Goal: Task Accomplishment & Management: Use online tool/utility

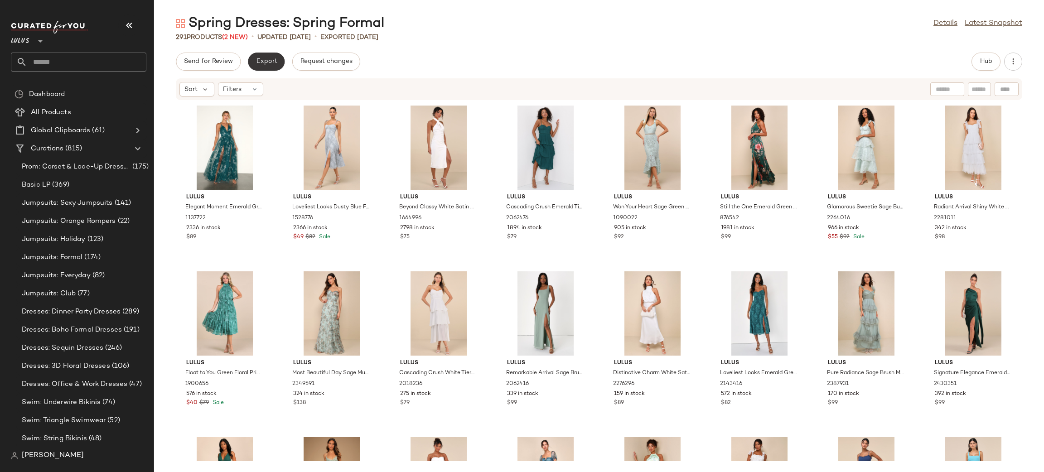
click at [268, 65] on span "Export" at bounding box center [266, 61] width 21 height 7
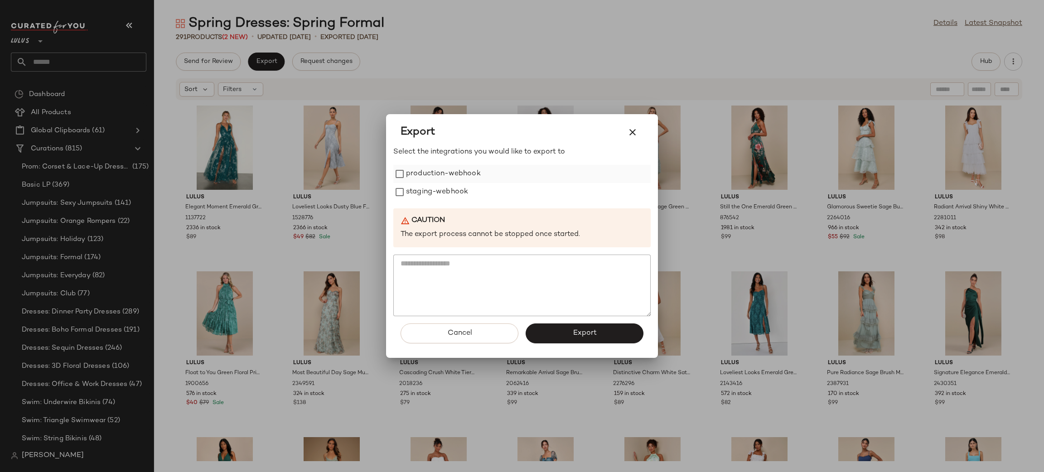
click at [425, 170] on label "production-webhook" at bounding box center [443, 174] width 75 height 18
click at [429, 187] on label "staging-webhook" at bounding box center [437, 192] width 62 height 18
click at [572, 334] on span "Export" at bounding box center [584, 333] width 24 height 9
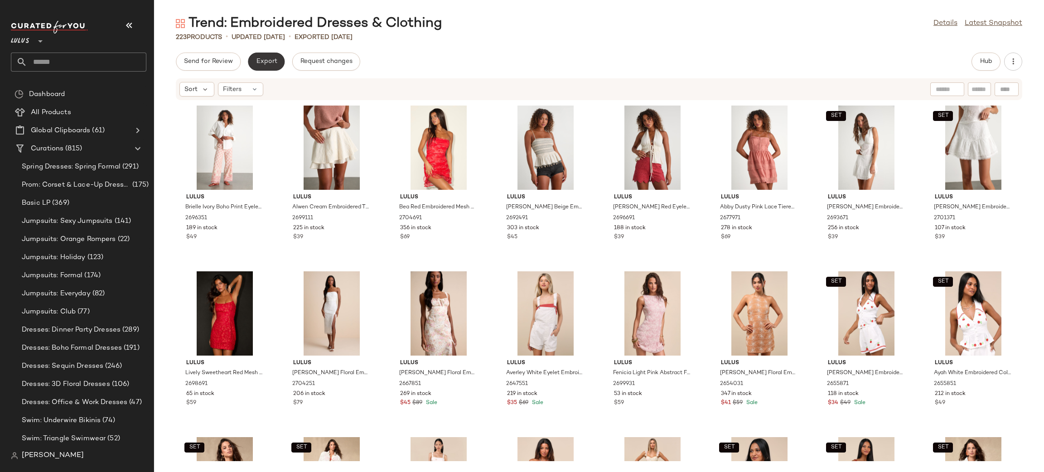
click at [266, 68] on button "Export" at bounding box center [266, 62] width 37 height 18
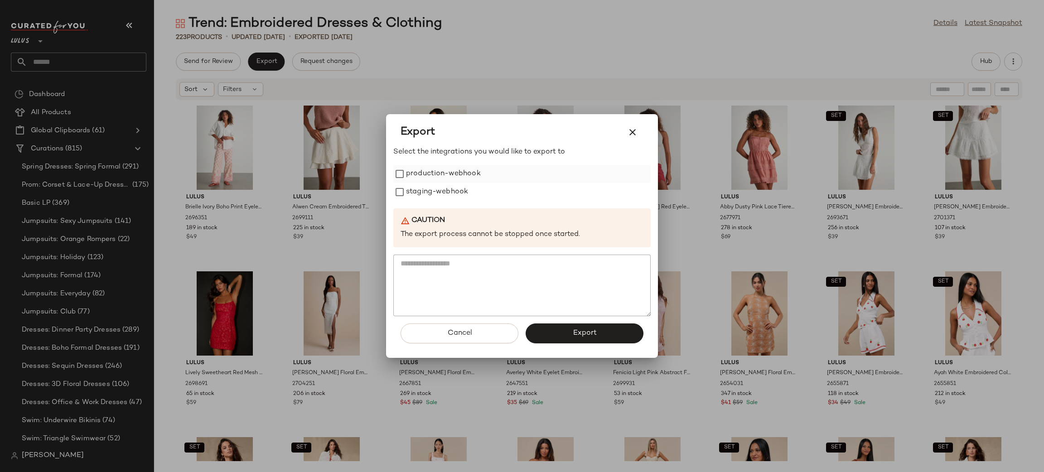
click at [436, 172] on label "production-webhook" at bounding box center [443, 174] width 75 height 18
click at [437, 200] on label "staging-webhook" at bounding box center [437, 192] width 62 height 18
click at [593, 335] on span "Export" at bounding box center [584, 333] width 24 height 9
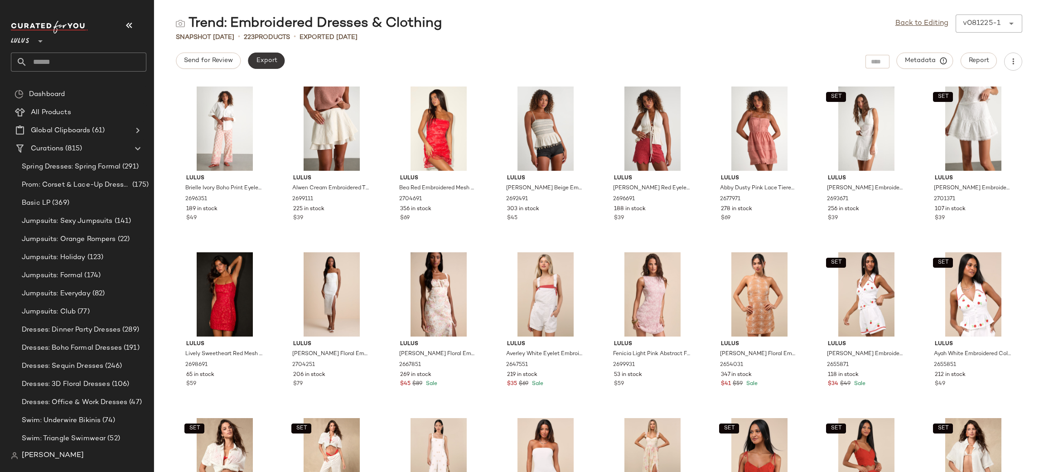
click at [271, 57] on span "Export" at bounding box center [266, 60] width 21 height 7
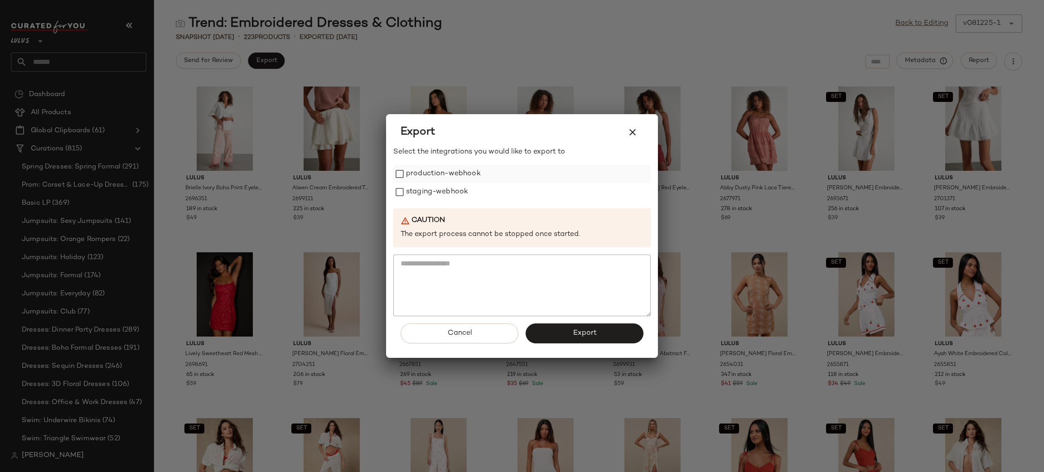
click at [449, 181] on label "production-webhook" at bounding box center [443, 174] width 75 height 18
click at [434, 193] on label "staging-webhook" at bounding box center [437, 192] width 62 height 18
click at [582, 330] on span "Export" at bounding box center [584, 333] width 24 height 9
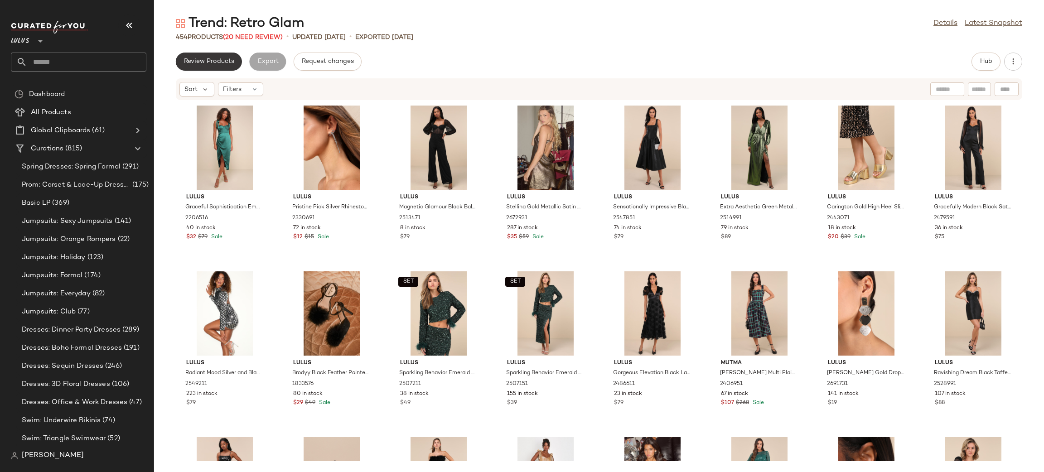
click at [225, 65] on button "Review Products" at bounding box center [209, 62] width 66 height 18
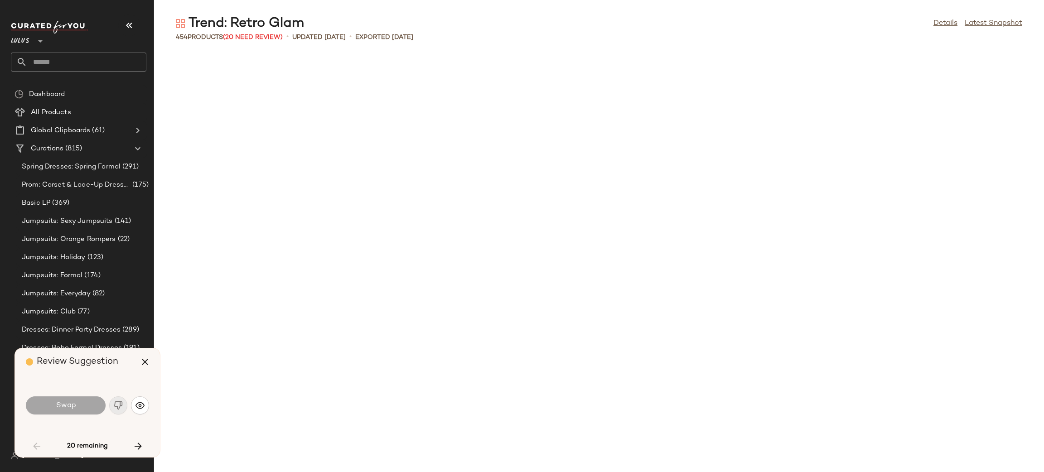
scroll to position [829, 0]
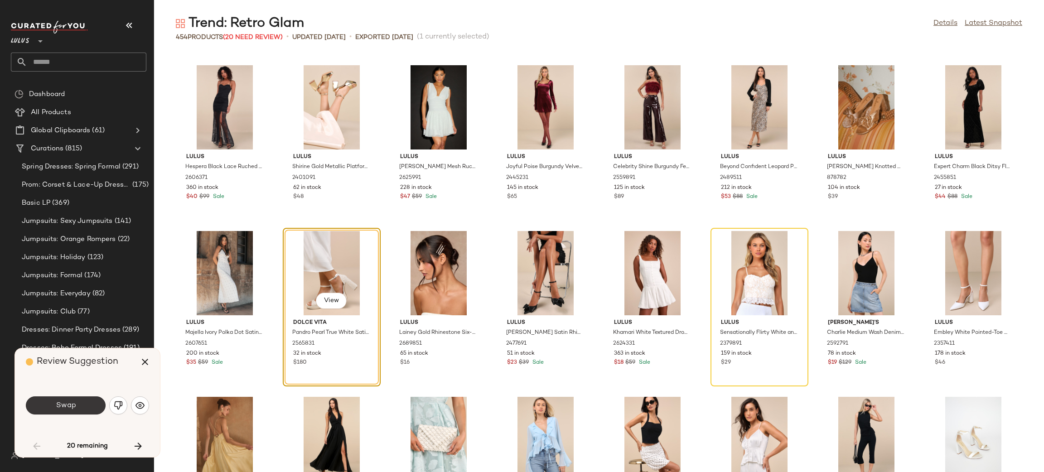
click at [80, 403] on button "Swap" at bounding box center [66, 406] width 80 height 18
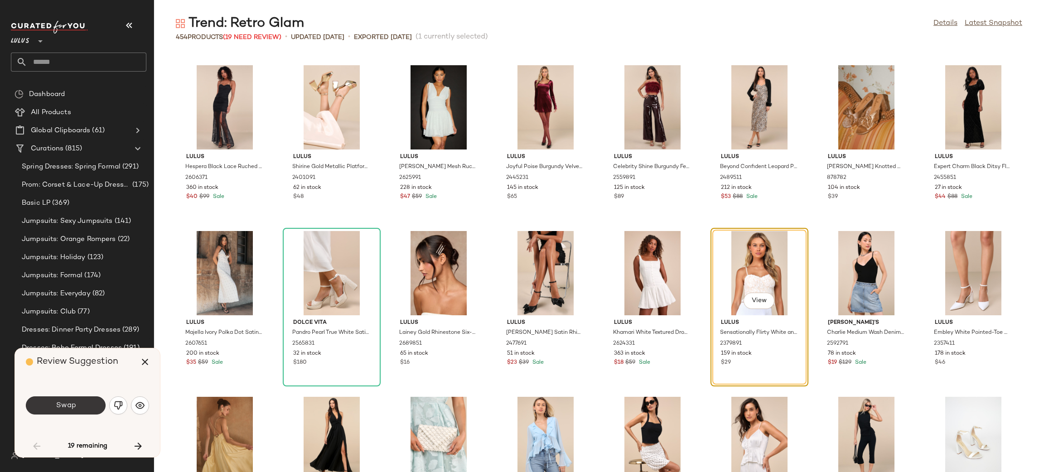
click at [75, 408] on span "Swap" at bounding box center [65, 406] width 20 height 9
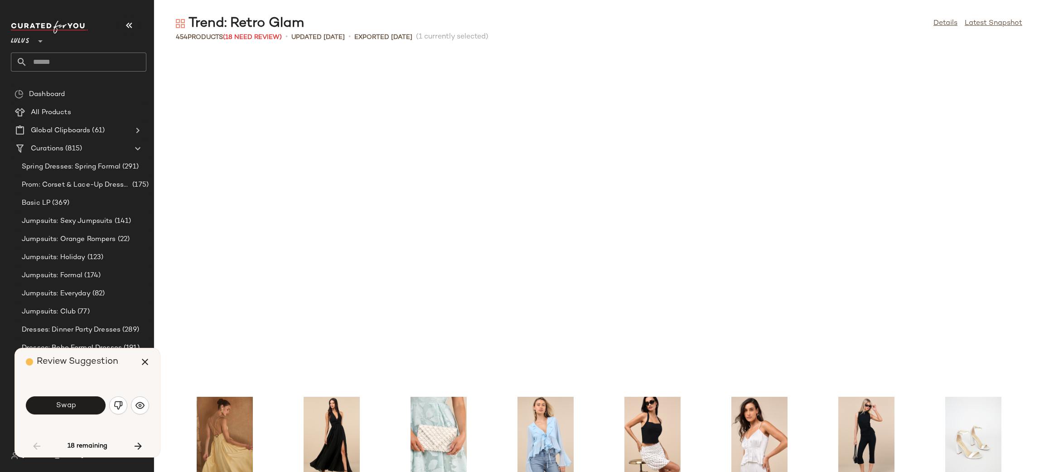
scroll to position [1161, 0]
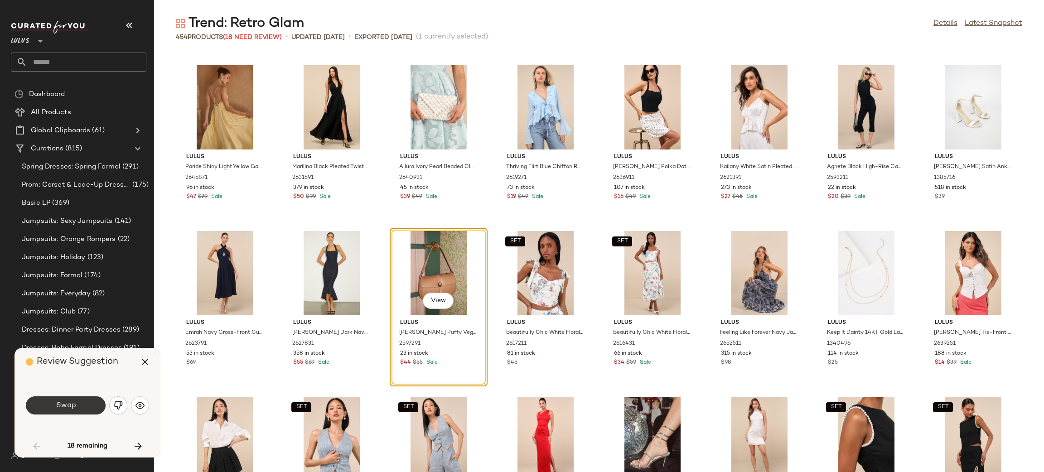
click at [63, 402] on span "Swap" at bounding box center [65, 406] width 20 height 9
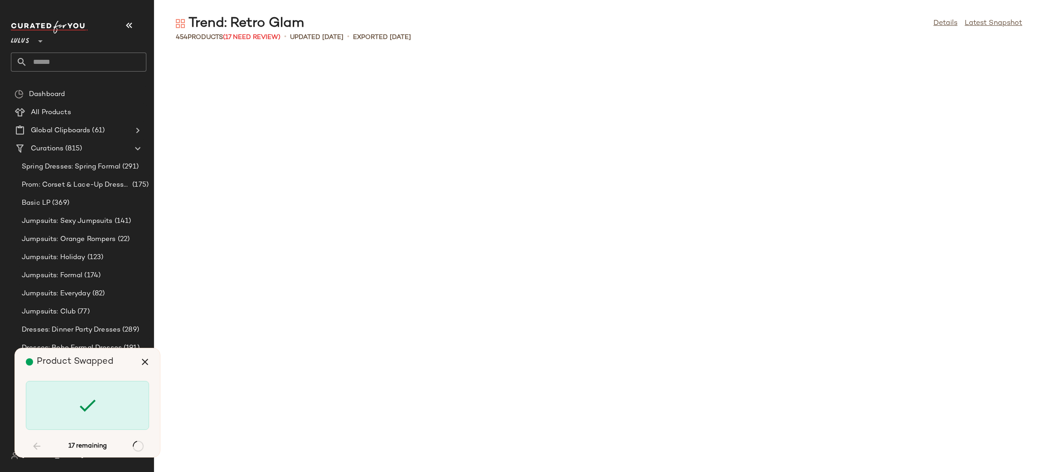
scroll to position [1990, 0]
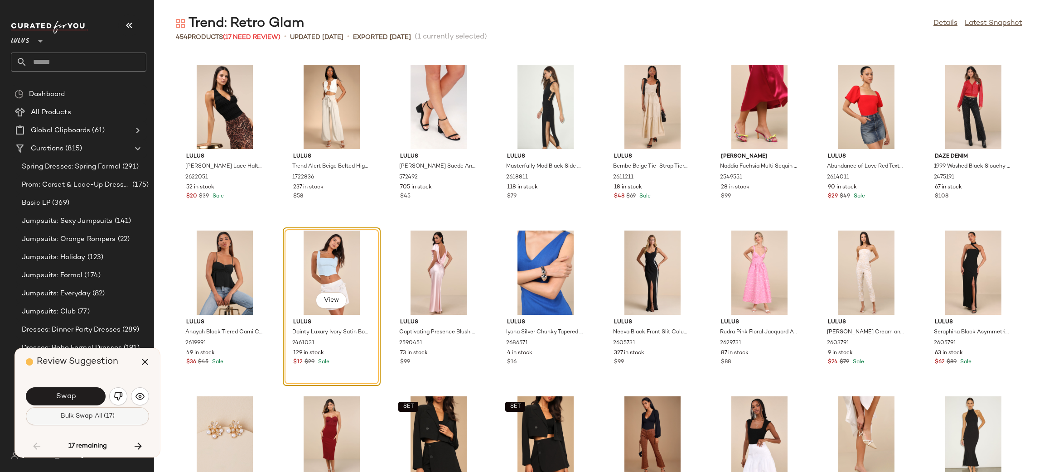
click at [103, 420] on span "Bulk Swap All (17)" at bounding box center [87, 416] width 54 height 7
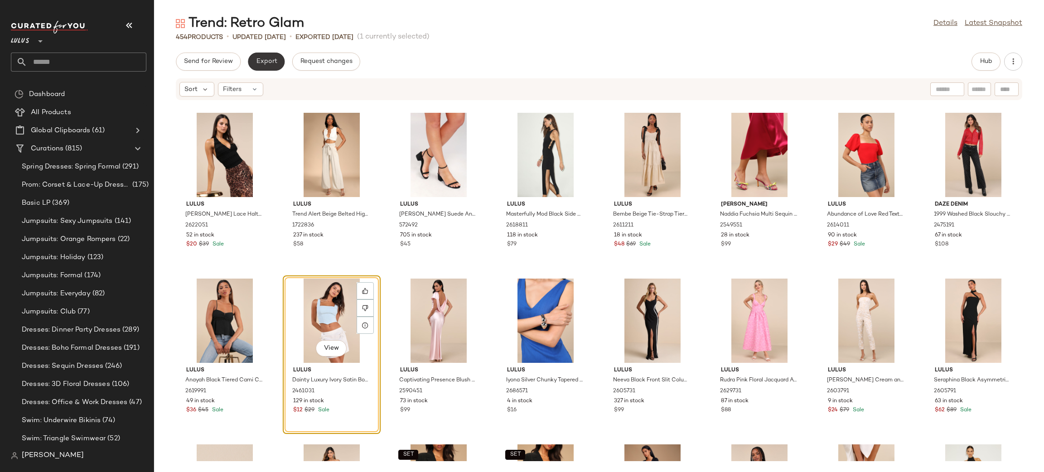
click at [266, 56] on button "Export" at bounding box center [266, 62] width 37 height 18
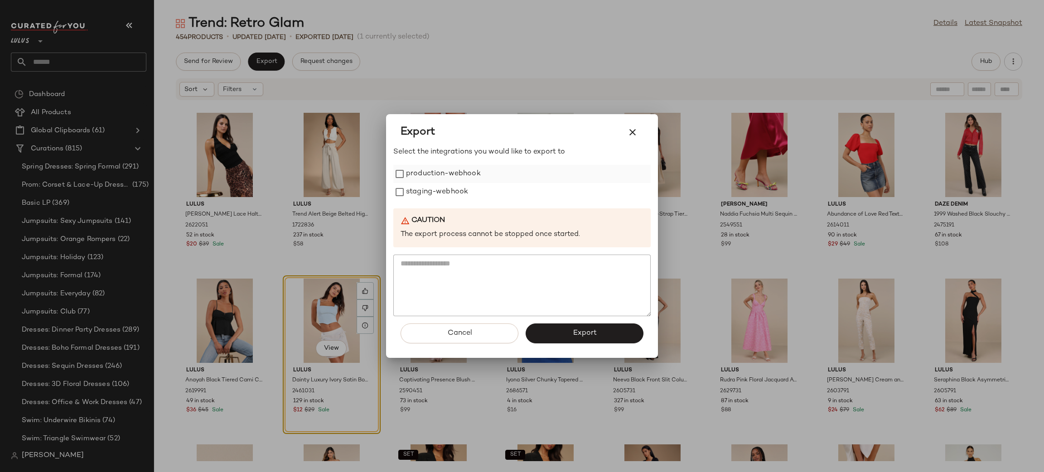
click at [430, 176] on label "production-webhook" at bounding box center [443, 174] width 75 height 18
click at [448, 194] on label "staging-webhook" at bounding box center [437, 192] width 62 height 18
click at [586, 330] on span "Export" at bounding box center [584, 333] width 24 height 9
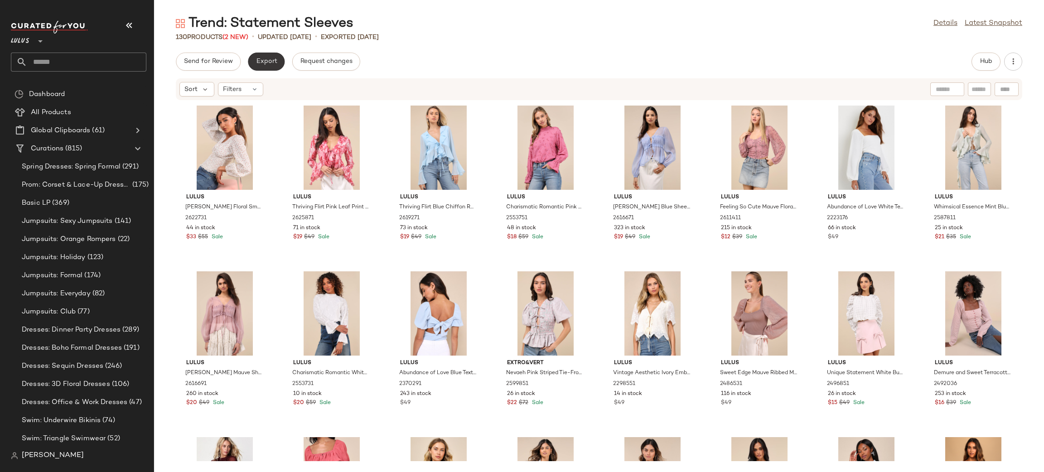
click at [267, 58] on span "Export" at bounding box center [266, 61] width 21 height 7
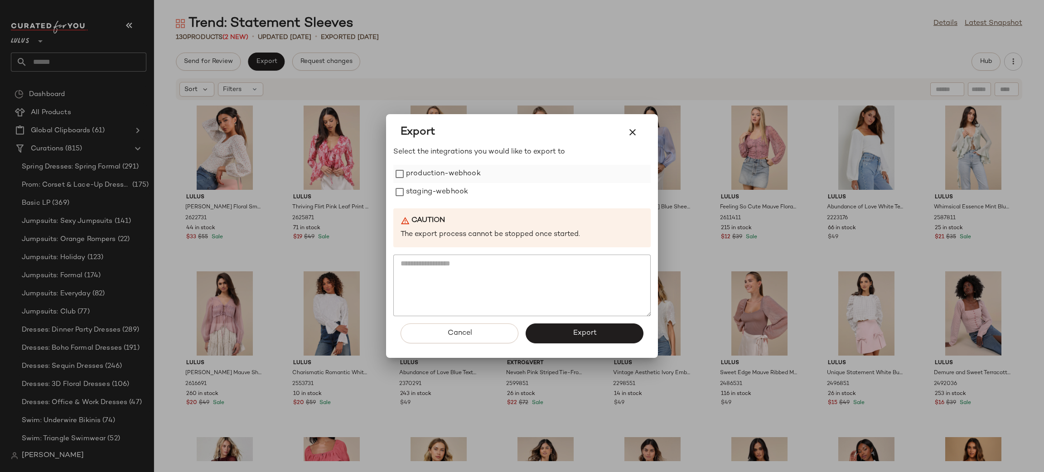
click at [425, 171] on label "production-webhook" at bounding box center [443, 174] width 75 height 18
click at [436, 192] on label "staging-webhook" at bounding box center [437, 192] width 62 height 18
click at [584, 332] on span "Export" at bounding box center [584, 333] width 24 height 9
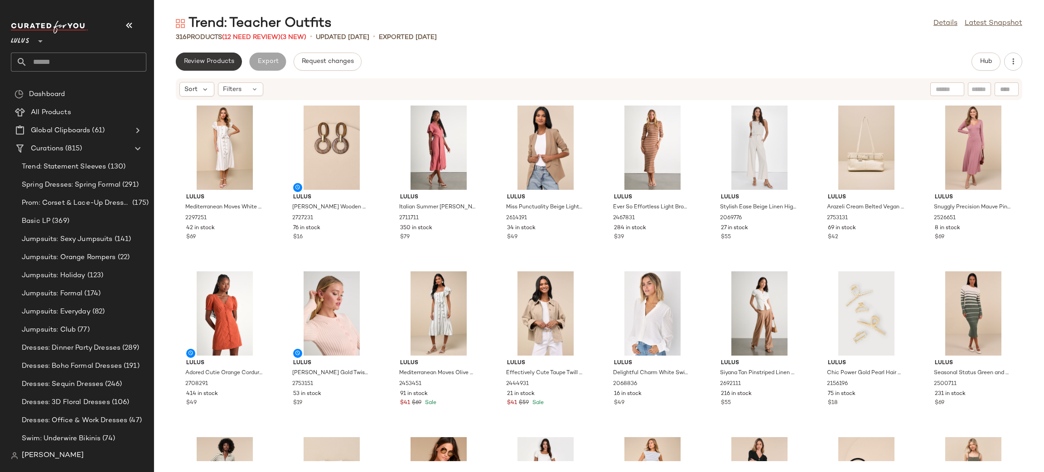
click at [194, 57] on button "Review Products" at bounding box center [209, 62] width 66 height 18
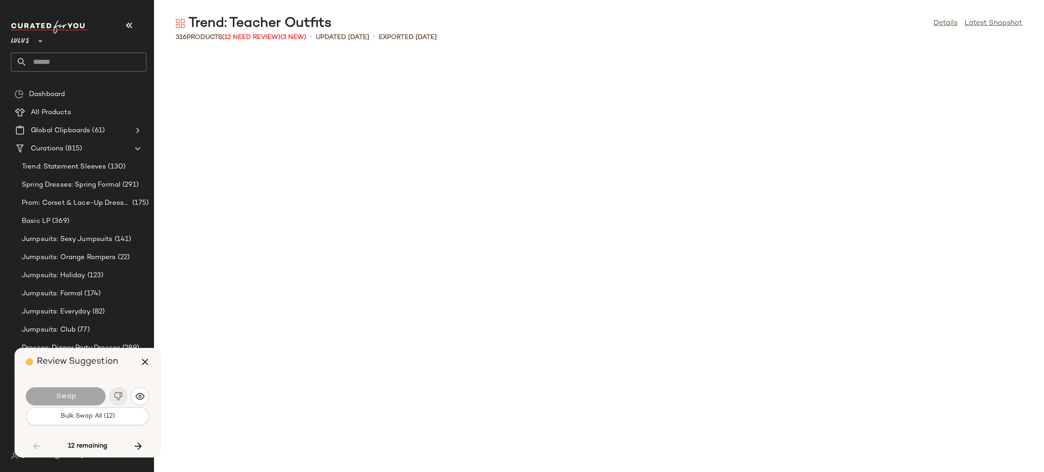
scroll to position [1327, 0]
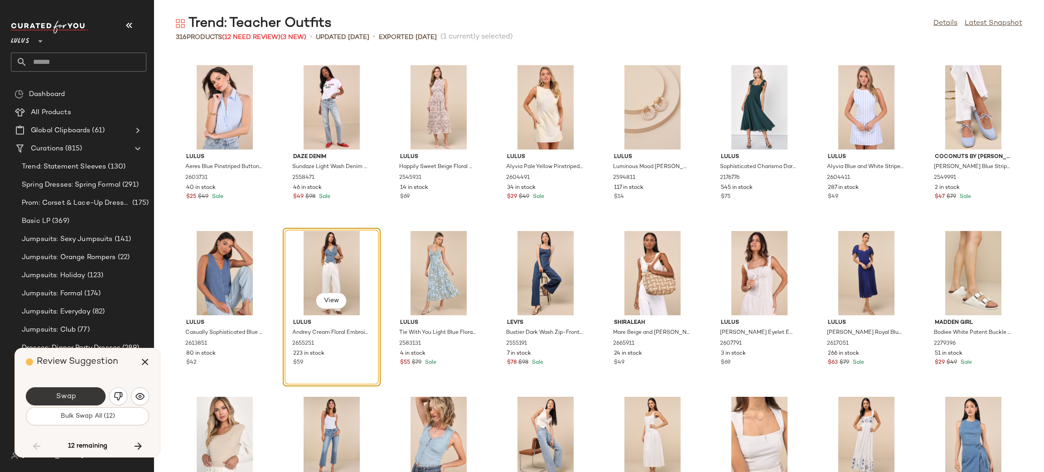
click at [96, 399] on button "Swap" at bounding box center [66, 396] width 80 height 18
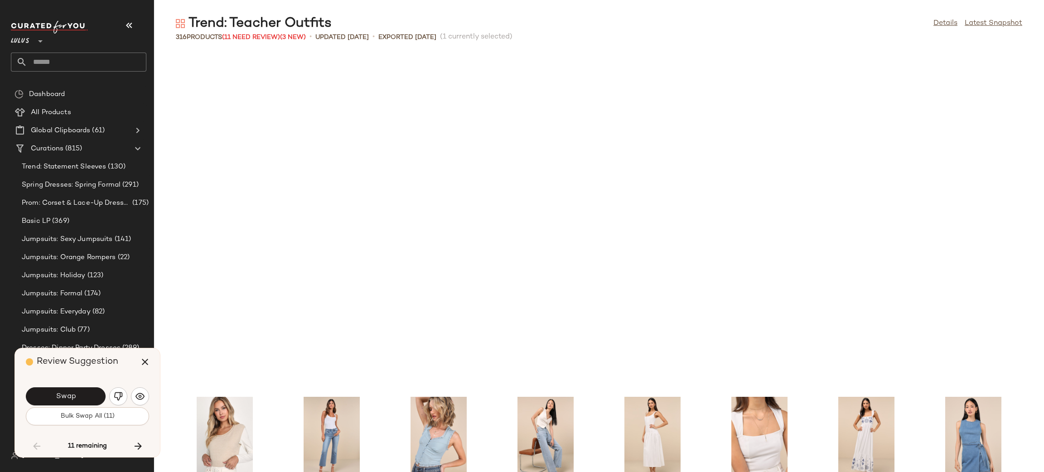
scroll to position [1658, 0]
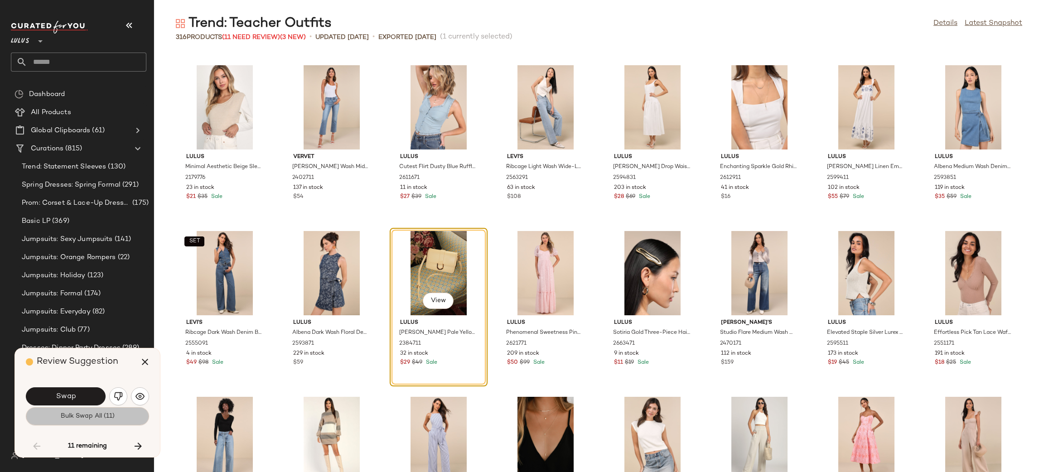
click at [90, 414] on span "Bulk Swap All (11)" at bounding box center [87, 416] width 54 height 7
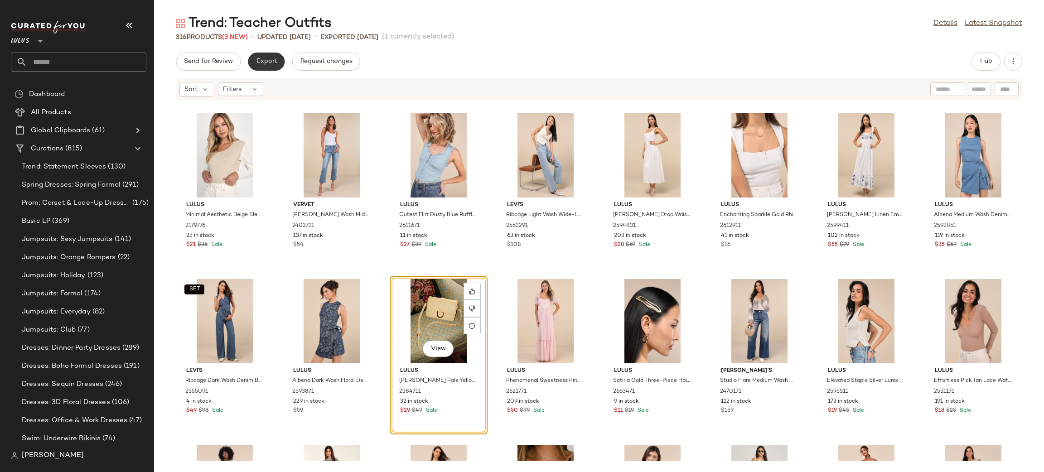
click at [265, 58] on span "Export" at bounding box center [266, 61] width 21 height 7
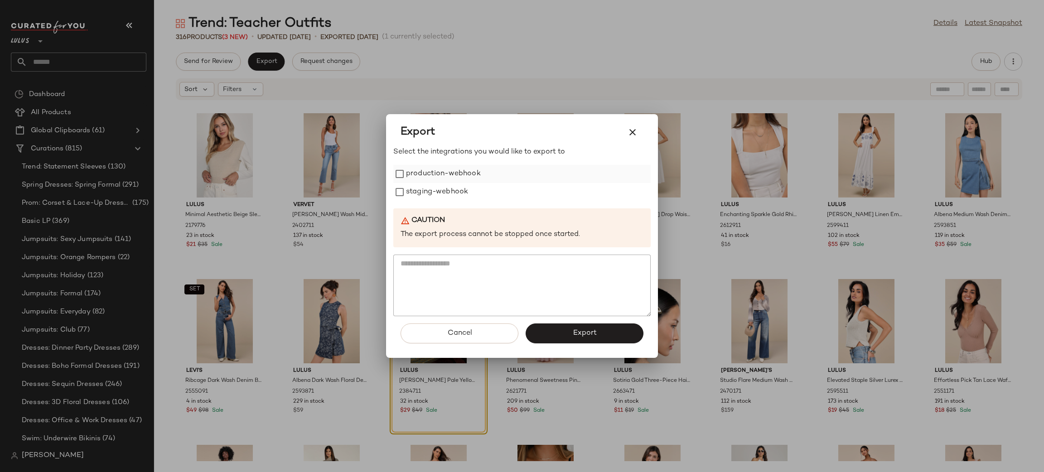
click at [430, 167] on label "production-webhook" at bounding box center [443, 174] width 75 height 18
click at [445, 190] on label "staging-webhook" at bounding box center [437, 192] width 62 height 18
click at [577, 333] on span "Export" at bounding box center [584, 333] width 24 height 9
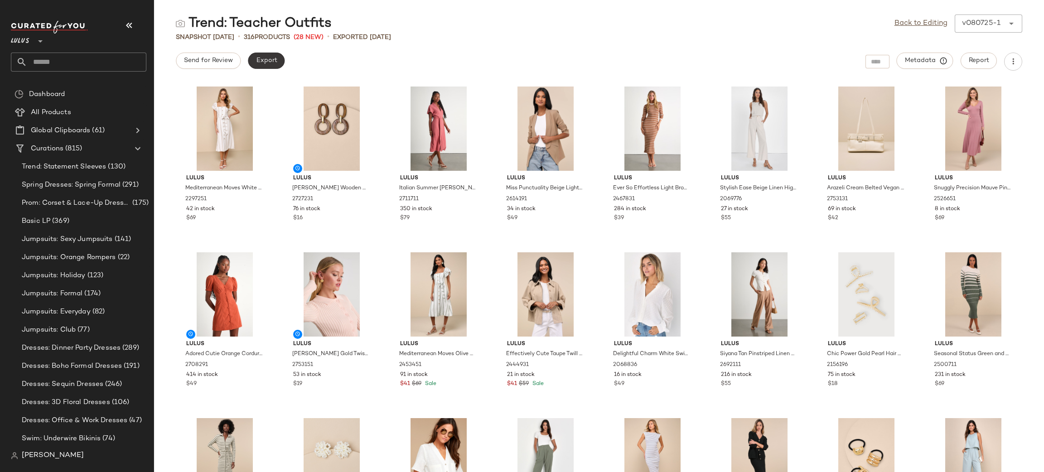
click at [257, 55] on button "Export" at bounding box center [266, 61] width 37 height 16
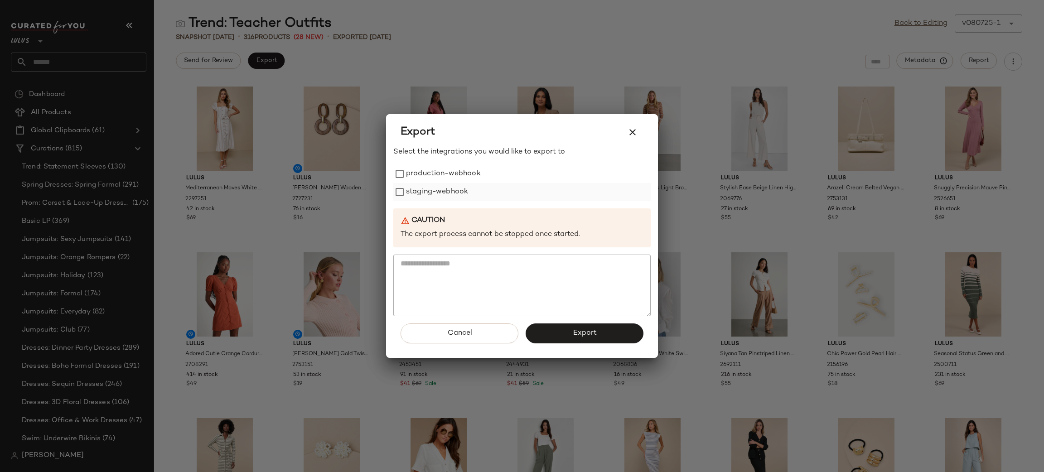
click at [451, 184] on label "staging-webhook" at bounding box center [437, 192] width 62 height 18
click at [449, 177] on label "production-webhook" at bounding box center [443, 174] width 75 height 18
click at [586, 331] on span "Export" at bounding box center [584, 333] width 24 height 9
click at [631, 136] on icon "button" at bounding box center [632, 132] width 11 height 11
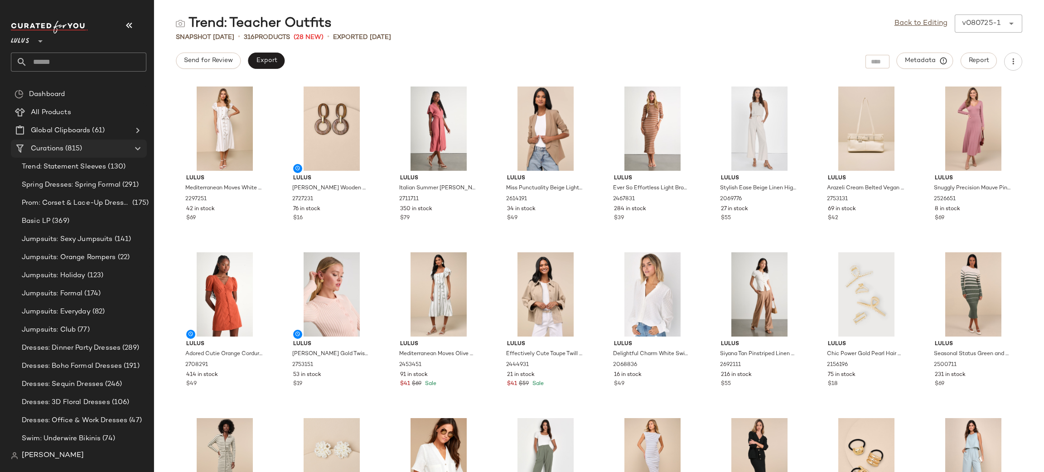
click at [53, 148] on span "Curations" at bounding box center [47, 149] width 33 height 10
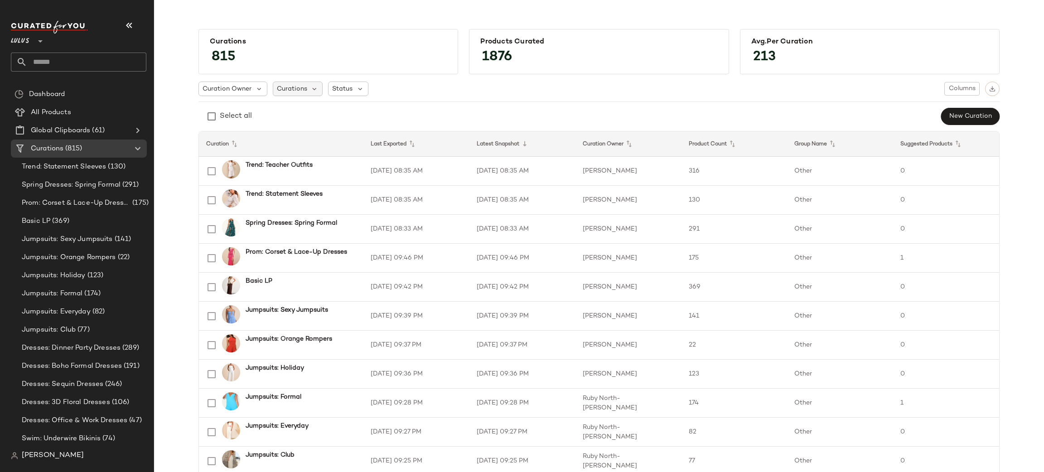
click at [292, 82] on div "Curations" at bounding box center [298, 89] width 50 height 15
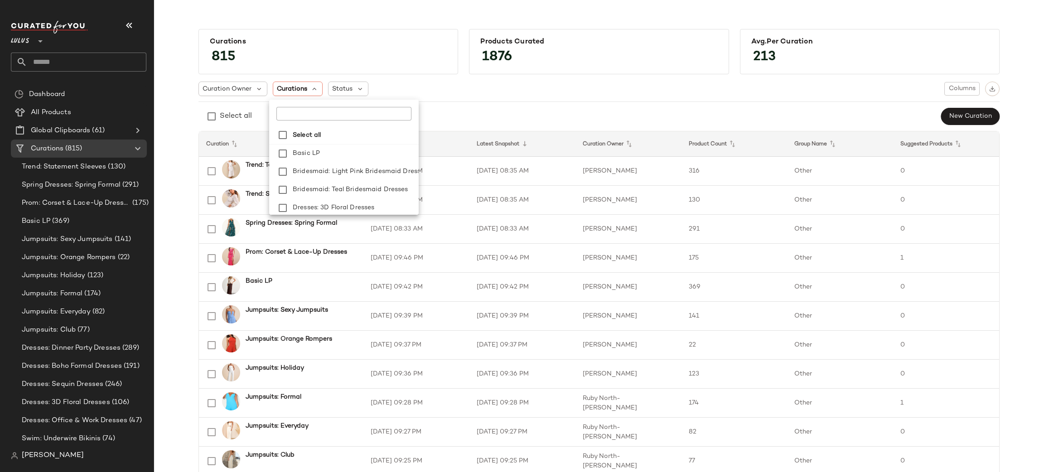
click at [299, 105] on div at bounding box center [344, 110] width 150 height 21
click at [305, 111] on input "text" at bounding box center [332, 114] width 113 height 14
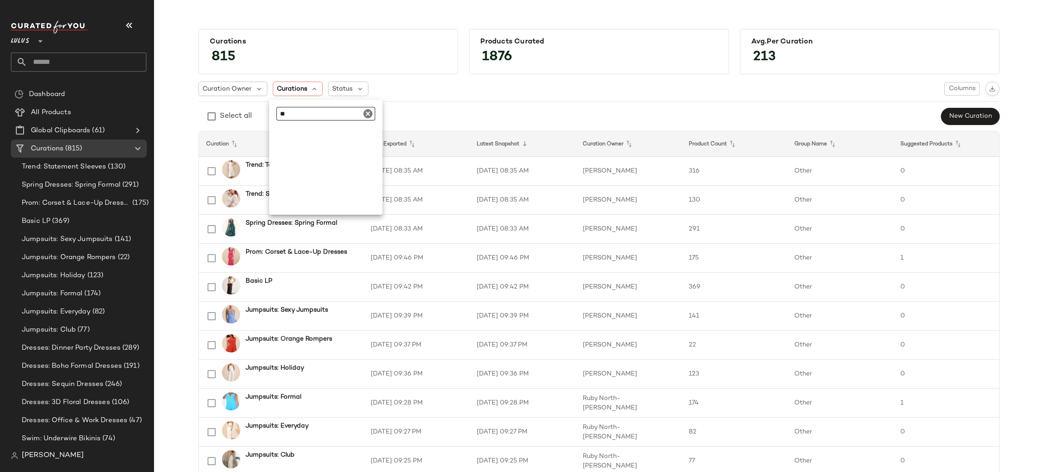
type input "*"
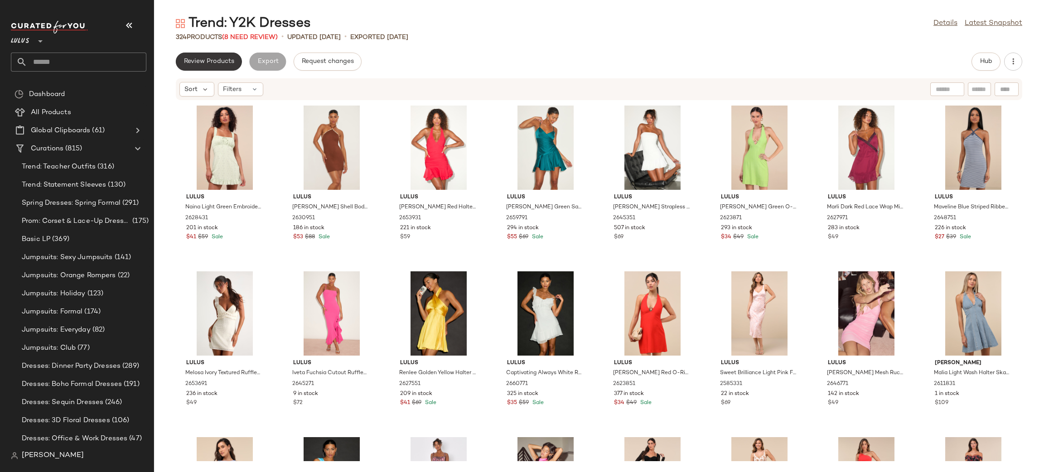
click at [192, 60] on span "Review Products" at bounding box center [209, 61] width 51 height 7
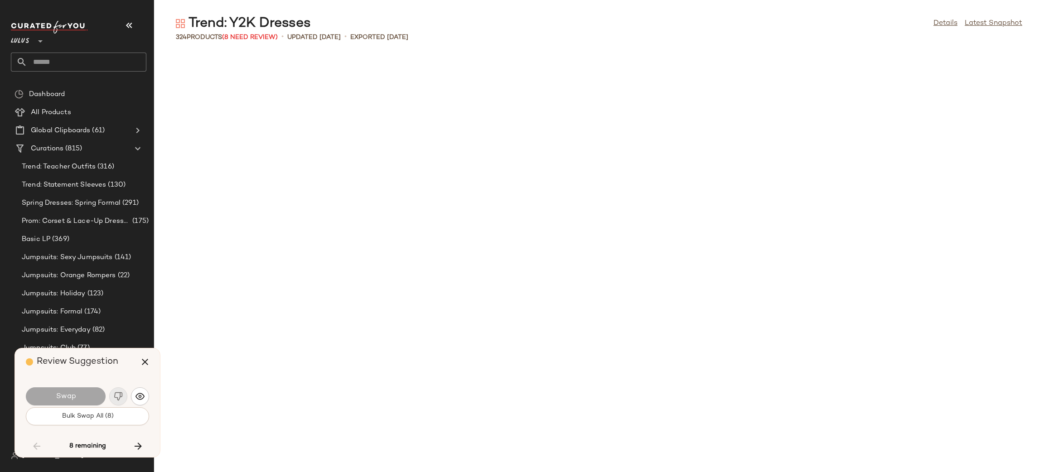
scroll to position [1492, 0]
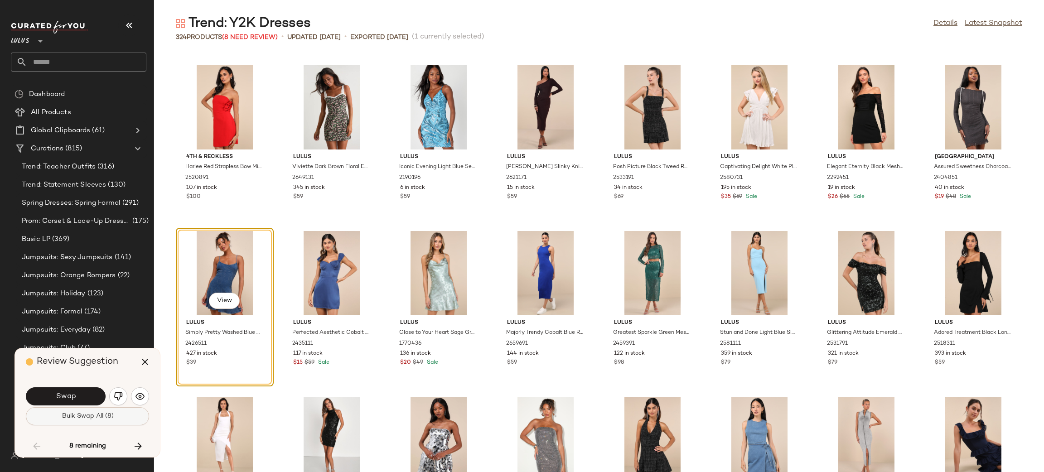
click at [123, 418] on button "Bulk Swap All (8)" at bounding box center [87, 416] width 123 height 18
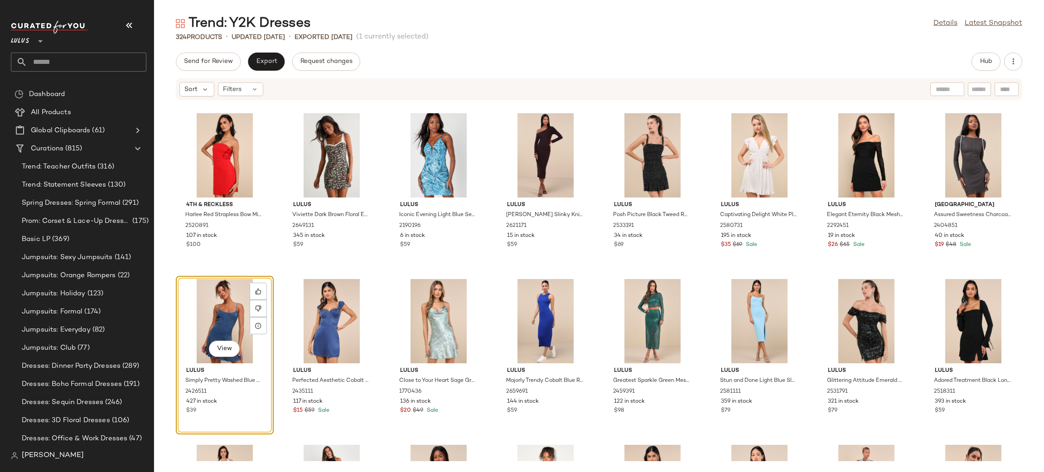
click at [264, 50] on div "Trend: Y2K Dresses Details Latest Snapshot 324 Products • updated [DATE] • Expo…" at bounding box center [599, 244] width 890 height 458
click at [270, 64] on span "Export" at bounding box center [266, 61] width 21 height 7
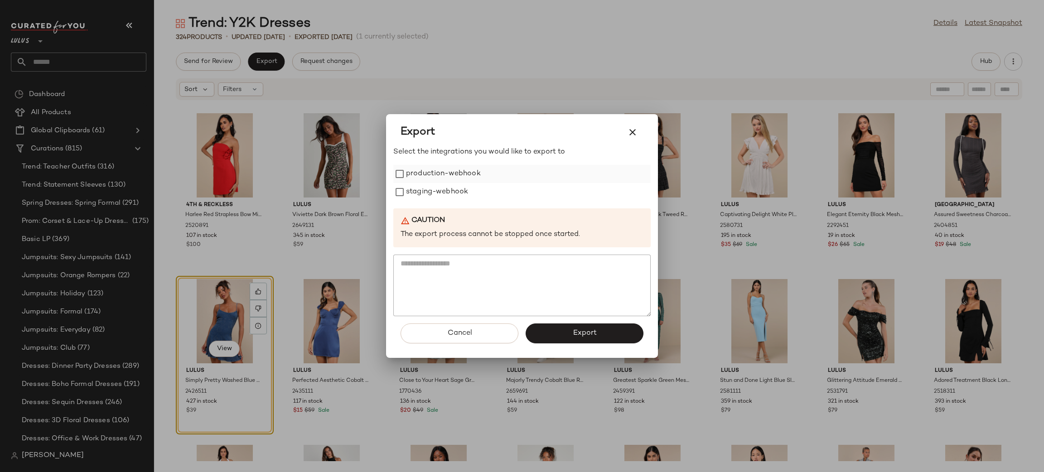
click at [455, 171] on label "production-webhook" at bounding box center [443, 174] width 75 height 18
click at [436, 189] on label "staging-webhook" at bounding box center [437, 192] width 62 height 18
click at [589, 336] on span "Export" at bounding box center [584, 333] width 24 height 9
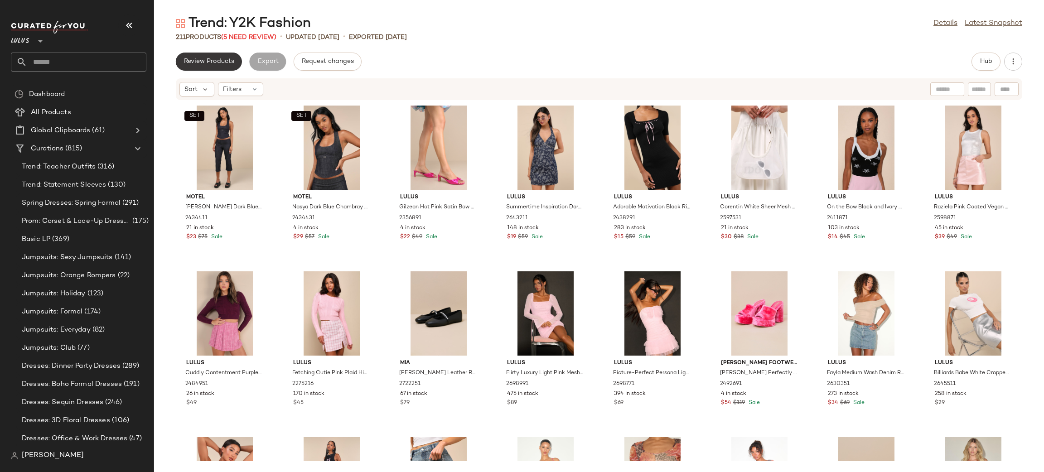
click at [187, 60] on span "Review Products" at bounding box center [209, 61] width 51 height 7
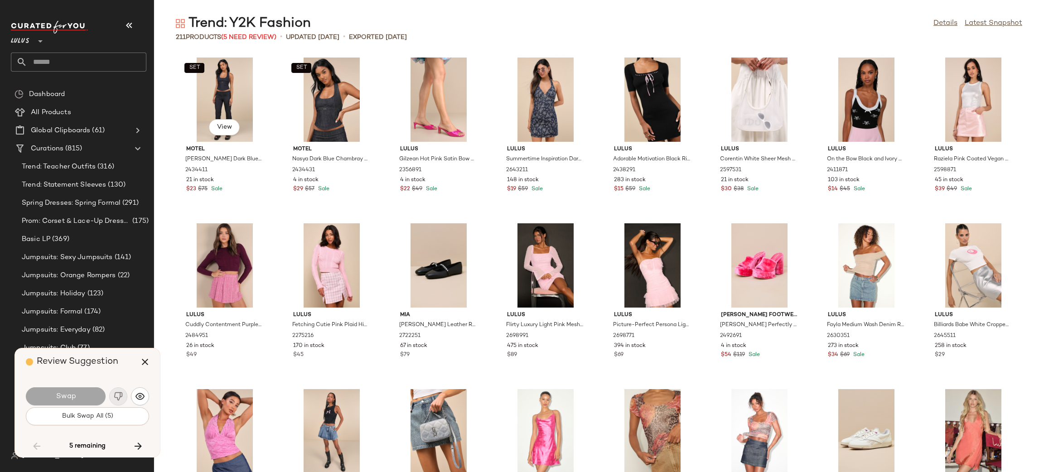
scroll to position [1824, 0]
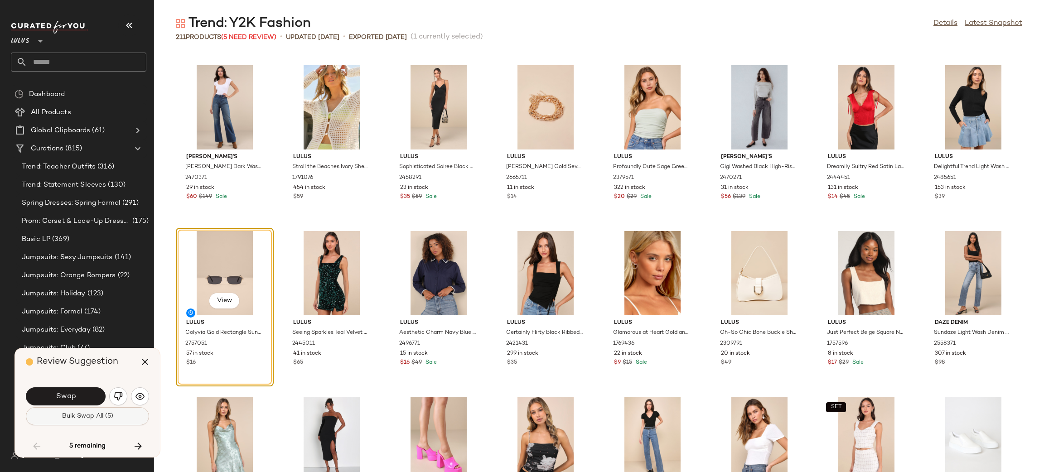
click at [89, 417] on span "Bulk Swap All (5)" at bounding box center [88, 416] width 52 height 7
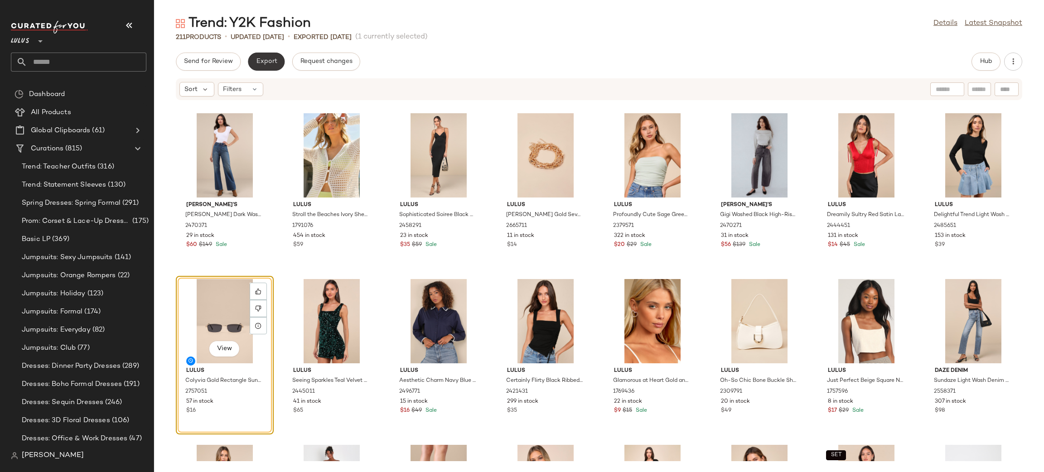
click at [259, 57] on button "Export" at bounding box center [266, 62] width 37 height 18
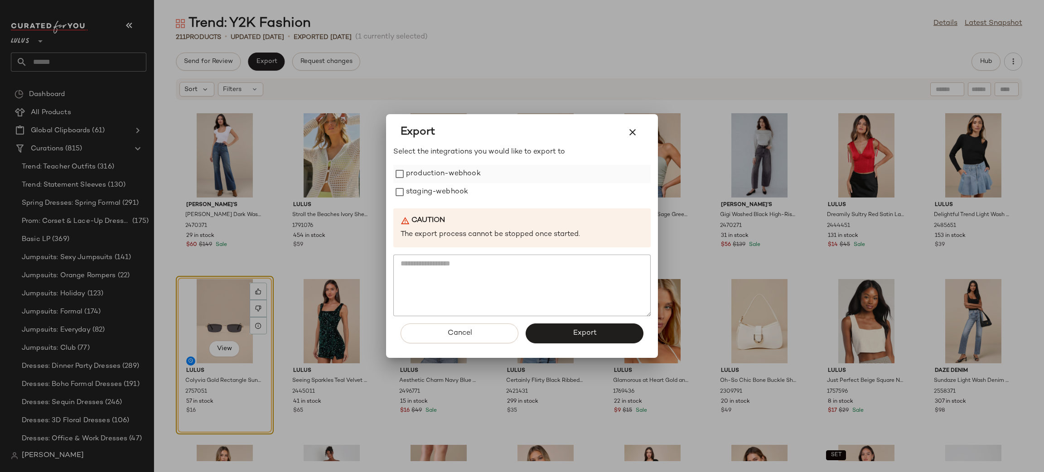
click at [417, 177] on label "production-webhook" at bounding box center [443, 174] width 75 height 18
click at [443, 200] on label "staging-webhook" at bounding box center [437, 192] width 62 height 18
click at [575, 329] on span "Export" at bounding box center [584, 333] width 24 height 9
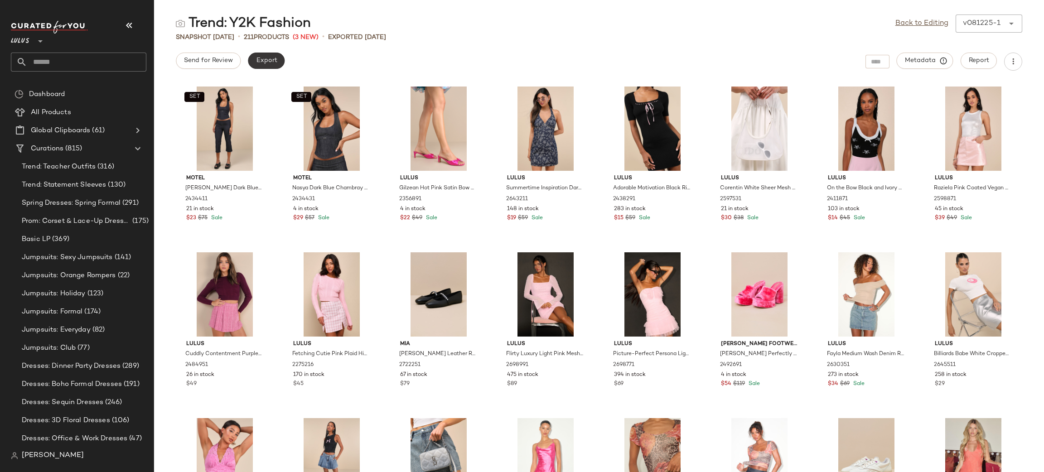
click at [272, 60] on span "Export" at bounding box center [266, 60] width 21 height 7
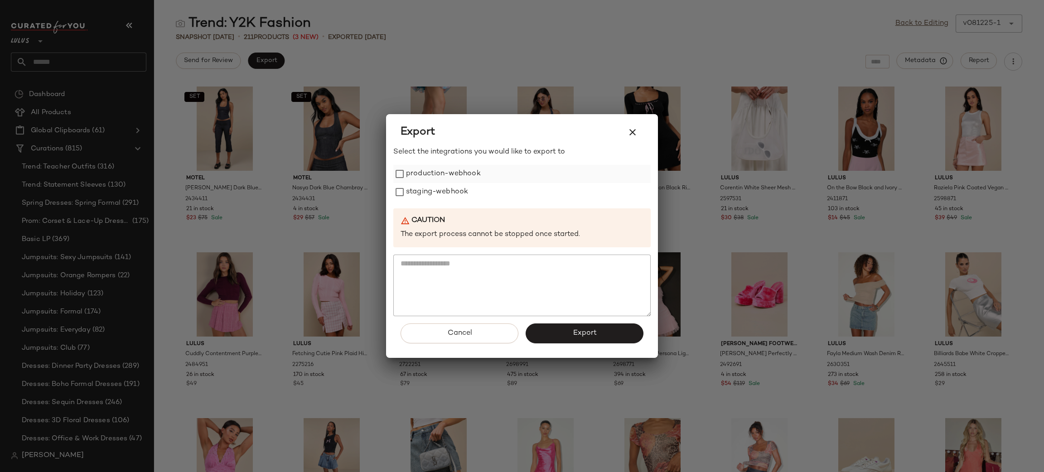
click at [465, 174] on label "production-webhook" at bounding box center [443, 174] width 75 height 18
click at [442, 194] on label "staging-webhook" at bounding box center [437, 192] width 62 height 18
click at [585, 333] on span "Export" at bounding box center [584, 333] width 24 height 9
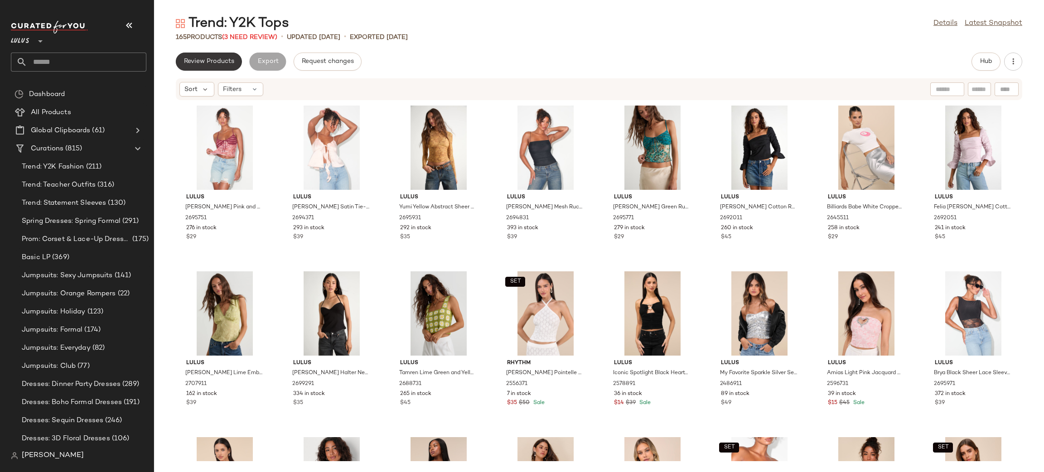
click at [217, 55] on button "Review Products" at bounding box center [209, 62] width 66 height 18
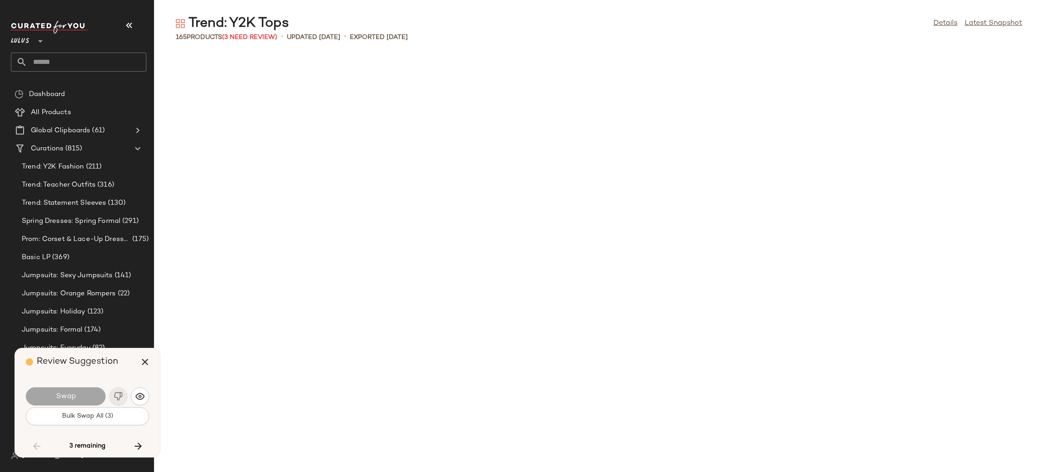
scroll to position [2488, 0]
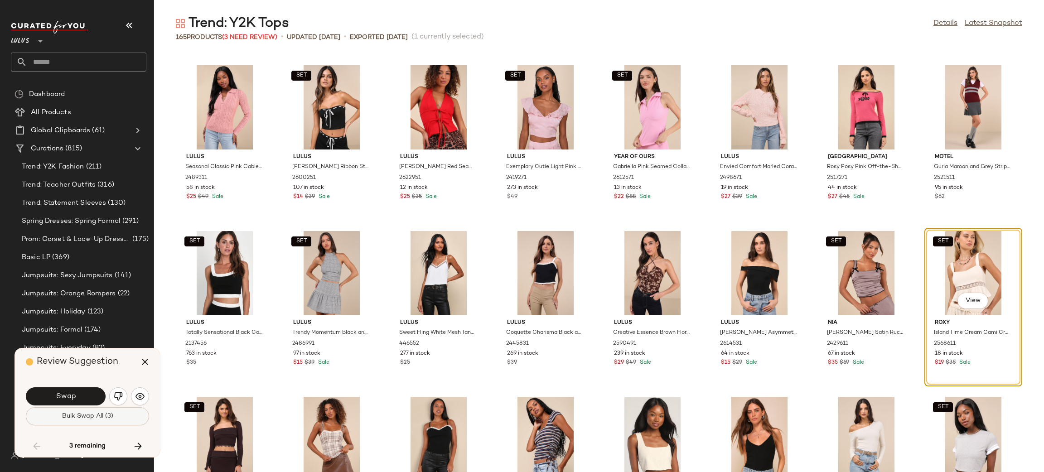
click at [105, 410] on button "Bulk Swap All (3)" at bounding box center [87, 416] width 123 height 18
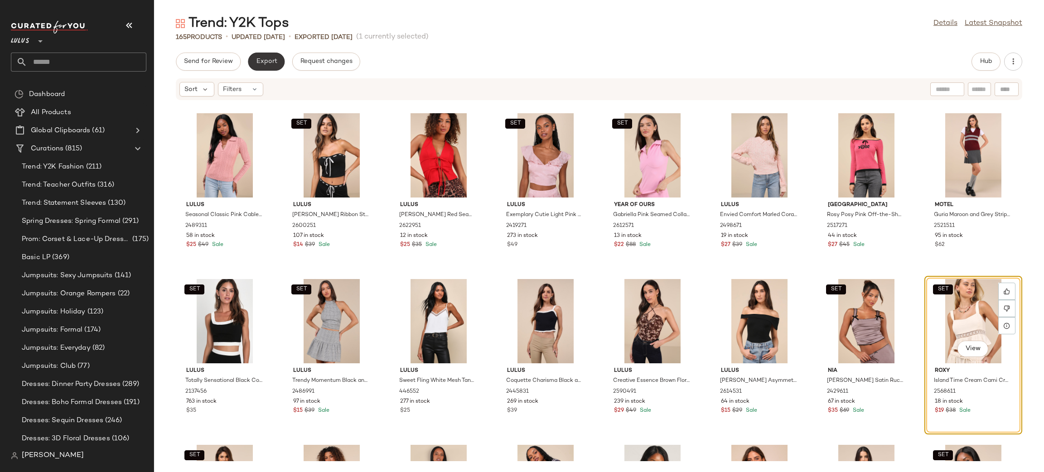
click at [265, 63] on span "Export" at bounding box center [266, 61] width 21 height 7
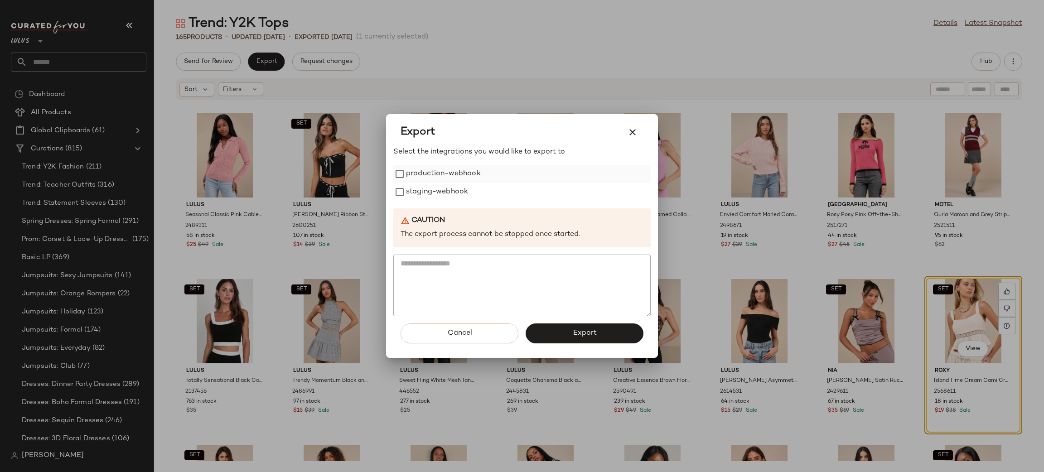
click at [431, 173] on label "production-webhook" at bounding box center [443, 174] width 75 height 18
click at [440, 189] on label "staging-webhook" at bounding box center [437, 192] width 62 height 18
click at [584, 331] on span "Export" at bounding box center [584, 333] width 24 height 9
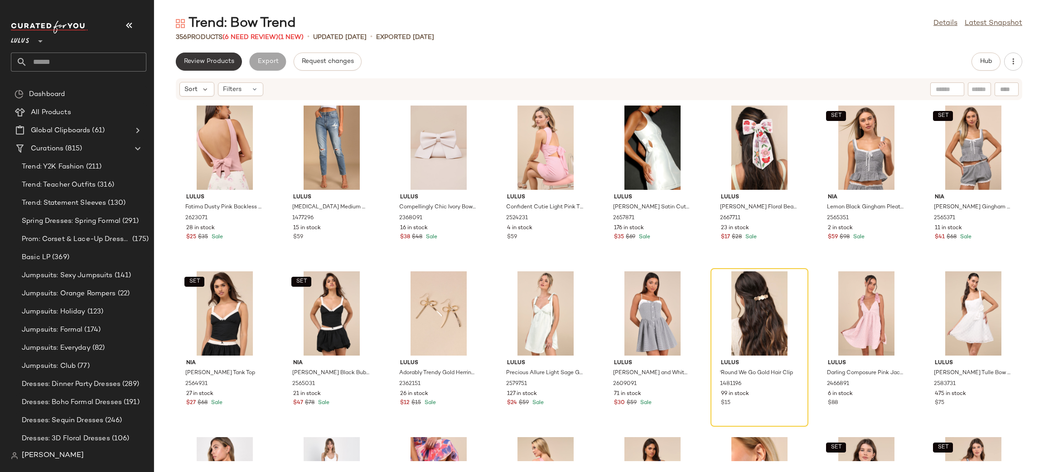
click at [200, 60] on span "Review Products" at bounding box center [209, 61] width 51 height 7
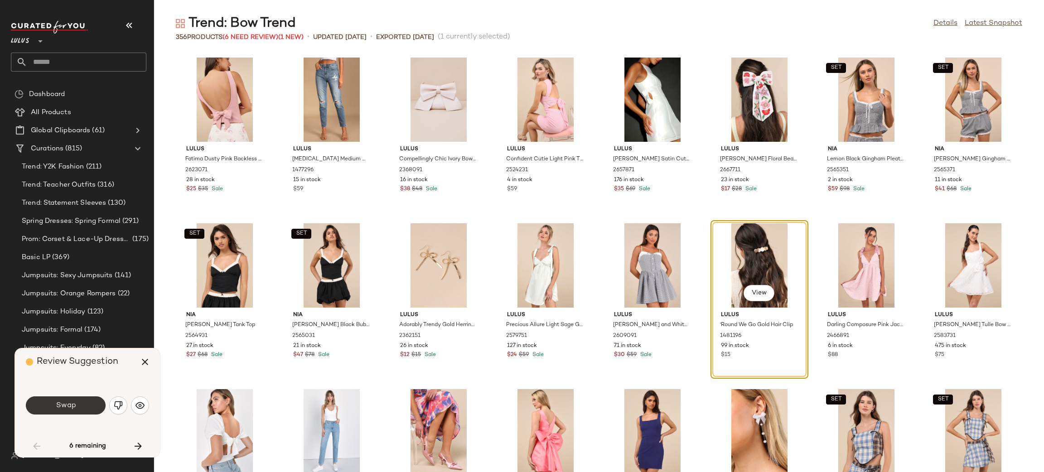
click at [72, 407] on span "Swap" at bounding box center [65, 406] width 20 height 9
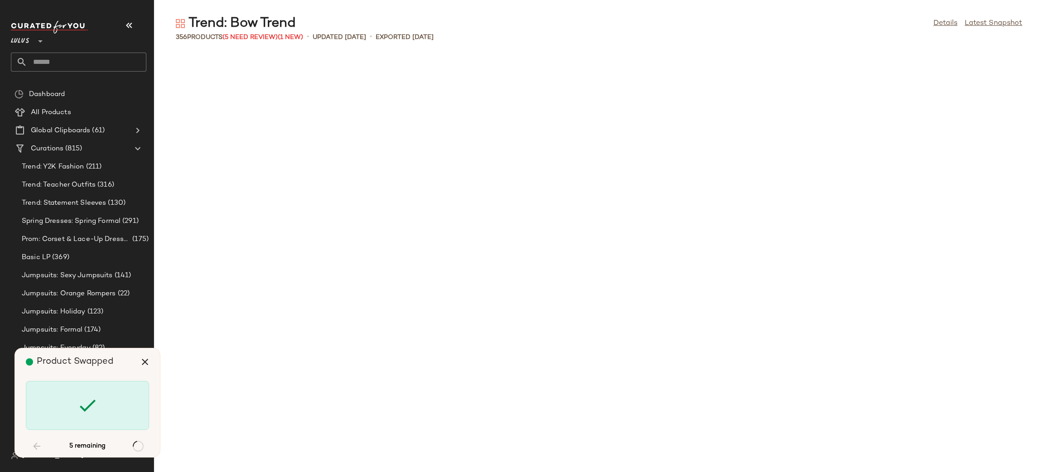
scroll to position [829, 0]
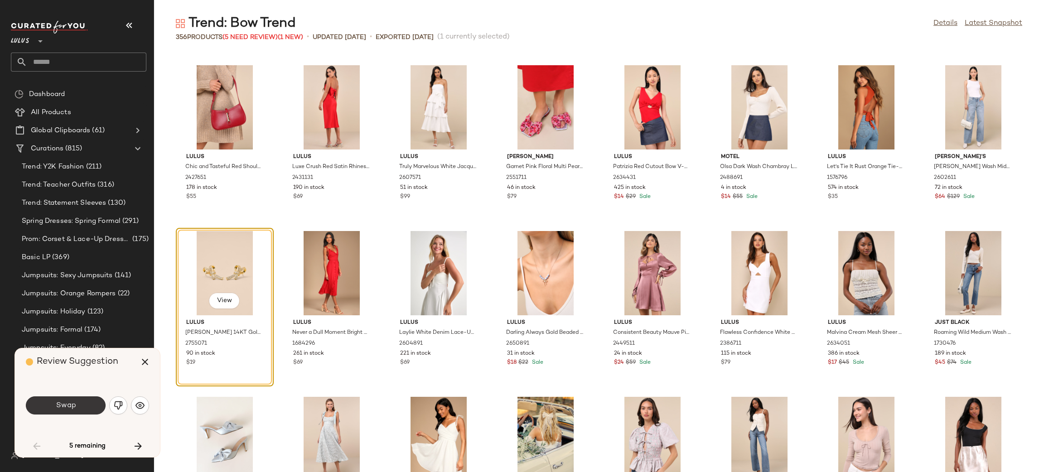
click at [84, 404] on button "Swap" at bounding box center [66, 406] width 80 height 18
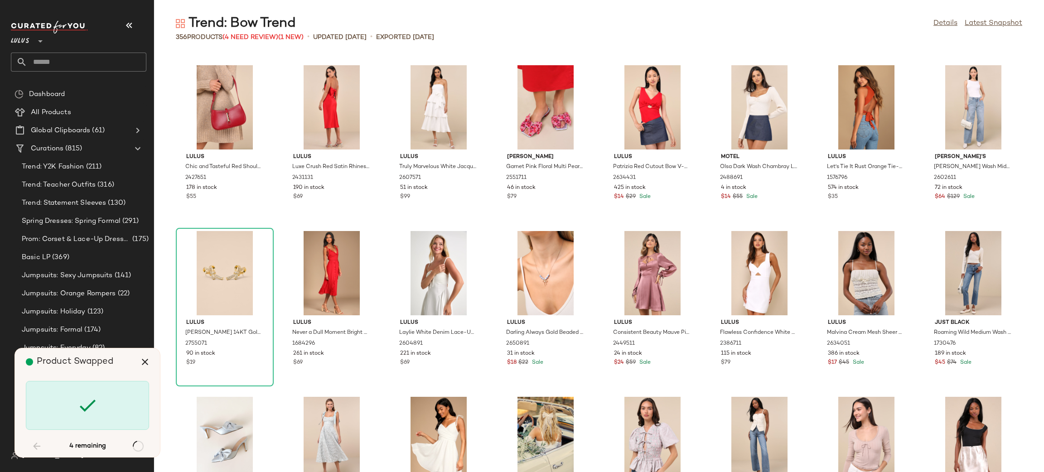
scroll to position [4478, 0]
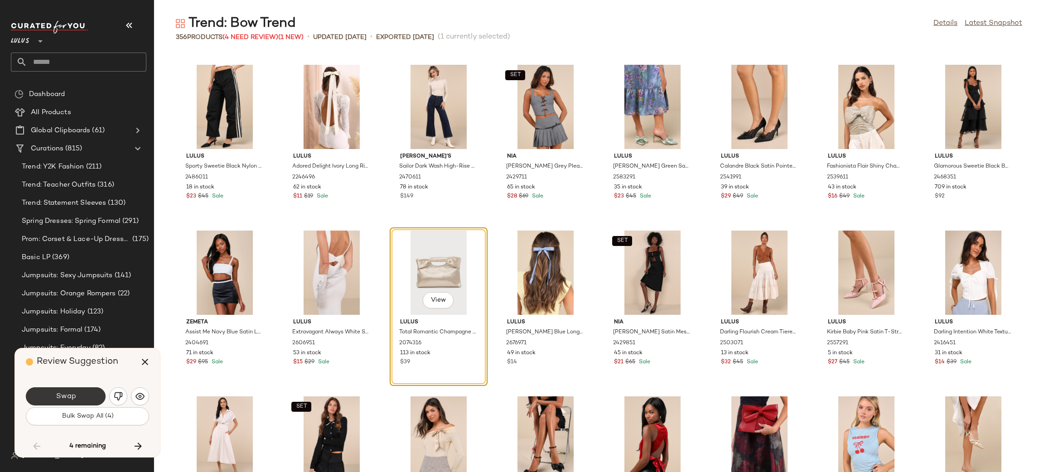
click at [86, 394] on button "Swap" at bounding box center [66, 396] width 80 height 18
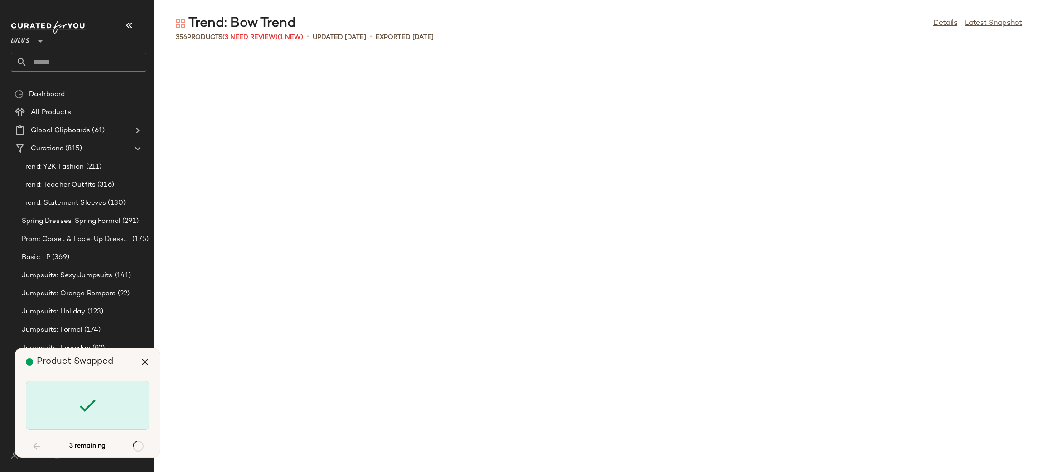
scroll to position [5805, 0]
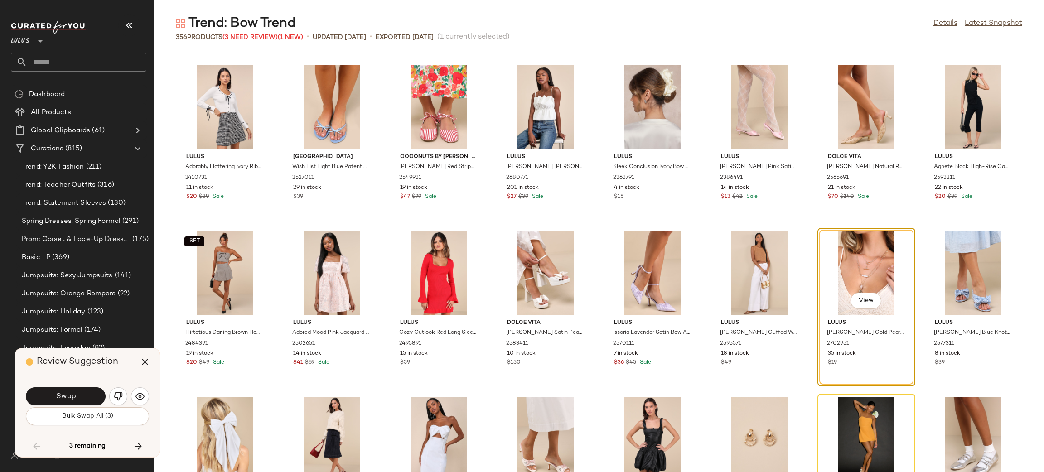
click at [86, 394] on button "Swap" at bounding box center [66, 396] width 80 height 18
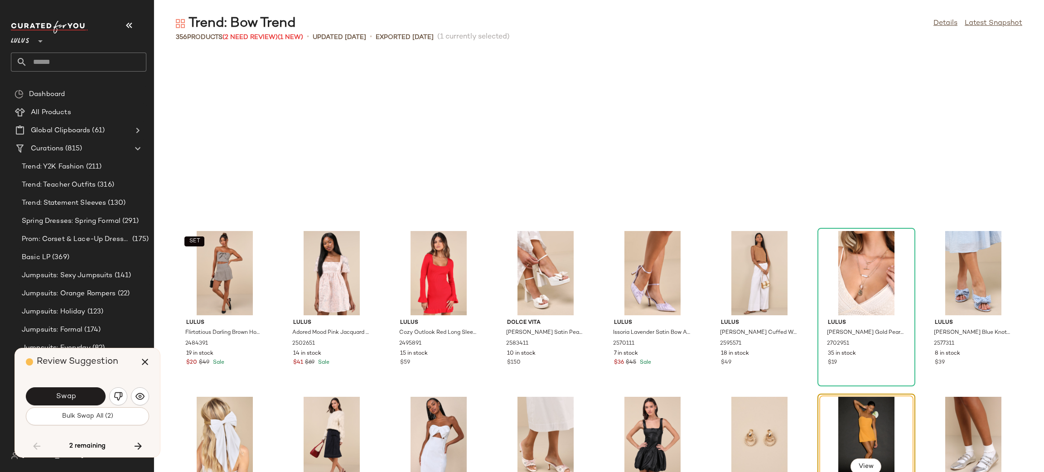
scroll to position [5971, 0]
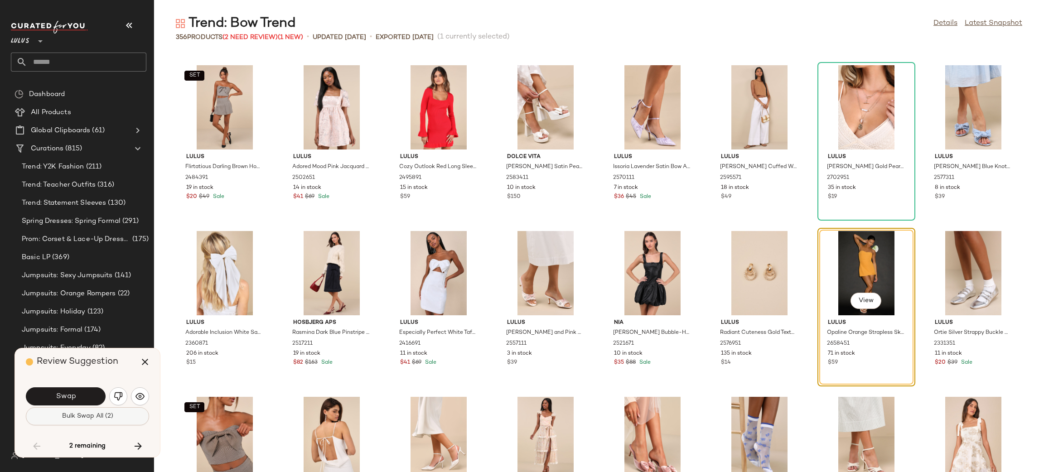
click at [72, 421] on button "Bulk Swap All (2)" at bounding box center [87, 416] width 123 height 18
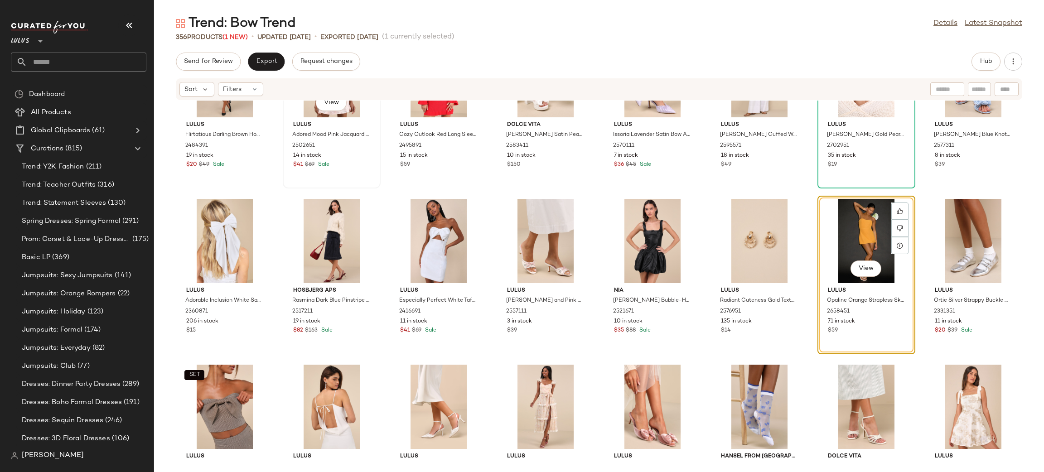
scroll to position [6052, 0]
click at [857, 222] on div "View" at bounding box center [867, 240] width 92 height 84
click at [898, 229] on icon at bounding box center [900, 228] width 6 height 6
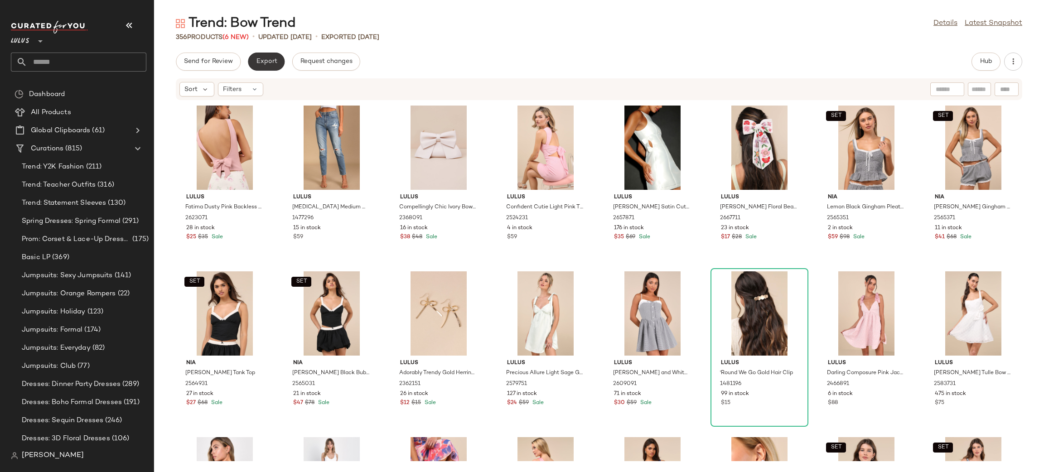
click at [273, 62] on span "Export" at bounding box center [266, 61] width 21 height 7
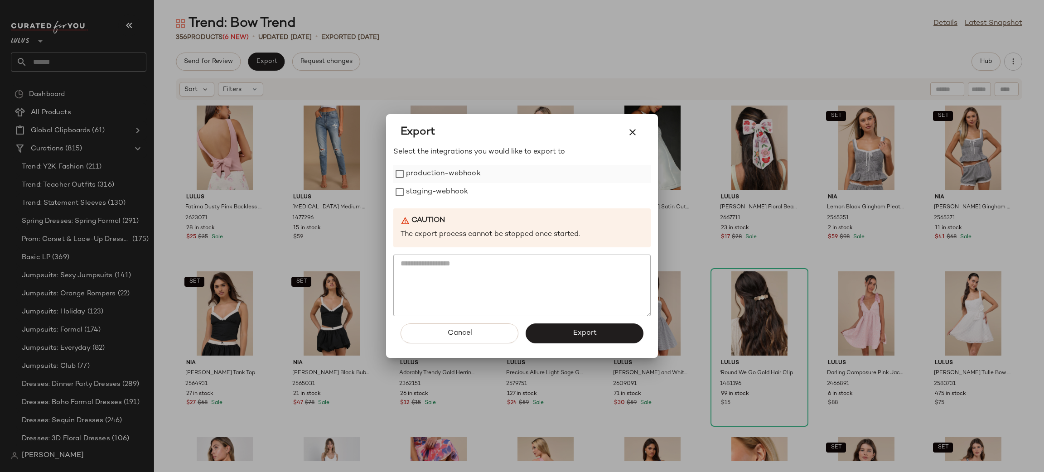
click at [452, 174] on label "production-webhook" at bounding box center [443, 174] width 75 height 18
click at [441, 191] on label "staging-webhook" at bounding box center [437, 192] width 62 height 18
click at [576, 331] on span "Export" at bounding box center [584, 333] width 24 height 9
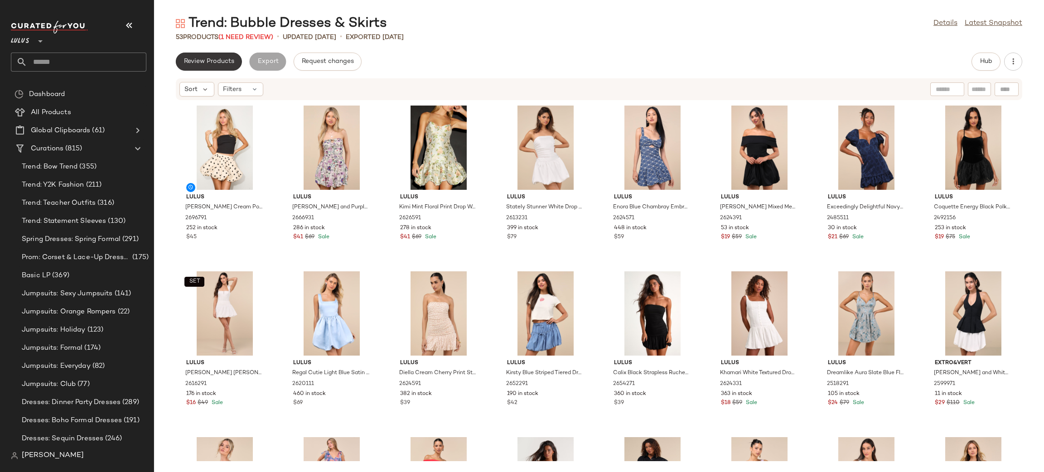
click at [206, 57] on button "Review Products" at bounding box center [209, 62] width 66 height 18
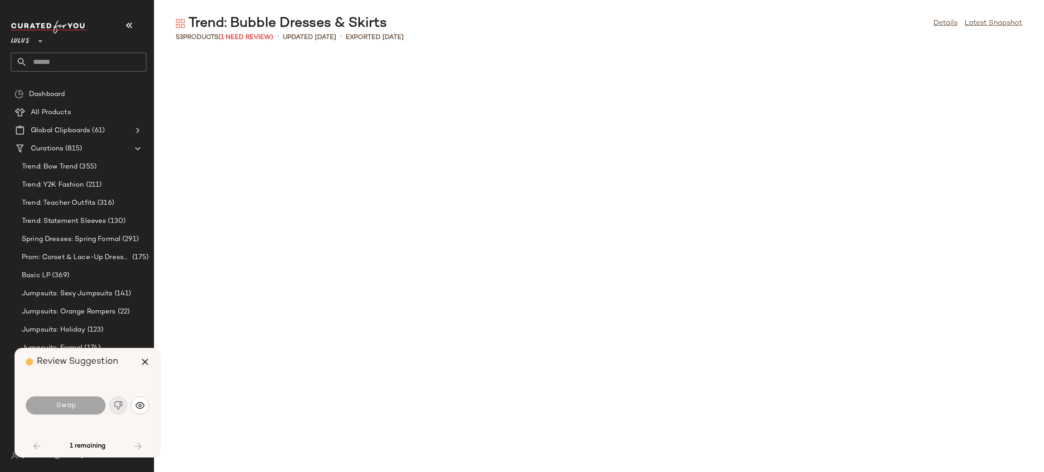
scroll to position [743, 0]
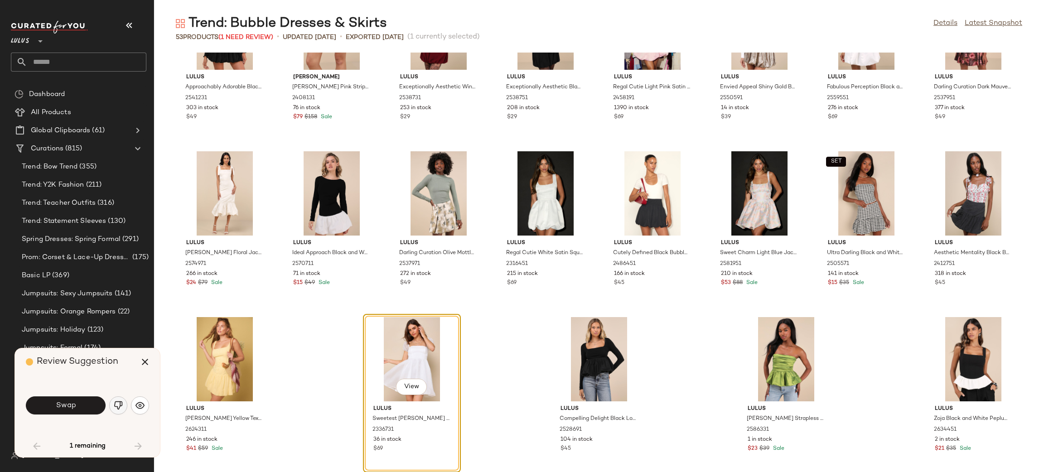
click at [122, 401] on button "button" at bounding box center [118, 406] width 18 height 18
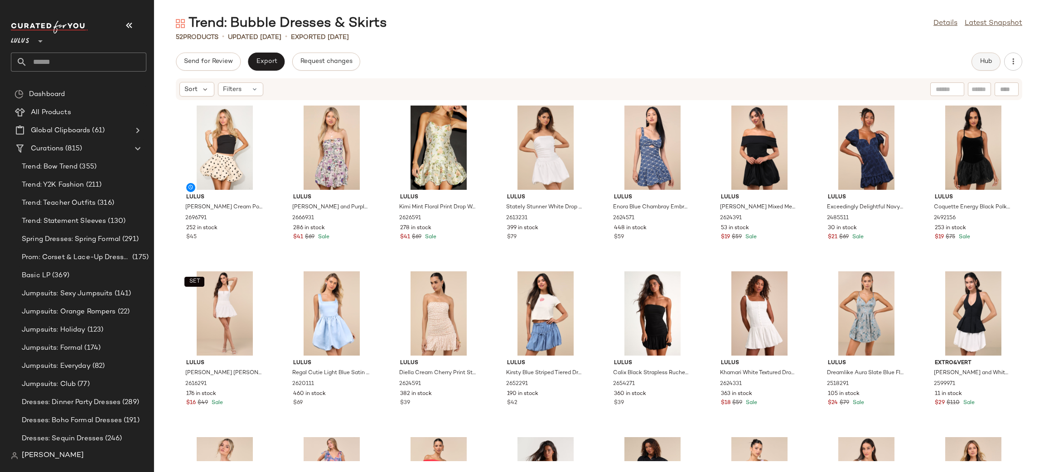
click at [992, 60] on span "Hub" at bounding box center [986, 61] width 13 height 7
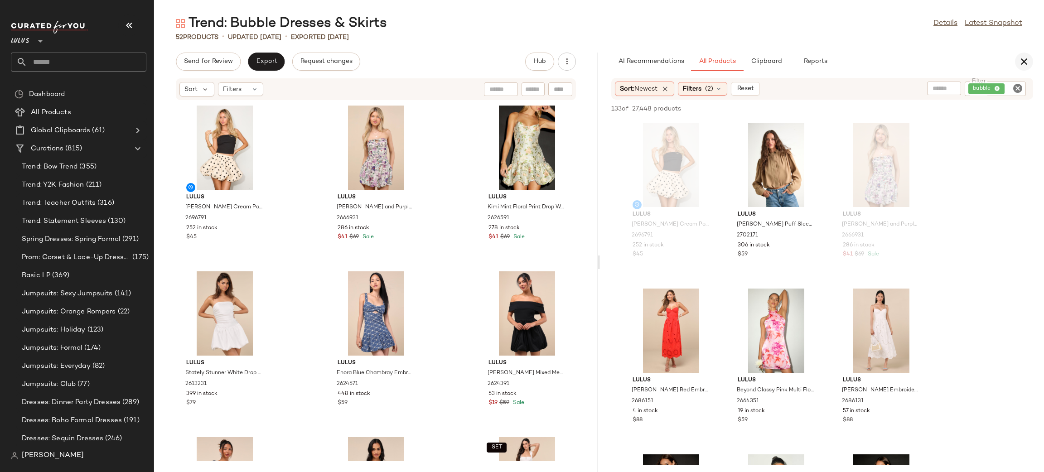
click at [1026, 62] on icon "button" at bounding box center [1024, 61] width 11 height 11
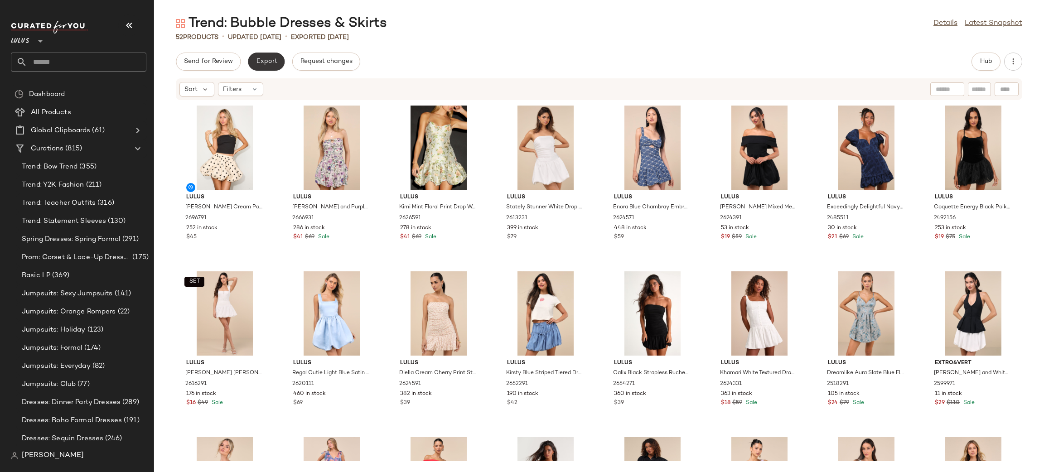
click at [266, 62] on span "Export" at bounding box center [266, 61] width 21 height 7
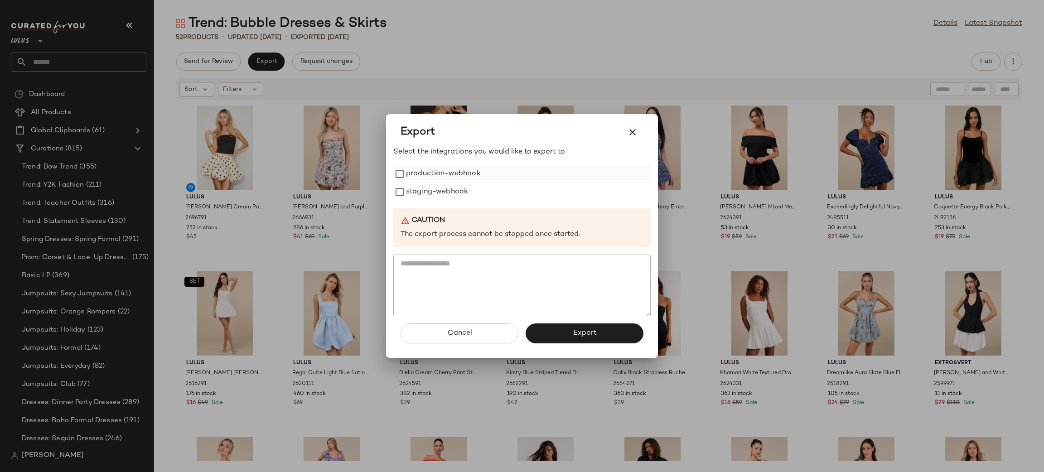
click at [434, 174] on label "production-webhook" at bounding box center [443, 174] width 75 height 18
click at [440, 194] on label "staging-webhook" at bounding box center [437, 192] width 62 height 18
click at [586, 325] on button "Export" at bounding box center [585, 334] width 118 height 20
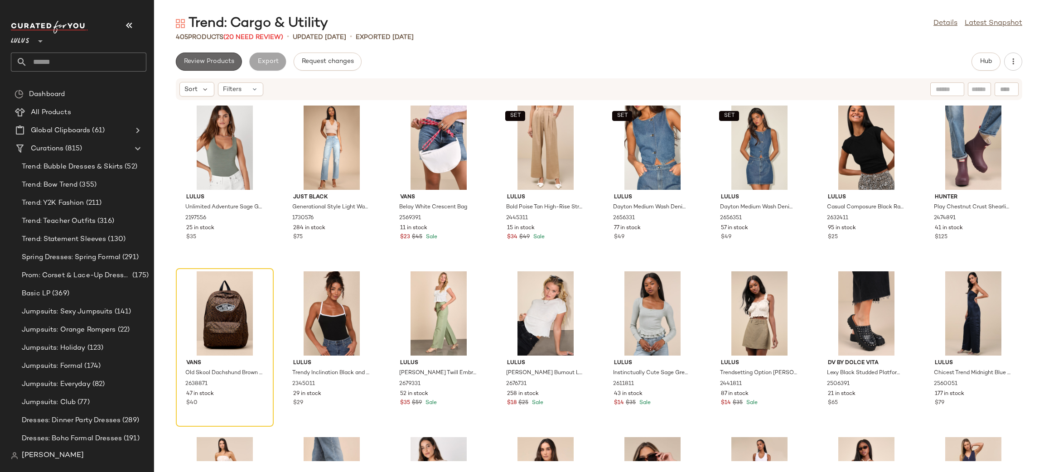
click at [211, 61] on span "Review Products" at bounding box center [209, 61] width 51 height 7
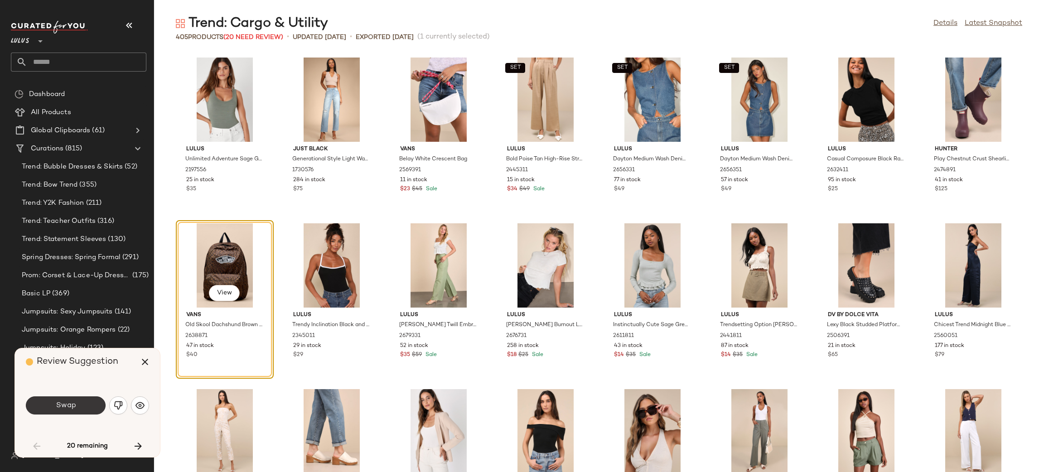
click at [90, 409] on button "Swap" at bounding box center [66, 406] width 80 height 18
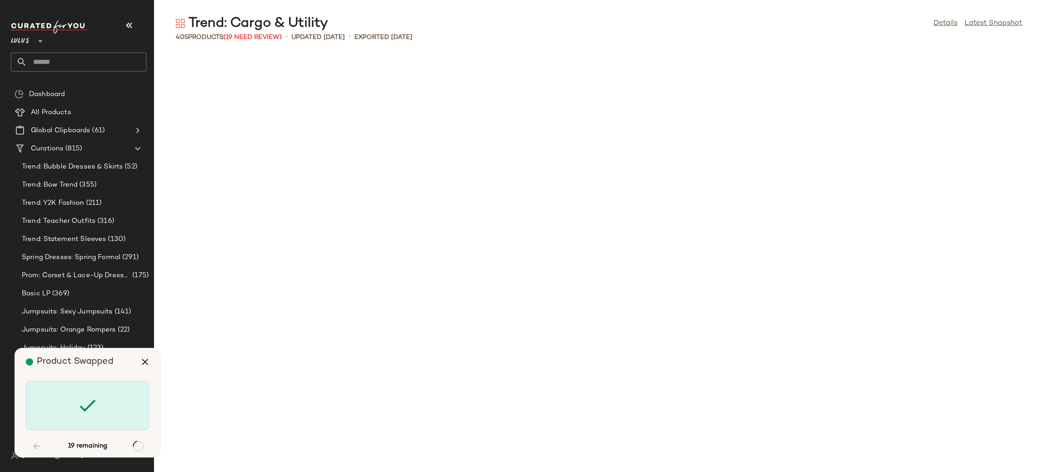
scroll to position [1327, 0]
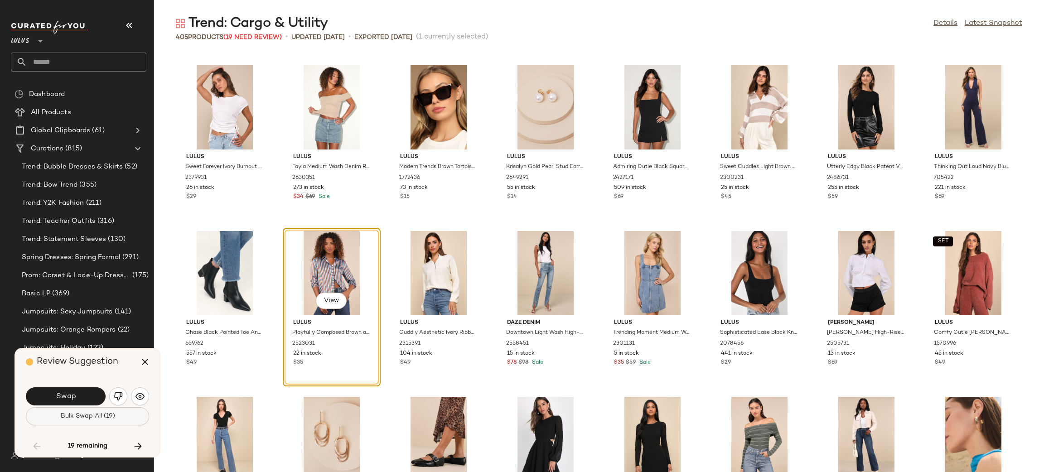
click at [96, 415] on span "Bulk Swap All (19)" at bounding box center [87, 416] width 55 height 7
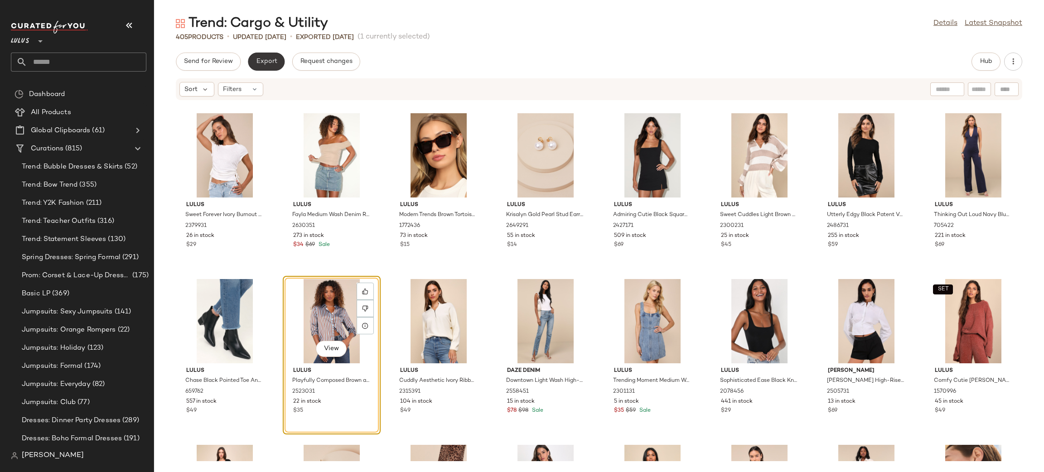
click at [263, 66] on button "Export" at bounding box center [266, 62] width 37 height 18
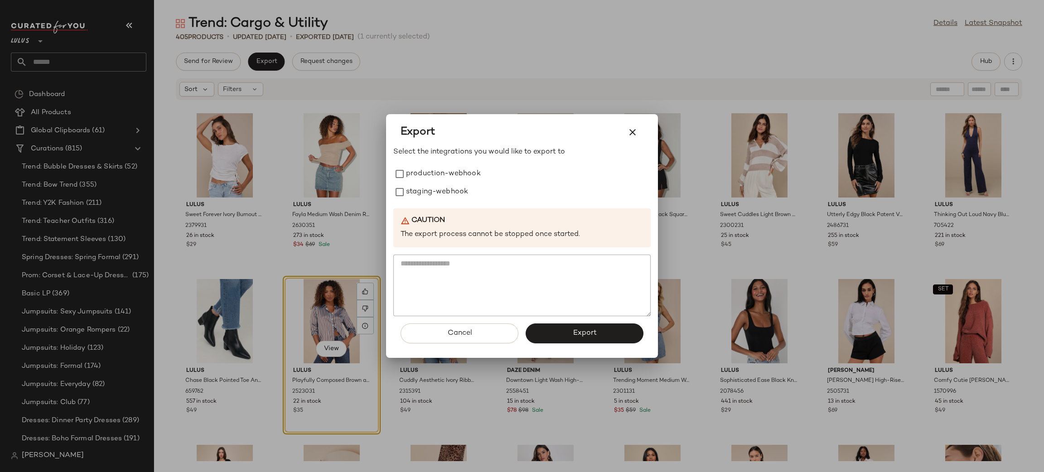
click at [412, 164] on div "Select the integrations you would like to export to production-webhook staging-…" at bounding box center [521, 231] width 257 height 169
click at [438, 188] on label "staging-webhook" at bounding box center [437, 192] width 62 height 18
click at [459, 173] on label "production-webhook" at bounding box center [443, 174] width 75 height 18
click at [589, 329] on span "Export" at bounding box center [584, 333] width 24 height 9
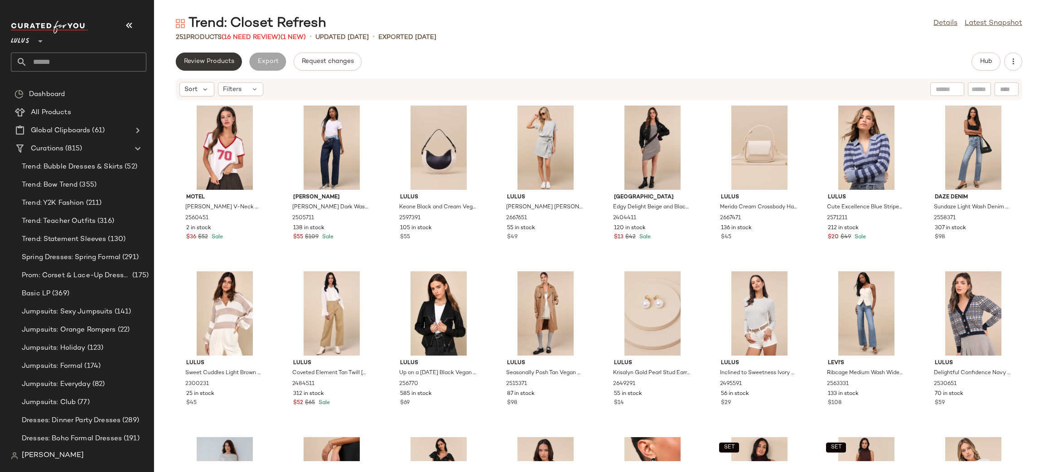
click at [215, 61] on span "Review Products" at bounding box center [209, 61] width 51 height 7
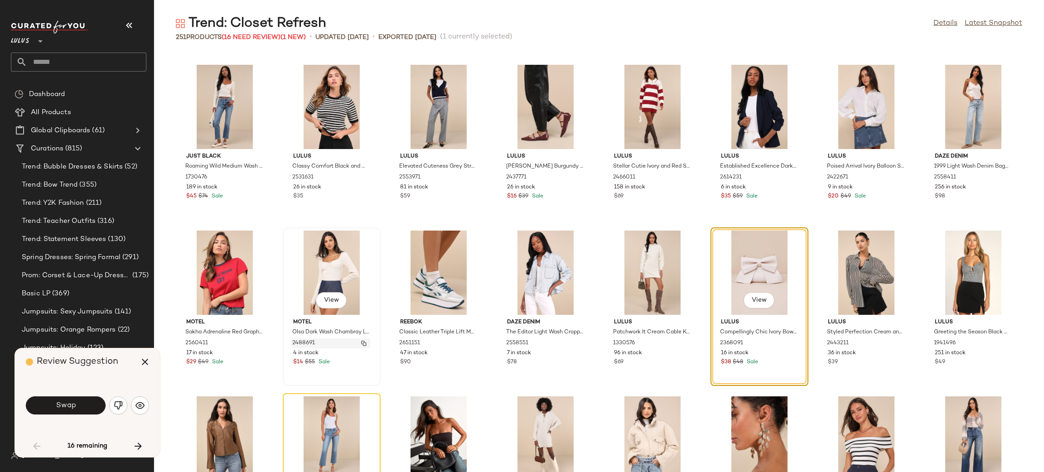
scroll to position [1062, 0]
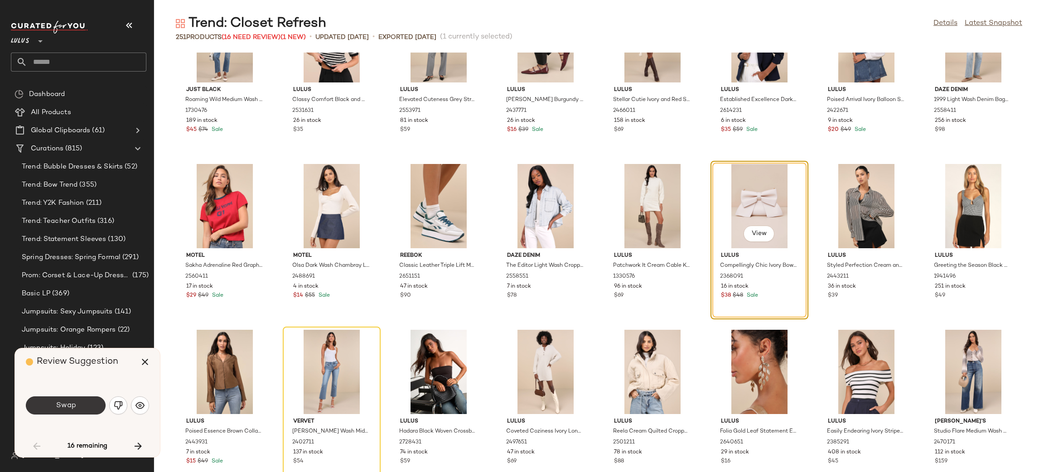
click at [51, 412] on button "Swap" at bounding box center [66, 406] width 80 height 18
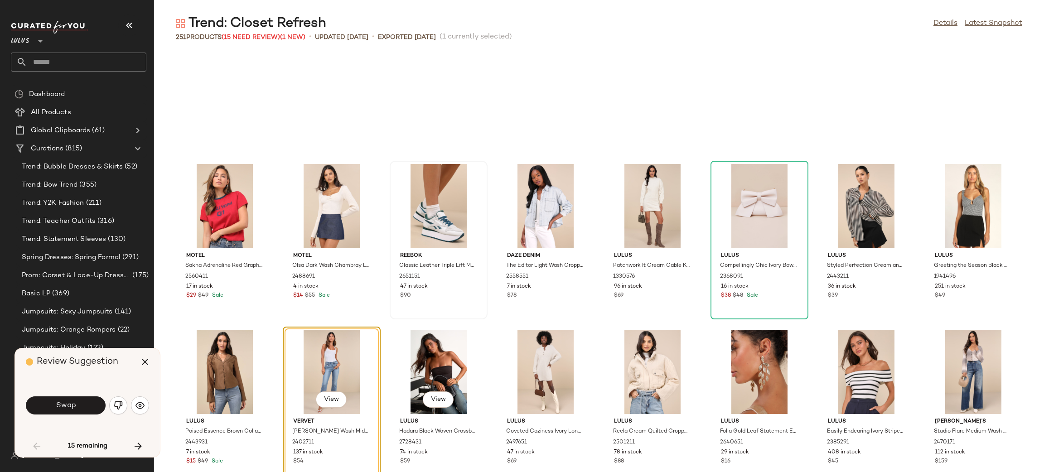
scroll to position [1161, 0]
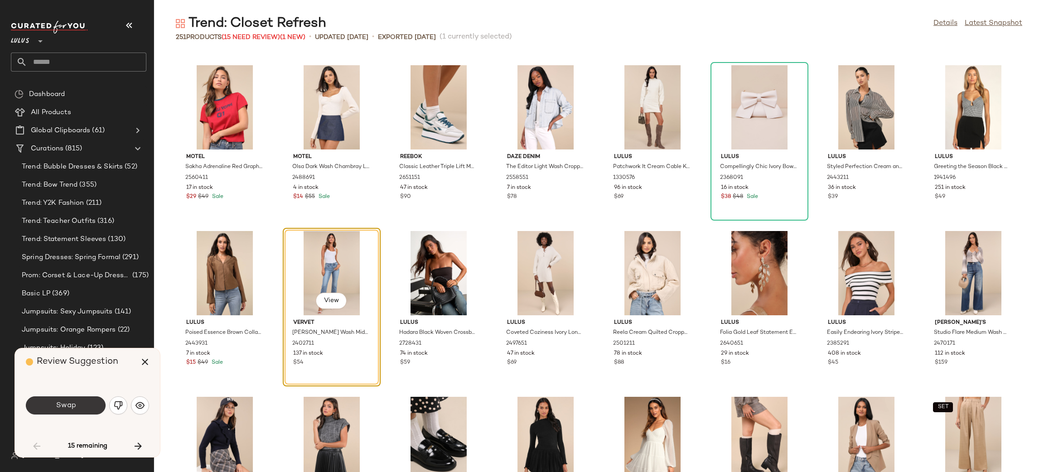
click at [36, 402] on button "Swap" at bounding box center [66, 406] width 80 height 18
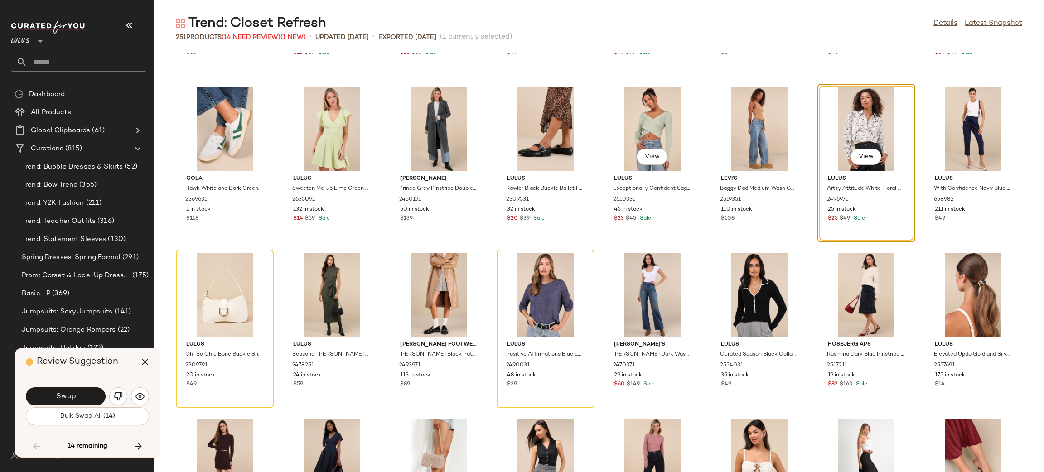
scroll to position [1660, 0]
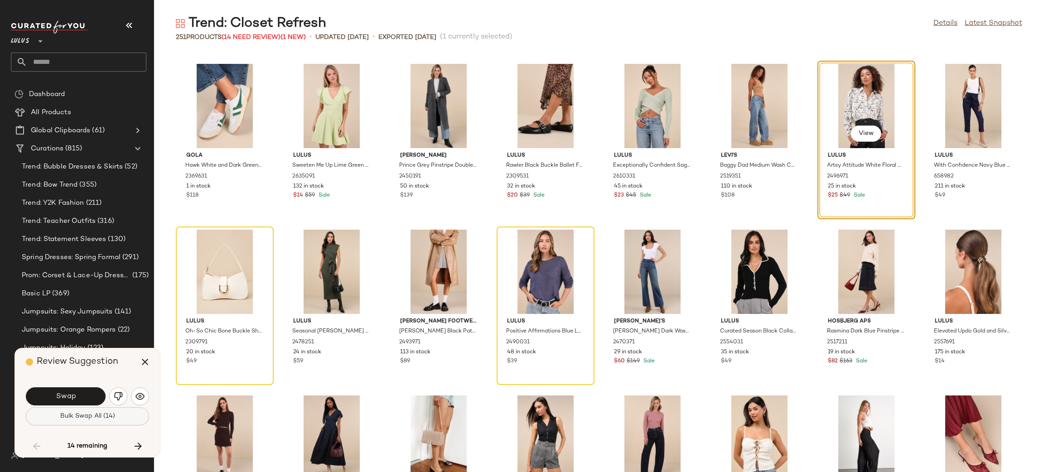
click at [113, 417] on span "Bulk Swap All (14)" at bounding box center [87, 416] width 55 height 7
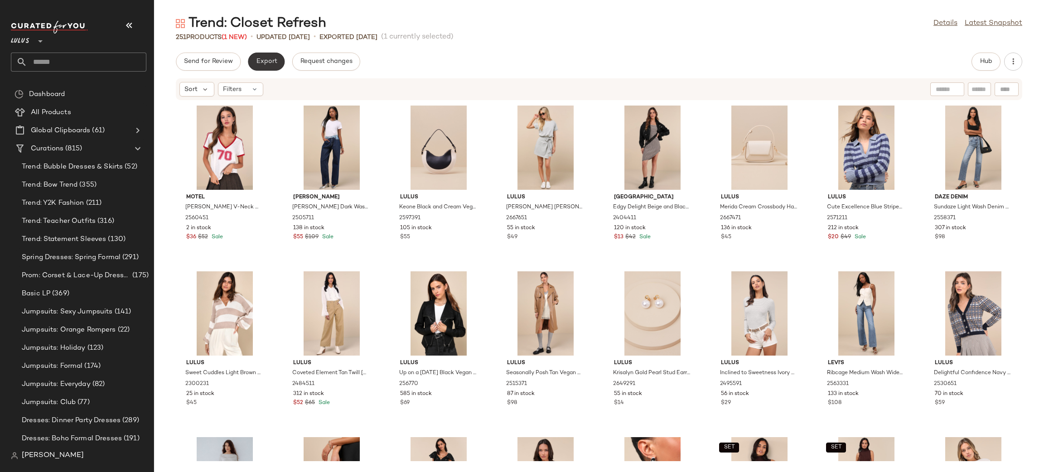
click at [271, 70] on button "Export" at bounding box center [266, 62] width 37 height 18
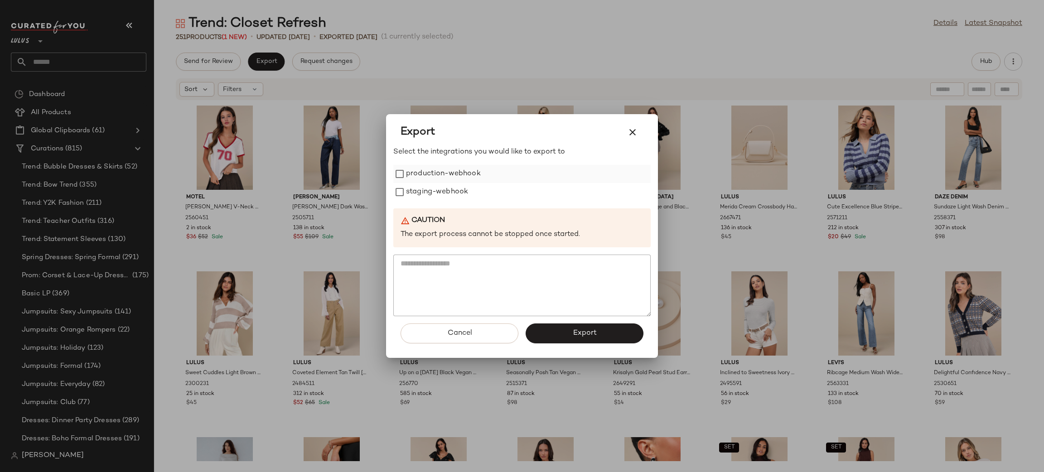
click at [427, 171] on label "production-webhook" at bounding box center [443, 174] width 75 height 18
click at [443, 194] on label "staging-webhook" at bounding box center [437, 192] width 62 height 18
click at [582, 332] on span "Export" at bounding box center [584, 333] width 24 height 9
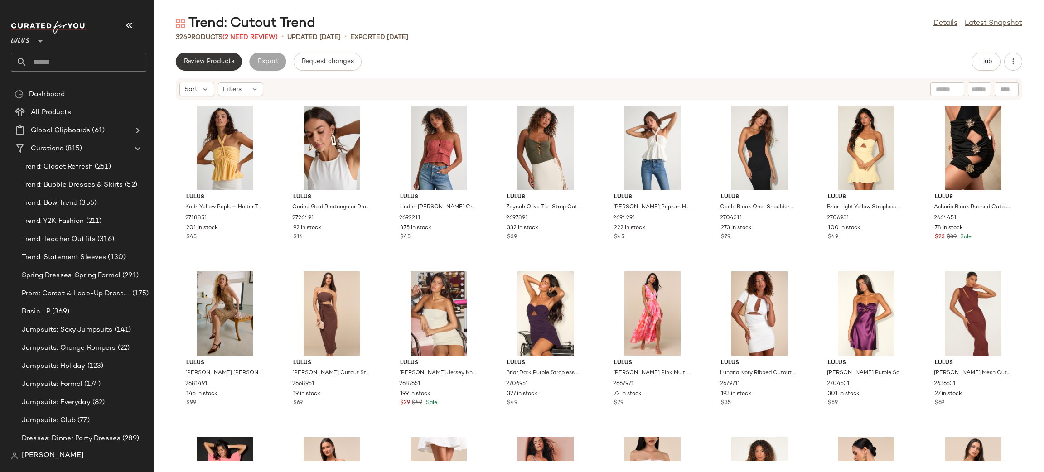
click at [192, 64] on span "Review Products" at bounding box center [209, 61] width 51 height 7
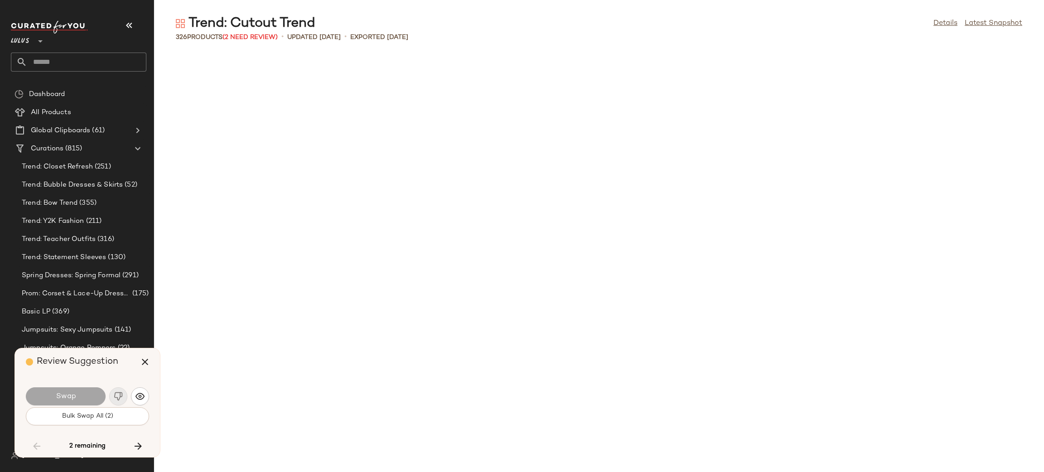
scroll to position [2156, 0]
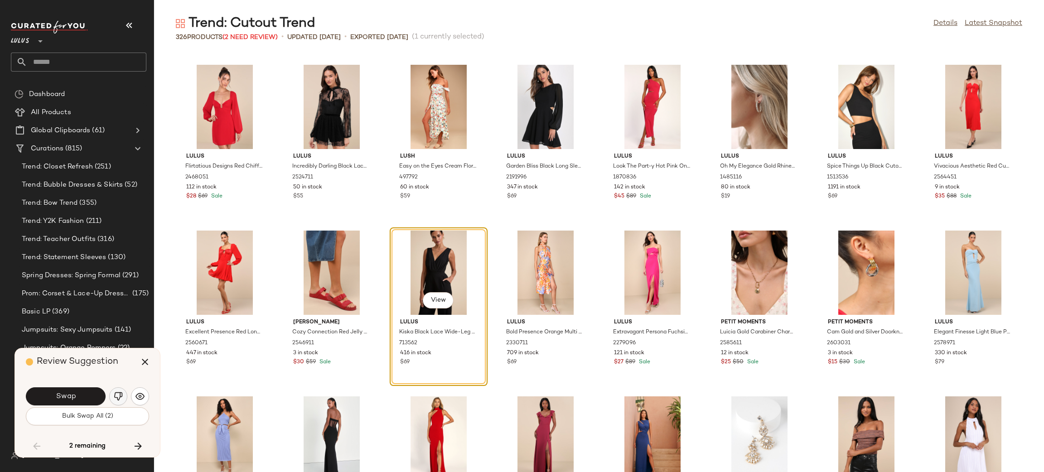
click at [120, 393] on img "button" at bounding box center [118, 396] width 9 height 9
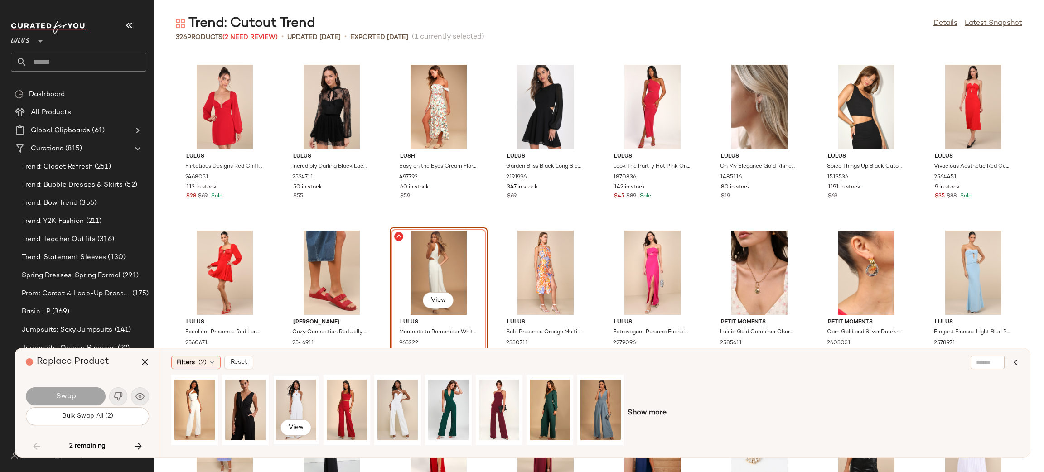
click at [284, 415] on div "View" at bounding box center [296, 410] width 40 height 64
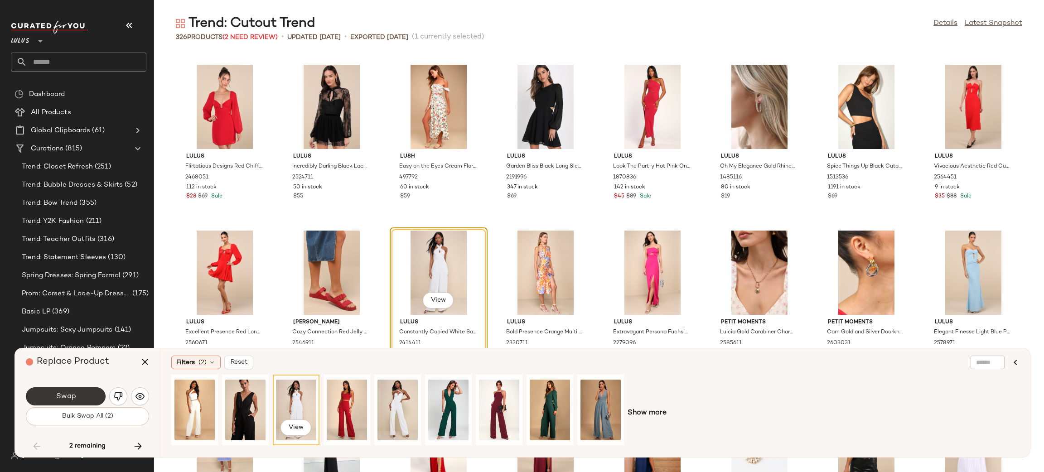
click at [67, 402] on button "Swap" at bounding box center [66, 396] width 80 height 18
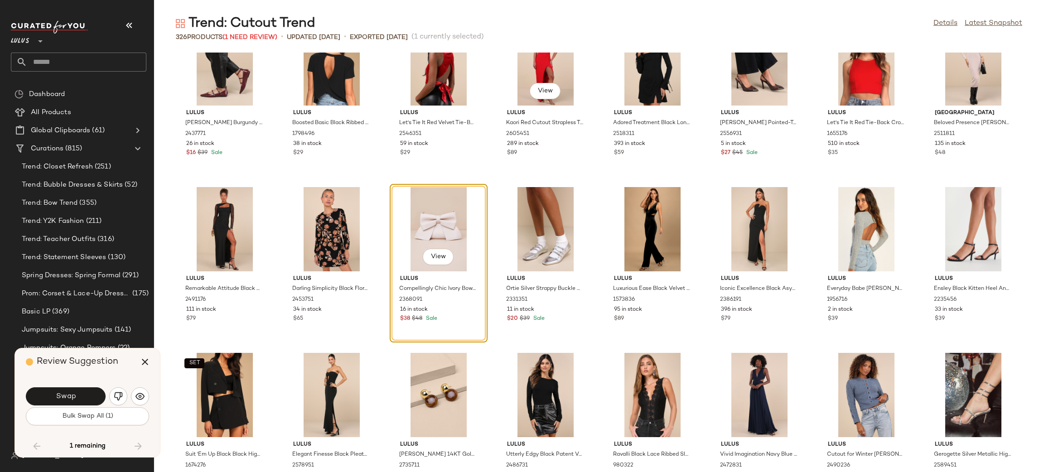
scroll to position [4522, 0]
click at [120, 397] on img "button" at bounding box center [118, 396] width 9 height 9
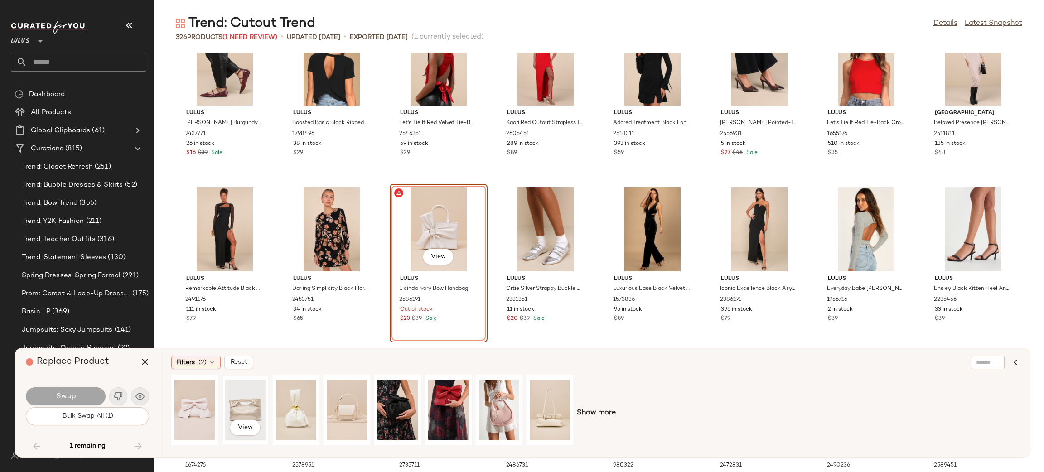
click at [247, 402] on div "View" at bounding box center [245, 410] width 40 height 64
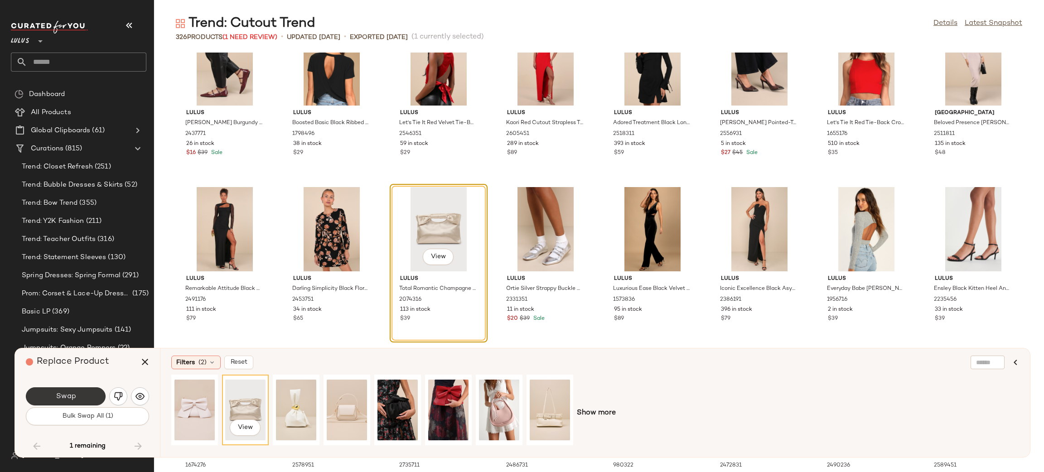
click at [73, 397] on span "Swap" at bounding box center [65, 396] width 20 height 9
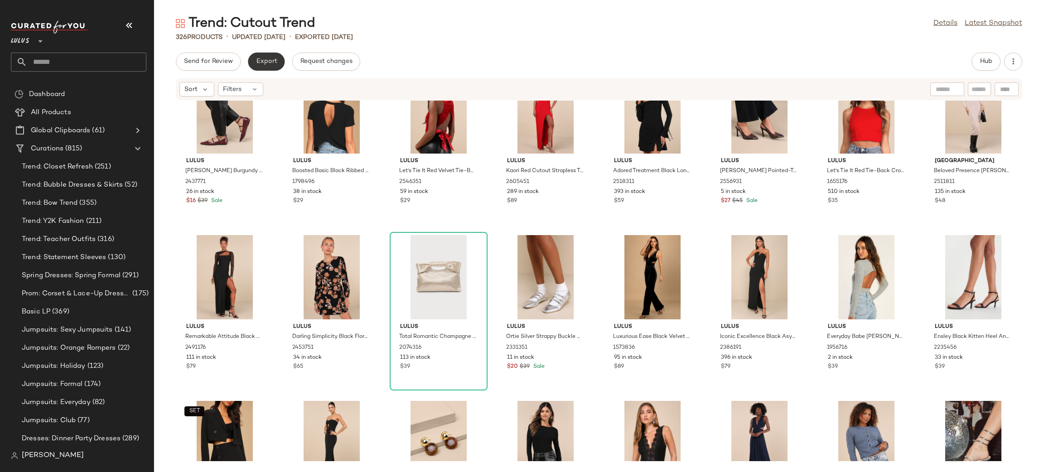
click at [269, 60] on span "Export" at bounding box center [266, 61] width 21 height 7
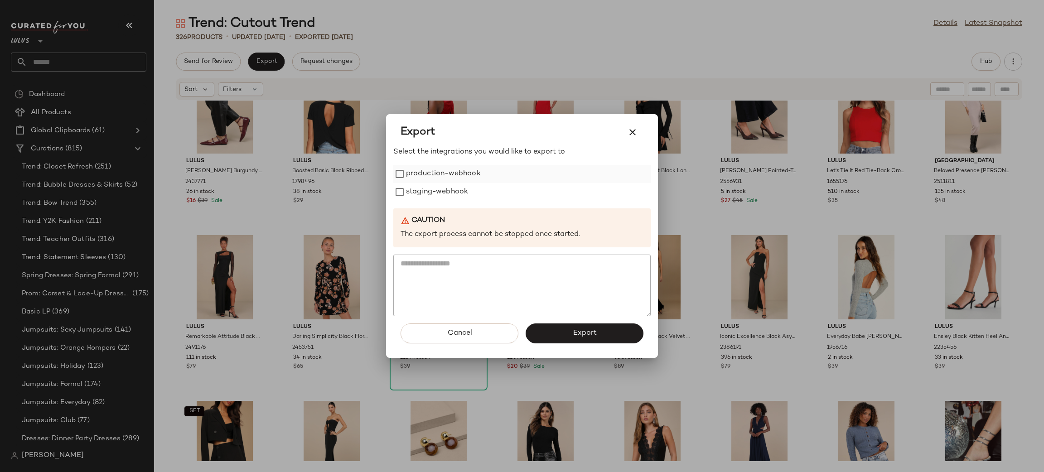
click at [430, 172] on label "production-webhook" at bounding box center [443, 174] width 75 height 18
click at [434, 194] on label "staging-webhook" at bounding box center [437, 192] width 62 height 18
click at [588, 339] on button "Export" at bounding box center [585, 334] width 118 height 20
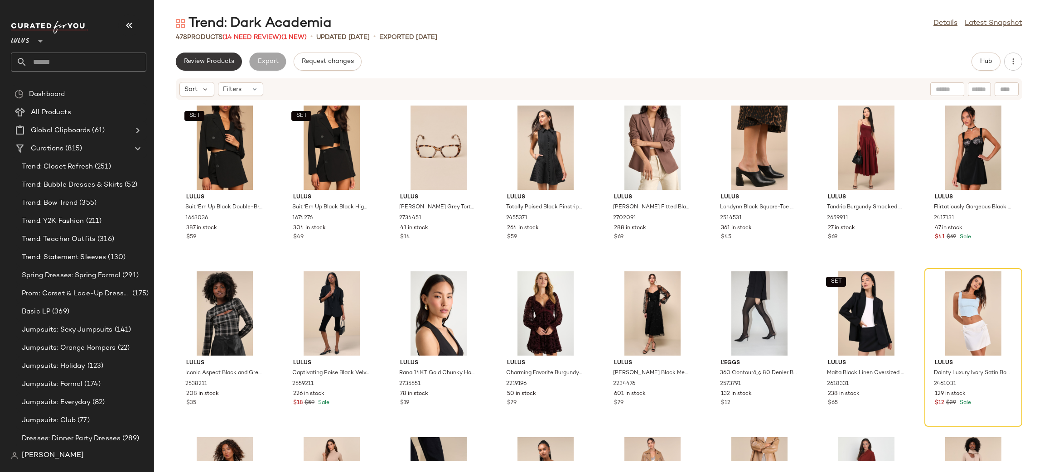
click at [202, 57] on button "Review Products" at bounding box center [209, 62] width 66 height 18
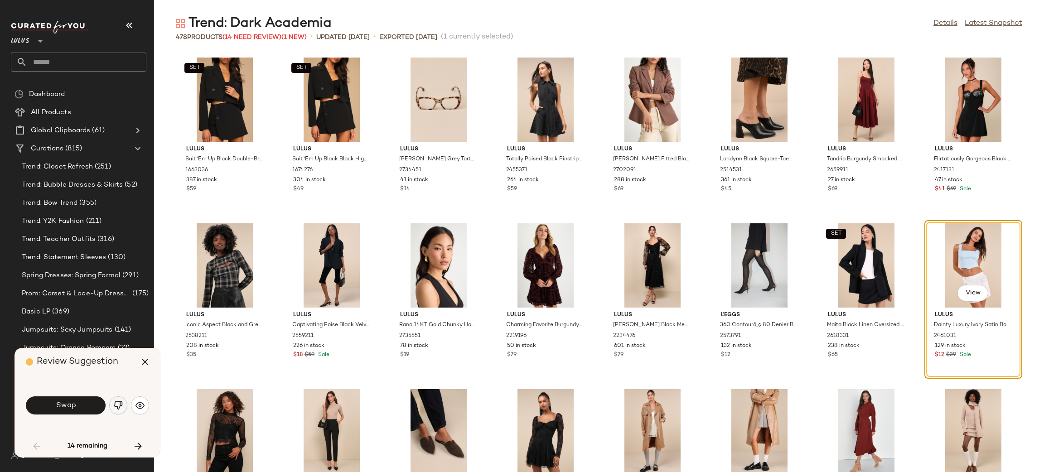
click at [121, 400] on button "button" at bounding box center [118, 406] width 18 height 18
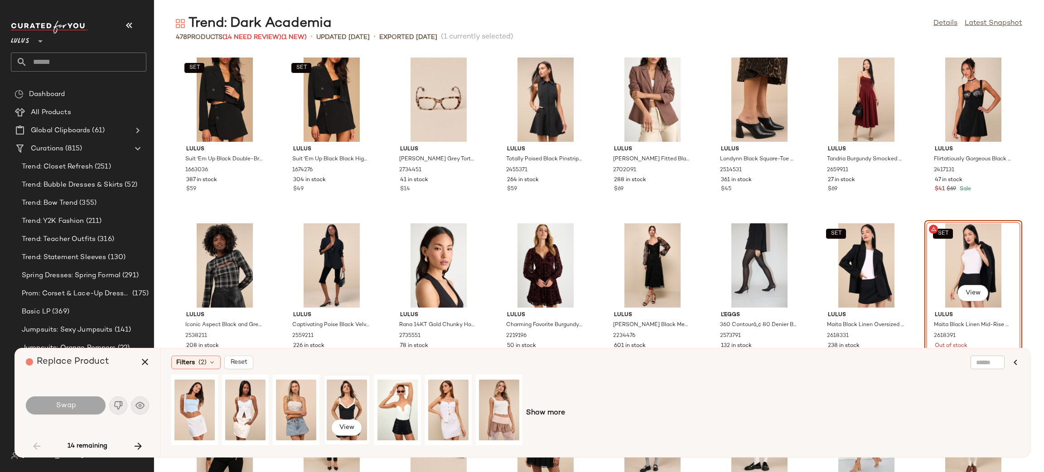
click at [364, 398] on div "View" at bounding box center [347, 410] width 40 height 64
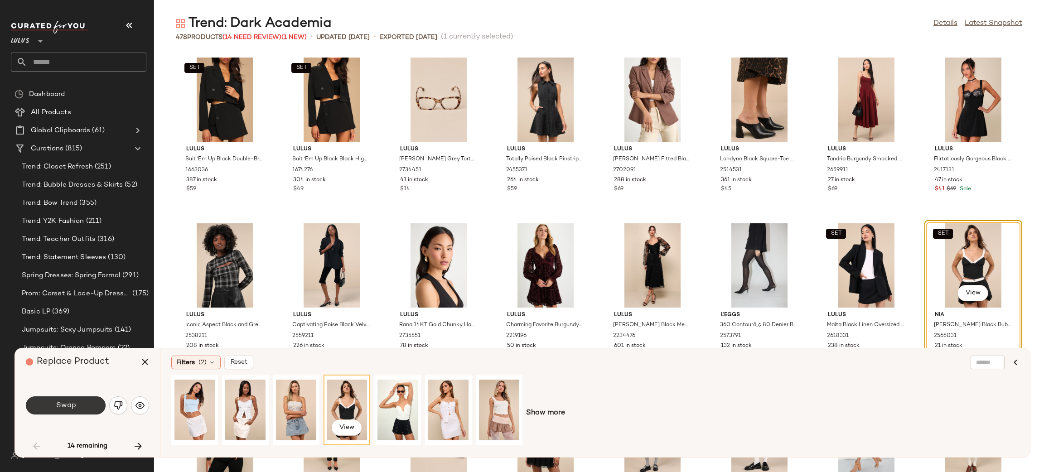
click at [66, 410] on button "Swap" at bounding box center [66, 406] width 80 height 18
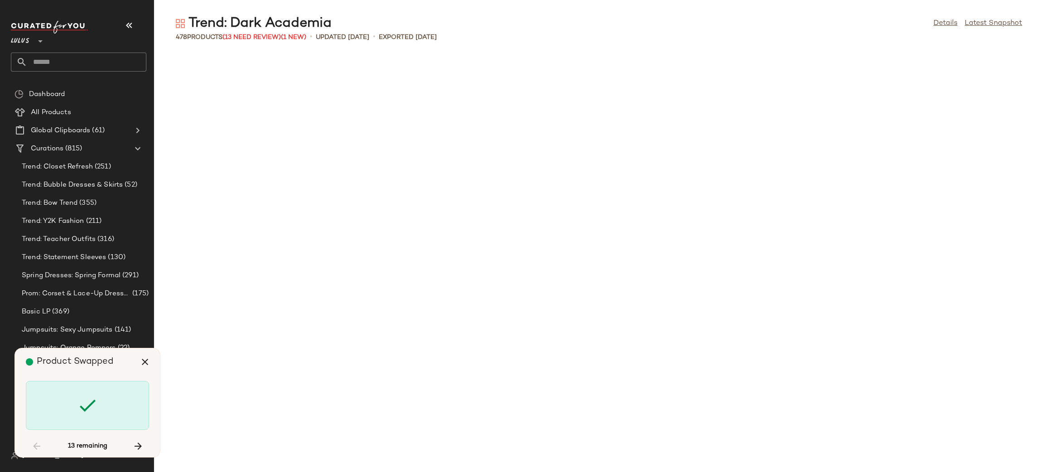
scroll to position [1824, 0]
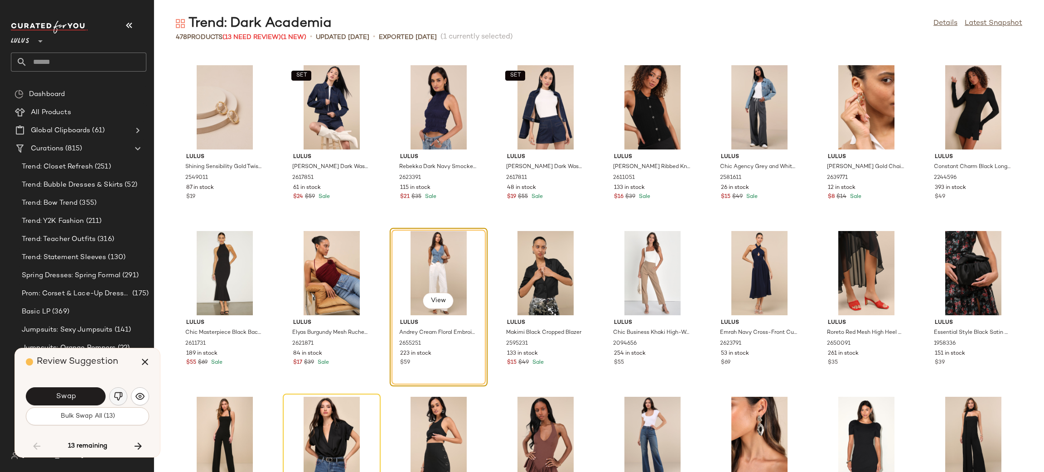
click at [122, 392] on img "button" at bounding box center [118, 396] width 9 height 9
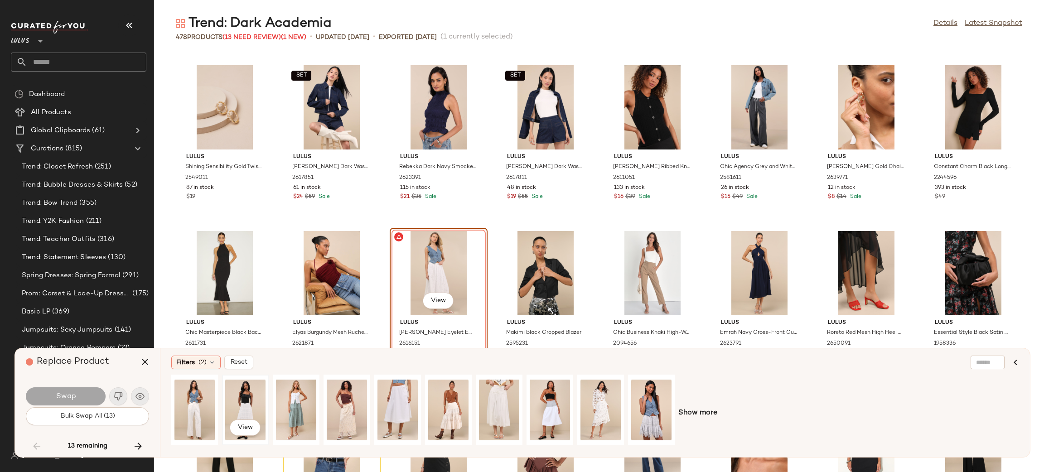
click at [248, 393] on div "View" at bounding box center [245, 410] width 40 height 64
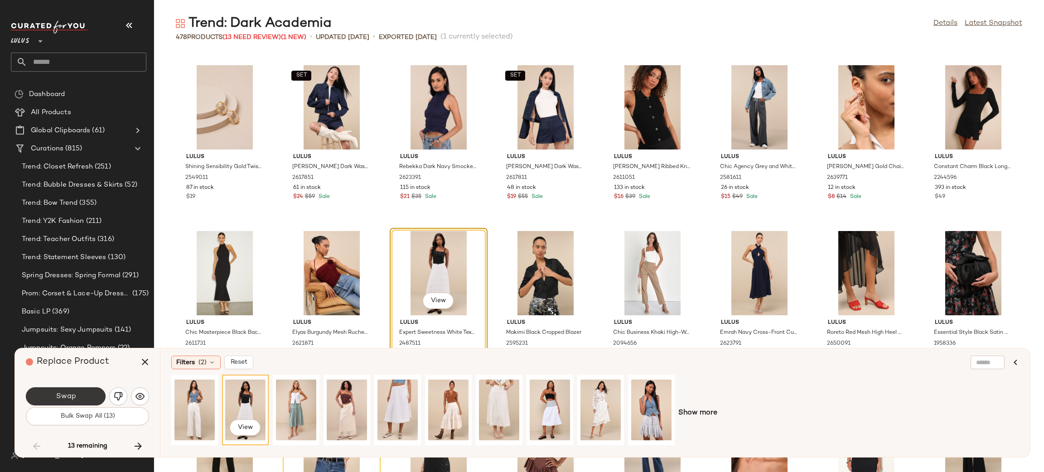
click at [69, 399] on span "Swap" at bounding box center [65, 396] width 20 height 9
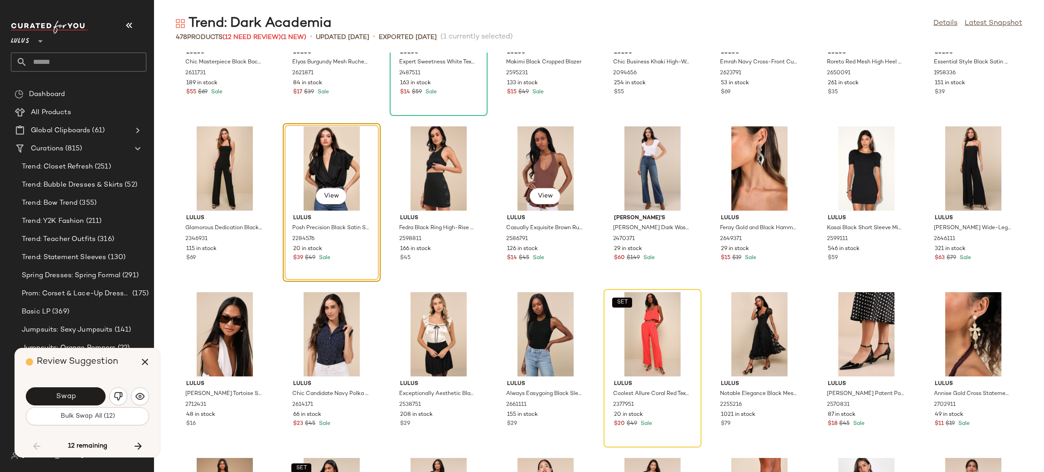
scroll to position [2091, 0]
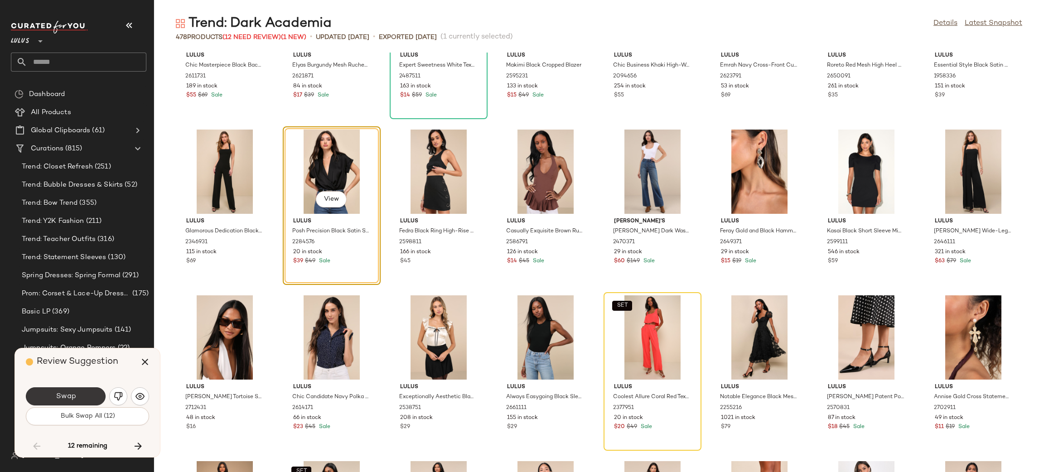
click at [49, 392] on button "Swap" at bounding box center [66, 396] width 80 height 18
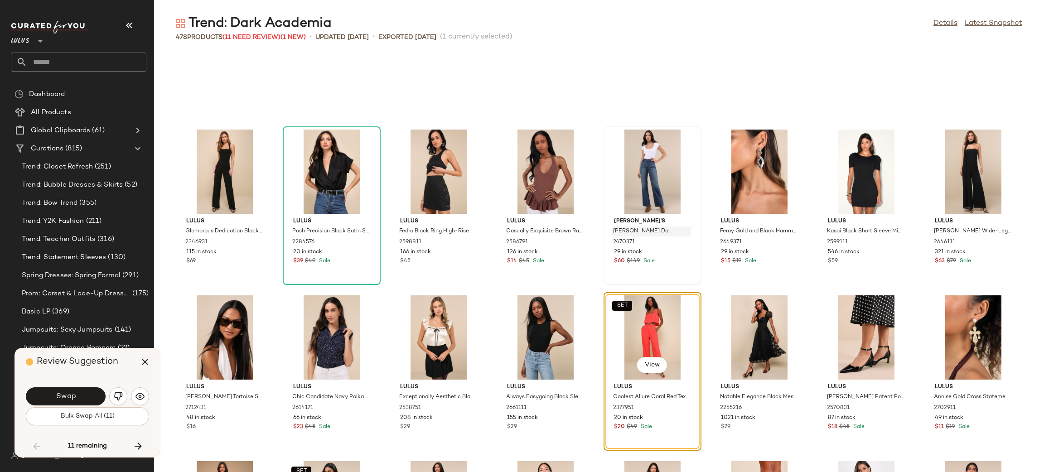
scroll to position [2156, 0]
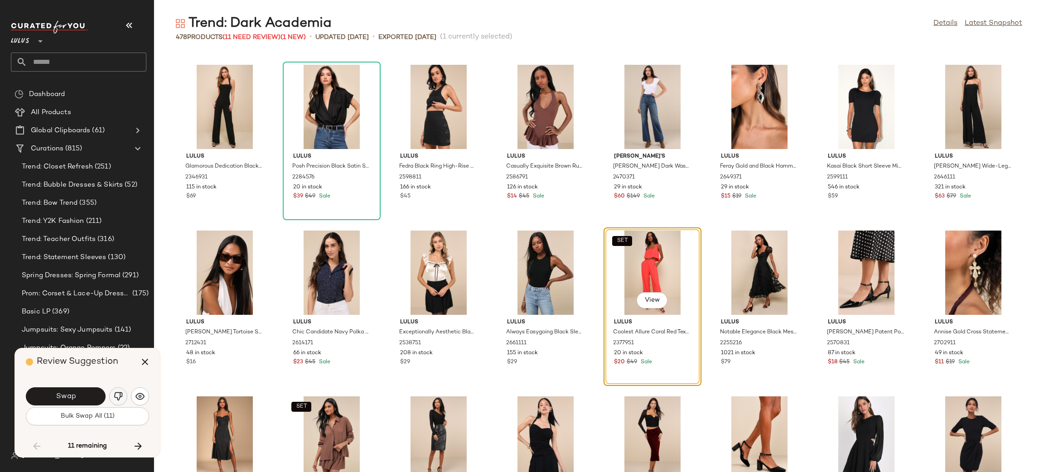
click at [117, 395] on img "button" at bounding box center [118, 396] width 9 height 9
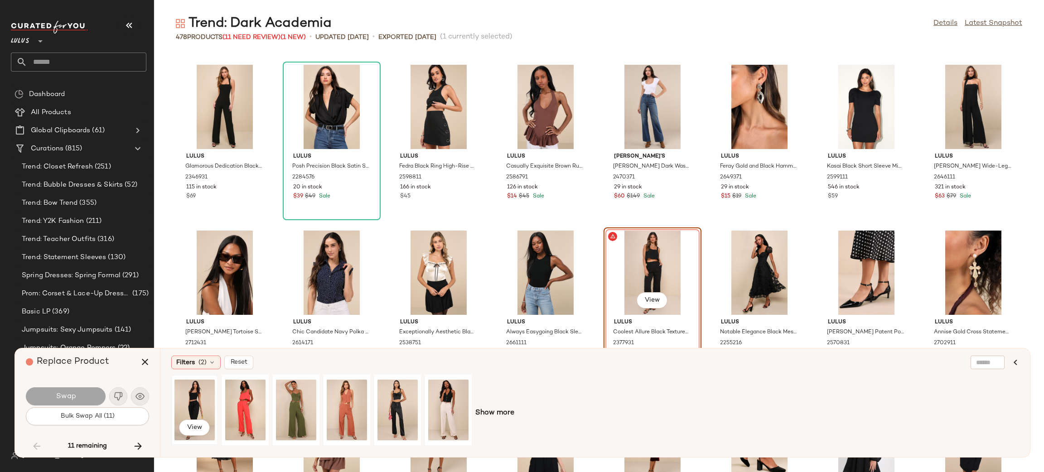
click at [200, 404] on div "View" at bounding box center [194, 410] width 40 height 64
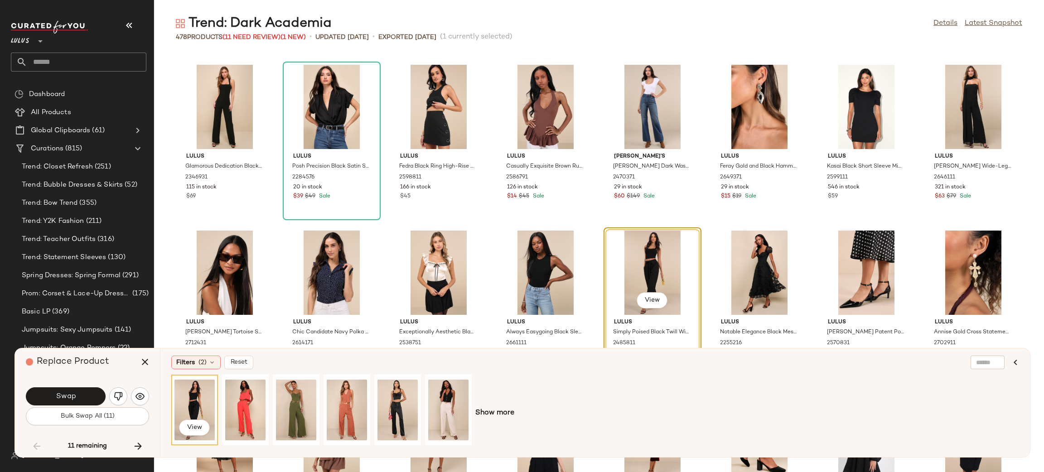
scroll to position [2197, 0]
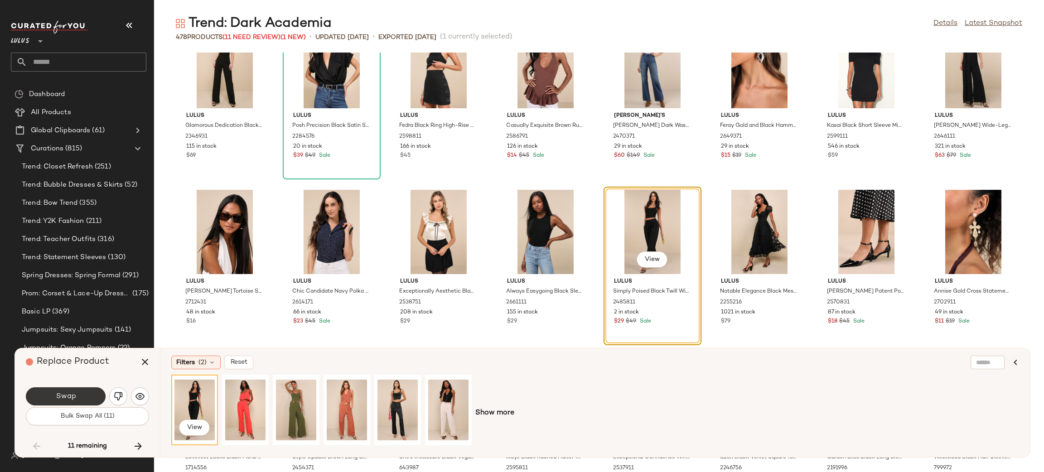
click at [84, 394] on button "Swap" at bounding box center [66, 396] width 80 height 18
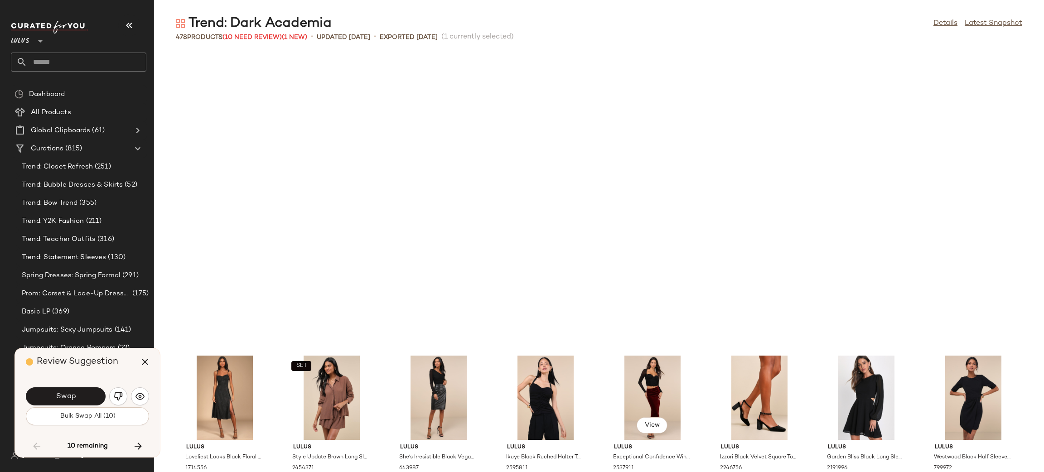
scroll to position [2488, 0]
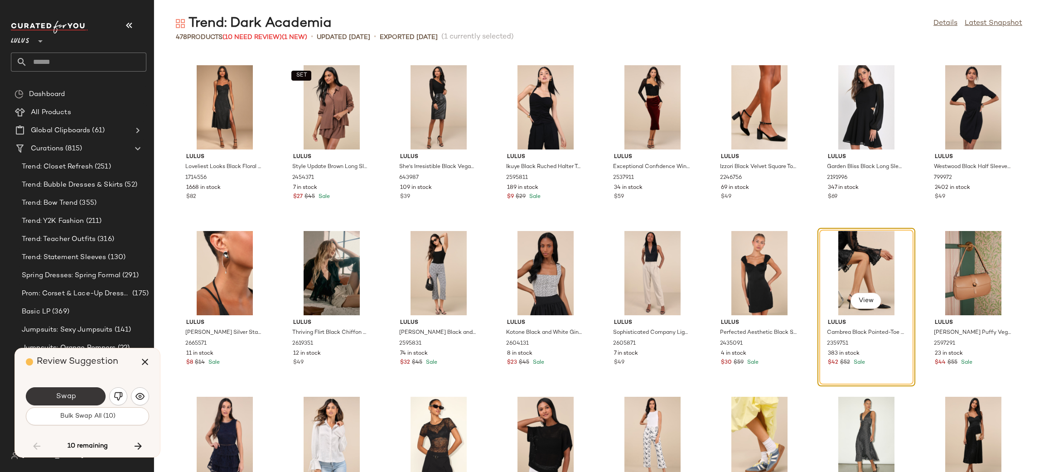
click at [45, 400] on button "Swap" at bounding box center [66, 396] width 80 height 18
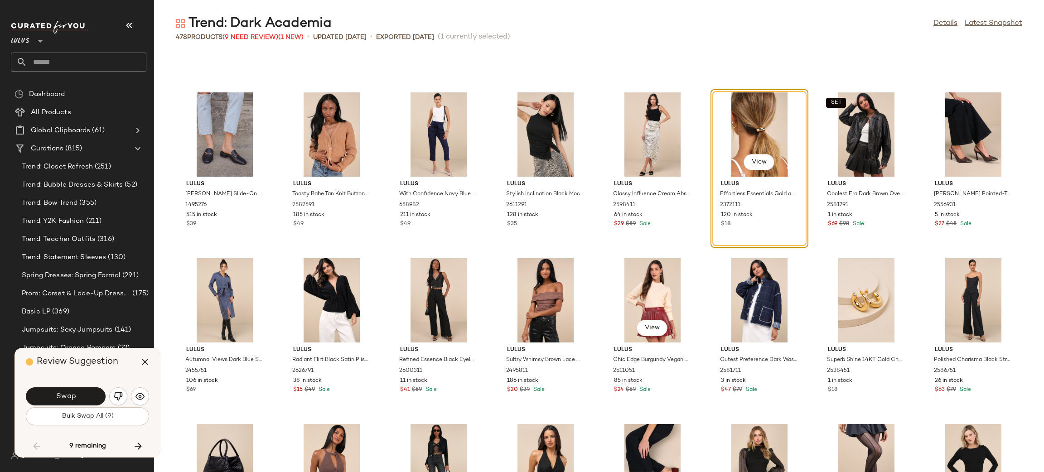
scroll to position [3153, 0]
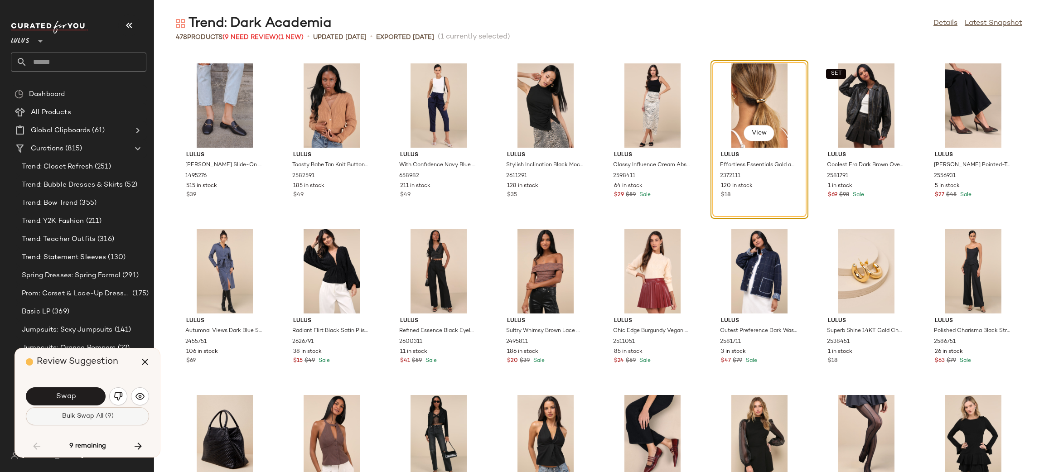
click at [85, 420] on button "Bulk Swap All (9)" at bounding box center [87, 416] width 123 height 18
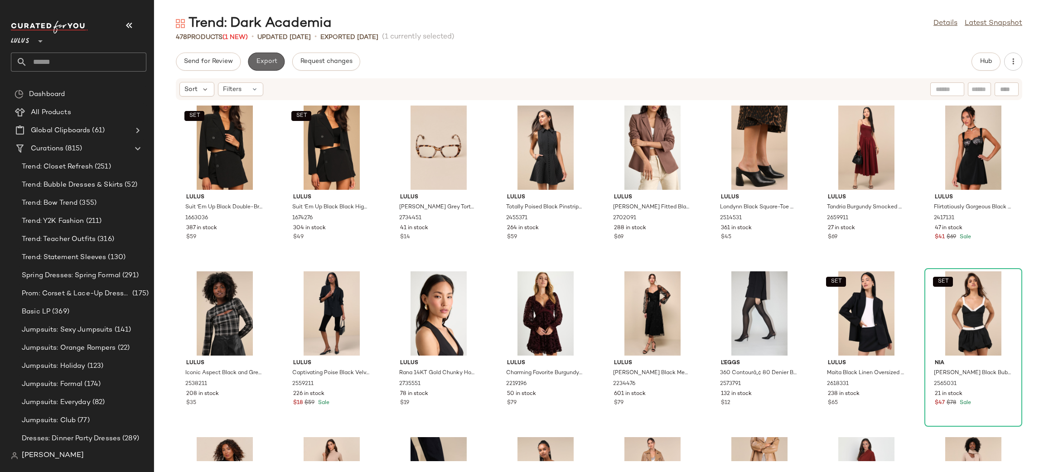
click at [261, 63] on span "Export" at bounding box center [266, 61] width 21 height 7
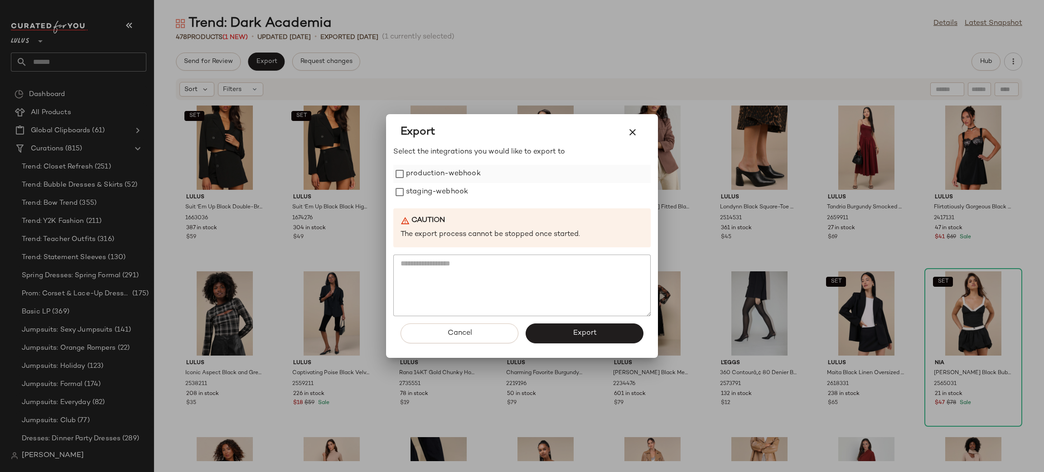
click at [457, 169] on label "production-webhook" at bounding box center [443, 174] width 75 height 18
click at [450, 187] on label "staging-webhook" at bounding box center [437, 192] width 62 height 18
click at [573, 334] on span "Export" at bounding box center [584, 333] width 24 height 9
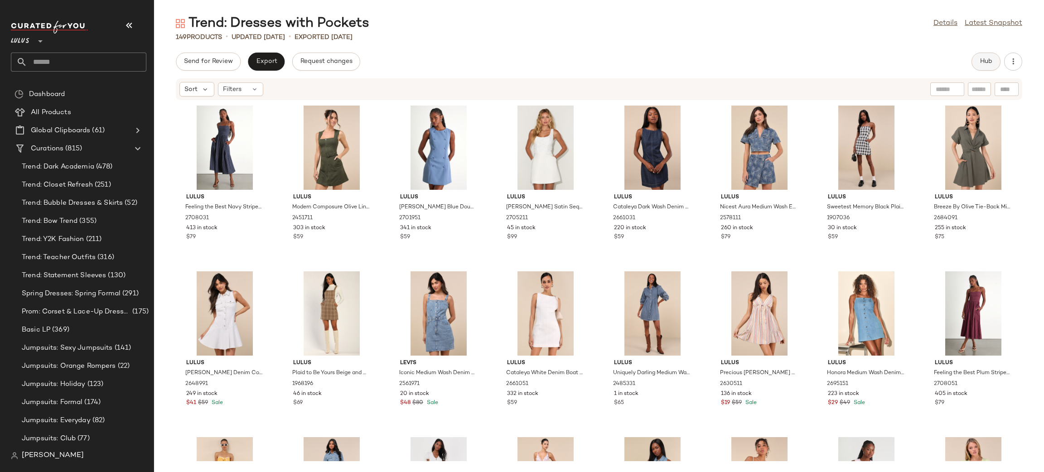
click at [983, 63] on span "Hub" at bounding box center [986, 61] width 13 height 7
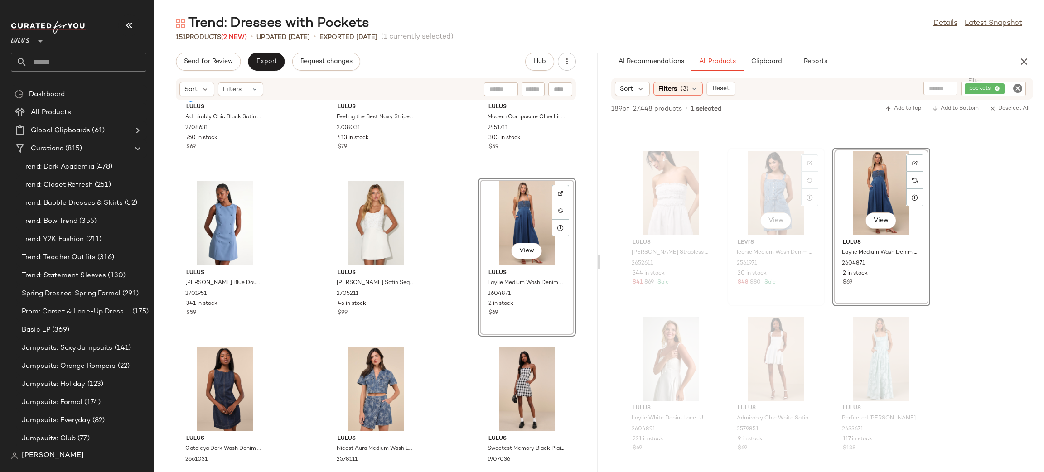
scroll to position [990, 0]
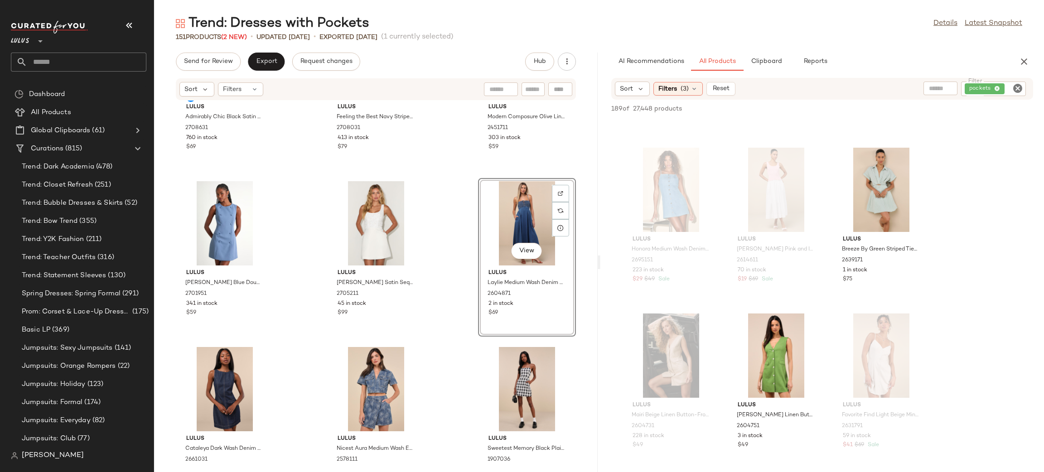
scroll to position [1467, 0]
click at [1024, 57] on icon "button" at bounding box center [1024, 61] width 11 height 11
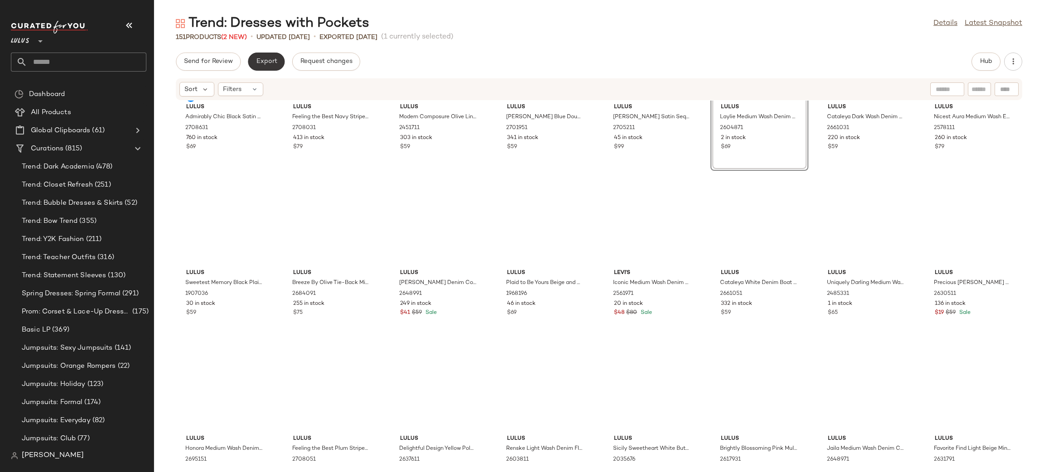
scroll to position [0, 0]
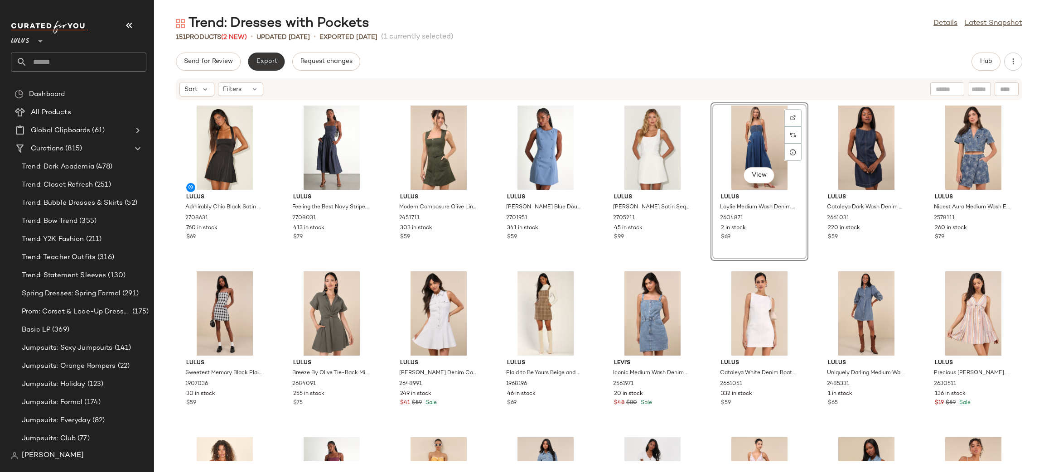
click at [277, 59] on button "Export" at bounding box center [266, 62] width 37 height 18
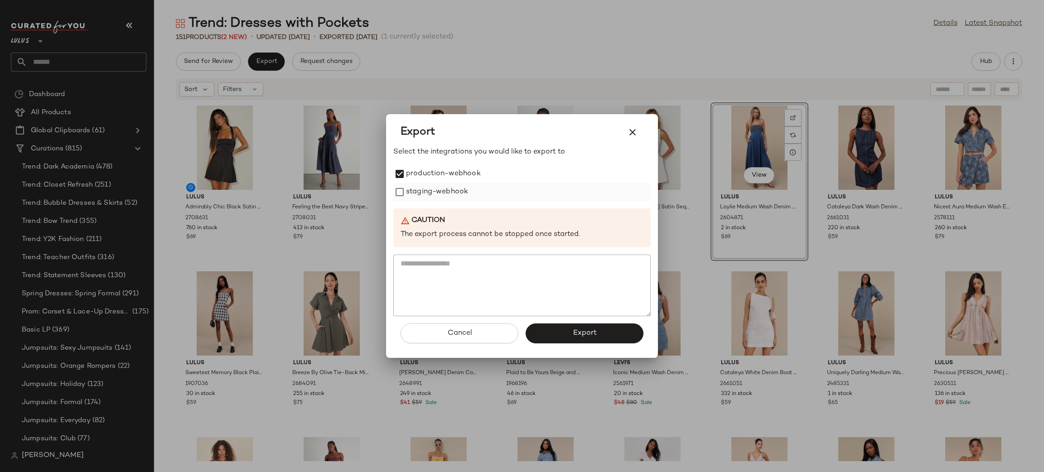
click at [428, 192] on label "staging-webhook" at bounding box center [437, 192] width 62 height 18
click at [565, 333] on button "Export" at bounding box center [585, 334] width 118 height 20
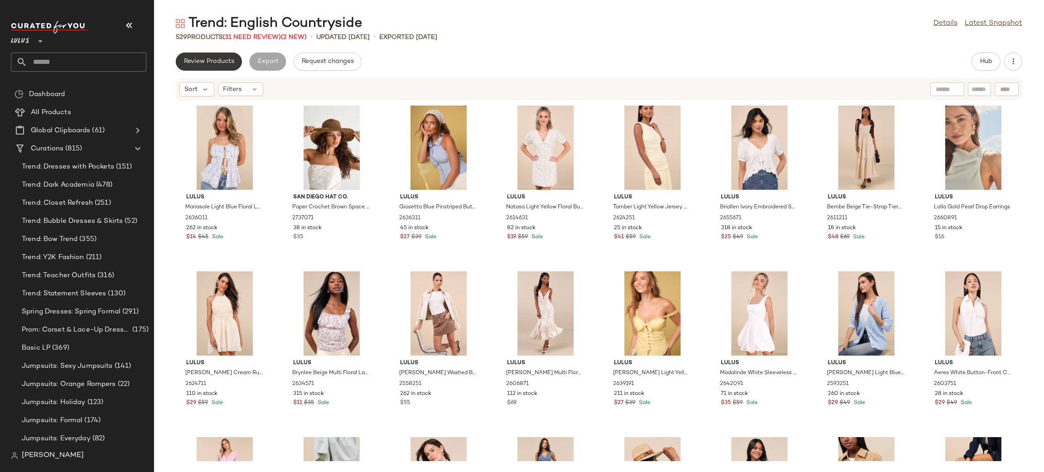
click at [194, 61] on span "Review Products" at bounding box center [209, 61] width 51 height 7
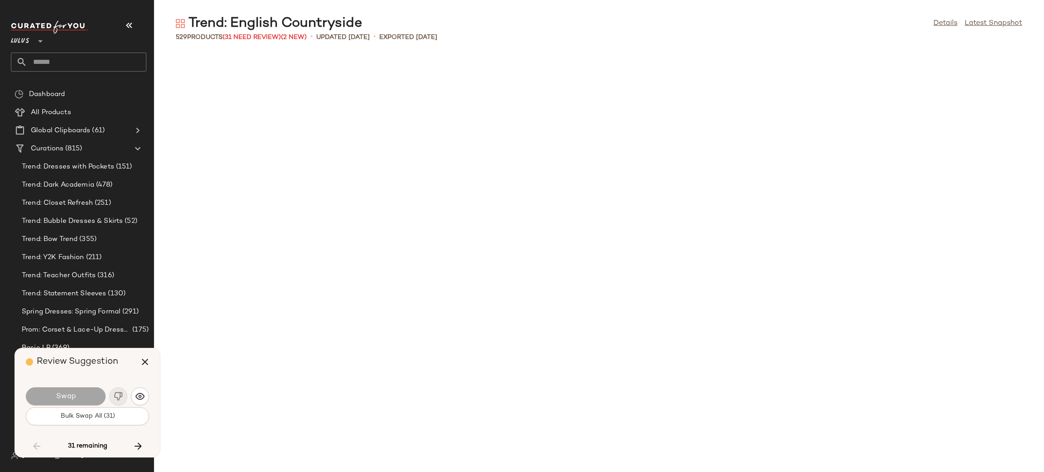
scroll to position [1327, 0]
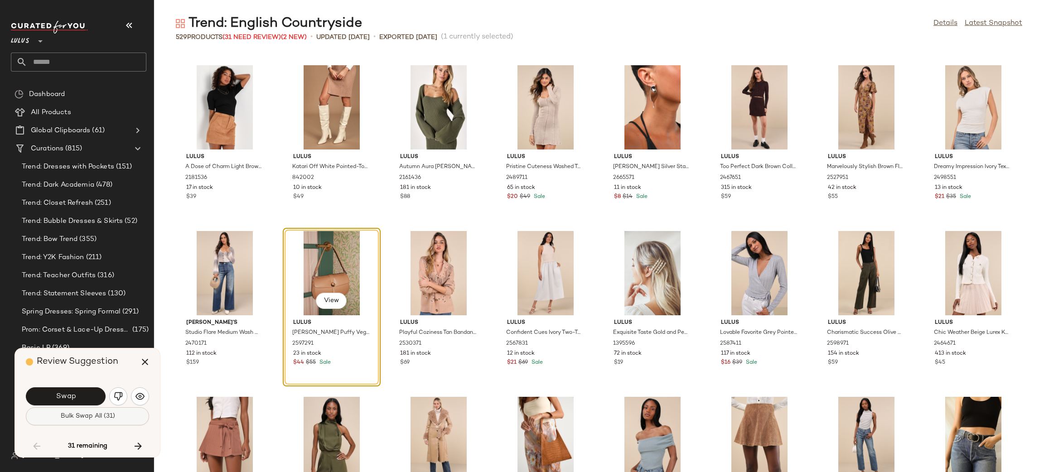
click at [116, 412] on button "Bulk Swap All (31)" at bounding box center [87, 416] width 123 height 18
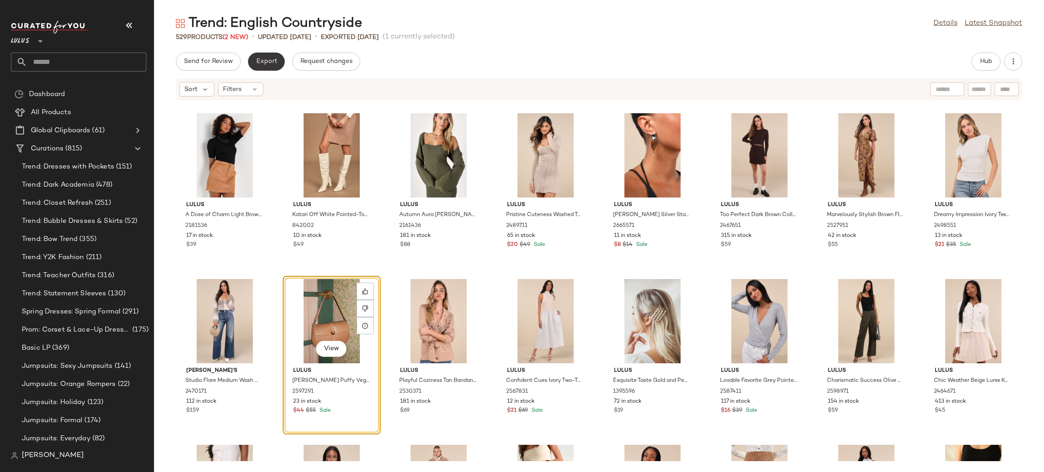
click at [264, 63] on span "Export" at bounding box center [266, 61] width 21 height 7
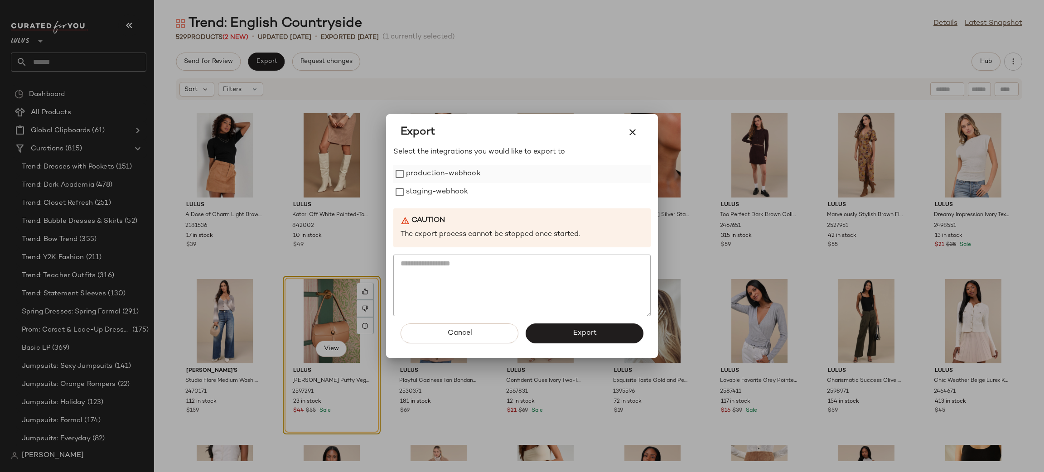
click at [428, 179] on label "production-webhook" at bounding box center [443, 174] width 75 height 18
click at [434, 184] on label "staging-webhook" at bounding box center [437, 192] width 62 height 18
click at [599, 333] on button "Export" at bounding box center [585, 334] width 118 height 20
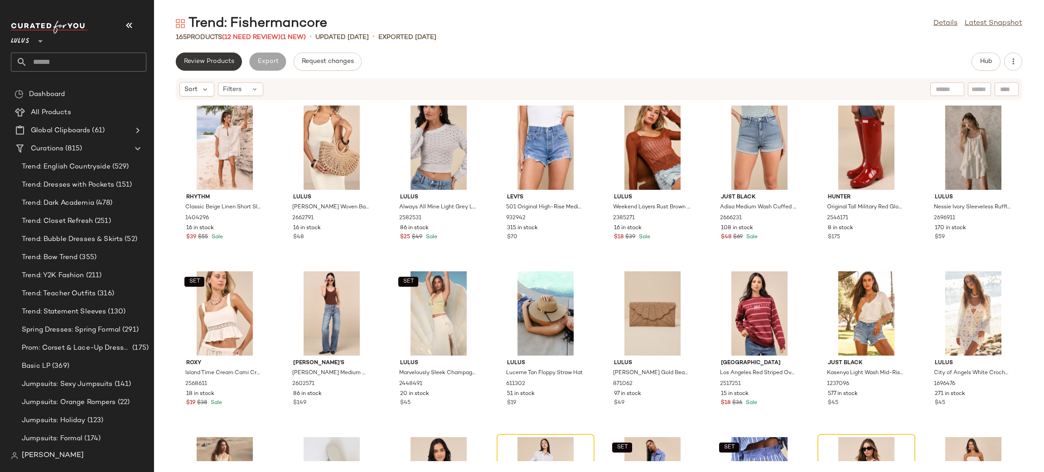
click at [229, 59] on span "Review Products" at bounding box center [209, 61] width 51 height 7
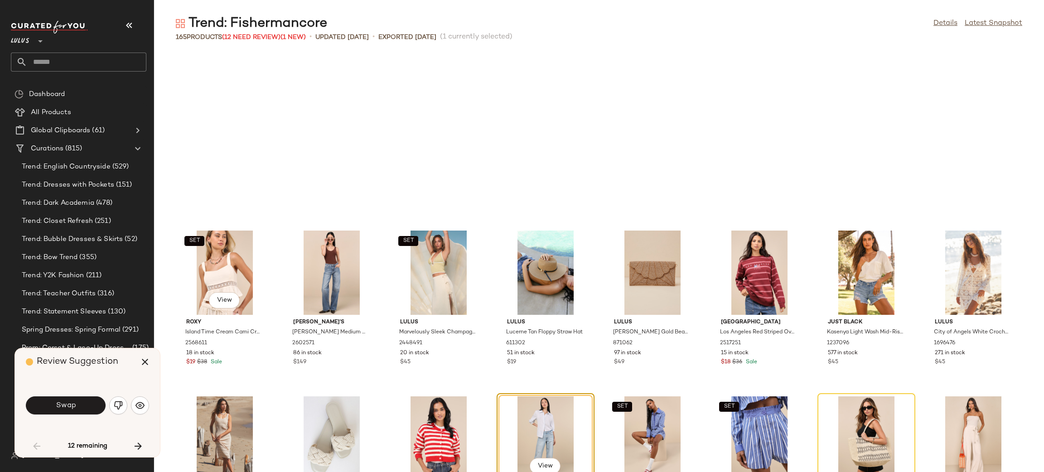
scroll to position [173, 0]
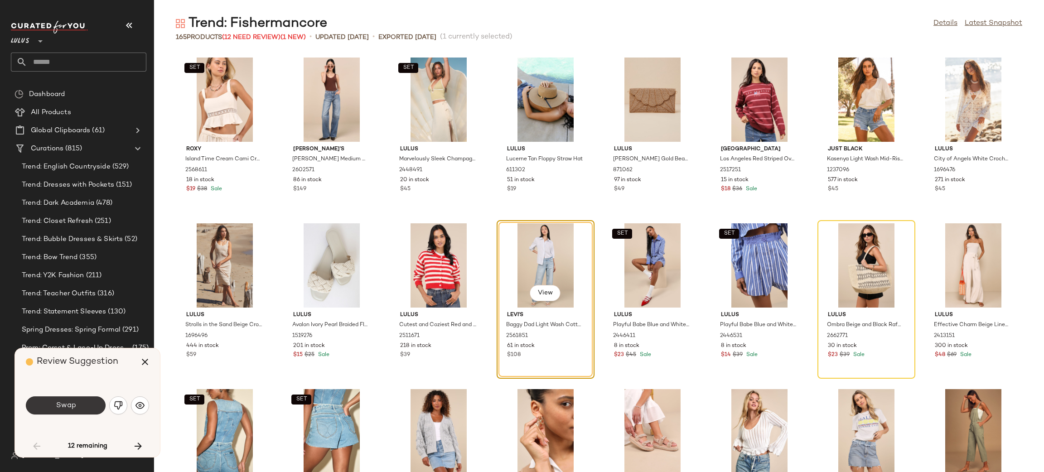
click at [87, 407] on button "Swap" at bounding box center [66, 406] width 80 height 18
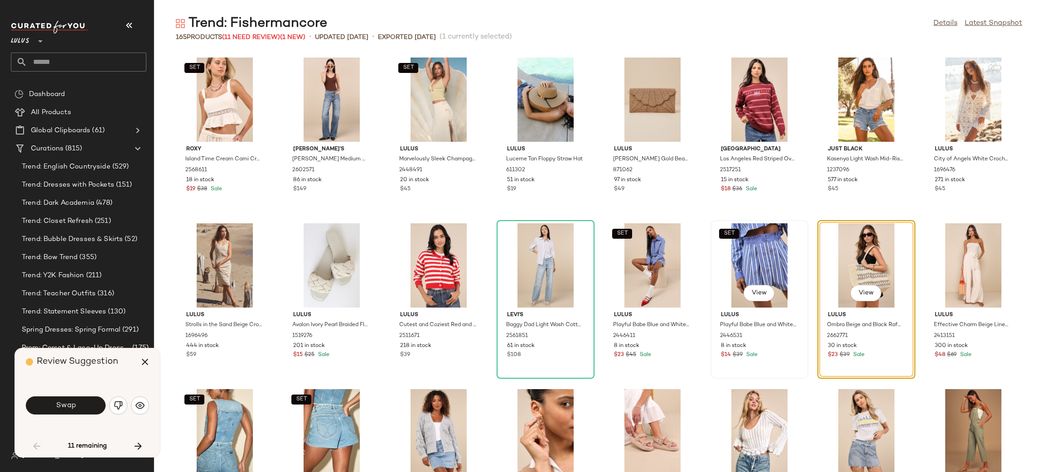
scroll to position [165, 0]
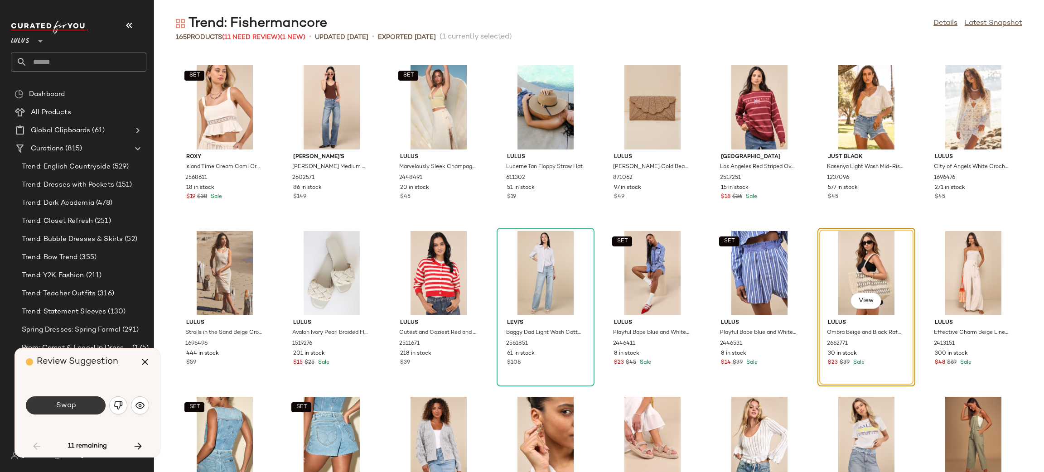
click at [62, 407] on span "Swap" at bounding box center [65, 406] width 20 height 9
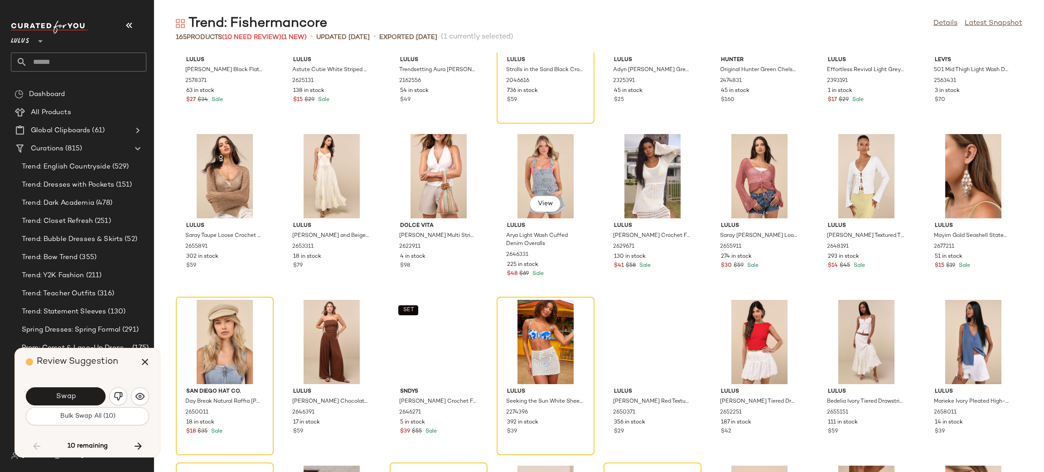
scroll to position [2601, 0]
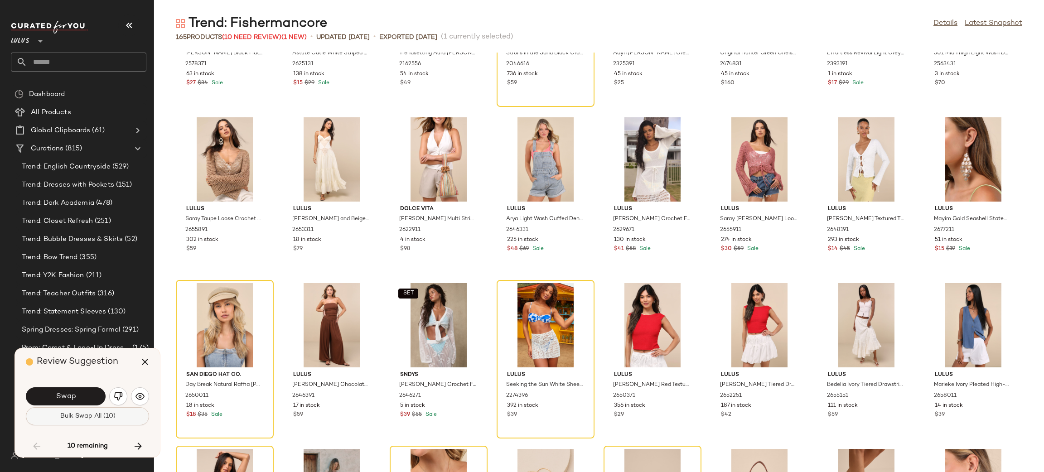
click at [119, 413] on button "Bulk Swap All (10)" at bounding box center [87, 416] width 123 height 18
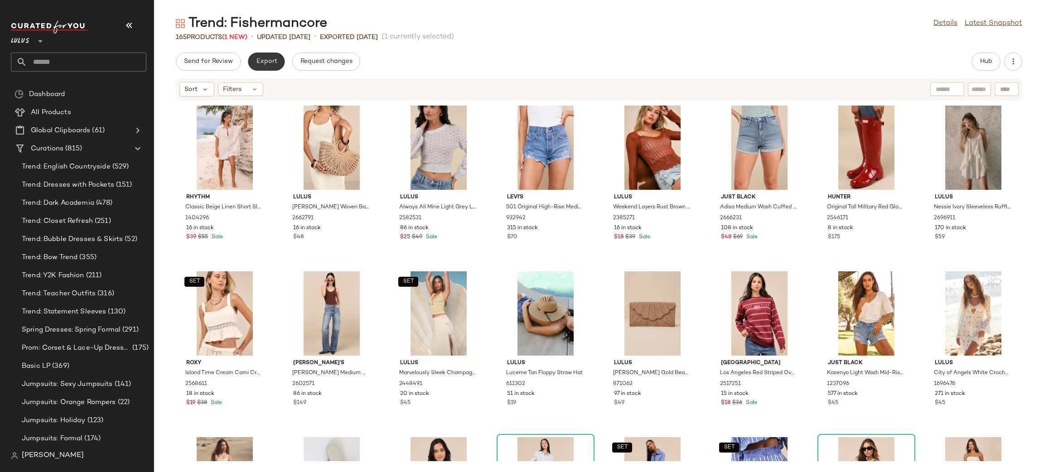
click at [266, 62] on span "Export" at bounding box center [266, 61] width 21 height 7
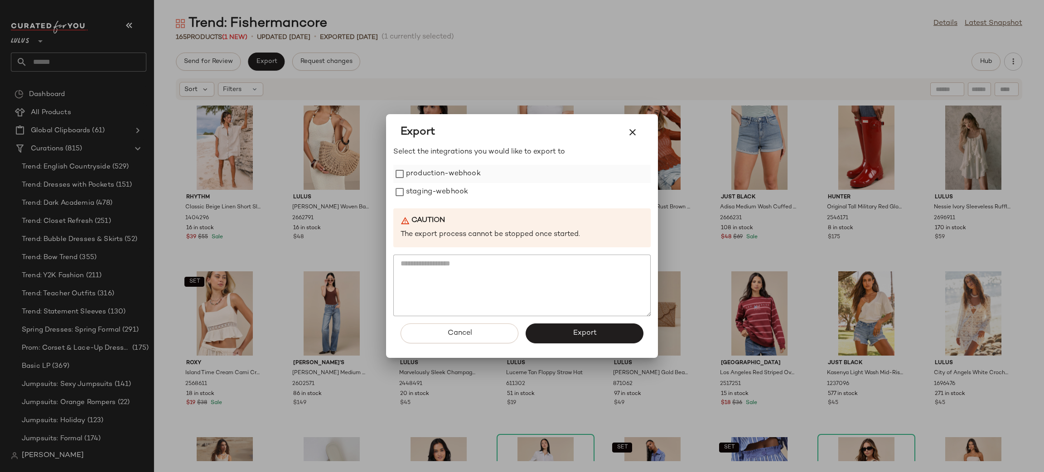
click at [459, 174] on label "production-webhook" at bounding box center [443, 174] width 75 height 18
click at [445, 193] on label "staging-webhook" at bounding box center [437, 192] width 62 height 18
click at [588, 334] on span "Export" at bounding box center [584, 333] width 24 height 9
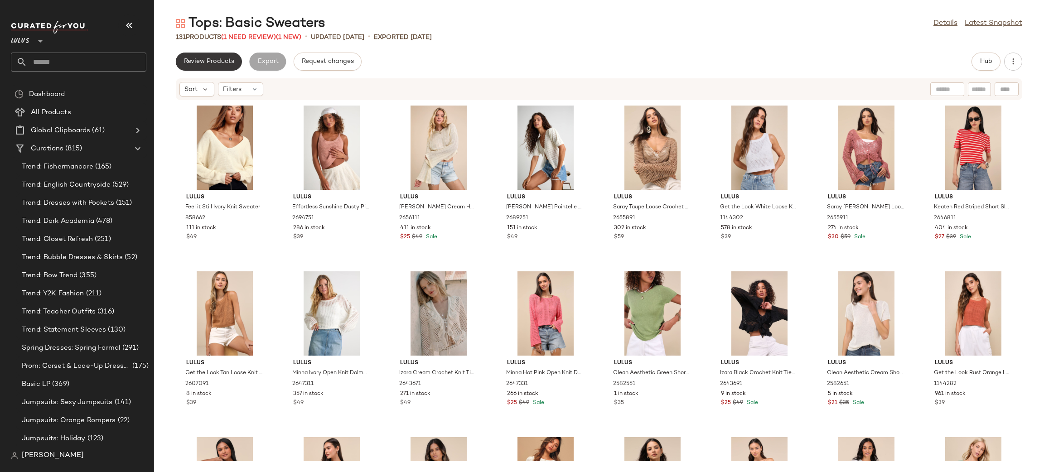
click at [212, 58] on span "Review Products" at bounding box center [209, 61] width 51 height 7
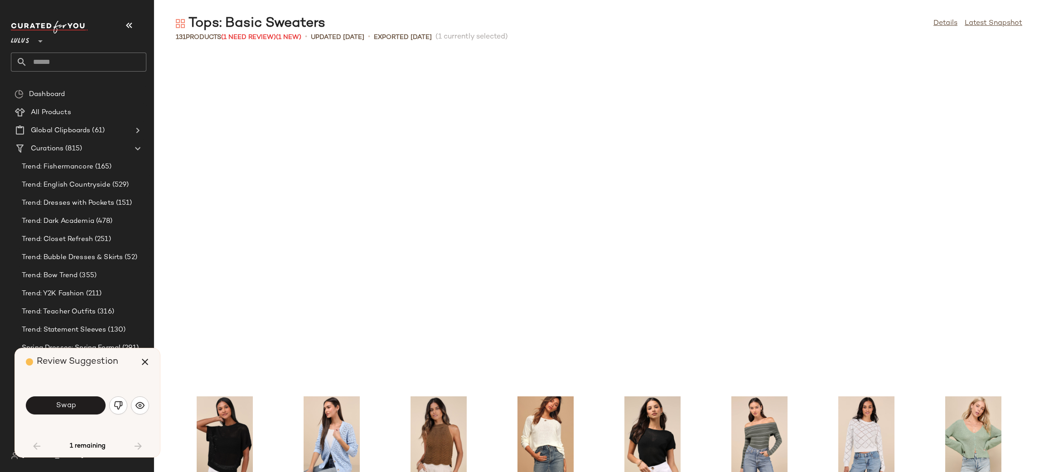
scroll to position [339, 0]
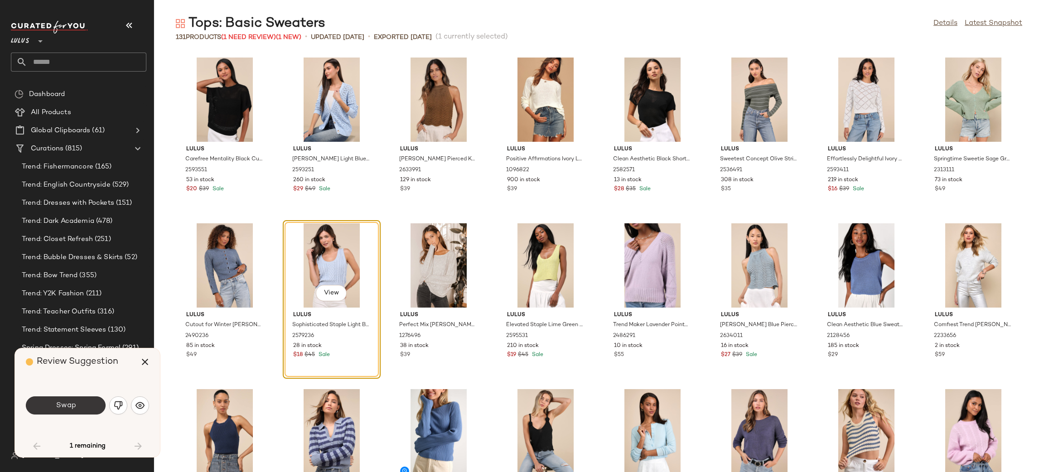
click at [67, 407] on span "Swap" at bounding box center [65, 406] width 20 height 9
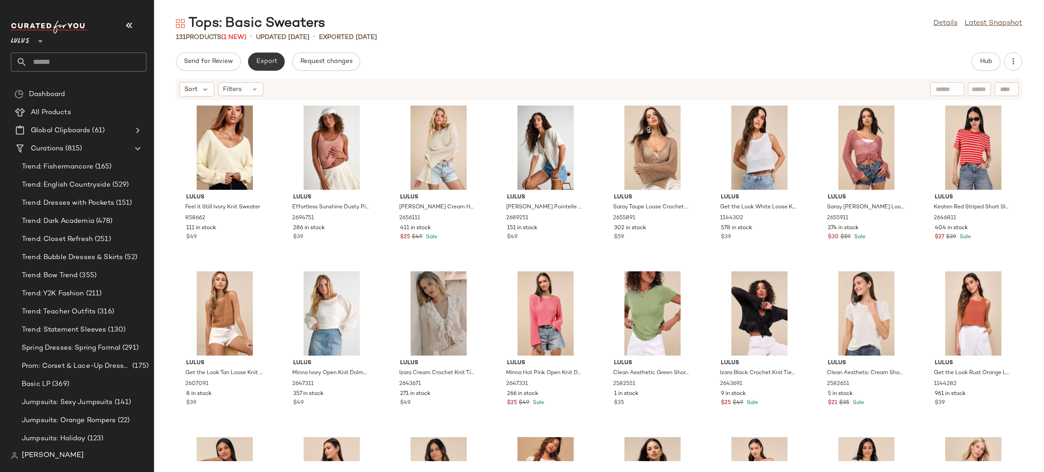
click at [253, 57] on button "Export" at bounding box center [266, 62] width 37 height 18
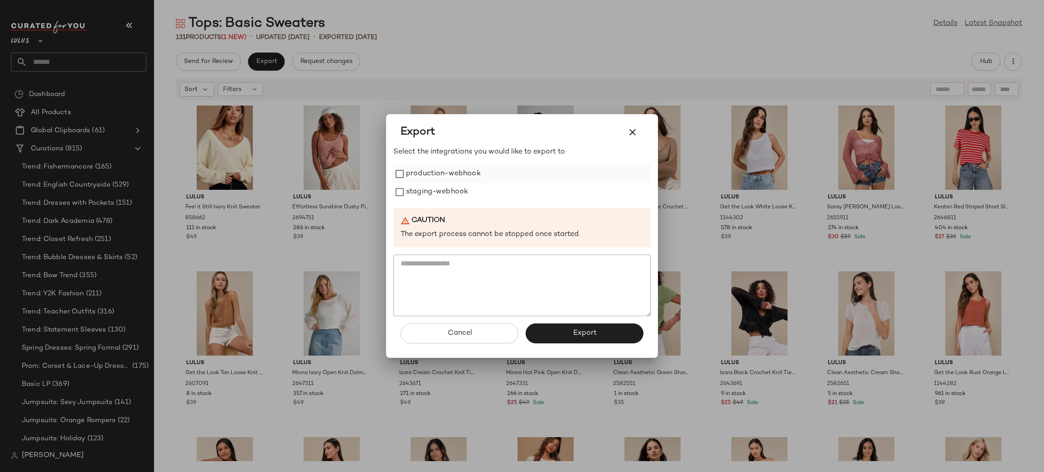
click at [443, 179] on label "production-webhook" at bounding box center [443, 174] width 75 height 18
click at [447, 184] on label "staging-webhook" at bounding box center [437, 192] width 62 height 18
click at [610, 326] on button "Export" at bounding box center [585, 334] width 118 height 20
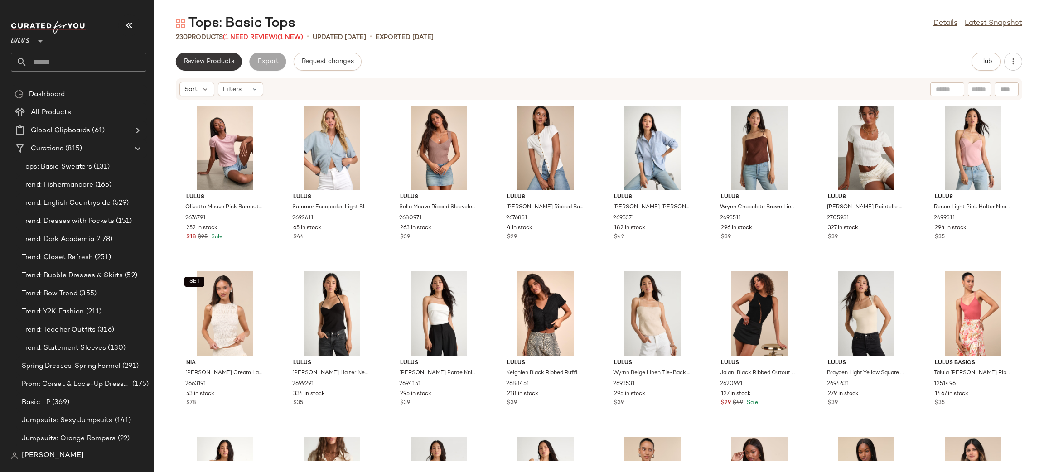
click at [217, 61] on span "Review Products" at bounding box center [209, 61] width 51 height 7
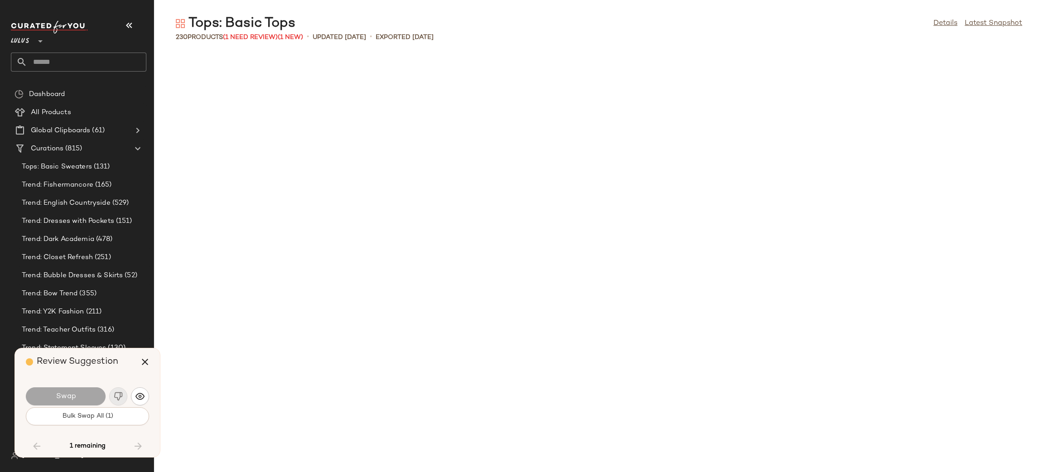
scroll to position [2819, 0]
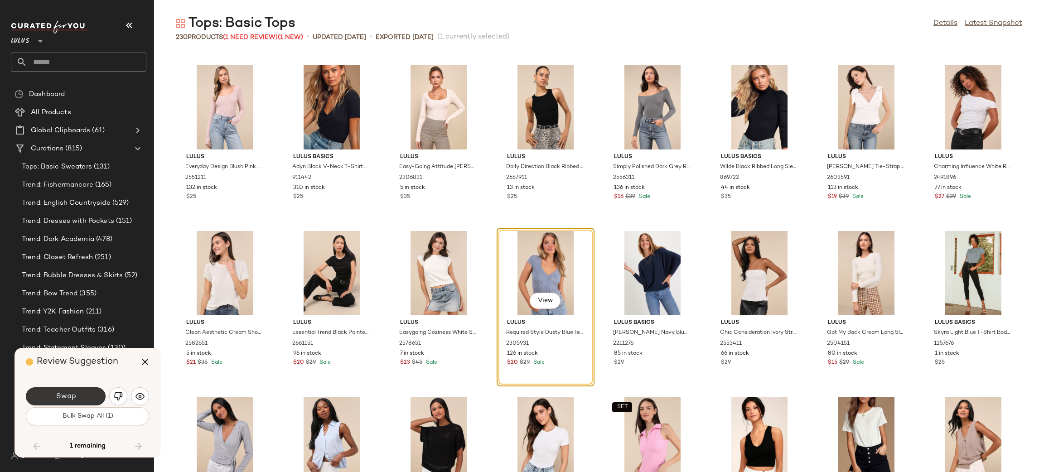
click at [93, 400] on button "Swap" at bounding box center [66, 396] width 80 height 18
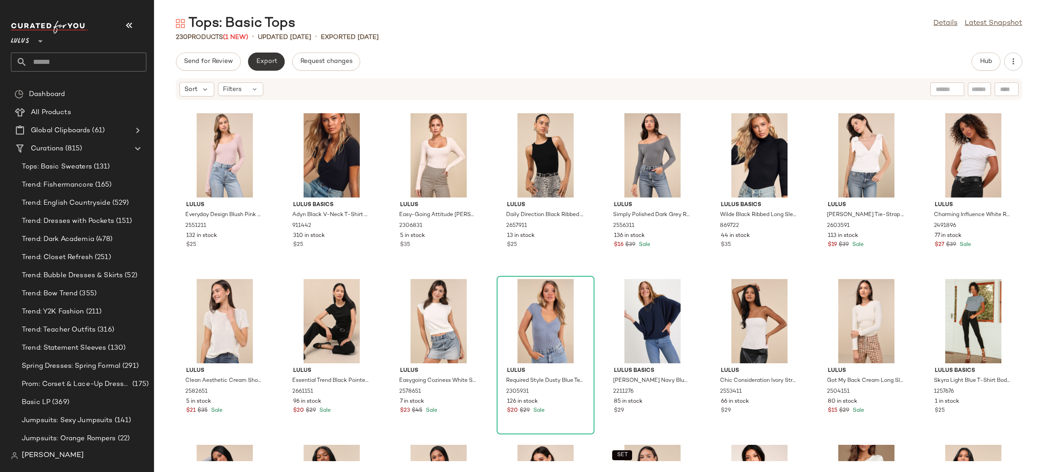
click at [270, 61] on span "Export" at bounding box center [266, 61] width 21 height 7
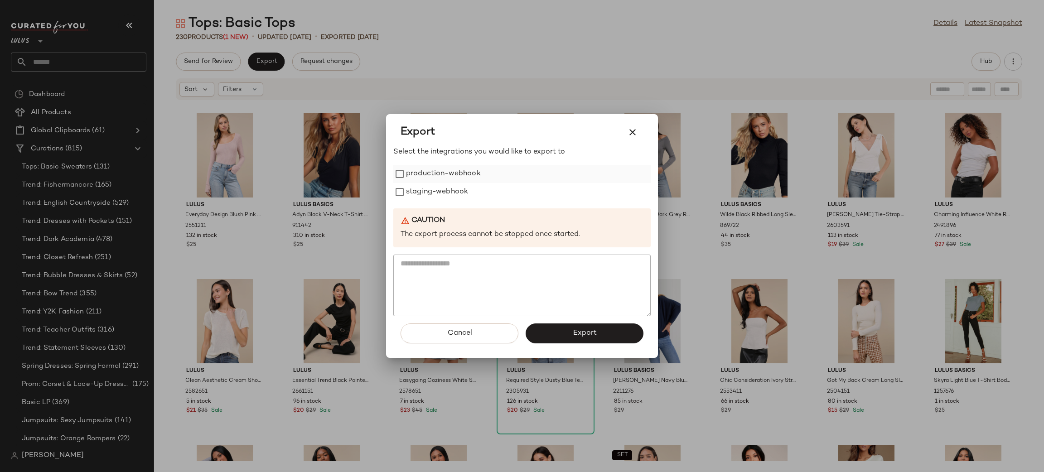
click at [460, 175] on label "production-webhook" at bounding box center [443, 174] width 75 height 18
click at [463, 193] on label "staging-webhook" at bounding box center [437, 192] width 62 height 18
click at [618, 330] on button "Export" at bounding box center [585, 334] width 118 height 20
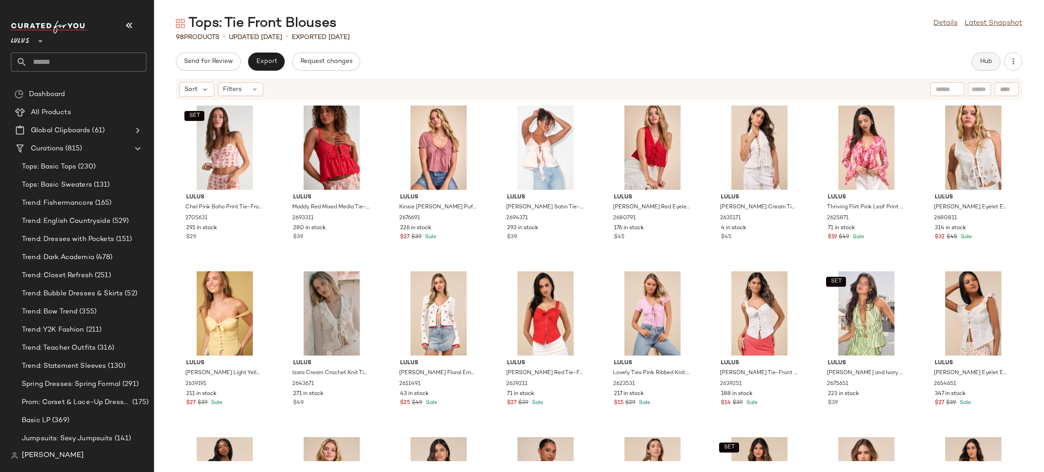
click at [984, 54] on button "Hub" at bounding box center [986, 62] width 29 height 18
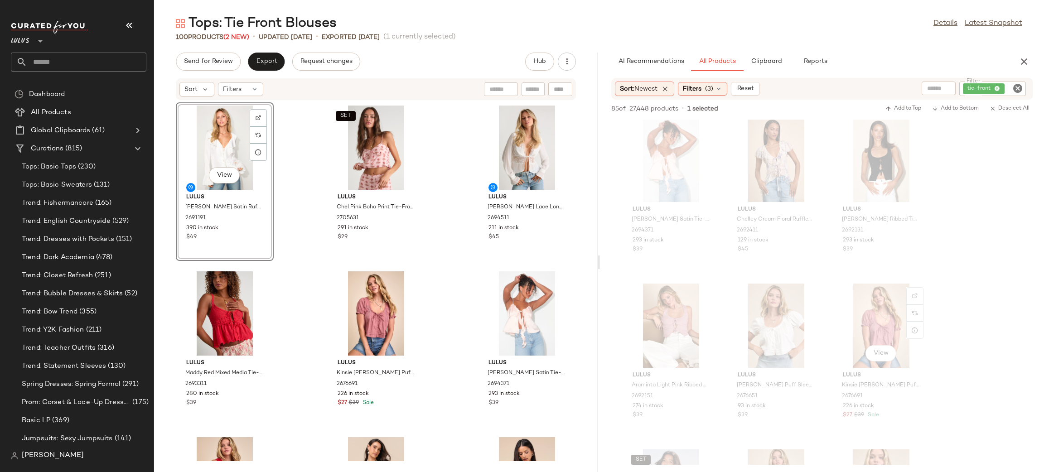
scroll to position [336, 0]
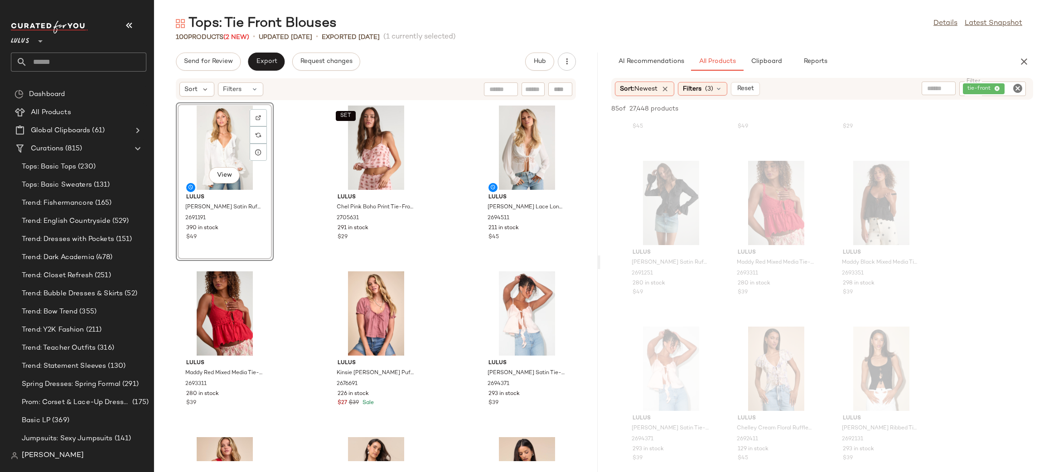
scroll to position [133, 0]
click at [1037, 63] on div "AI Recommendations All Products Clipboard Reports" at bounding box center [822, 62] width 444 height 18
click at [1031, 62] on button "button" at bounding box center [1024, 62] width 18 height 18
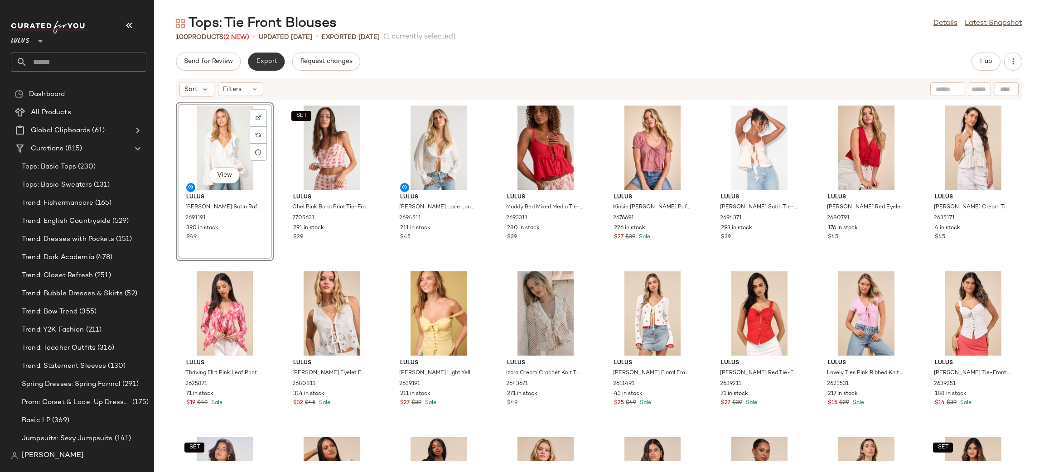
click at [271, 63] on span "Export" at bounding box center [266, 61] width 21 height 7
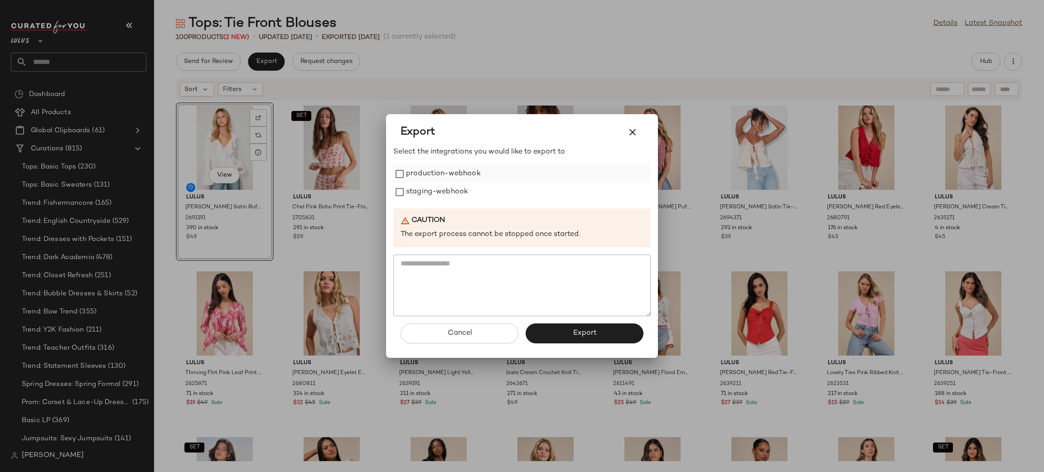
click at [460, 171] on label "production-webhook" at bounding box center [443, 174] width 75 height 18
click at [453, 185] on label "staging-webhook" at bounding box center [437, 192] width 62 height 18
click at [582, 329] on span "Export" at bounding box center [584, 333] width 24 height 9
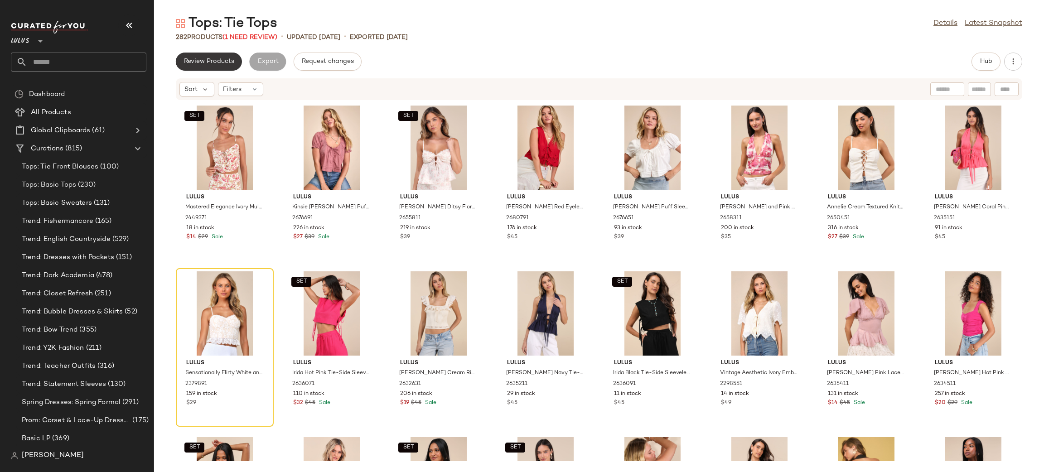
click at [218, 62] on span "Review Products" at bounding box center [209, 61] width 51 height 7
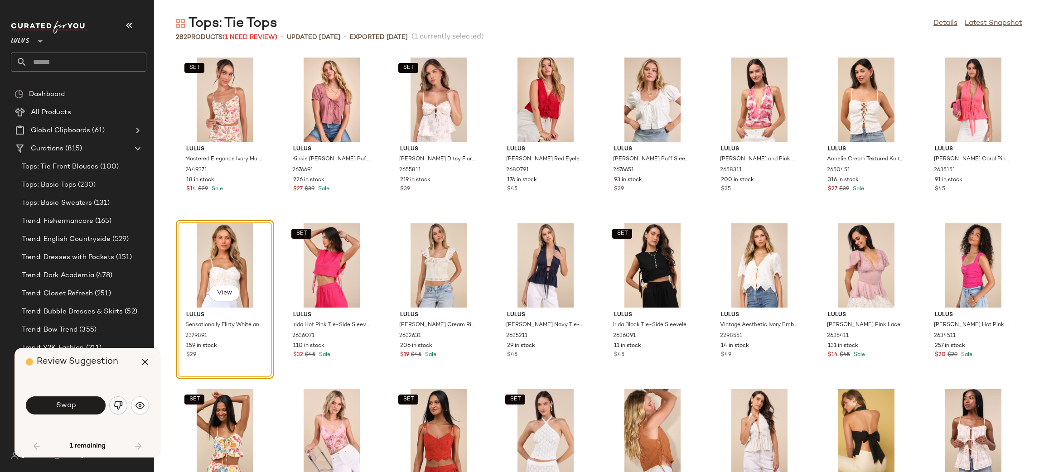
click at [116, 407] on img "button" at bounding box center [118, 405] width 9 height 9
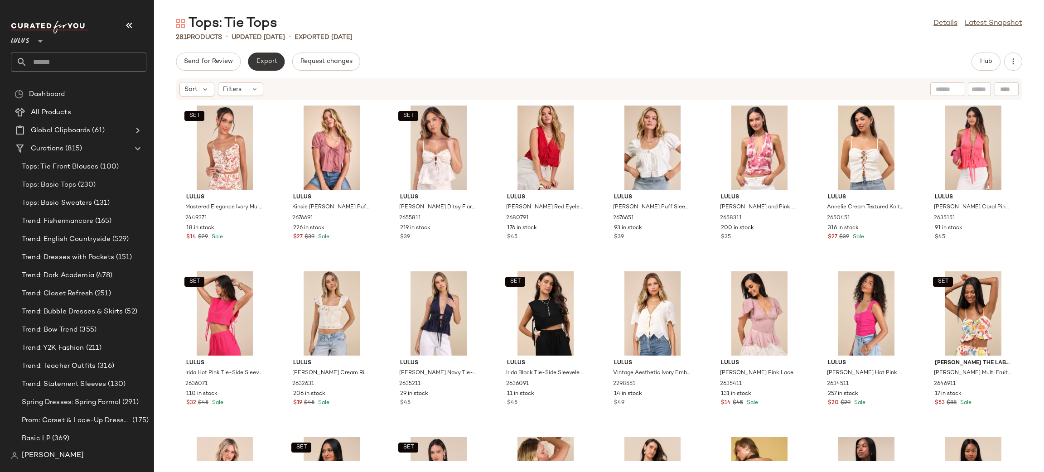
click at [266, 64] on span "Export" at bounding box center [266, 61] width 21 height 7
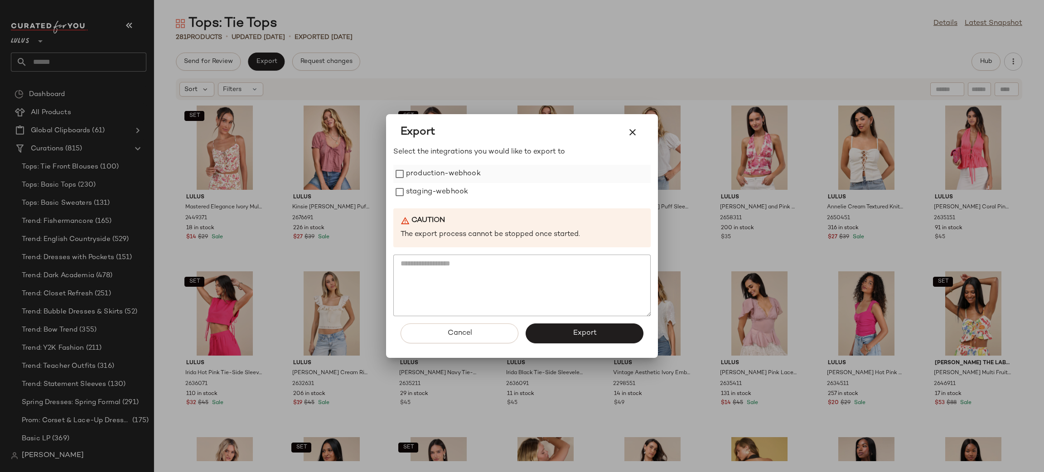
click at [436, 173] on label "production-webhook" at bounding box center [443, 174] width 75 height 18
click at [442, 185] on label "staging-webhook" at bounding box center [437, 192] width 62 height 18
click at [587, 344] on button "Export" at bounding box center [585, 334] width 118 height 20
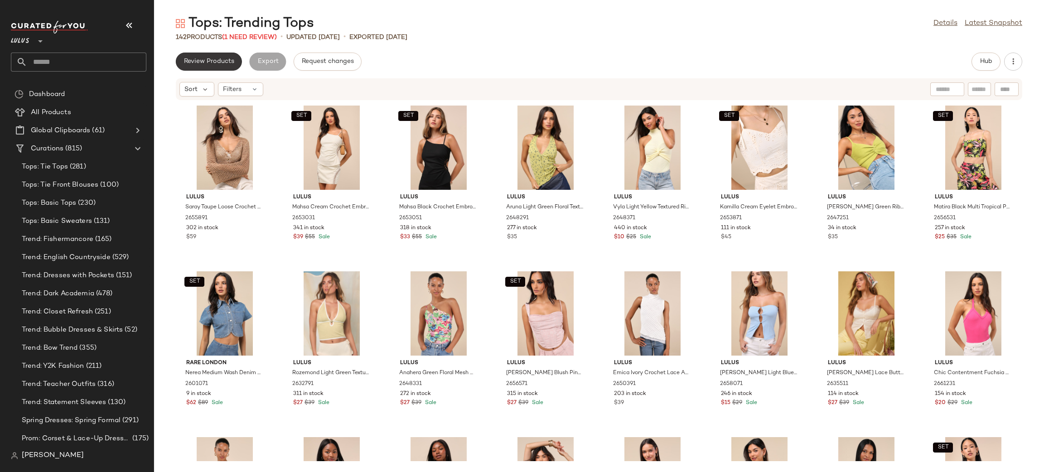
click at [218, 65] on button "Review Products" at bounding box center [209, 62] width 66 height 18
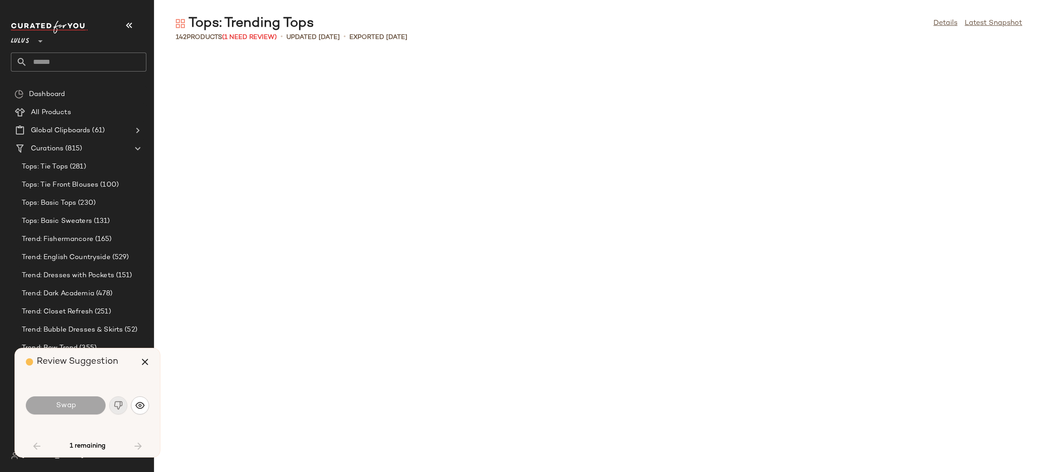
scroll to position [1161, 0]
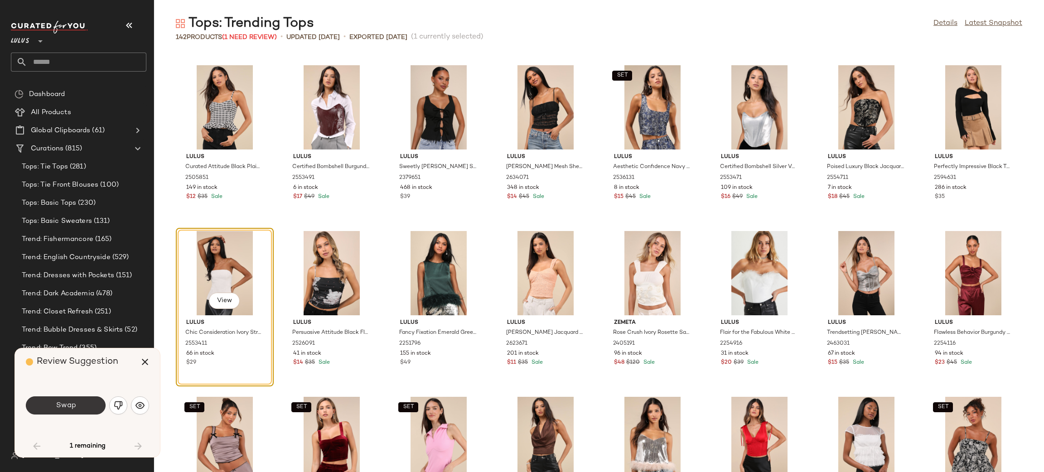
click at [87, 410] on button "Swap" at bounding box center [66, 406] width 80 height 18
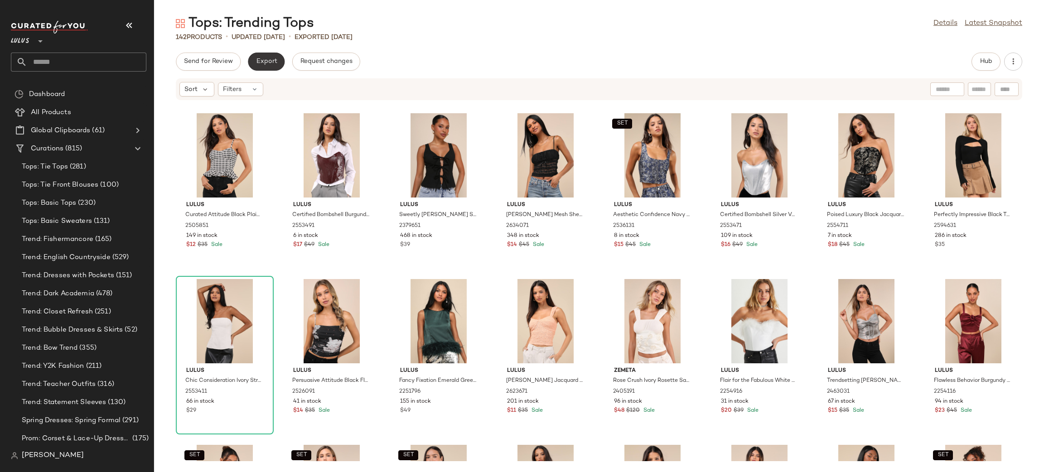
click at [266, 62] on span "Export" at bounding box center [266, 61] width 21 height 7
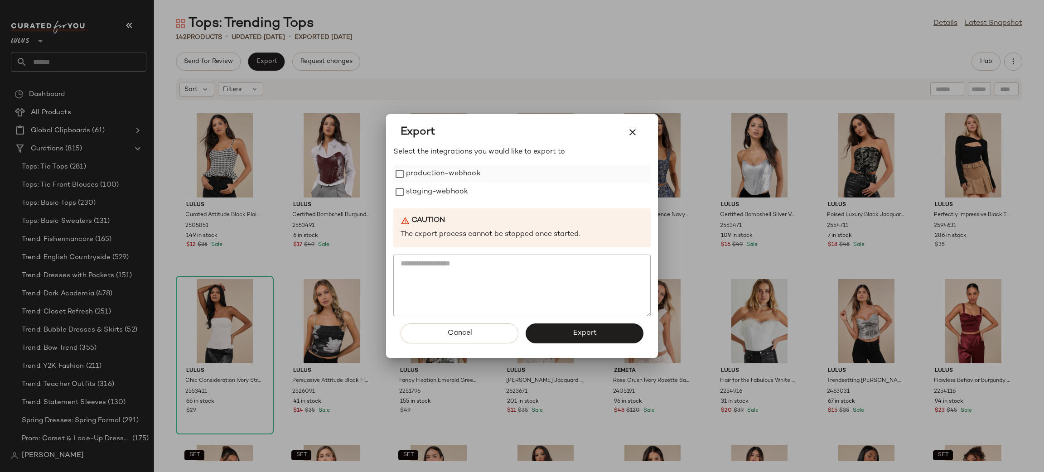
click at [407, 177] on label "production-webhook" at bounding box center [443, 174] width 75 height 18
click at [424, 193] on label "staging-webhook" at bounding box center [437, 192] width 62 height 18
click at [571, 339] on button "Export" at bounding box center [585, 334] width 118 height 20
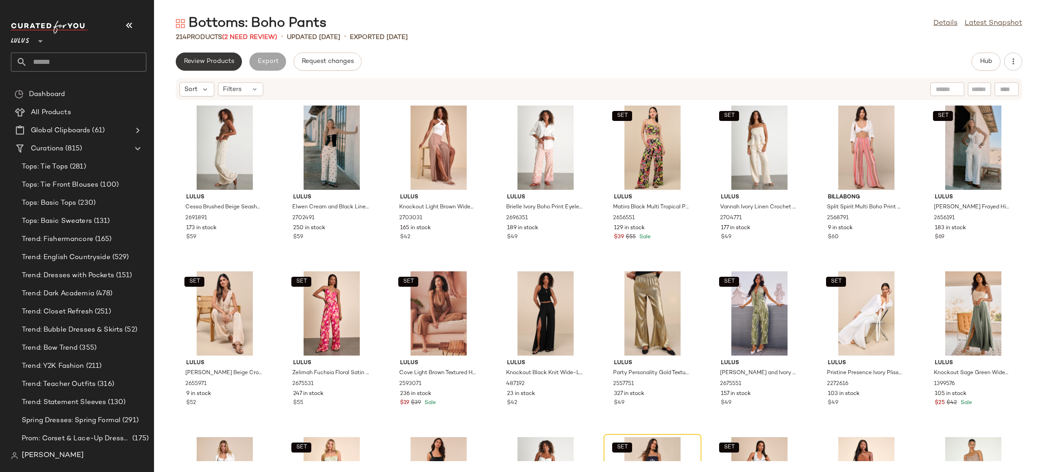
click at [204, 58] on span "Review Products" at bounding box center [209, 61] width 51 height 7
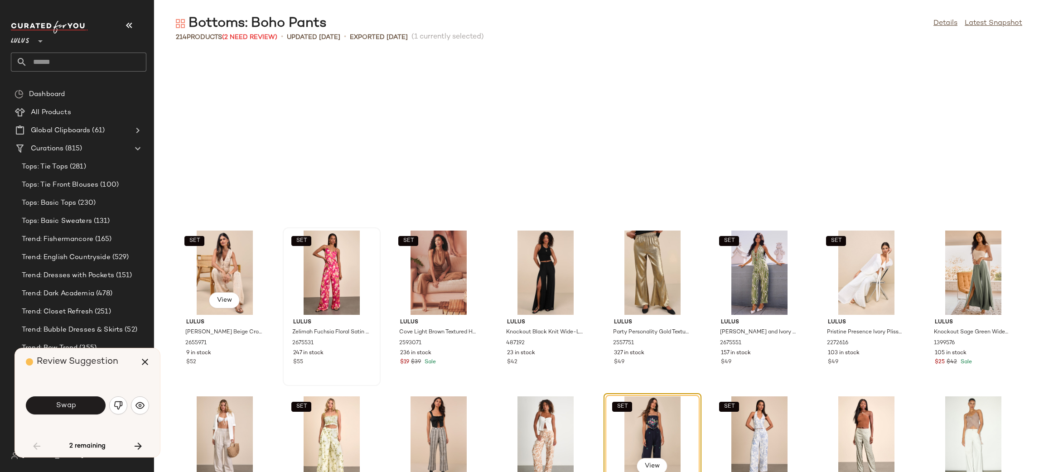
scroll to position [173, 0]
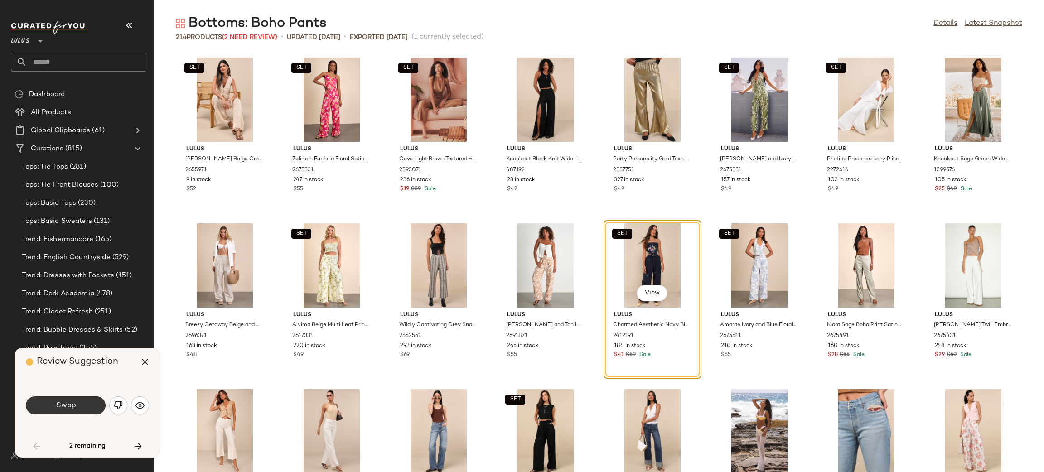
click at [77, 410] on button "Swap" at bounding box center [66, 406] width 80 height 18
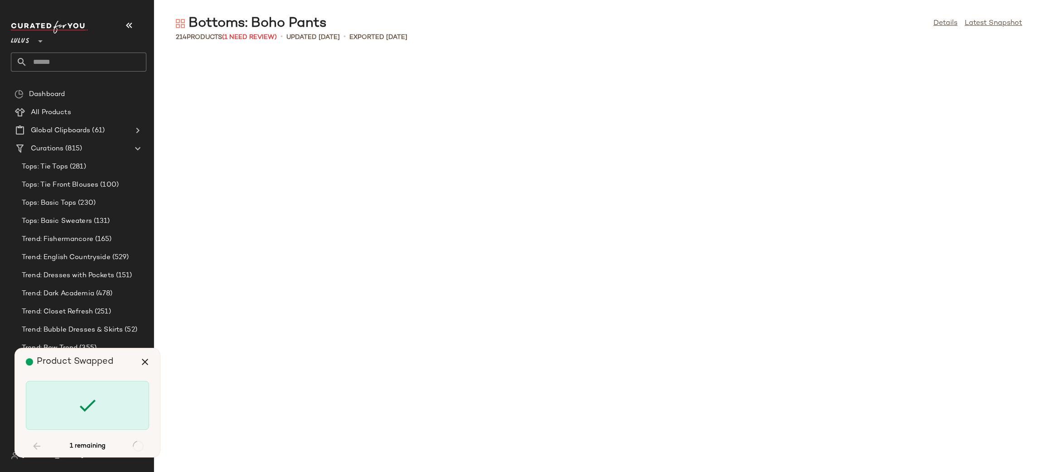
scroll to position [3483, 0]
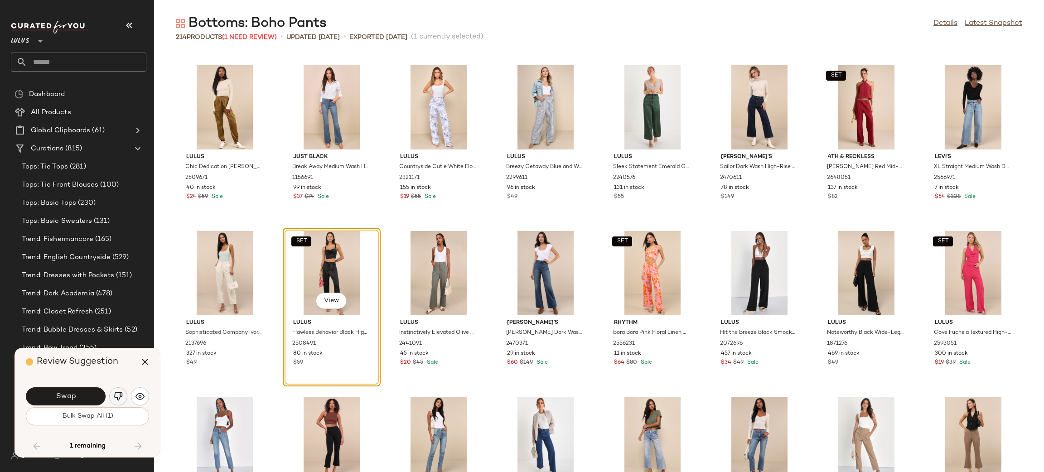
click at [118, 394] on img "button" at bounding box center [118, 396] width 9 height 9
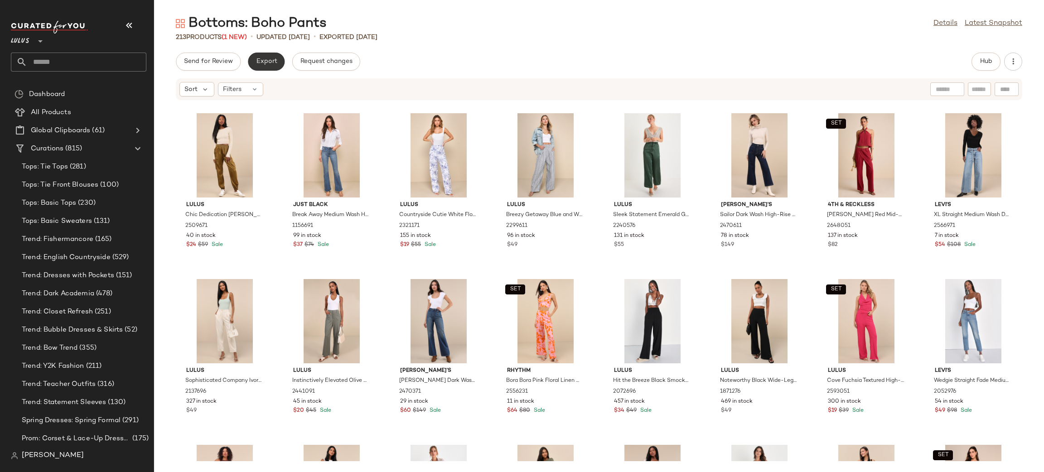
click at [271, 65] on button "Export" at bounding box center [266, 62] width 37 height 18
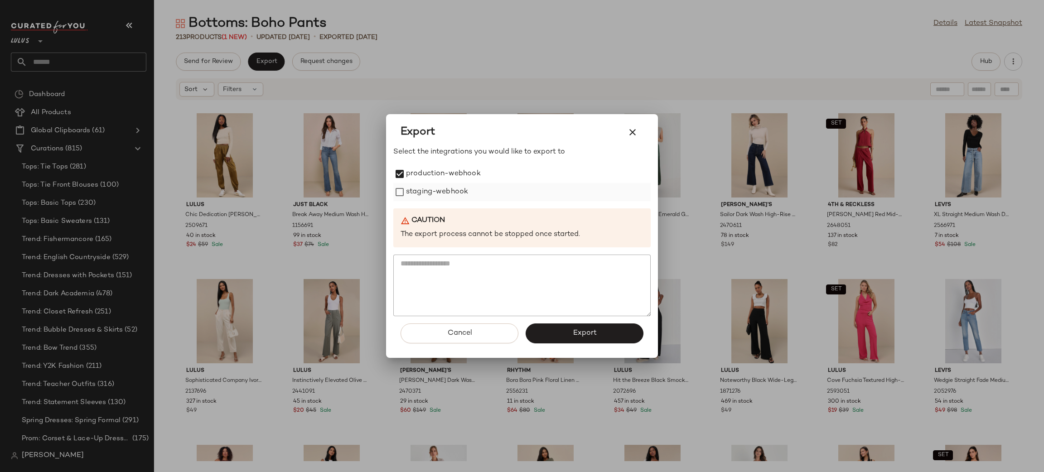
click at [429, 197] on label "staging-webhook" at bounding box center [437, 192] width 62 height 18
click at [605, 332] on button "Export" at bounding box center [585, 334] width 118 height 20
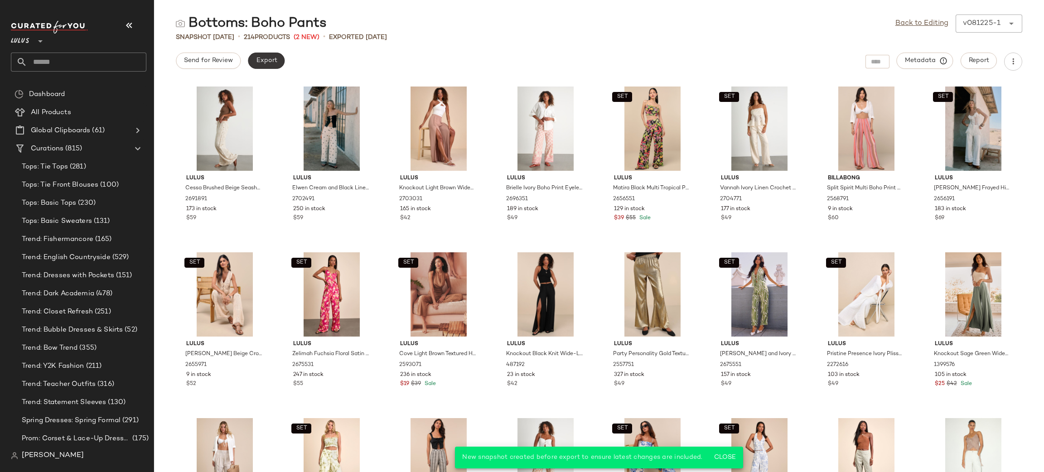
click at [273, 60] on span "Export" at bounding box center [266, 60] width 21 height 7
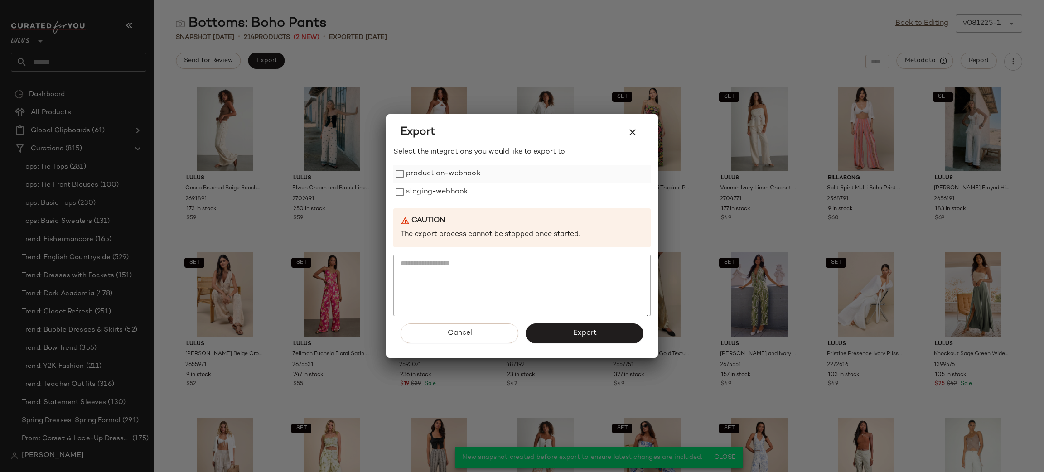
click at [434, 174] on label "production-webhook" at bounding box center [443, 174] width 75 height 18
click at [434, 184] on label "staging-webhook" at bounding box center [437, 192] width 62 height 18
click at [568, 324] on button "Export" at bounding box center [585, 334] width 118 height 20
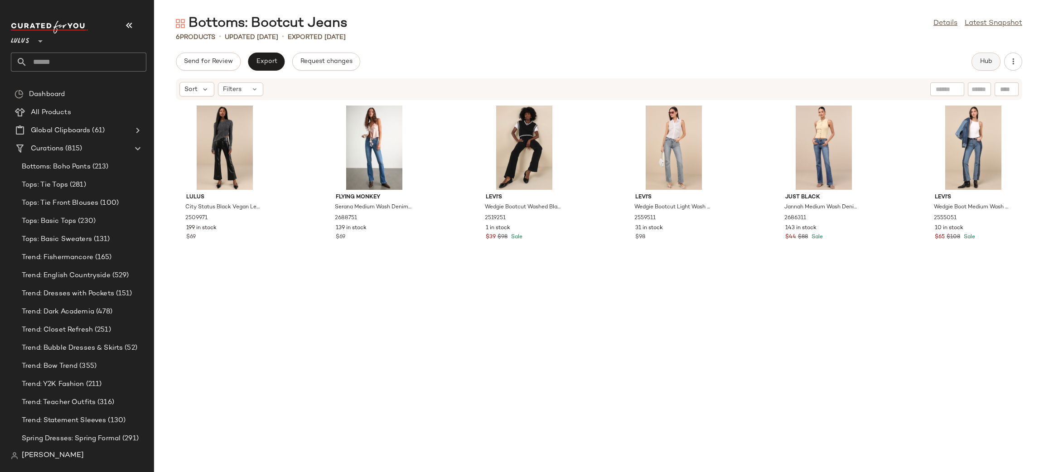
click at [983, 61] on span "Hub" at bounding box center [986, 61] width 13 height 7
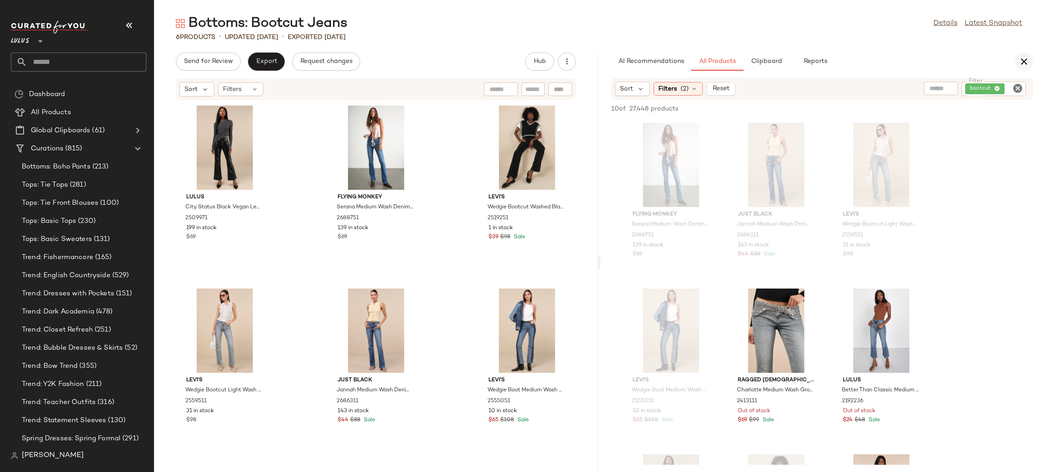
click at [1031, 59] on button "button" at bounding box center [1024, 62] width 18 height 18
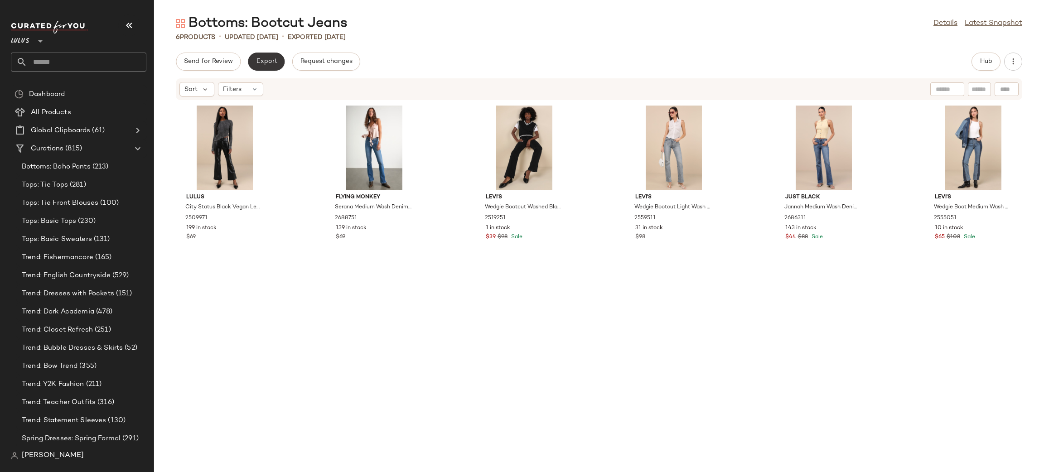
click at [259, 61] on span "Export" at bounding box center [266, 61] width 21 height 7
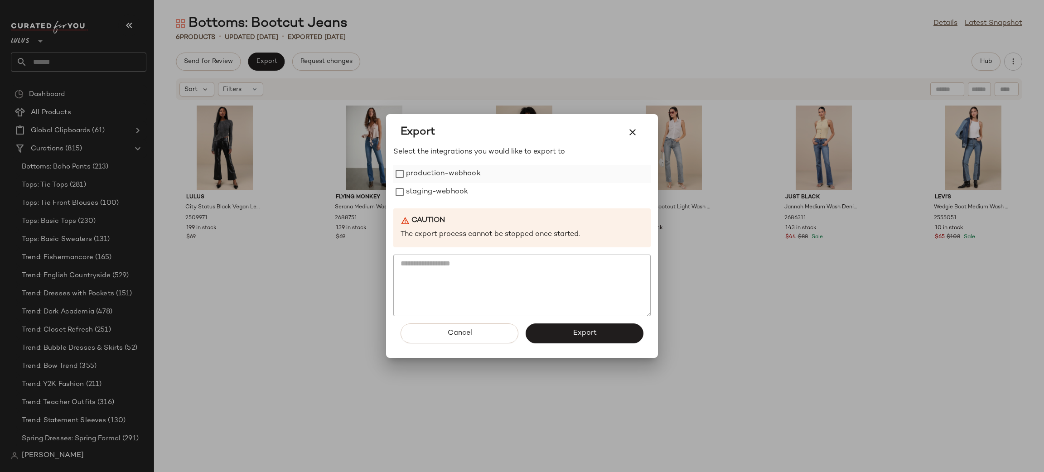
click at [427, 174] on label "production-webhook" at bounding box center [443, 174] width 75 height 18
click at [441, 201] on label "staging-webhook" at bounding box center [437, 192] width 62 height 18
click at [561, 327] on button "Export" at bounding box center [585, 334] width 118 height 20
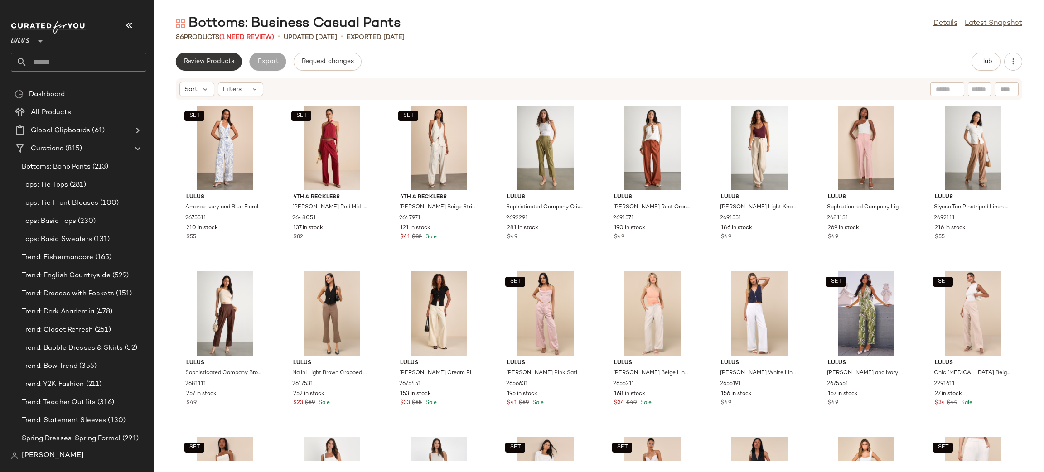
click at [199, 63] on span "Review Products" at bounding box center [209, 61] width 51 height 7
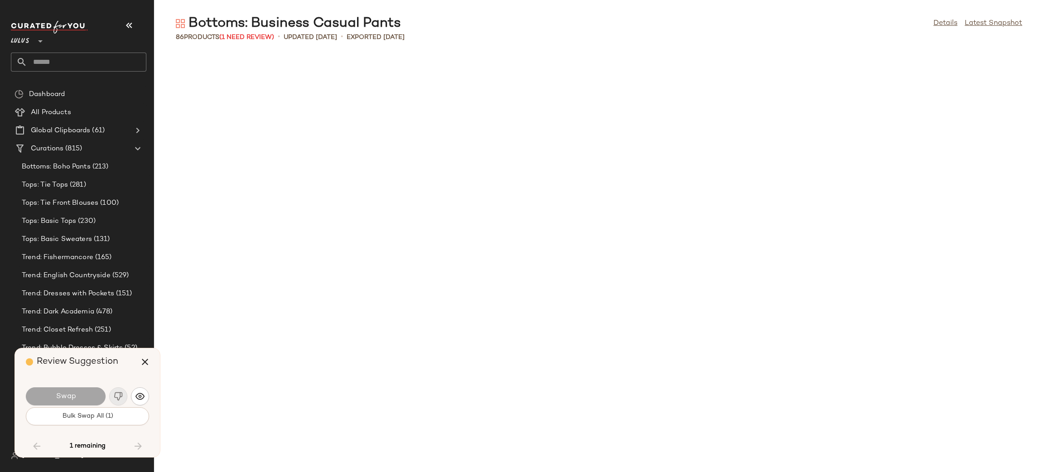
scroll to position [1406, 0]
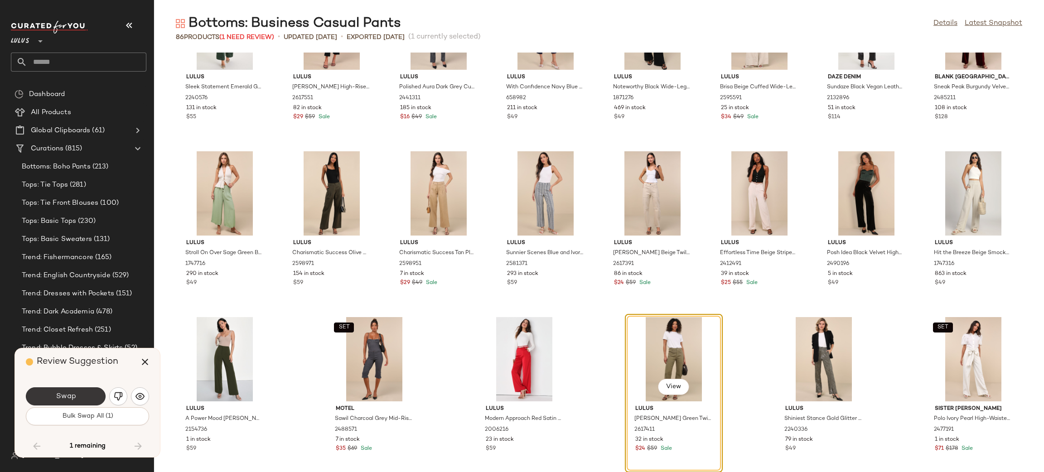
click at [58, 399] on span "Swap" at bounding box center [65, 396] width 20 height 9
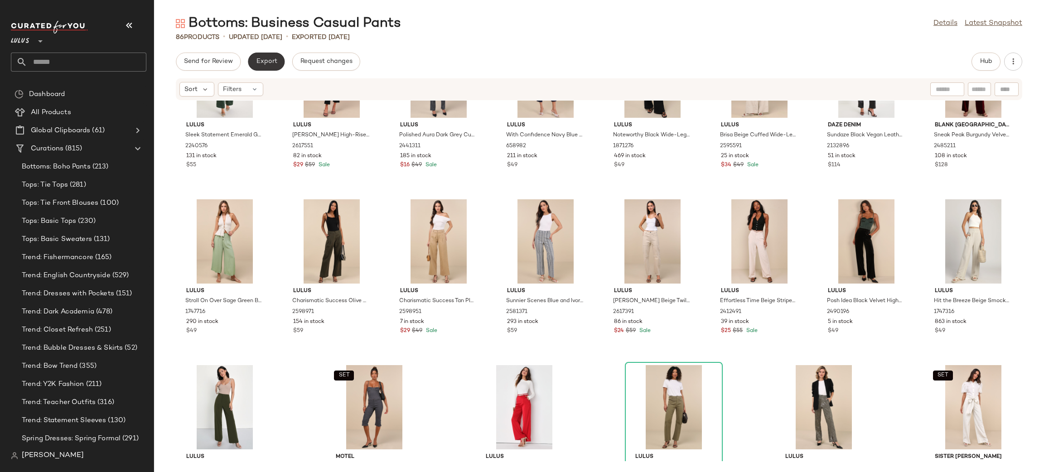
click at [267, 66] on button "Export" at bounding box center [266, 62] width 37 height 18
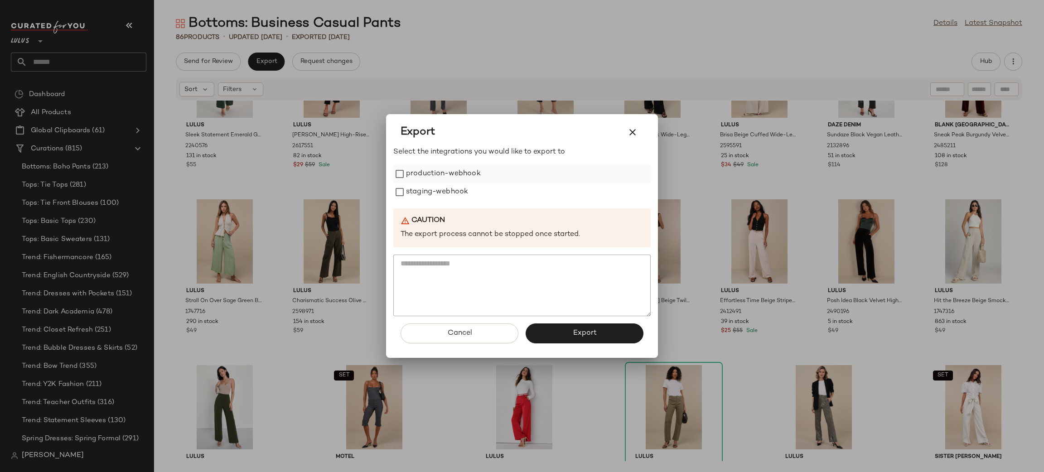
click at [419, 174] on label "production-webhook" at bounding box center [443, 174] width 75 height 18
click at [435, 196] on label "staging-webhook" at bounding box center [437, 192] width 62 height 18
click at [549, 332] on button "Export" at bounding box center [585, 334] width 118 height 20
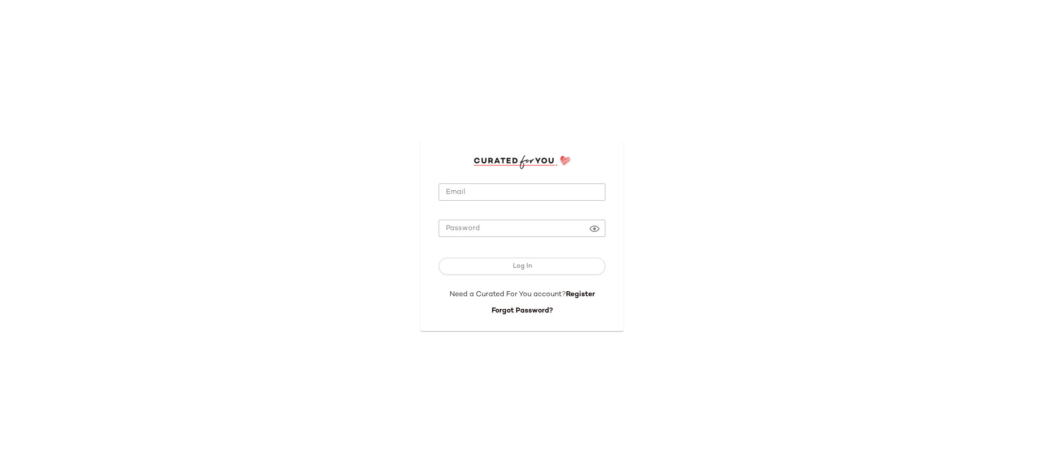
type input "**********"
click at [529, 264] on span "Log In" at bounding box center [521, 266] width 19 height 7
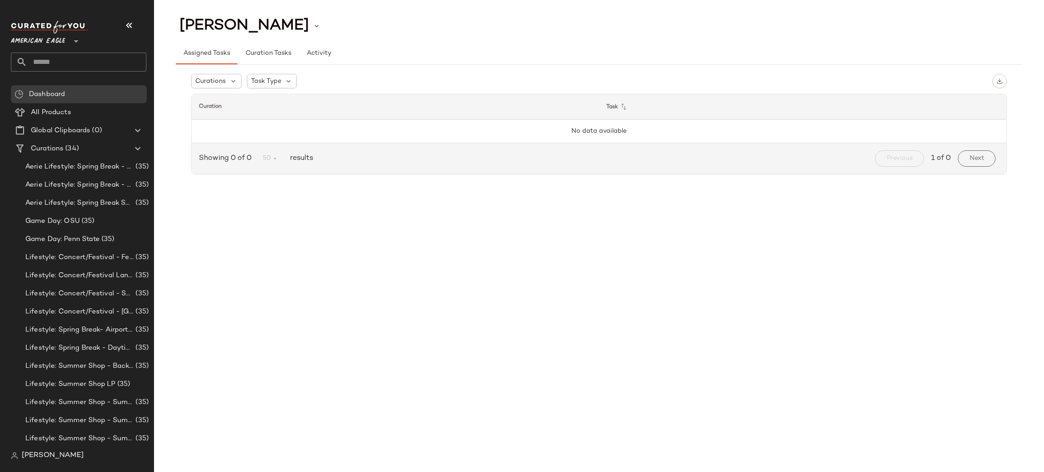
click at [38, 43] on span "American Eagle" at bounding box center [38, 39] width 54 height 16
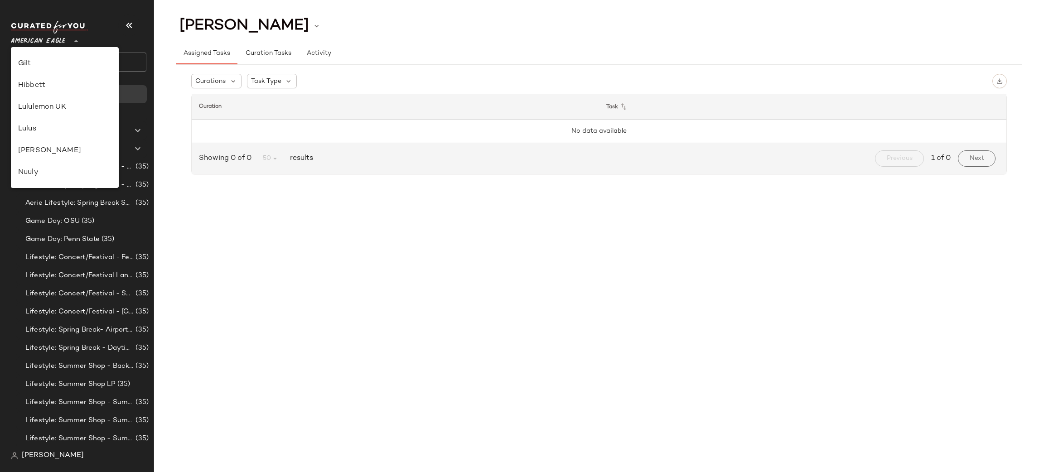
scroll to position [215, 0]
click at [47, 131] on div "Lulus" at bounding box center [64, 129] width 93 height 11
type input "**"
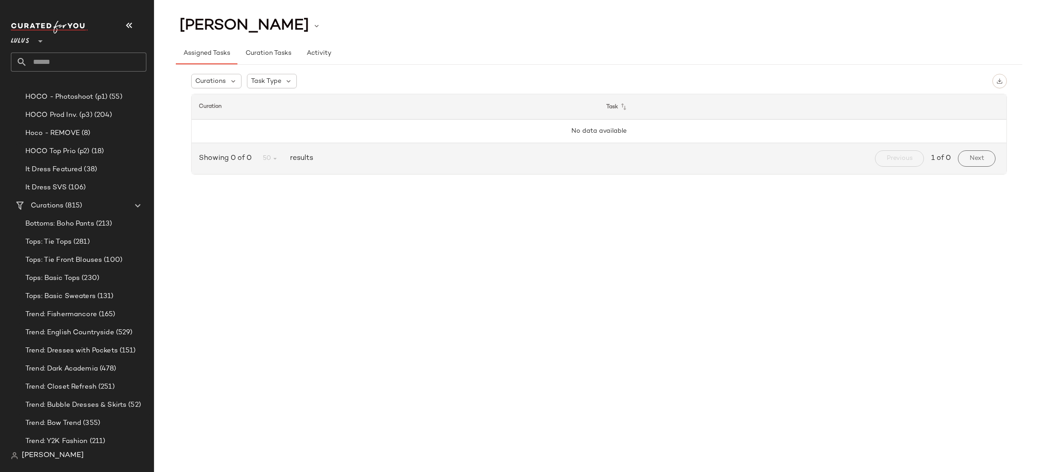
scroll to position [1053, 0]
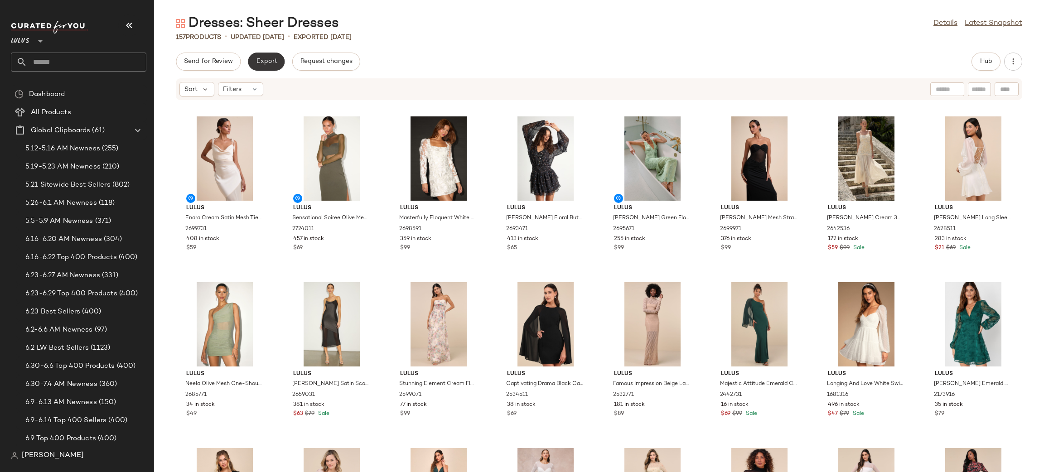
click at [272, 56] on button "Export" at bounding box center [266, 62] width 37 height 18
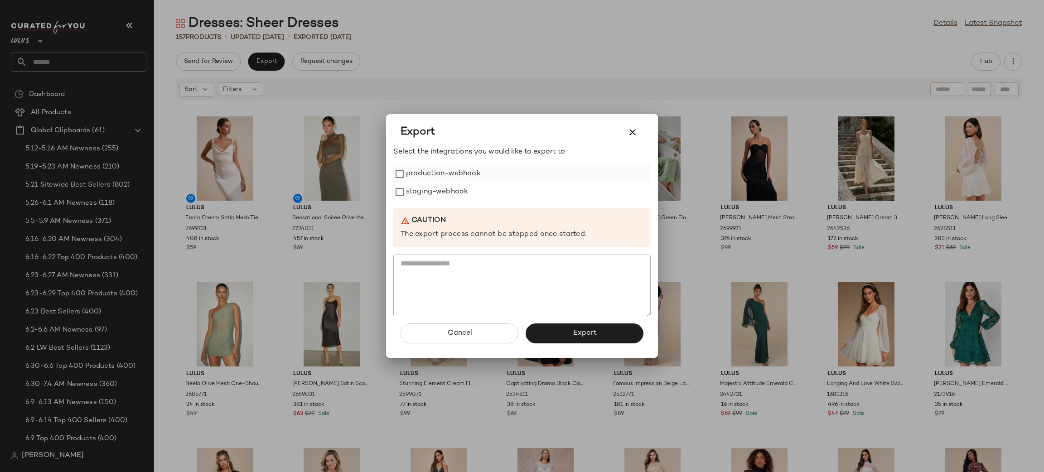
click at [423, 174] on label "production-webhook" at bounding box center [443, 174] width 75 height 18
click at [426, 187] on label "staging-webhook" at bounding box center [437, 192] width 62 height 18
click at [595, 339] on button "Export" at bounding box center [585, 334] width 118 height 20
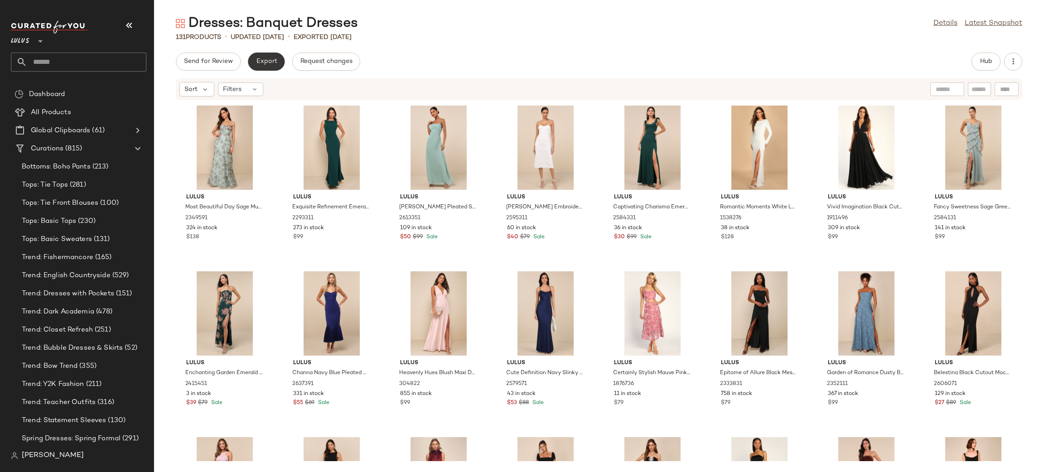
click at [267, 65] on span "Export" at bounding box center [266, 61] width 21 height 7
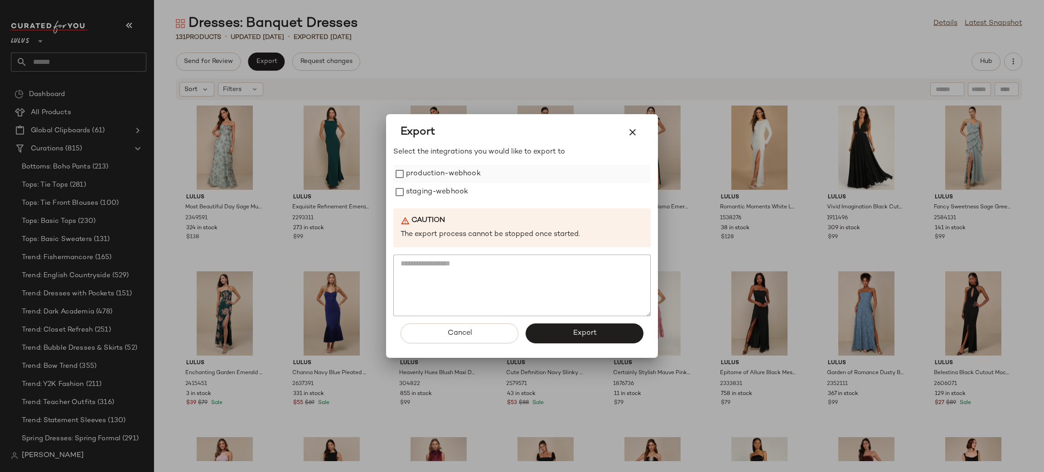
click at [460, 182] on label "production-webhook" at bounding box center [443, 174] width 75 height 18
click at [463, 194] on label "staging-webhook" at bounding box center [437, 192] width 62 height 18
click at [600, 331] on button "Export" at bounding box center [585, 334] width 118 height 20
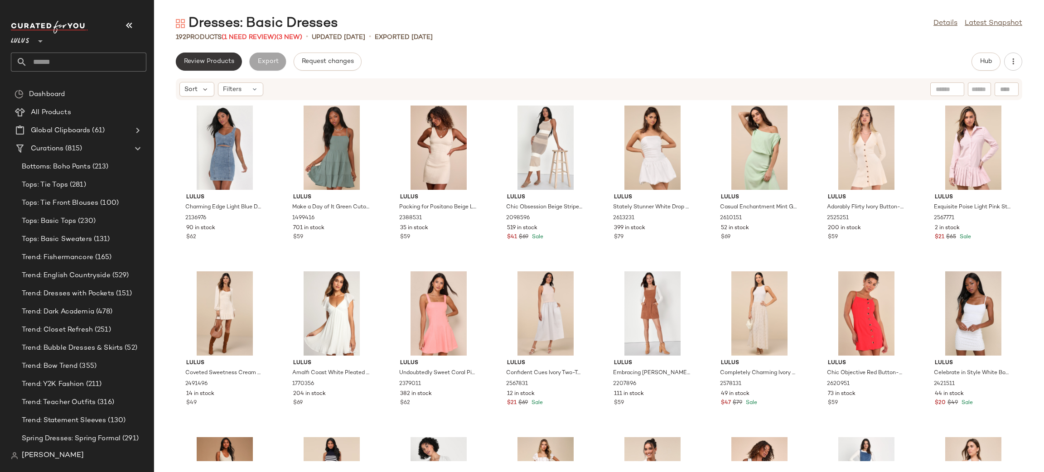
click at [222, 63] on span "Review Products" at bounding box center [209, 61] width 51 height 7
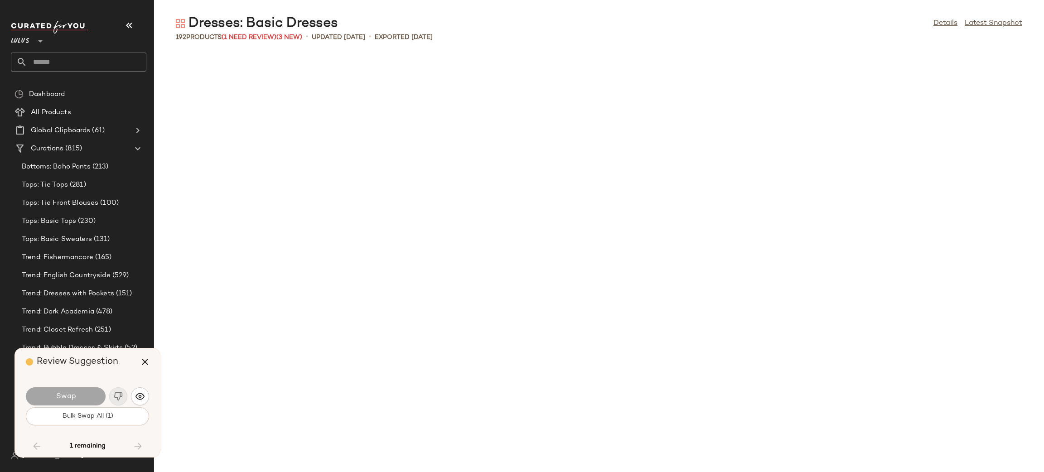
scroll to position [1327, 0]
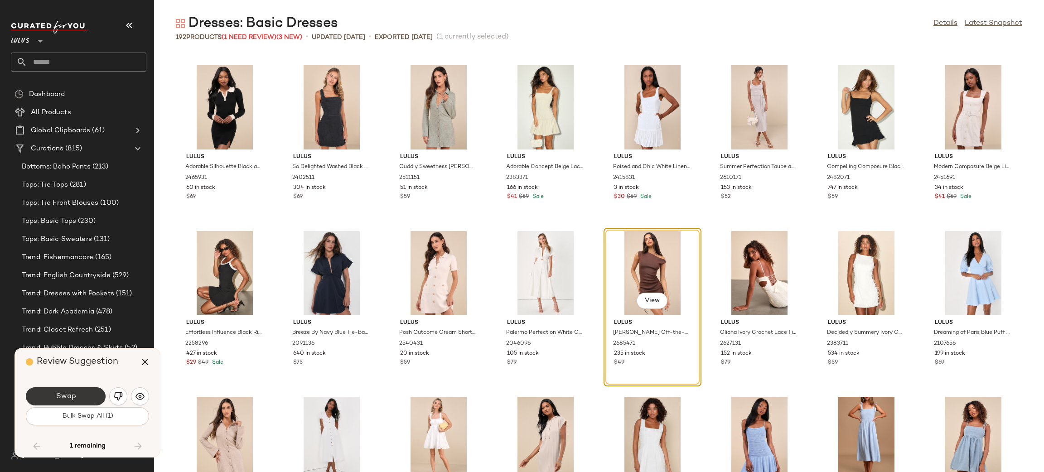
click at [84, 398] on button "Swap" at bounding box center [66, 396] width 80 height 18
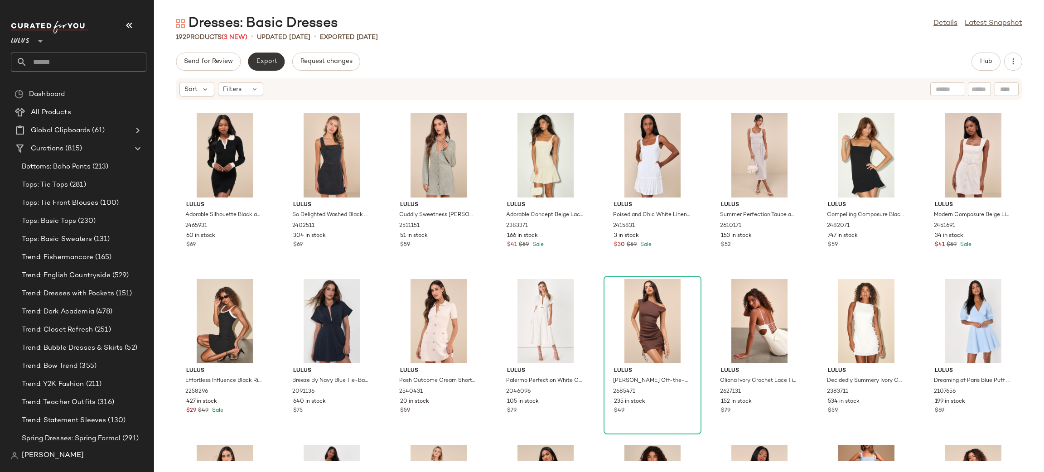
click at [268, 58] on span "Export" at bounding box center [266, 61] width 21 height 7
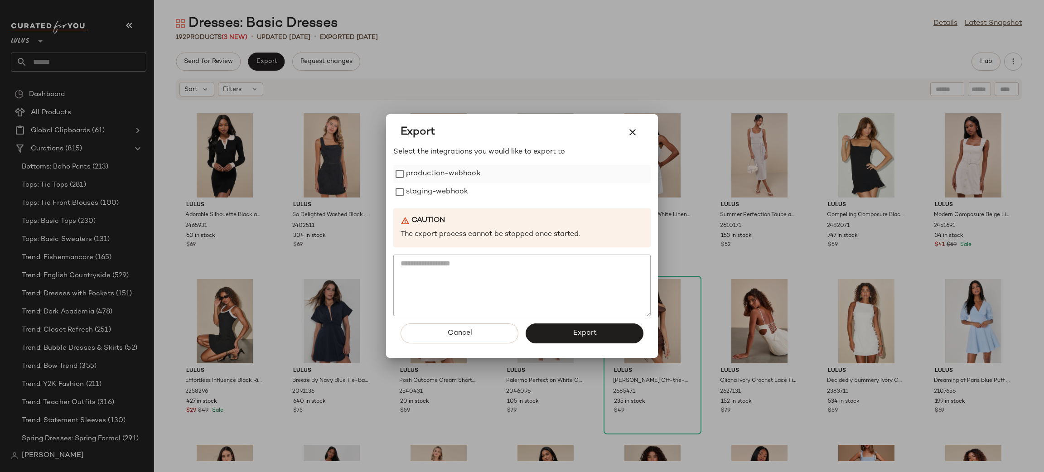
click at [435, 177] on label "production-webhook" at bounding box center [443, 174] width 75 height 18
click at [454, 199] on label "staging-webhook" at bounding box center [437, 192] width 62 height 18
click at [582, 325] on button "Export" at bounding box center [585, 334] width 118 height 20
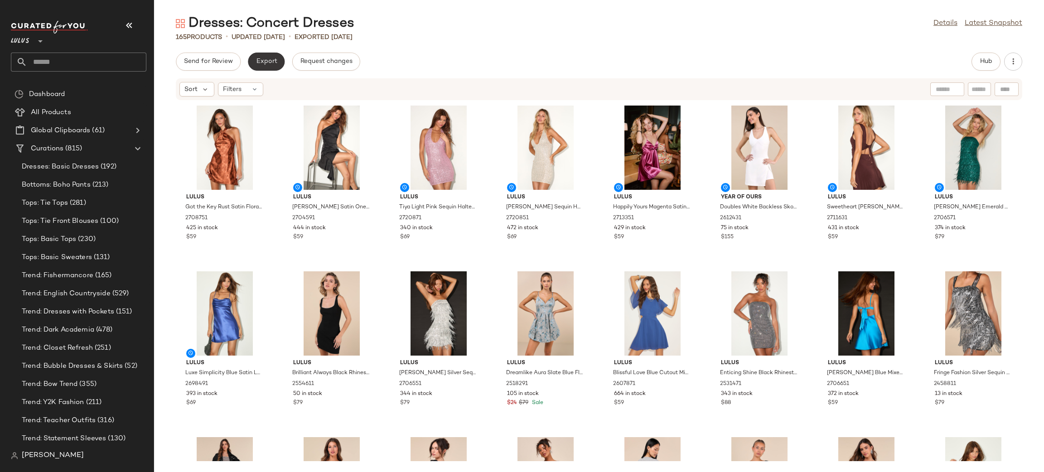
click at [263, 55] on button "Export" at bounding box center [266, 62] width 37 height 18
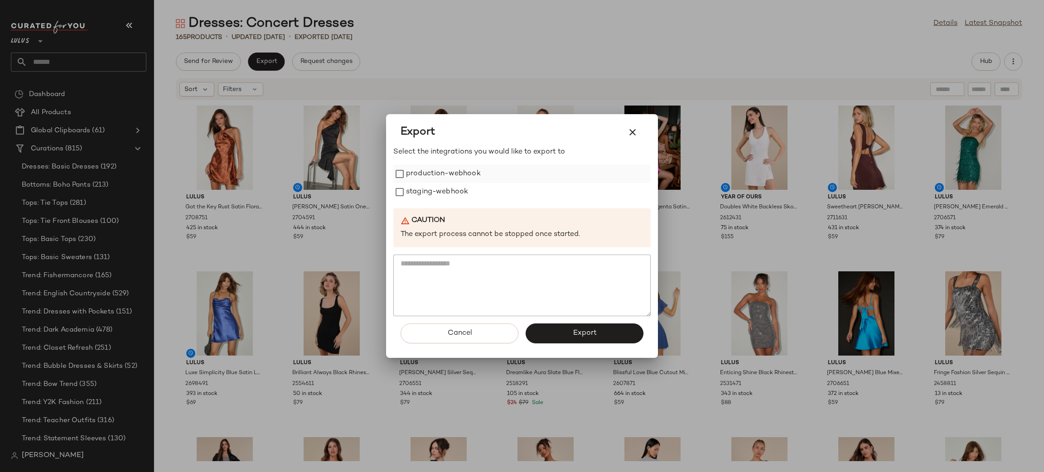
click at [447, 179] on label "production-webhook" at bounding box center [443, 174] width 75 height 18
click at [454, 189] on label "staging-webhook" at bounding box center [437, 192] width 62 height 18
click at [602, 340] on button "Export" at bounding box center [585, 334] width 118 height 20
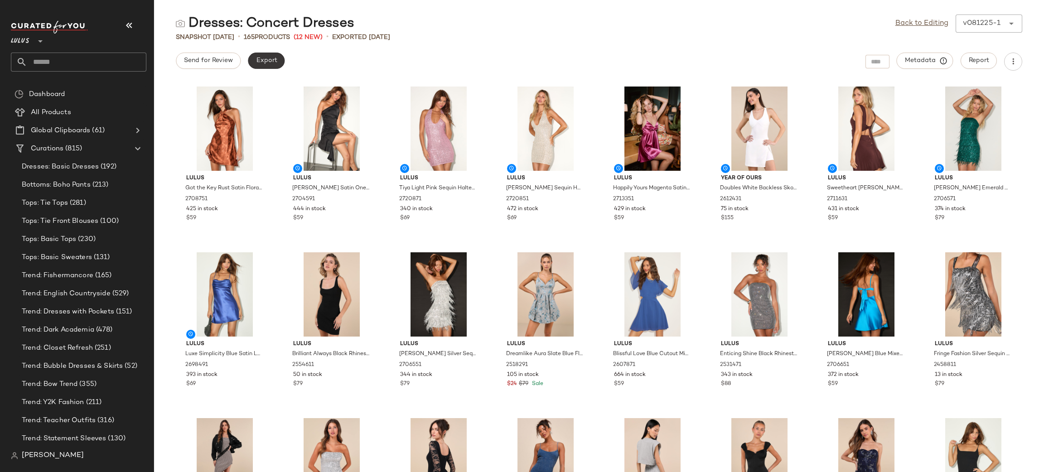
click at [257, 62] on span "Export" at bounding box center [266, 60] width 21 height 7
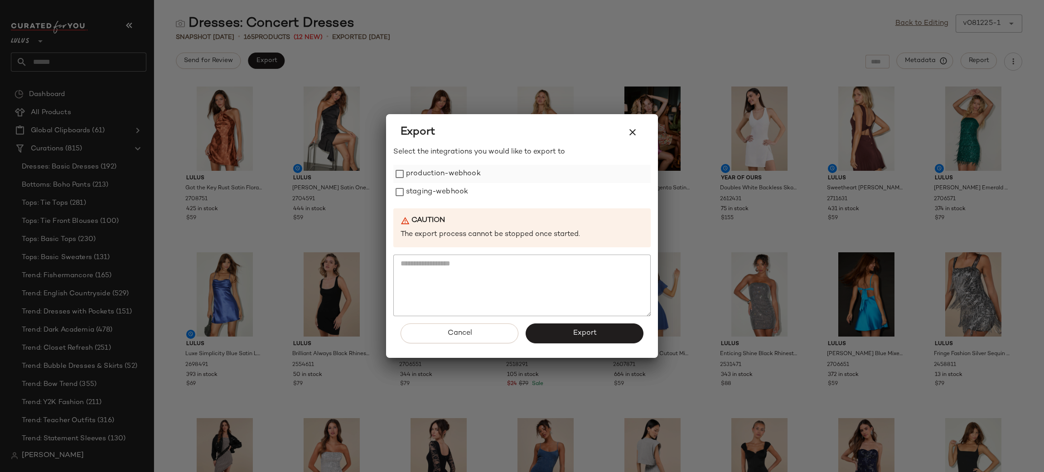
click at [407, 171] on label "production-webhook" at bounding box center [443, 174] width 75 height 18
click at [431, 194] on label "staging-webhook" at bounding box center [437, 192] width 62 height 18
click at [572, 337] on button "Export" at bounding box center [585, 334] width 118 height 20
click at [635, 128] on icon "button" at bounding box center [632, 132] width 11 height 11
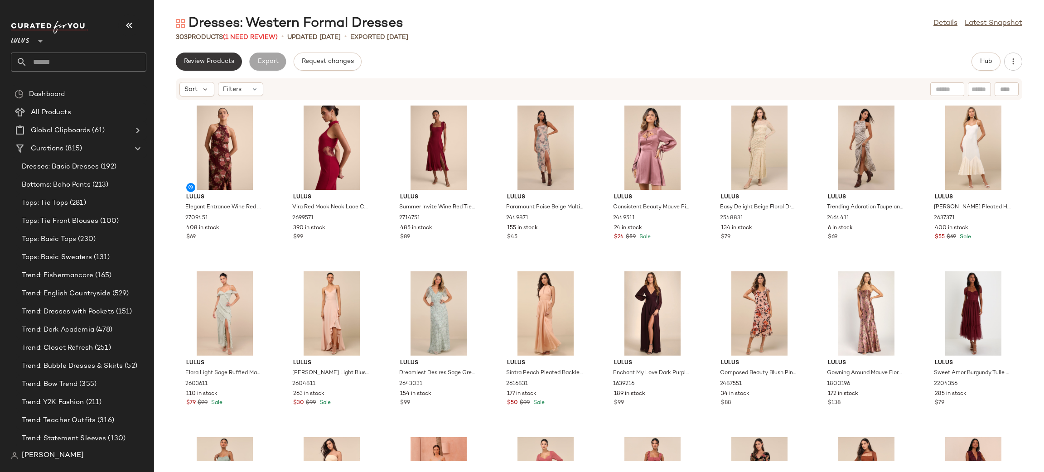
click at [226, 63] on span "Review Products" at bounding box center [209, 61] width 51 height 7
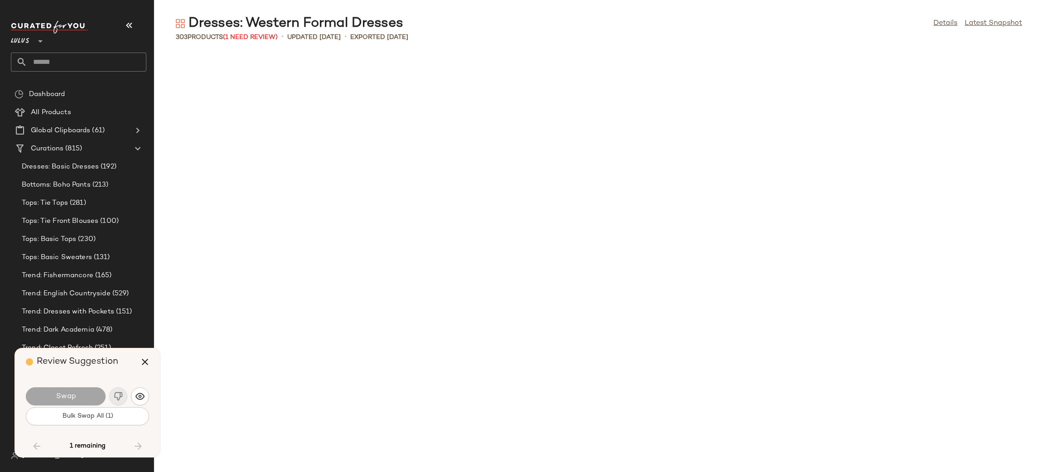
scroll to position [1492, 0]
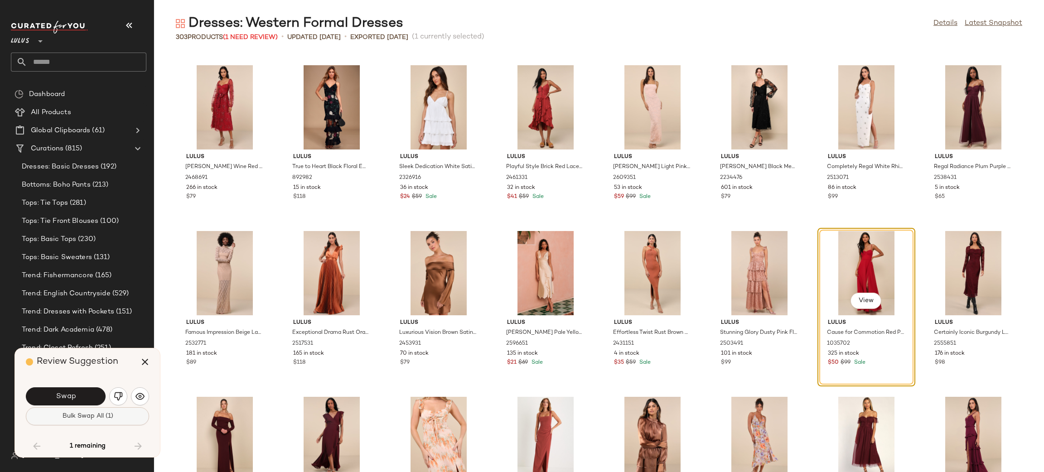
click at [114, 419] on button "Bulk Swap All (1)" at bounding box center [87, 416] width 123 height 18
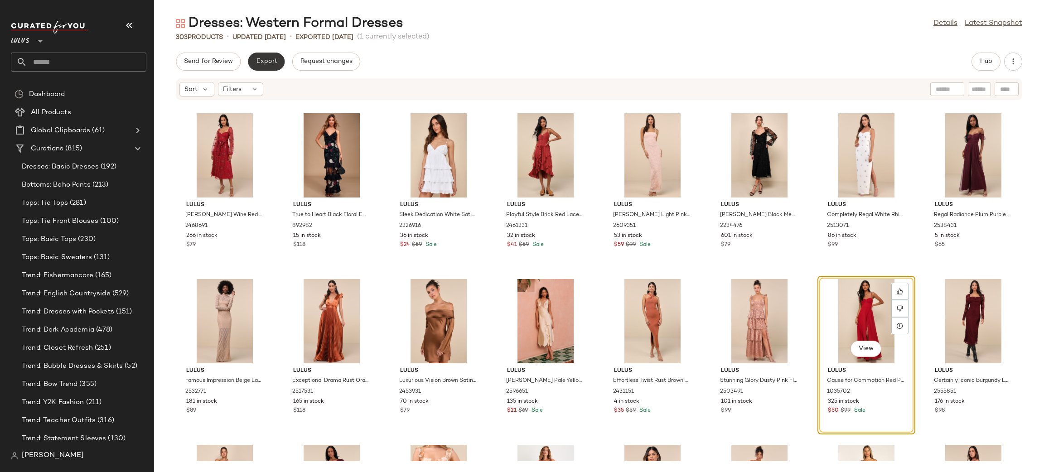
click at [270, 54] on button "Export" at bounding box center [266, 62] width 37 height 18
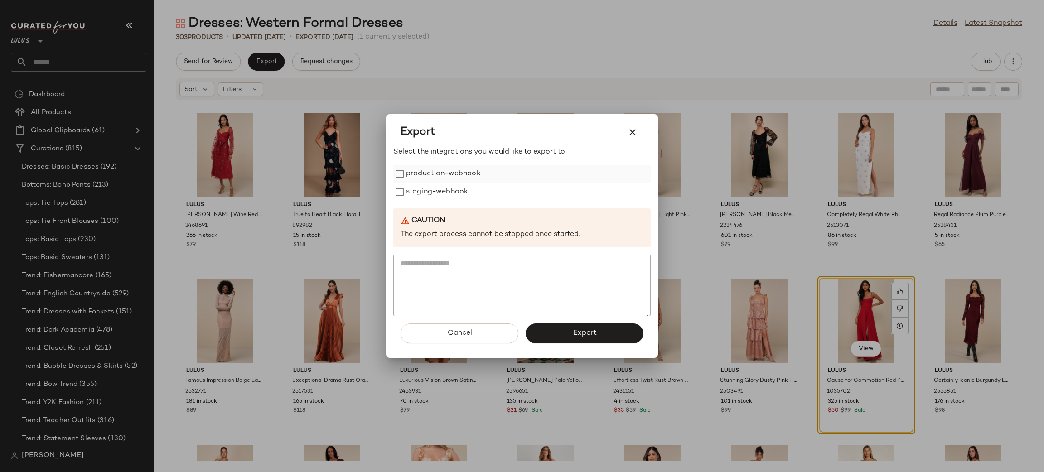
click at [421, 167] on label "production-webhook" at bounding box center [443, 174] width 75 height 18
click at [440, 194] on label "staging-webhook" at bounding box center [437, 192] width 62 height 18
click at [587, 335] on span "Export" at bounding box center [584, 333] width 24 height 9
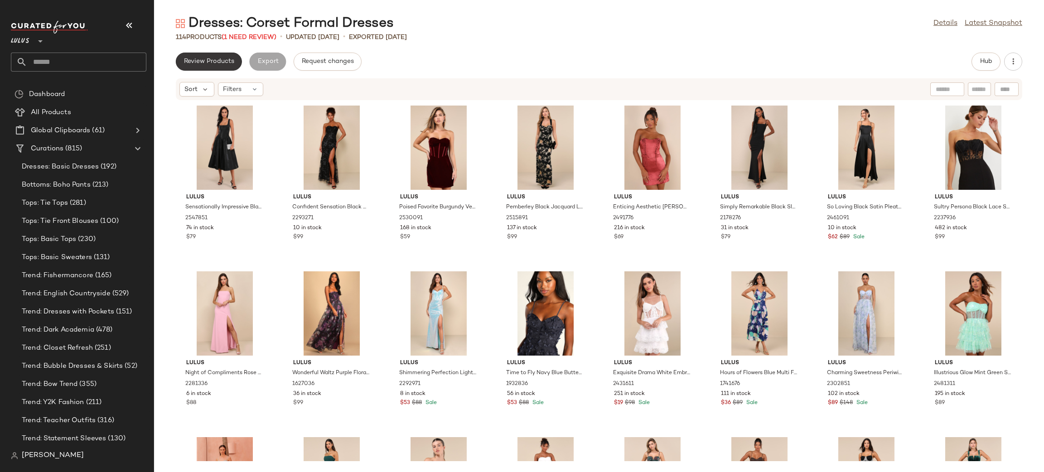
click at [223, 62] on span "Review Products" at bounding box center [209, 61] width 51 height 7
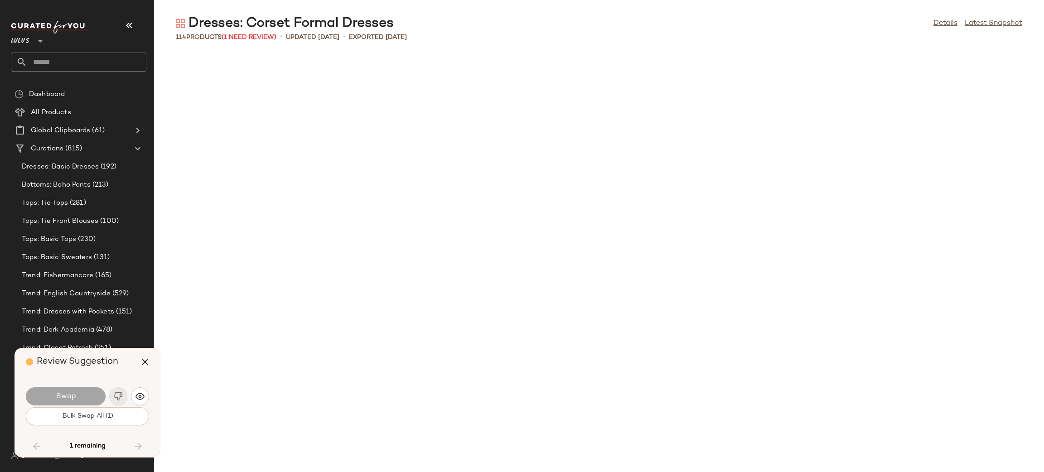
scroll to position [1658, 0]
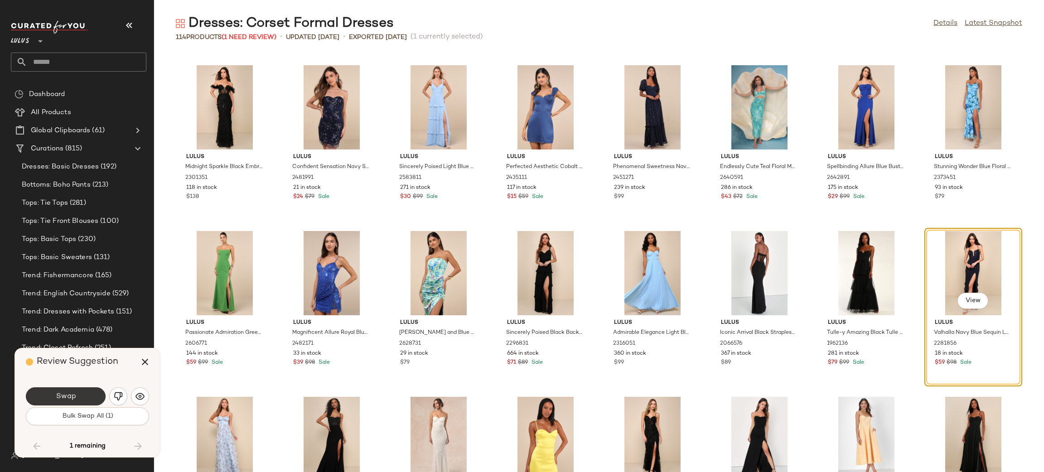
click at [74, 390] on button "Swap" at bounding box center [66, 396] width 80 height 18
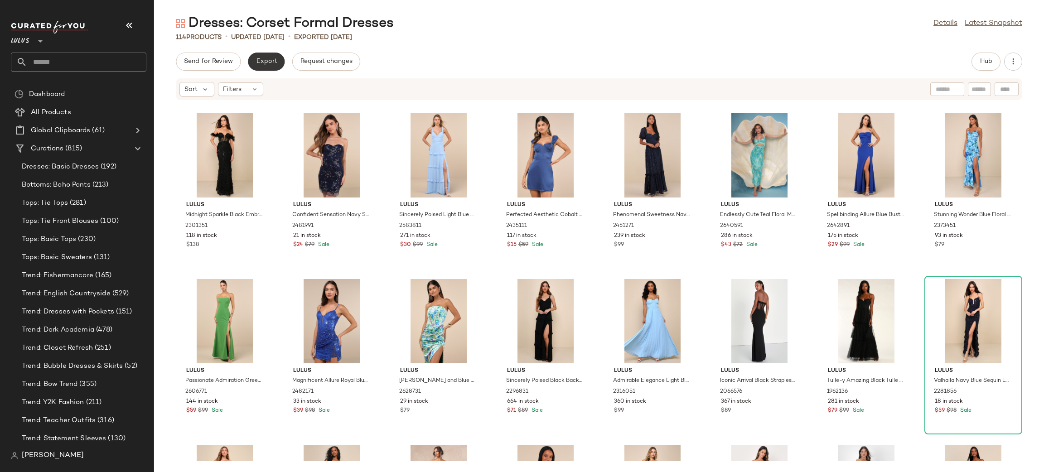
click at [265, 63] on span "Export" at bounding box center [266, 61] width 21 height 7
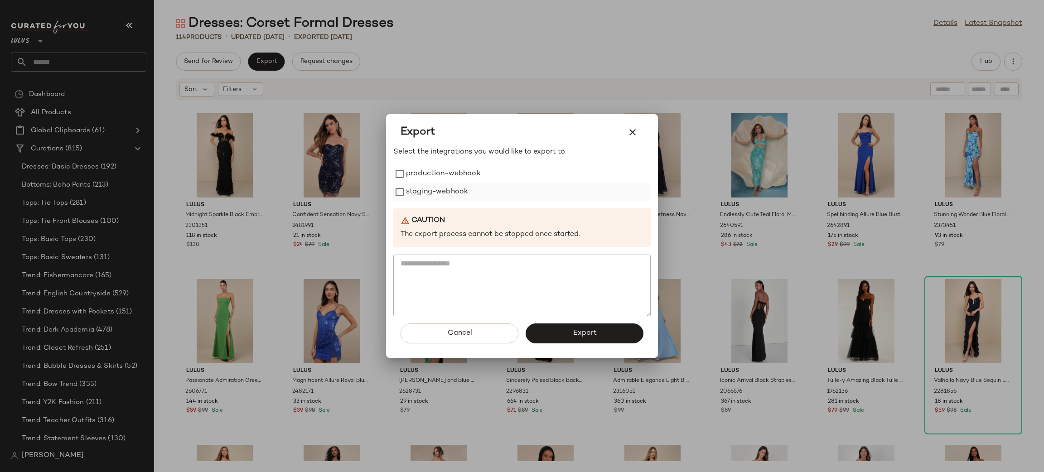
click at [426, 184] on label "staging-webhook" at bounding box center [437, 192] width 62 height 18
click at [439, 176] on label "production-webhook" at bounding box center [443, 174] width 75 height 18
click at [608, 334] on button "Export" at bounding box center [585, 334] width 118 height 20
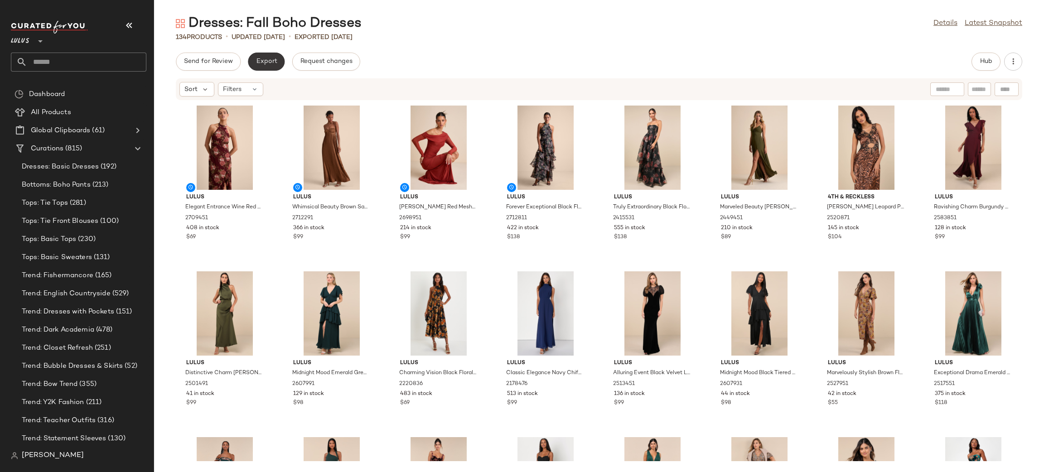
click at [265, 61] on span "Export" at bounding box center [266, 61] width 21 height 7
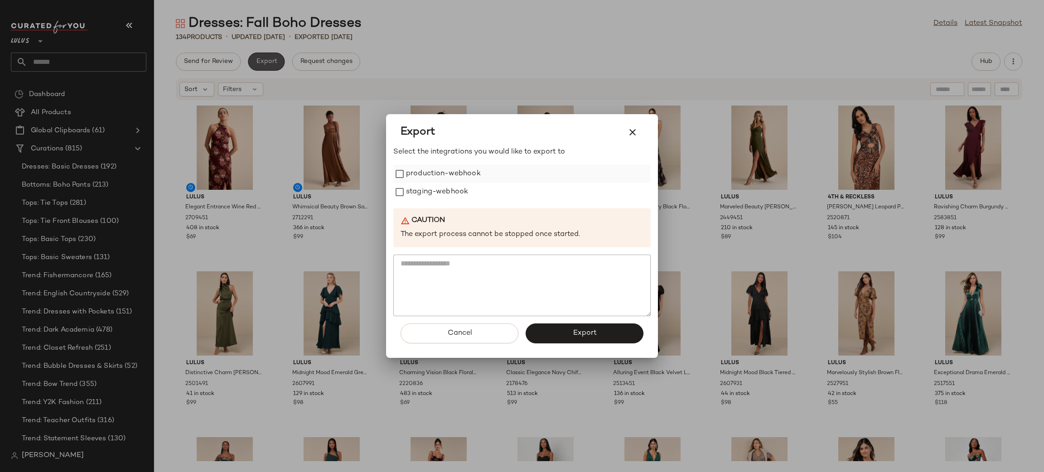
click at [450, 175] on label "production-webhook" at bounding box center [443, 174] width 75 height 18
click at [449, 203] on div "Select the integrations you would like to export to production-webhook staging-…" at bounding box center [521, 231] width 257 height 169
click at [421, 195] on label "staging-webhook" at bounding box center [437, 192] width 62 height 18
click at [591, 338] on button "Export" at bounding box center [585, 334] width 118 height 20
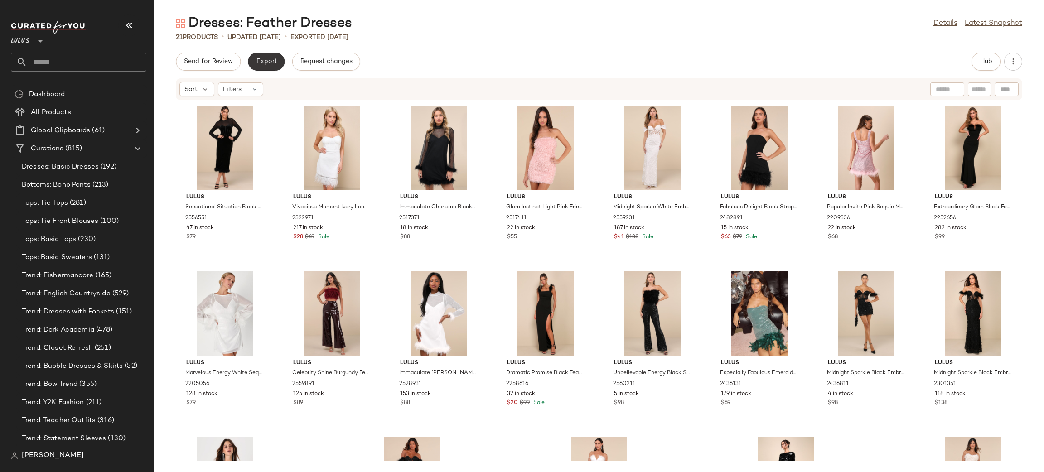
click at [262, 64] on span "Export" at bounding box center [266, 61] width 21 height 7
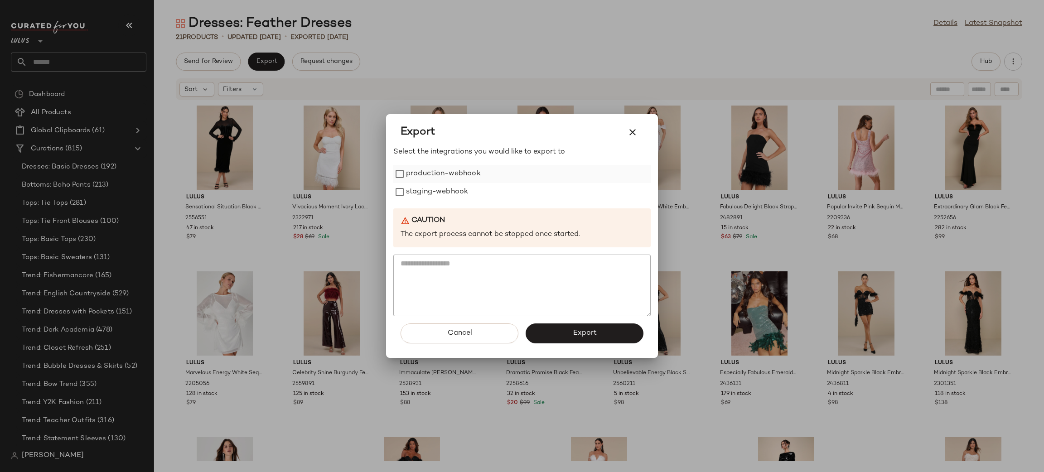
click at [435, 168] on label "production-webhook" at bounding box center [443, 174] width 75 height 18
click at [442, 175] on label "production-webhook" at bounding box center [443, 174] width 75 height 18
click at [452, 197] on label "staging-webhook" at bounding box center [437, 192] width 62 height 18
click at [578, 330] on span "Export" at bounding box center [584, 333] width 24 height 9
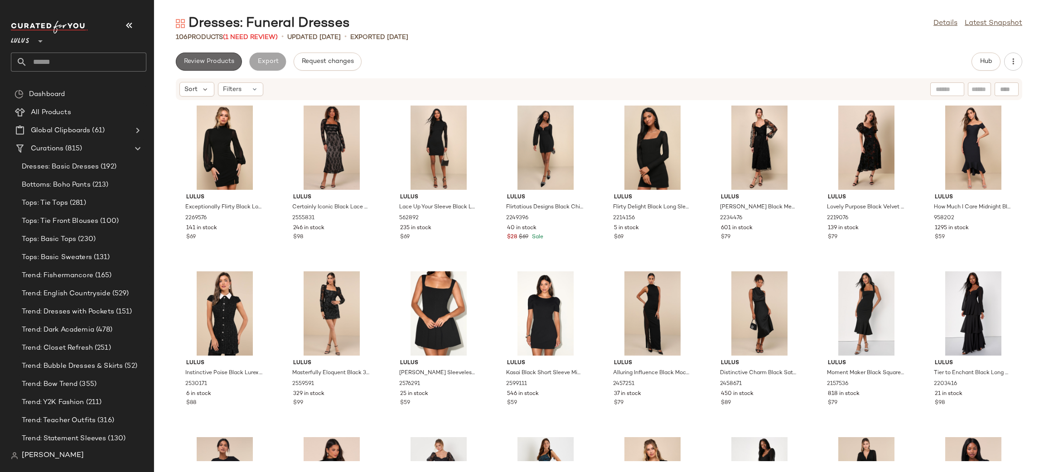
click at [212, 60] on span "Review Products" at bounding box center [209, 61] width 51 height 7
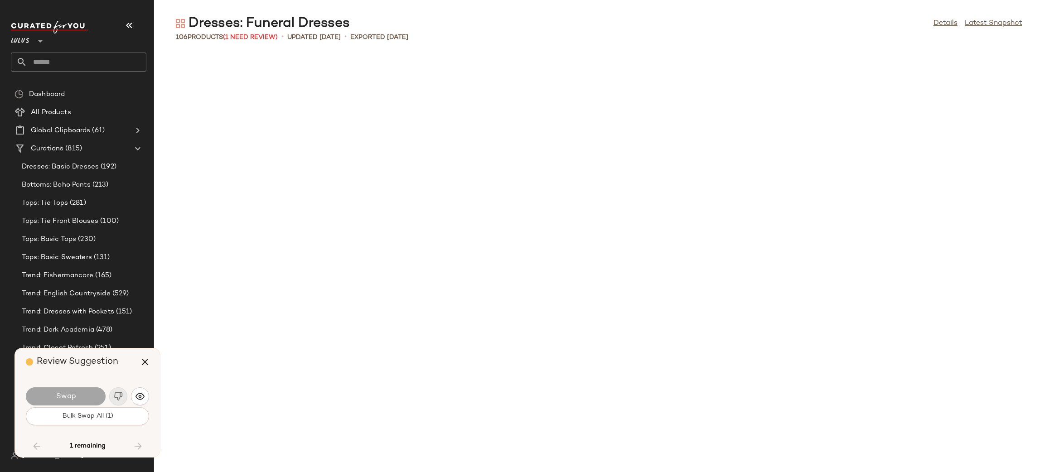
scroll to position [1824, 0]
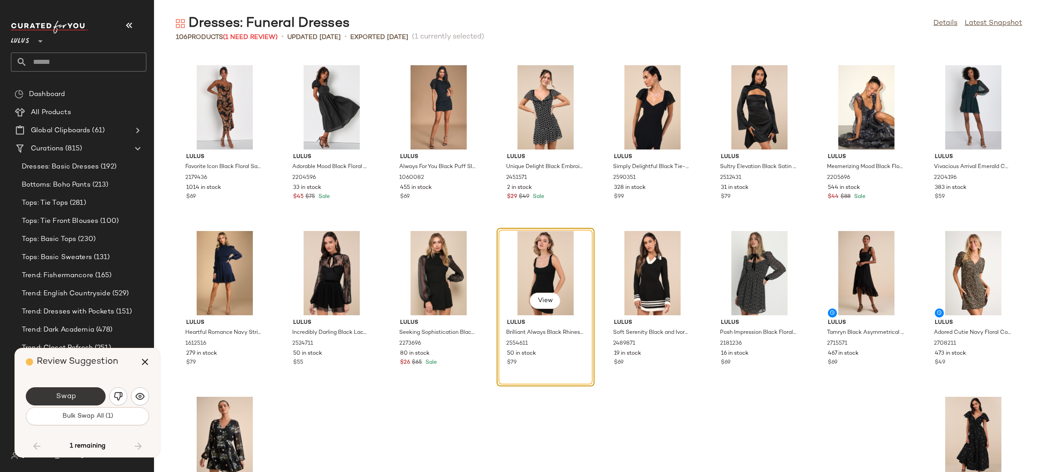
click at [63, 398] on span "Swap" at bounding box center [65, 396] width 20 height 9
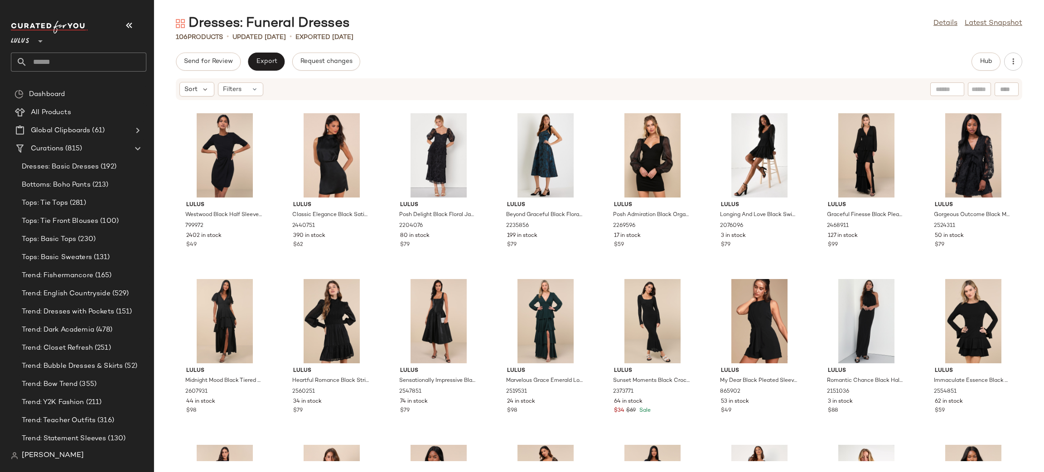
scroll to position [494, 0]
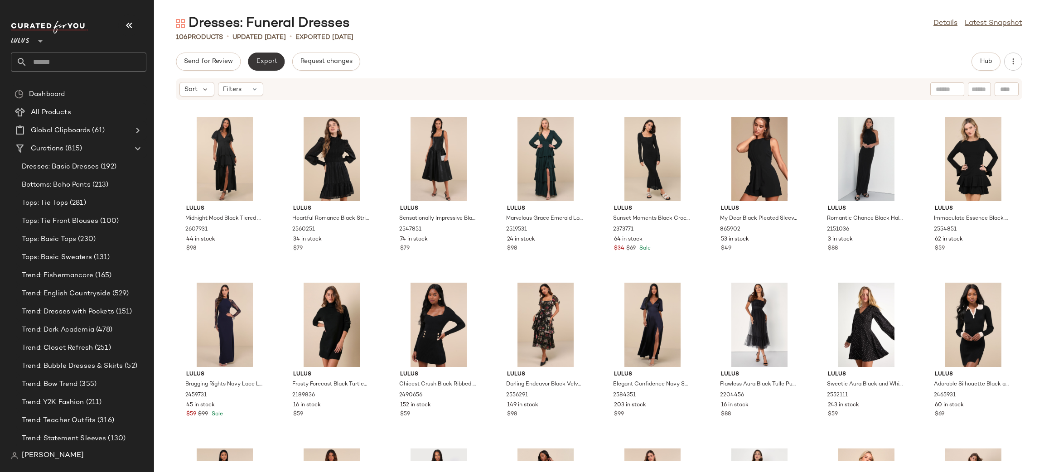
click at [281, 58] on button "Export" at bounding box center [266, 62] width 37 height 18
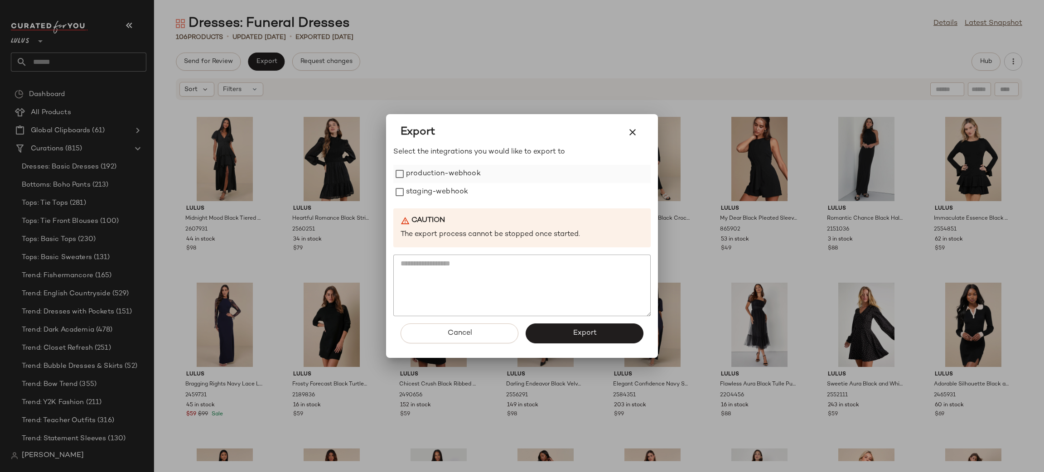
click at [443, 172] on label "production-webhook" at bounding box center [443, 174] width 75 height 18
click at [453, 189] on label "staging-webhook" at bounding box center [437, 192] width 62 height 18
click at [587, 330] on span "Export" at bounding box center [584, 333] width 24 height 9
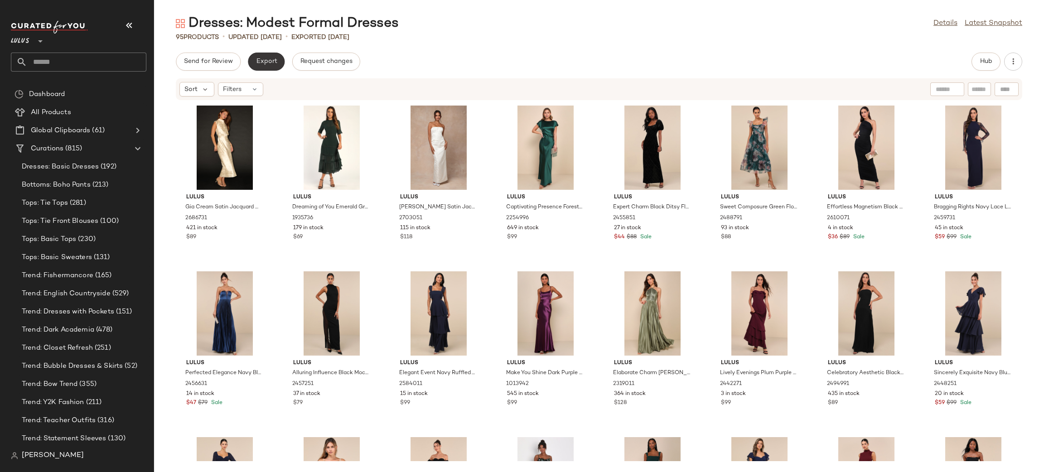
click at [256, 66] on button "Export" at bounding box center [266, 62] width 37 height 18
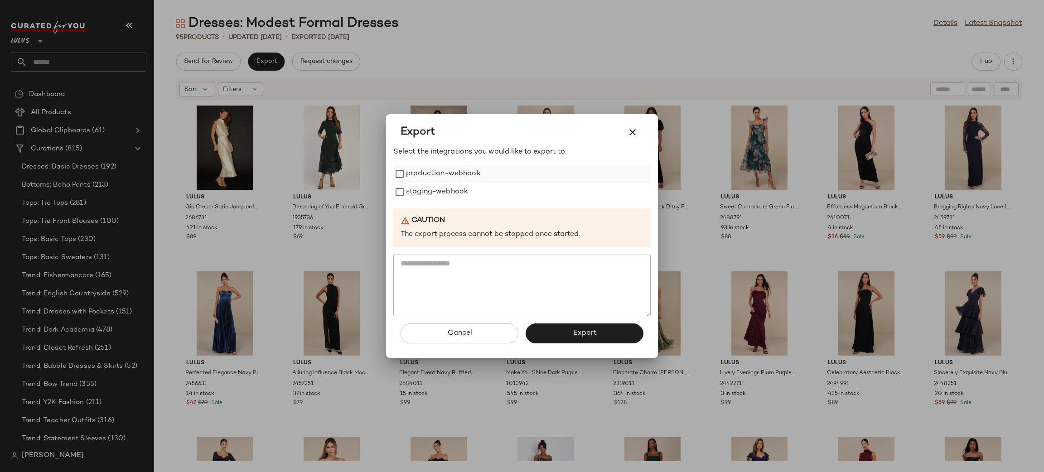
click at [465, 179] on label "production-webhook" at bounding box center [443, 174] width 75 height 18
click at [449, 190] on label "staging-webhook" at bounding box center [437, 192] width 62 height 18
click at [585, 325] on button "Export" at bounding box center [585, 334] width 118 height 20
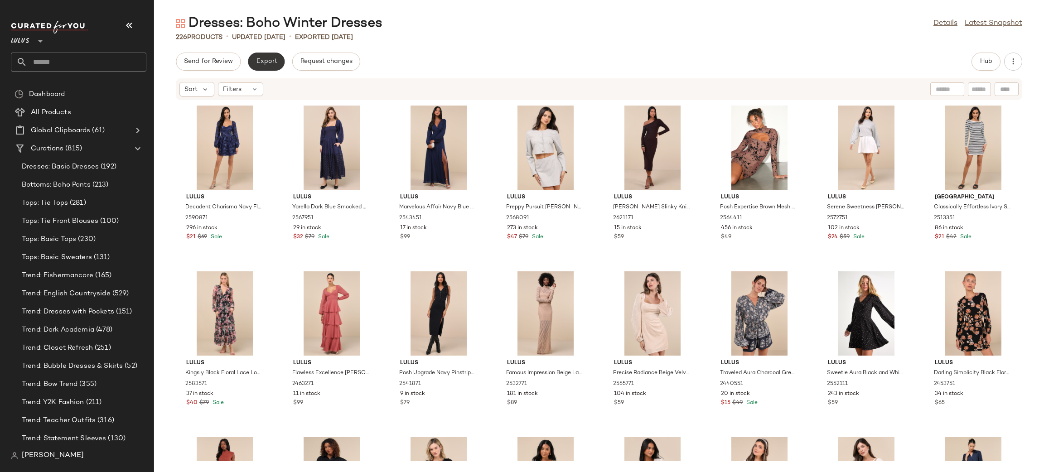
click at [275, 66] on button "Export" at bounding box center [266, 62] width 37 height 18
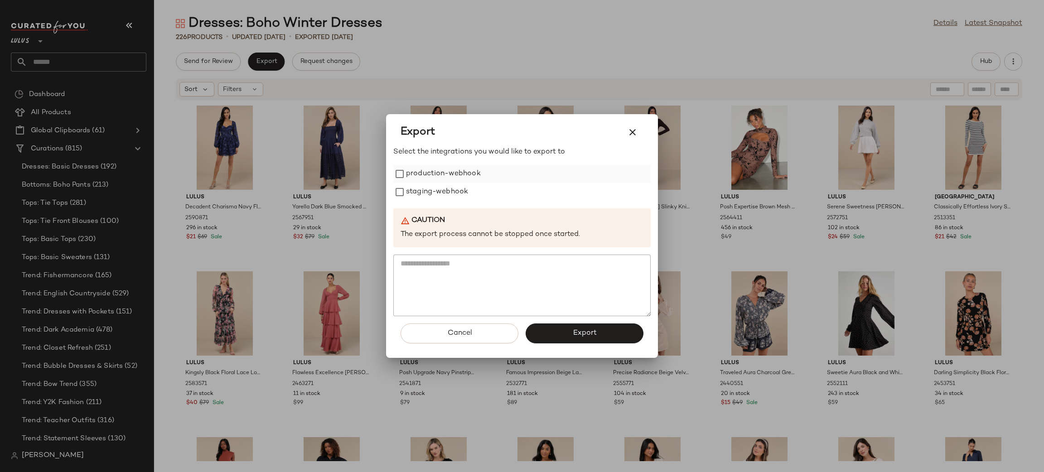
click at [457, 169] on label "production-webhook" at bounding box center [443, 174] width 75 height 18
click at [446, 189] on label "staging-webhook" at bounding box center [437, 192] width 62 height 18
click at [594, 337] on span "Export" at bounding box center [584, 333] width 24 height 9
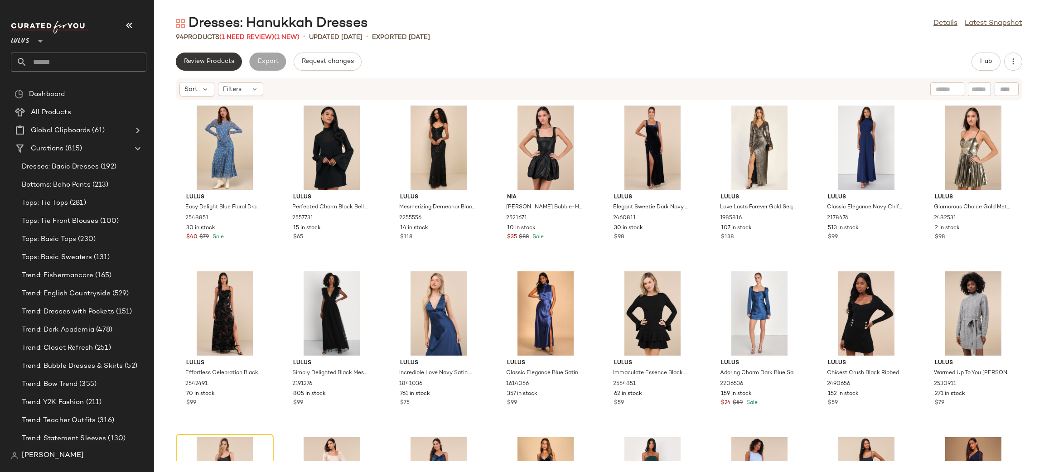
click at [223, 62] on span "Review Products" at bounding box center [209, 61] width 51 height 7
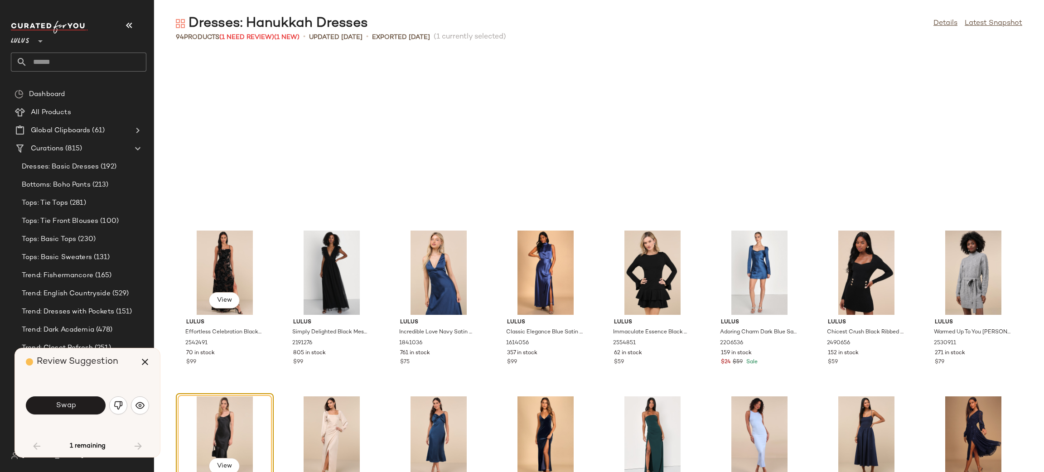
scroll to position [173, 0]
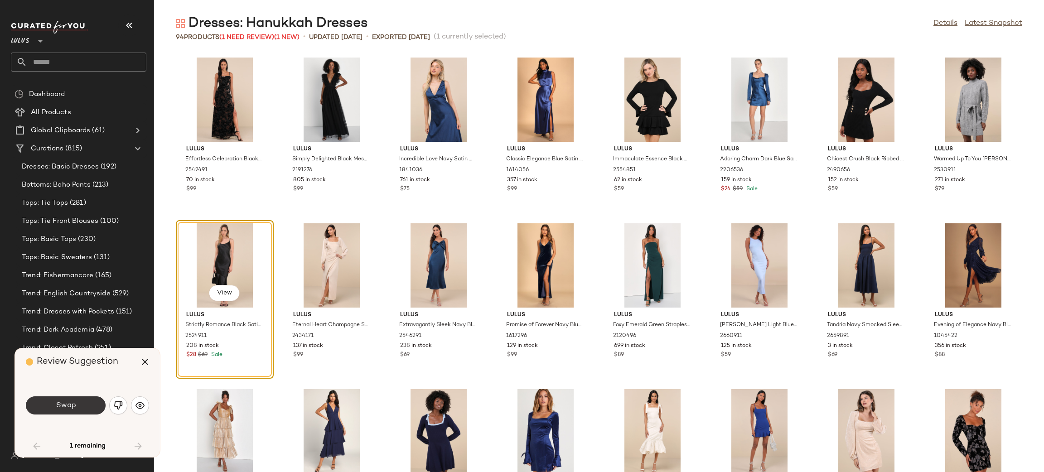
click at [52, 407] on button "Swap" at bounding box center [66, 406] width 80 height 18
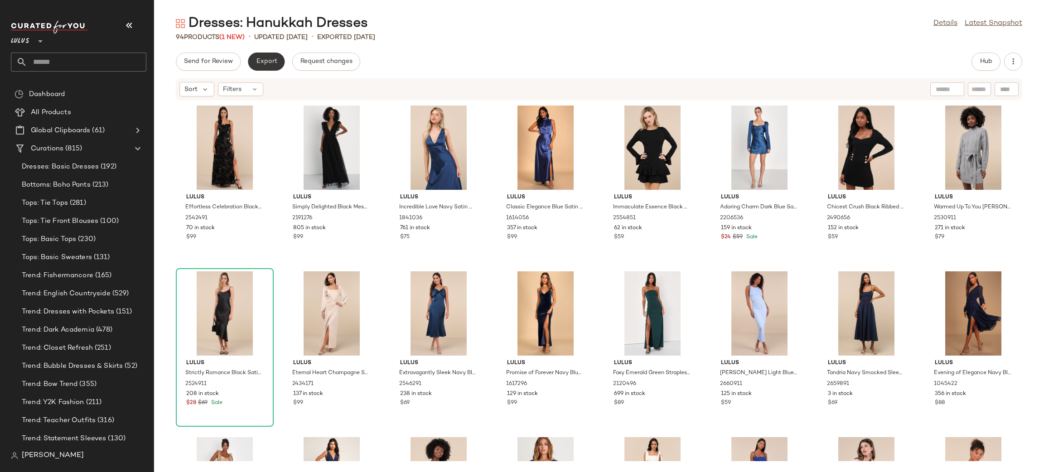
click at [266, 64] on span "Export" at bounding box center [266, 61] width 21 height 7
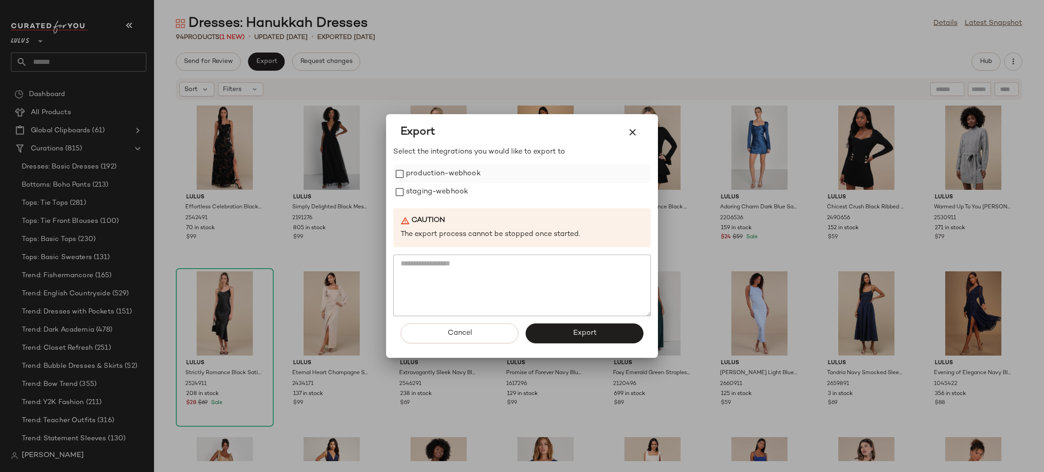
click at [444, 173] on label "production-webhook" at bounding box center [443, 174] width 75 height 18
click at [448, 188] on label "staging-webhook" at bounding box center [437, 192] width 62 height 18
click at [576, 331] on span "Export" at bounding box center [584, 333] width 24 height 9
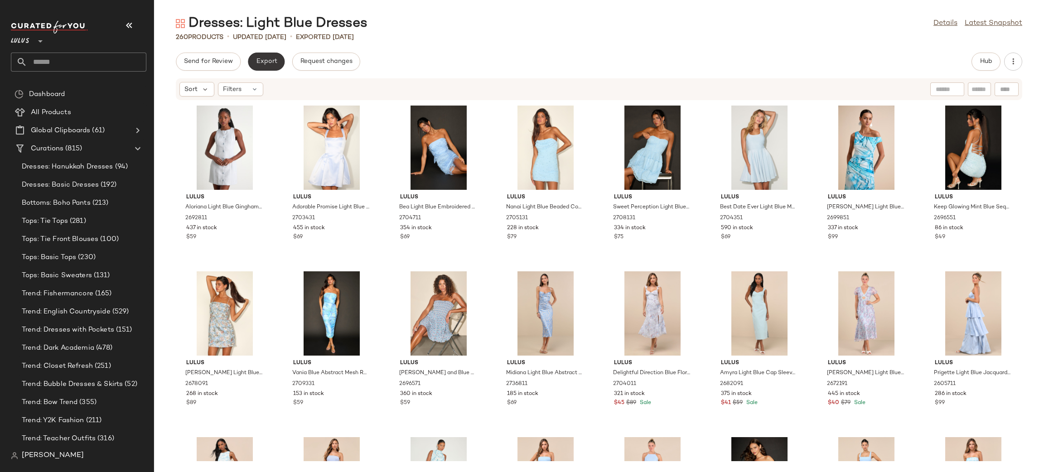
click at [260, 53] on button "Export" at bounding box center [266, 62] width 37 height 18
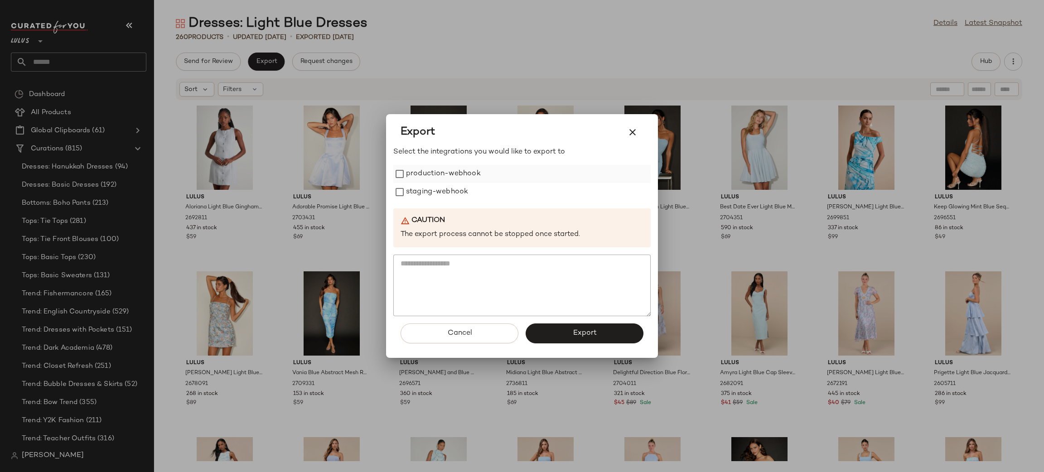
click at [427, 174] on label "production-webhook" at bounding box center [443, 174] width 75 height 18
click at [436, 184] on label "staging-webhook" at bounding box center [437, 192] width 62 height 18
click at [582, 334] on span "Export" at bounding box center [584, 333] width 24 height 9
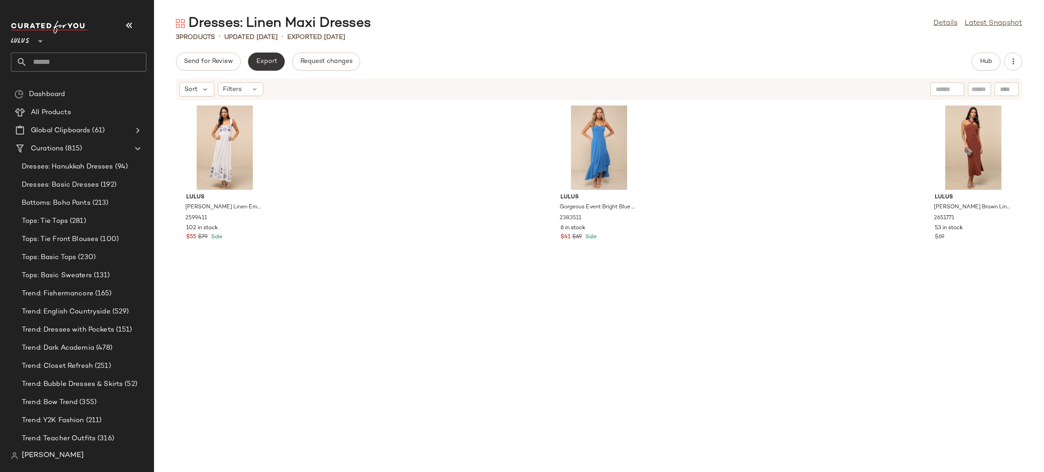
click at [265, 61] on span "Export" at bounding box center [266, 61] width 21 height 7
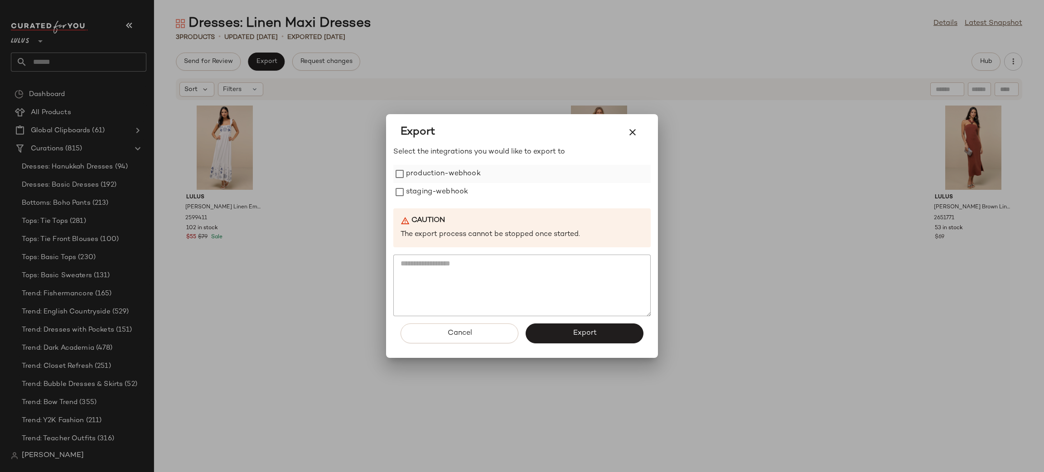
click at [460, 177] on label "production-webhook" at bounding box center [443, 174] width 75 height 18
click at [460, 193] on label "staging-webhook" at bounding box center [437, 192] width 62 height 18
click at [604, 339] on button "Export" at bounding box center [585, 334] width 118 height 20
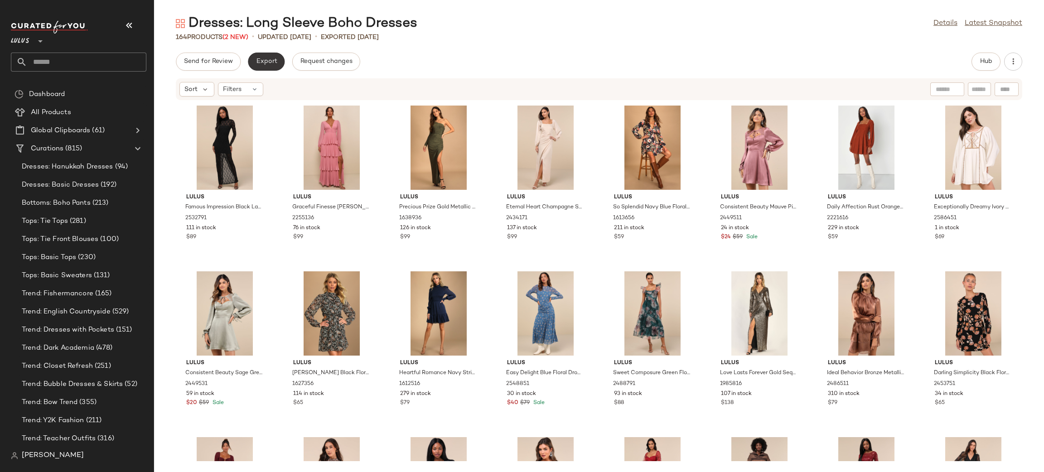
click at [261, 63] on span "Export" at bounding box center [266, 61] width 21 height 7
click at [430, 177] on label "production-webhook" at bounding box center [451, 180] width 67 height 16
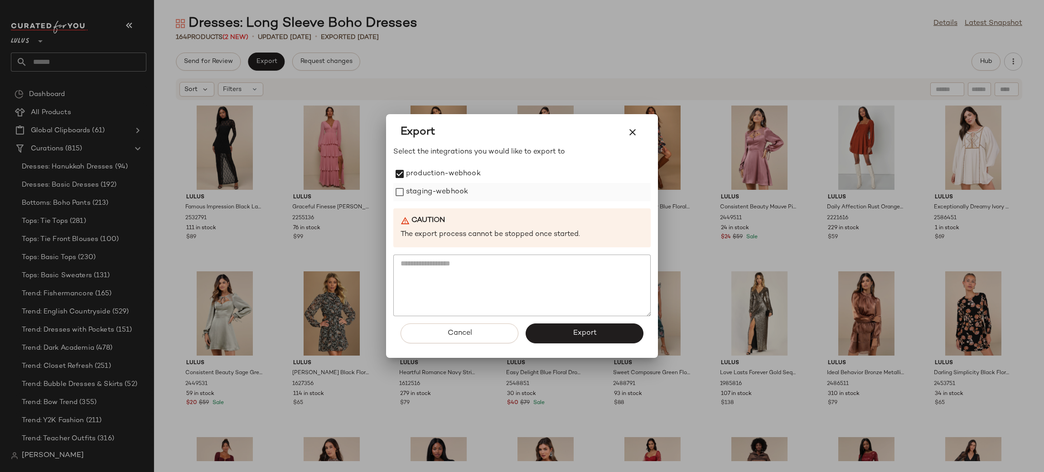
click at [441, 197] on label "staging-webhook" at bounding box center [437, 192] width 62 height 18
click at [589, 334] on span "Export" at bounding box center [584, 333] width 24 height 9
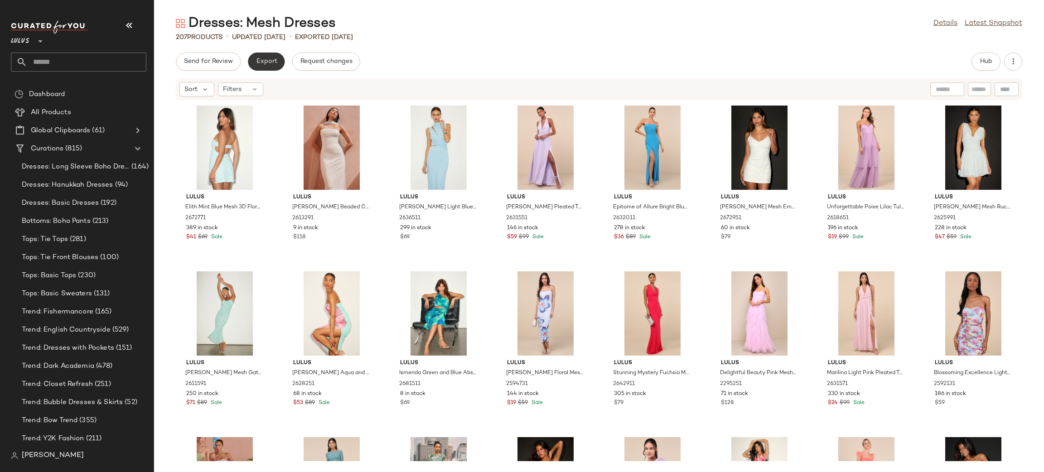
click at [268, 56] on button "Export" at bounding box center [266, 62] width 37 height 18
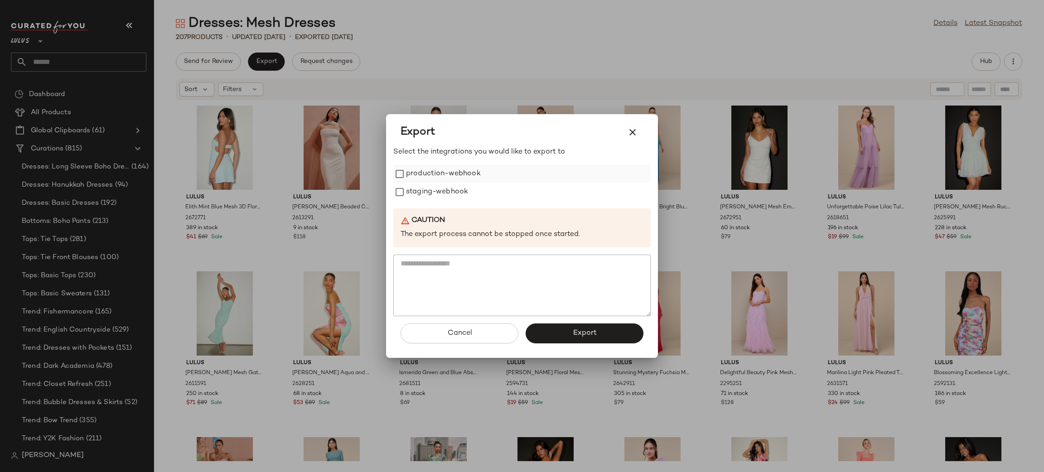
click at [425, 182] on label "production-webhook" at bounding box center [443, 174] width 75 height 18
click at [439, 192] on label "staging-webhook" at bounding box center [437, 192] width 62 height 18
click at [570, 332] on button "Export" at bounding box center [585, 334] width 118 height 20
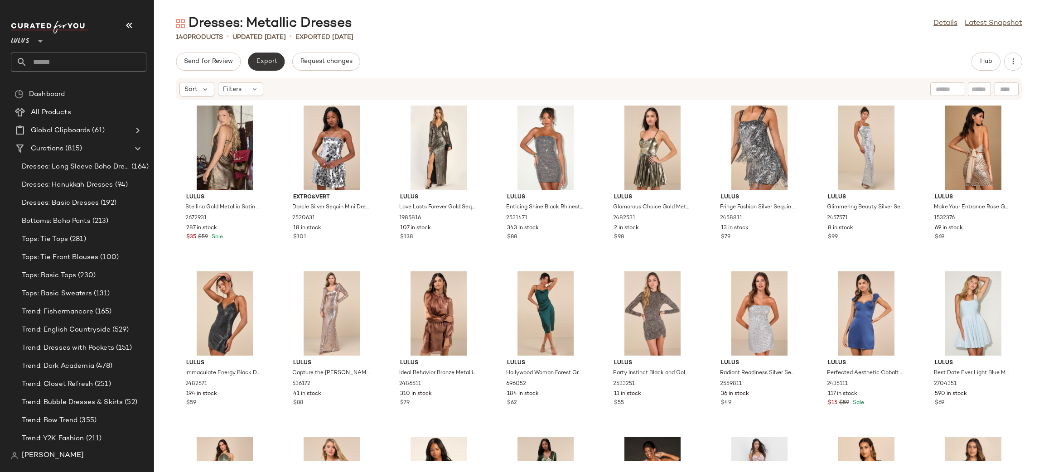
click at [278, 60] on button "Export" at bounding box center [266, 62] width 37 height 18
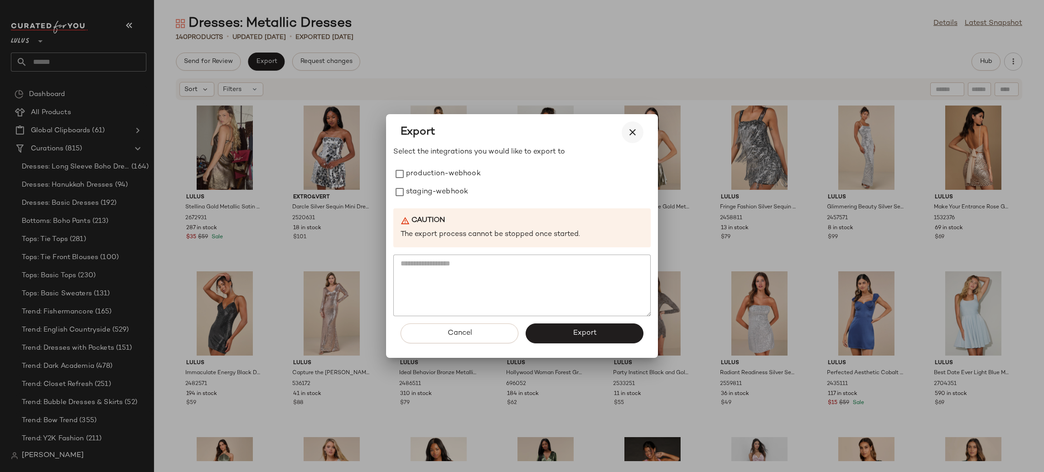
click at [629, 134] on icon "button" at bounding box center [632, 132] width 11 height 11
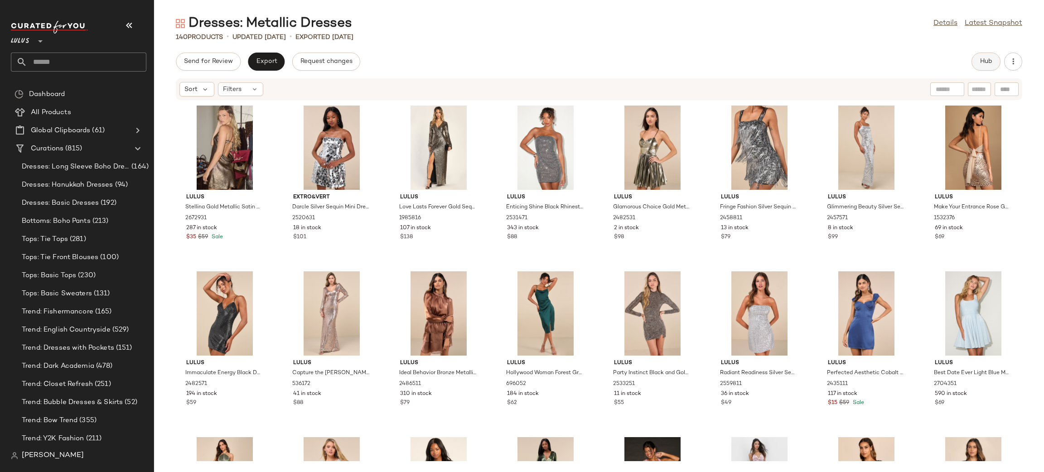
click at [989, 58] on span "Hub" at bounding box center [986, 61] width 13 height 7
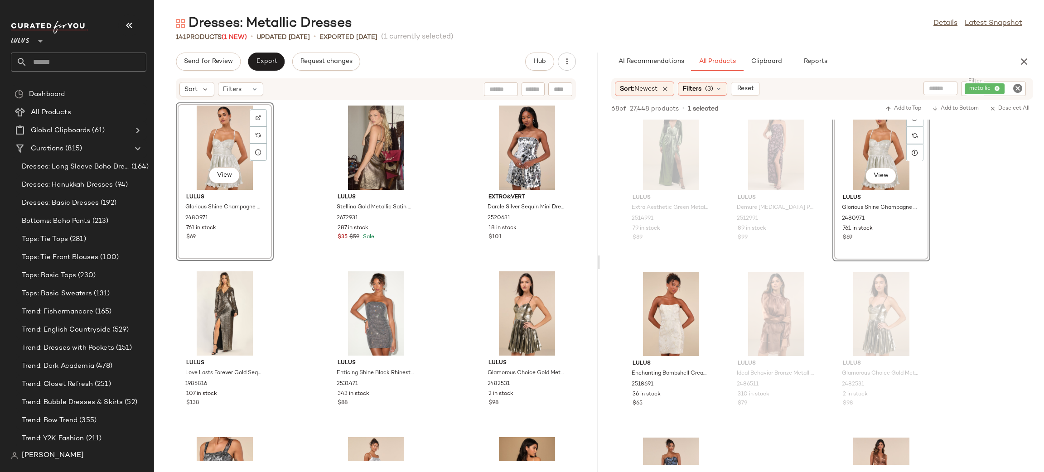
scroll to position [1175, 0]
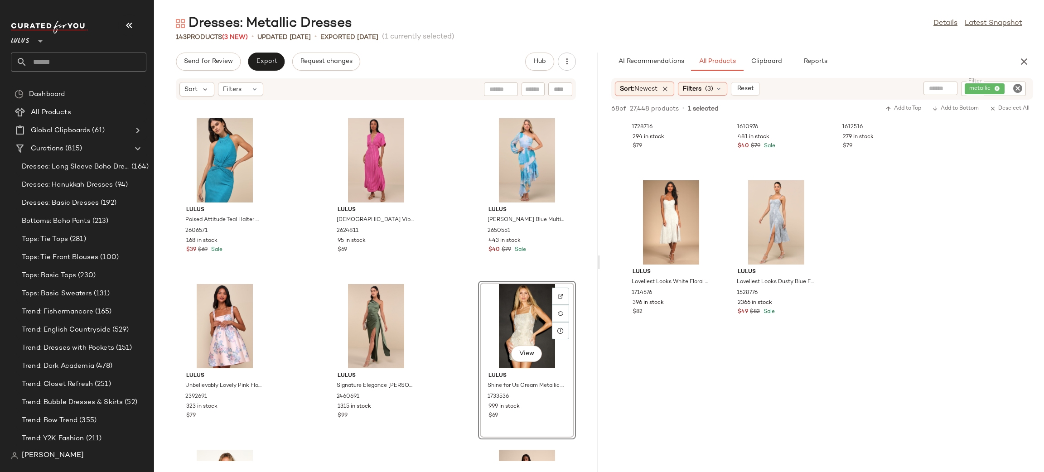
scroll to position [3586, 0]
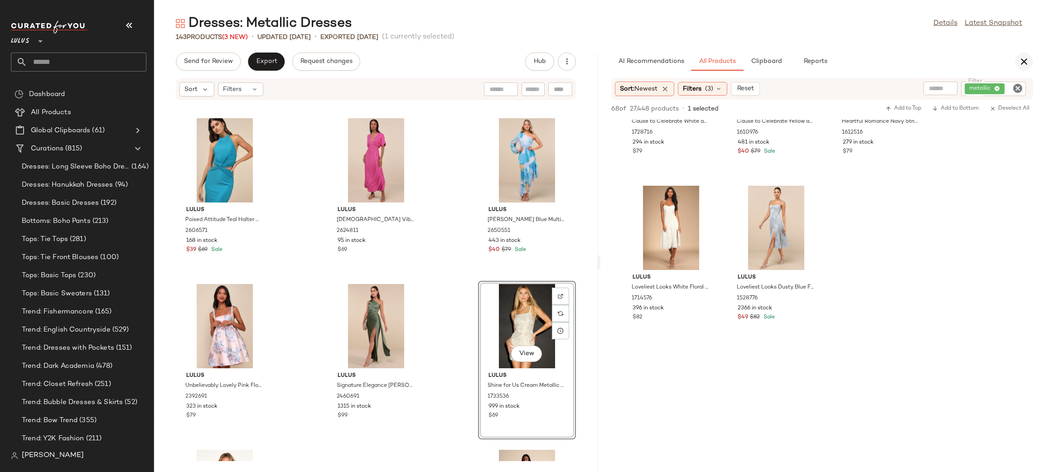
click at [1023, 64] on icon "button" at bounding box center [1024, 61] width 11 height 11
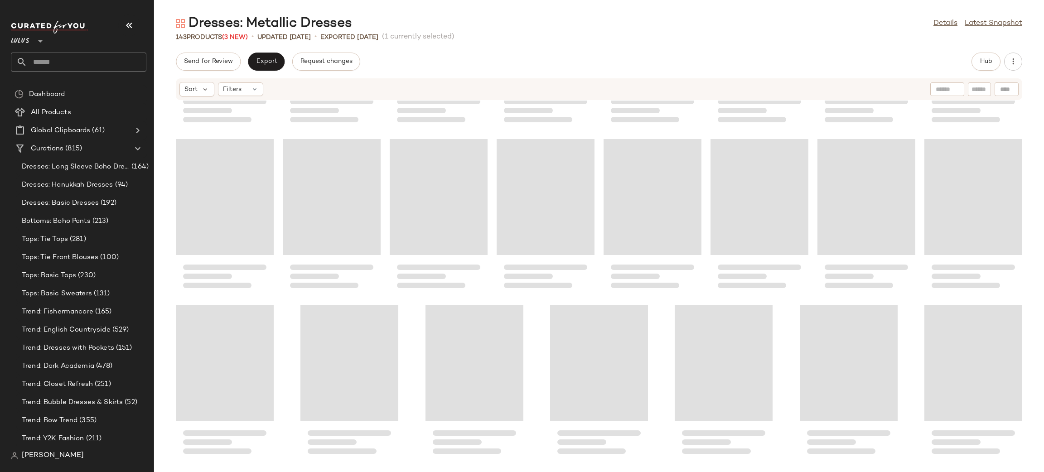
scroll to position [2488, 0]
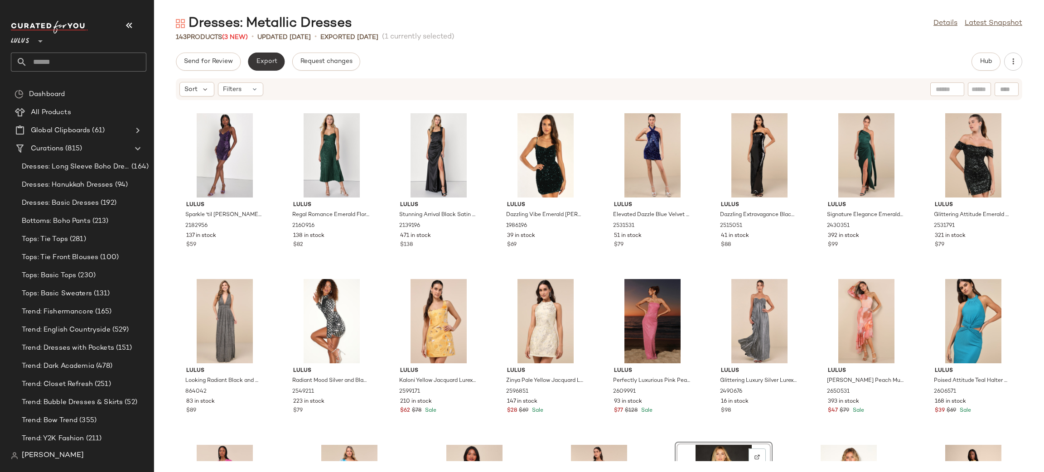
click at [269, 65] on span "Export" at bounding box center [266, 61] width 21 height 7
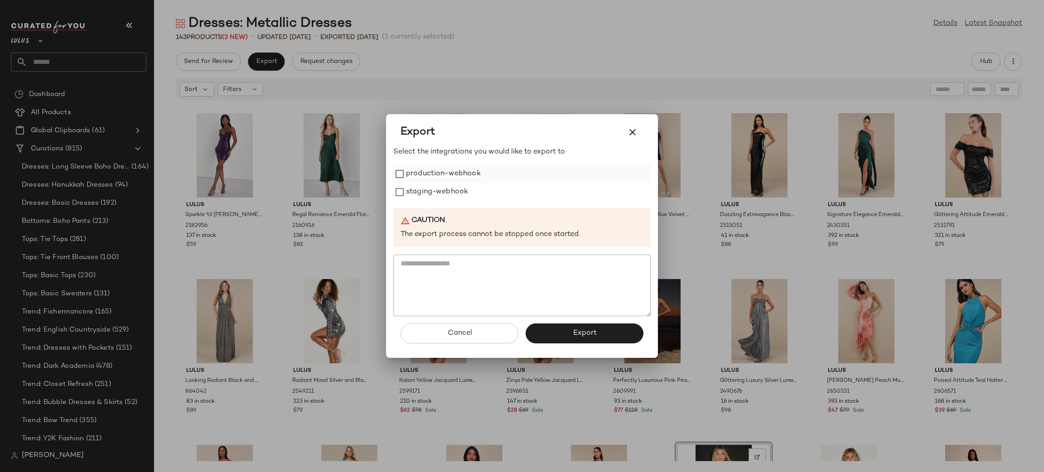
click at [447, 173] on label "production-webhook" at bounding box center [443, 174] width 75 height 18
click at [449, 198] on label "staging-webhook" at bounding box center [437, 192] width 62 height 18
click at [581, 341] on button "Export" at bounding box center [585, 334] width 118 height 20
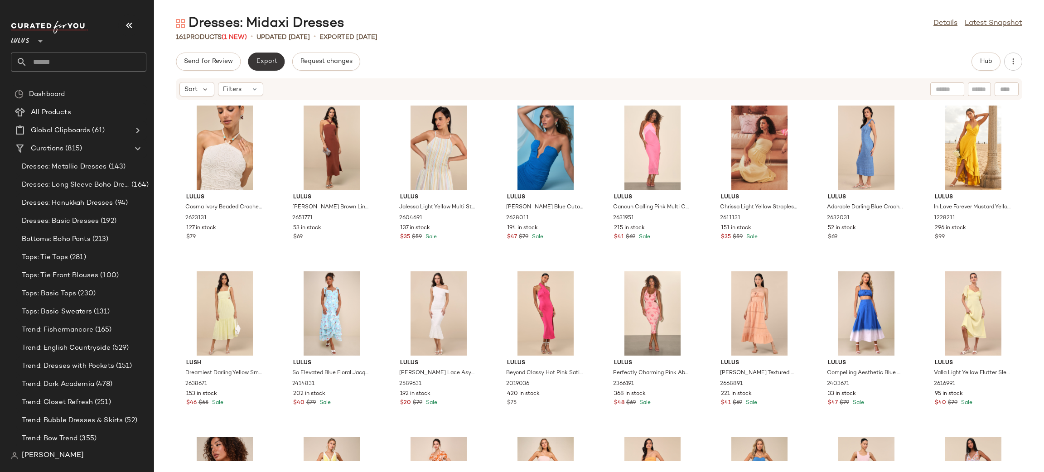
click at [272, 61] on span "Export" at bounding box center [266, 61] width 21 height 7
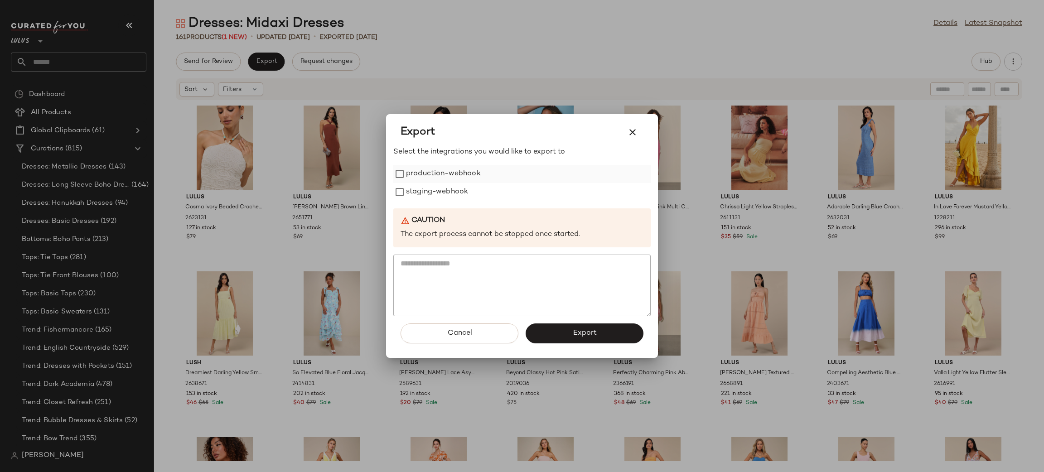
click at [458, 183] on label "production-webhook" at bounding box center [443, 174] width 75 height 18
click at [443, 191] on label "staging-webhook" at bounding box center [437, 192] width 62 height 18
click at [600, 336] on button "Export" at bounding box center [585, 334] width 118 height 20
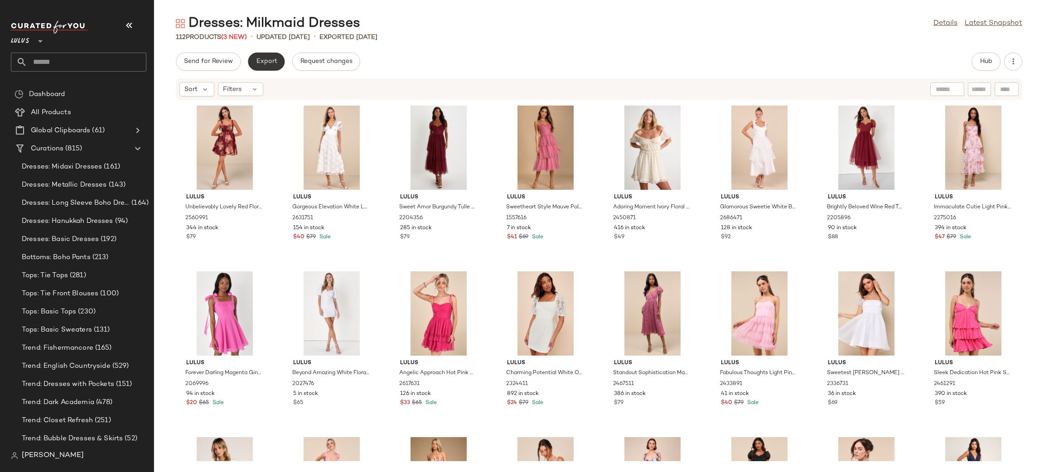
click at [268, 57] on button "Export" at bounding box center [266, 62] width 37 height 18
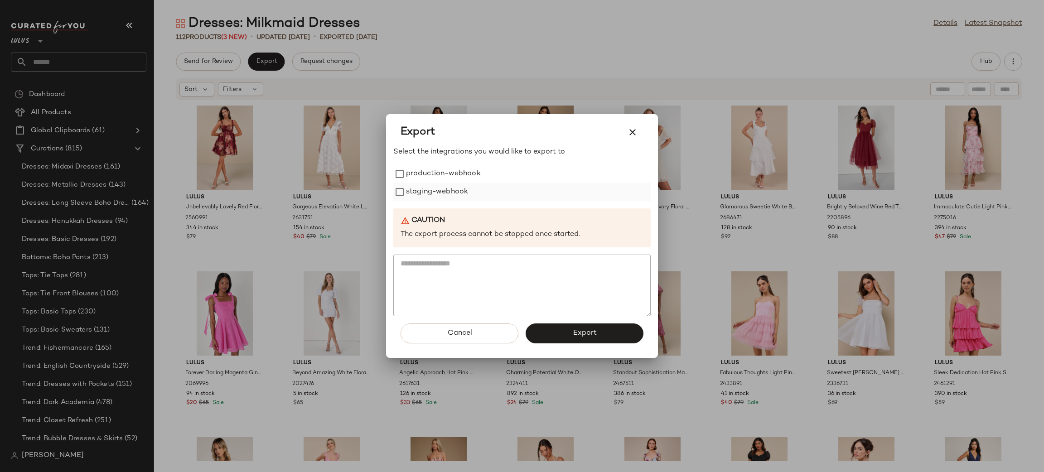
click at [455, 192] on label "staging-webhook" at bounding box center [437, 192] width 62 height 18
click at [433, 176] on label "production-webhook" at bounding box center [443, 174] width 75 height 18
click at [553, 327] on button "Export" at bounding box center [585, 334] width 118 height 20
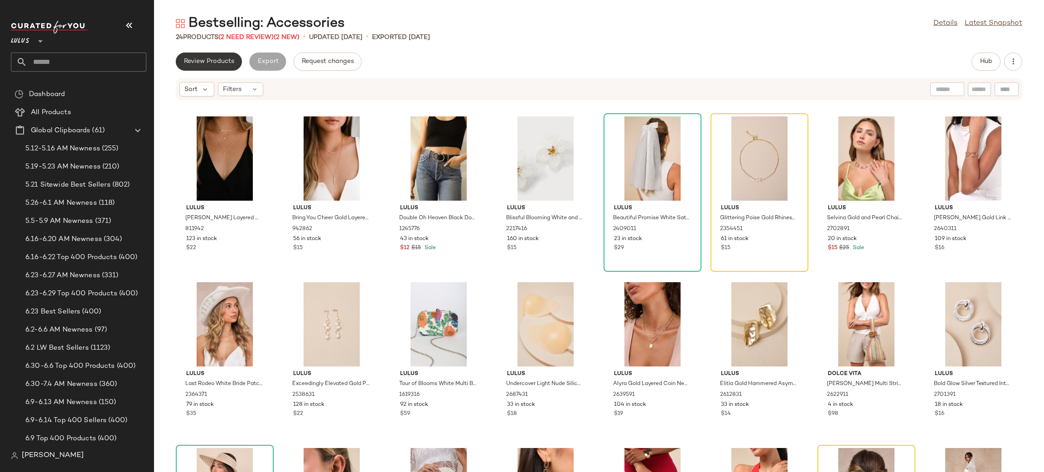
click at [211, 64] on span "Review Products" at bounding box center [209, 61] width 51 height 7
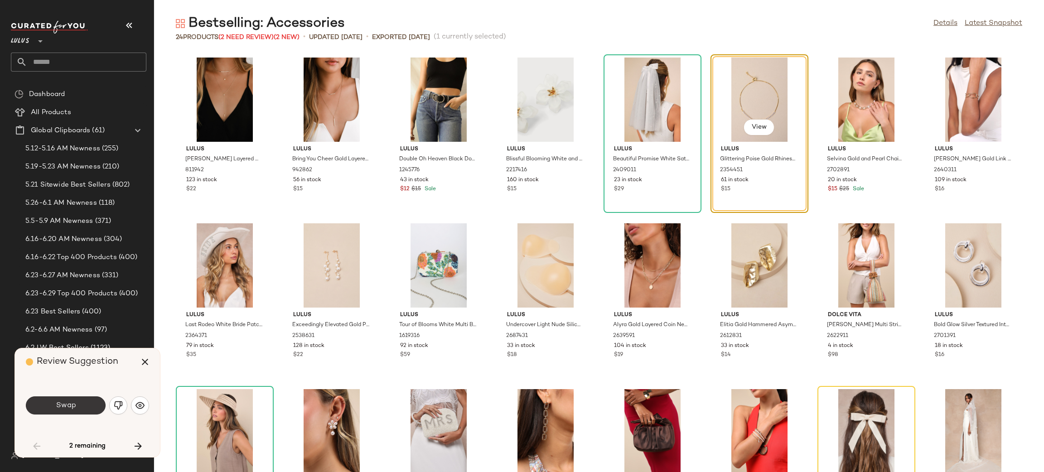
click at [65, 412] on button "Swap" at bounding box center [66, 406] width 80 height 18
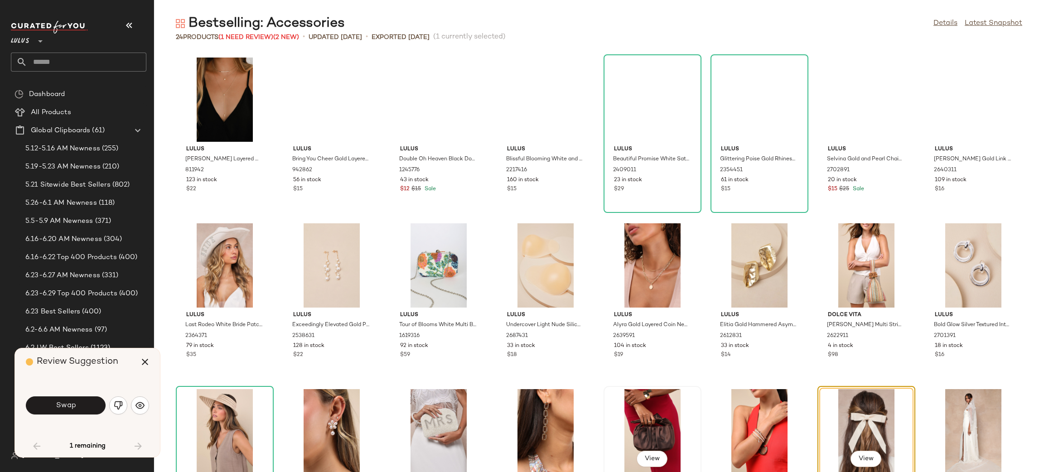
scroll to position [72, 0]
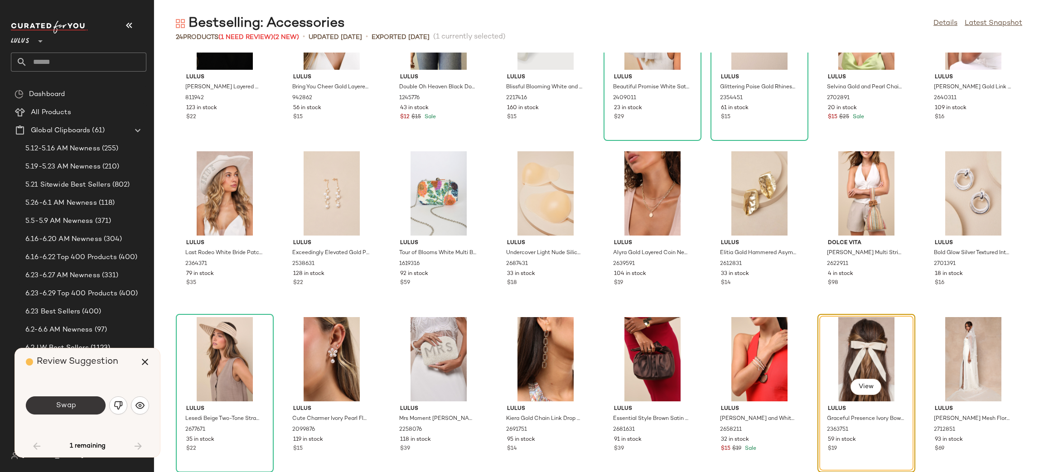
click at [36, 409] on button "Swap" at bounding box center [66, 406] width 80 height 18
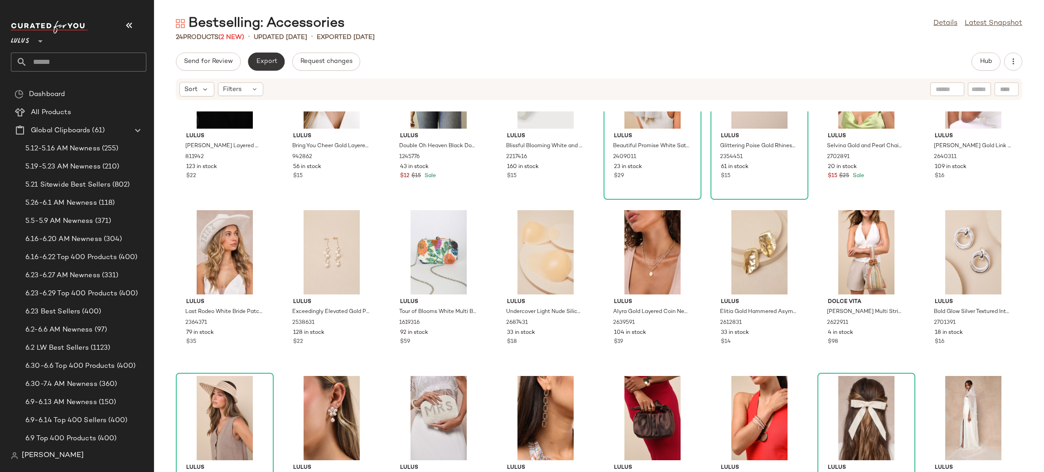
click at [271, 61] on span "Export" at bounding box center [266, 61] width 21 height 7
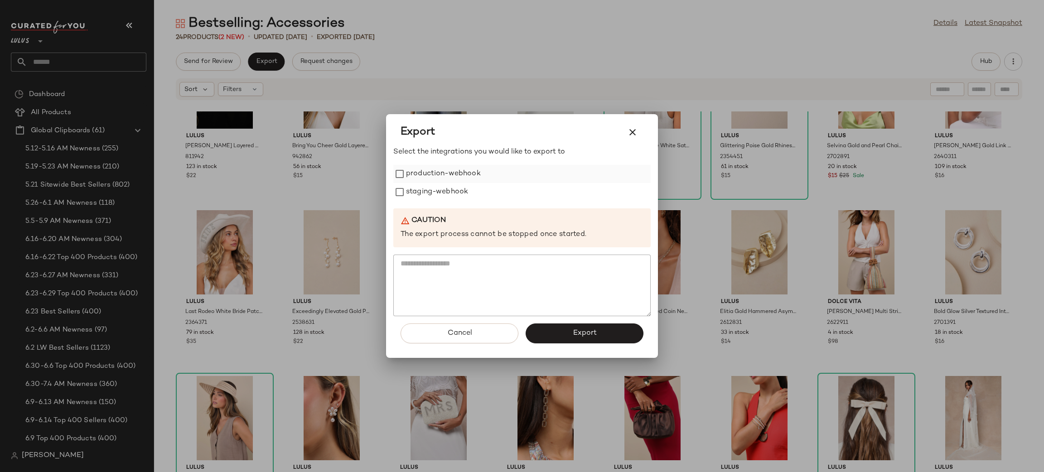
click at [423, 171] on label "production-webhook" at bounding box center [443, 174] width 75 height 18
click at [431, 181] on label "production-webhook" at bounding box center [443, 174] width 75 height 18
click at [428, 177] on label "production-webhook" at bounding box center [443, 174] width 75 height 18
click at [434, 187] on label "staging-webhook" at bounding box center [437, 192] width 62 height 18
click at [581, 326] on button "Export" at bounding box center [585, 334] width 118 height 20
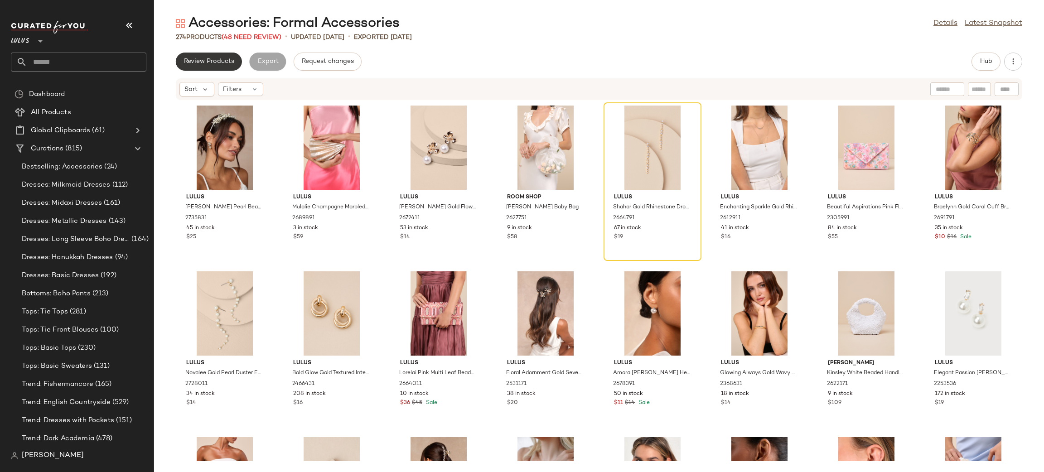
click at [211, 65] on span "Review Products" at bounding box center [209, 61] width 51 height 7
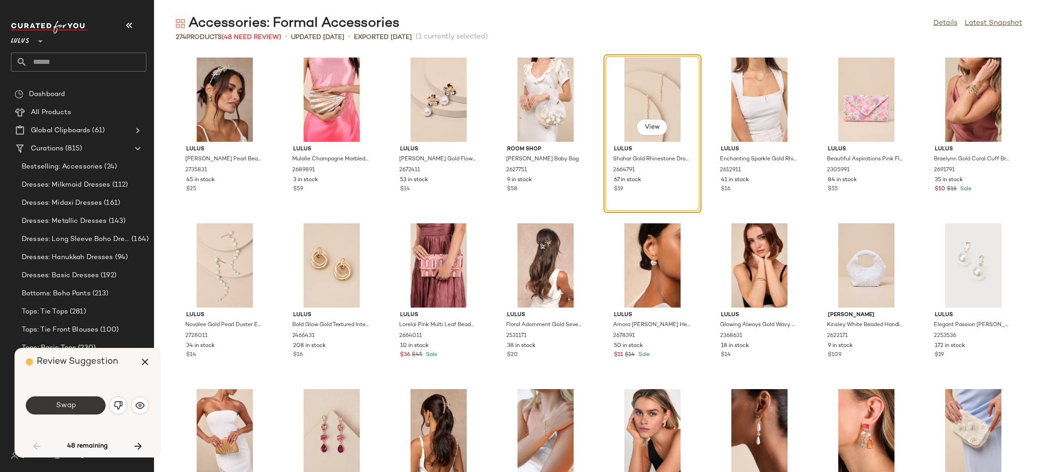
click at [61, 413] on button "Swap" at bounding box center [66, 406] width 80 height 18
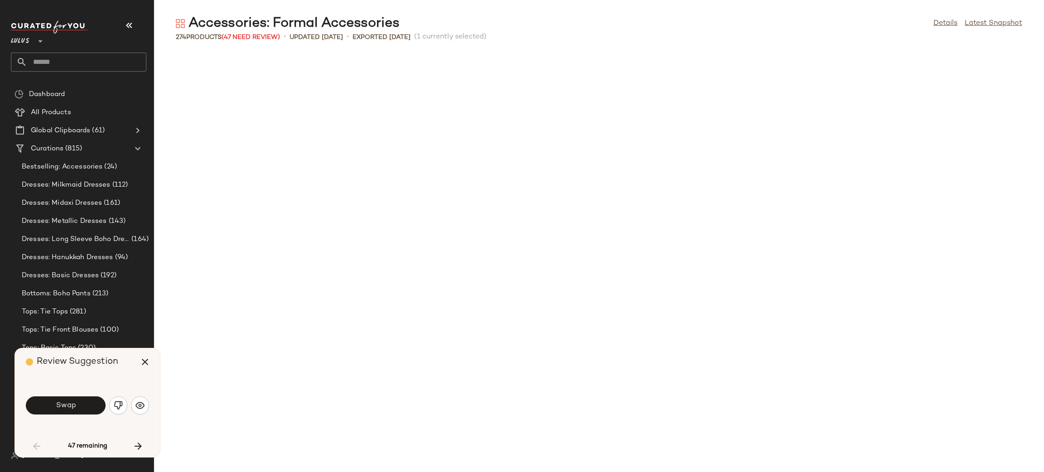
scroll to position [505, 0]
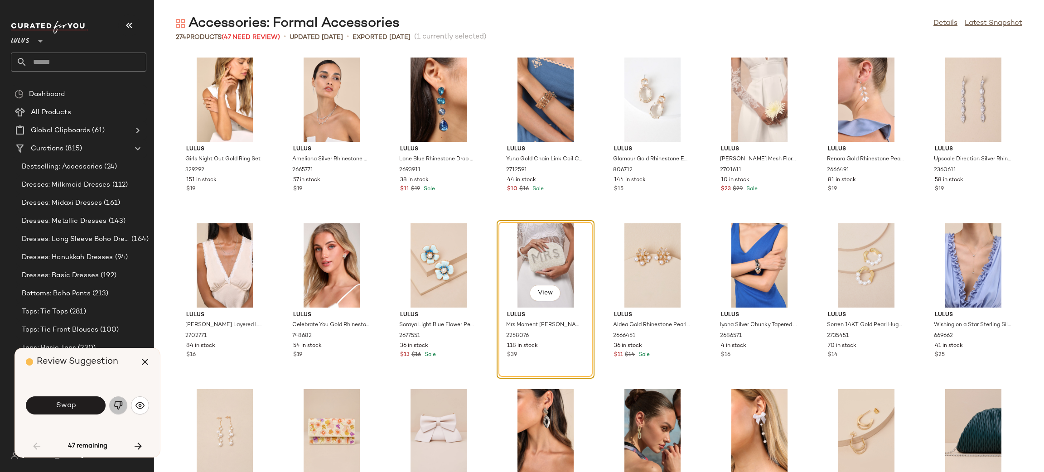
click at [121, 401] on button "button" at bounding box center [118, 406] width 18 height 18
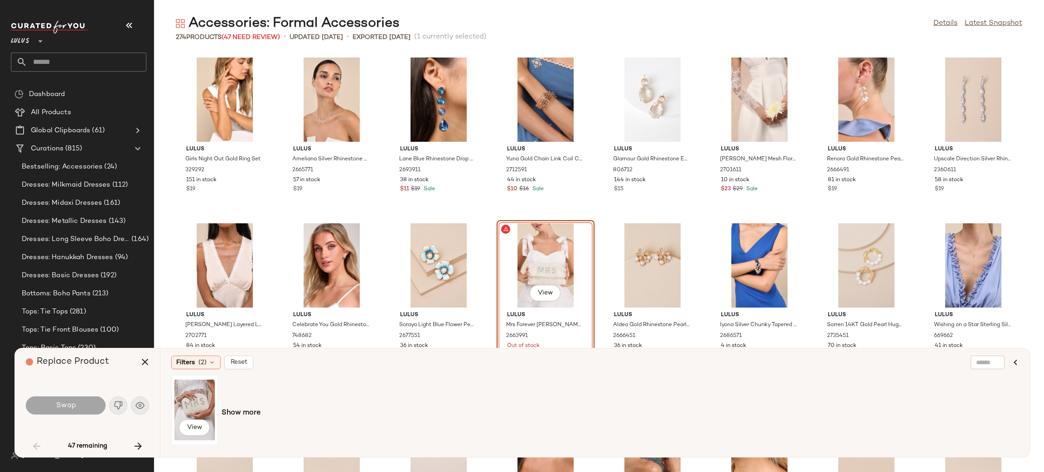
click at [198, 404] on div "View" at bounding box center [194, 410] width 40 height 64
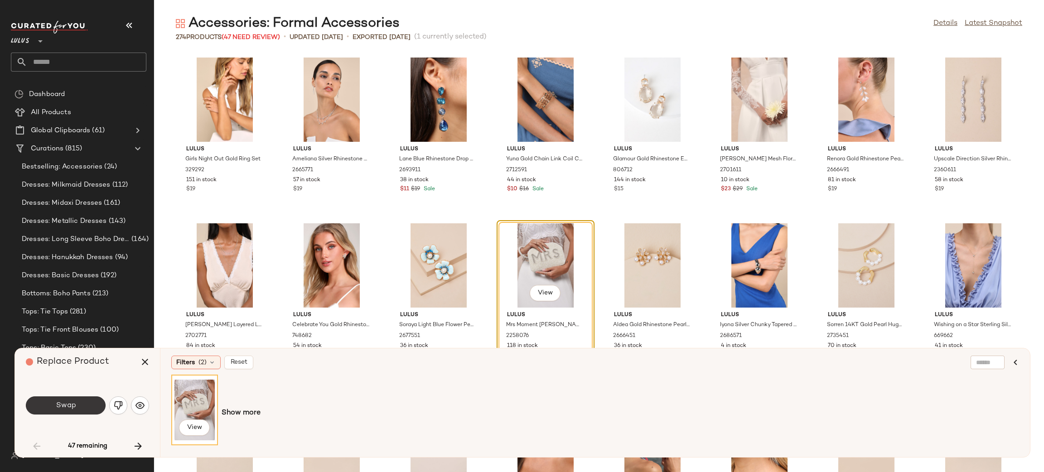
click at [52, 411] on button "Swap" at bounding box center [66, 406] width 80 height 18
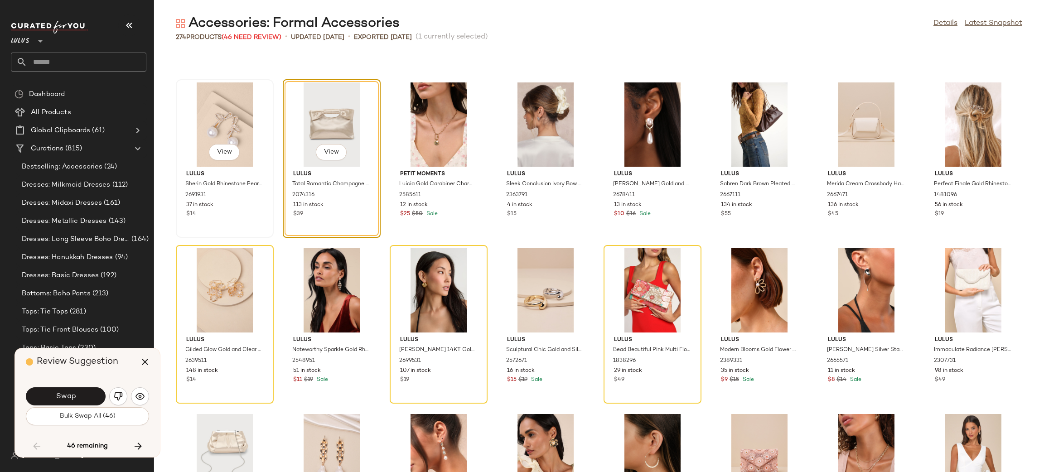
scroll to position [1808, 0]
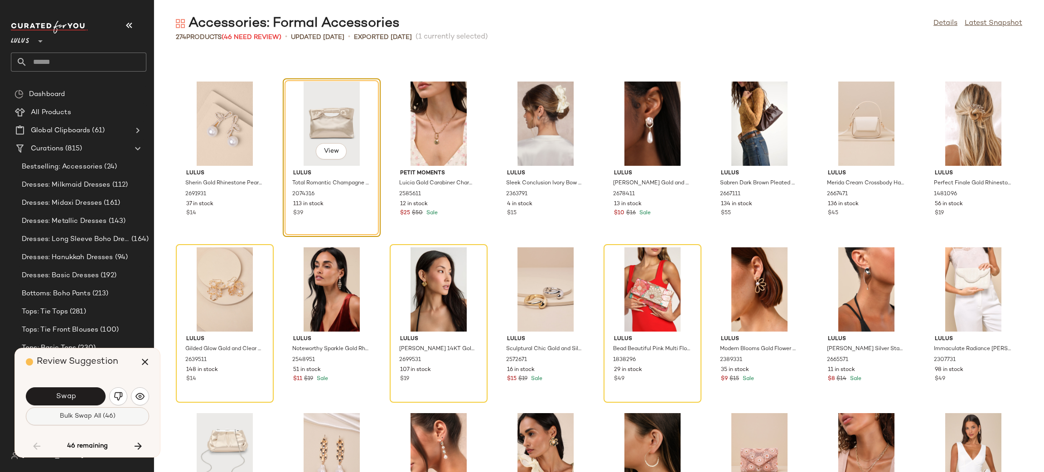
click at [113, 419] on span "Bulk Swap All (46)" at bounding box center [87, 416] width 56 height 7
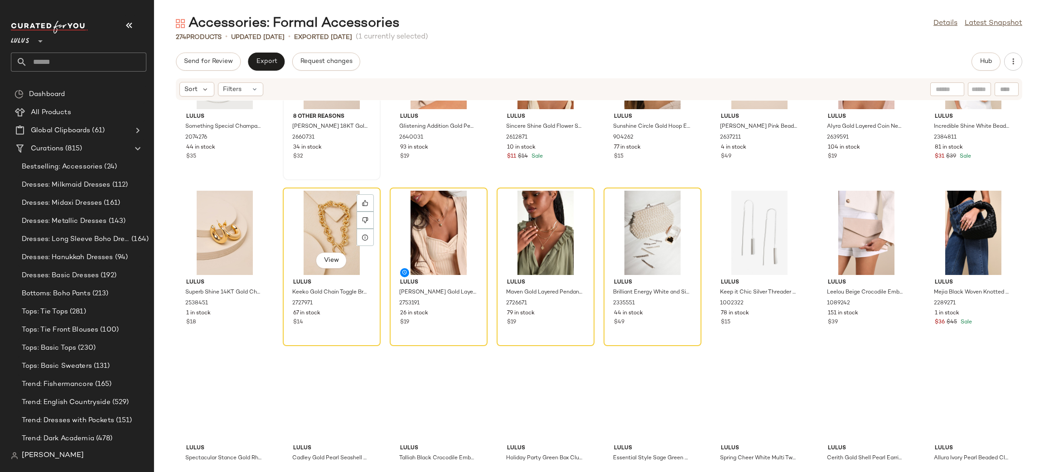
scroll to position [2279, 0]
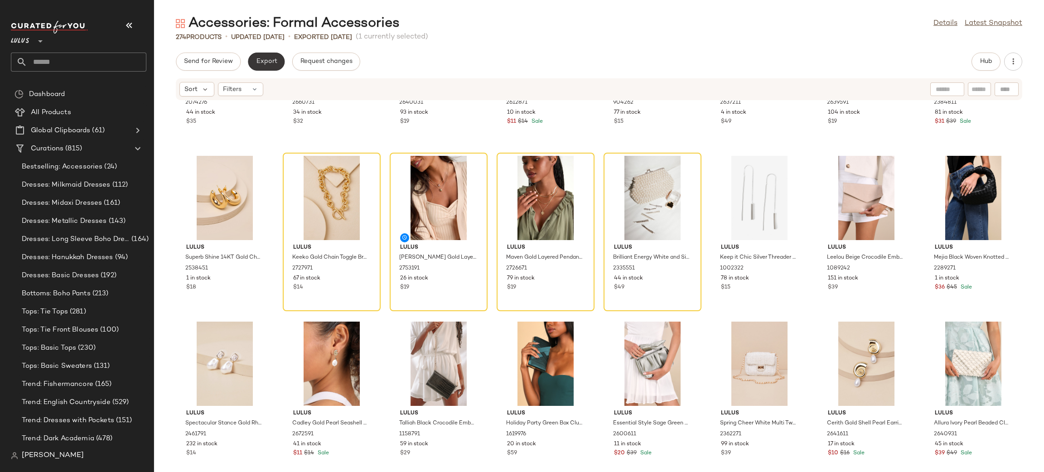
click at [264, 58] on span "Export" at bounding box center [266, 61] width 21 height 7
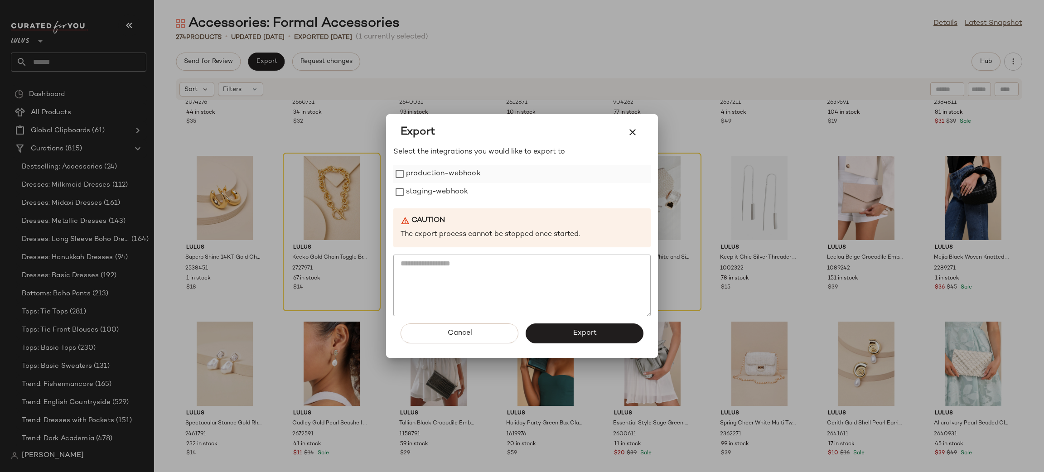
click at [436, 169] on label "production-webhook" at bounding box center [443, 174] width 75 height 18
click at [449, 196] on label "staging-webhook" at bounding box center [437, 192] width 62 height 18
click at [581, 336] on span "Export" at bounding box center [584, 333] width 24 height 9
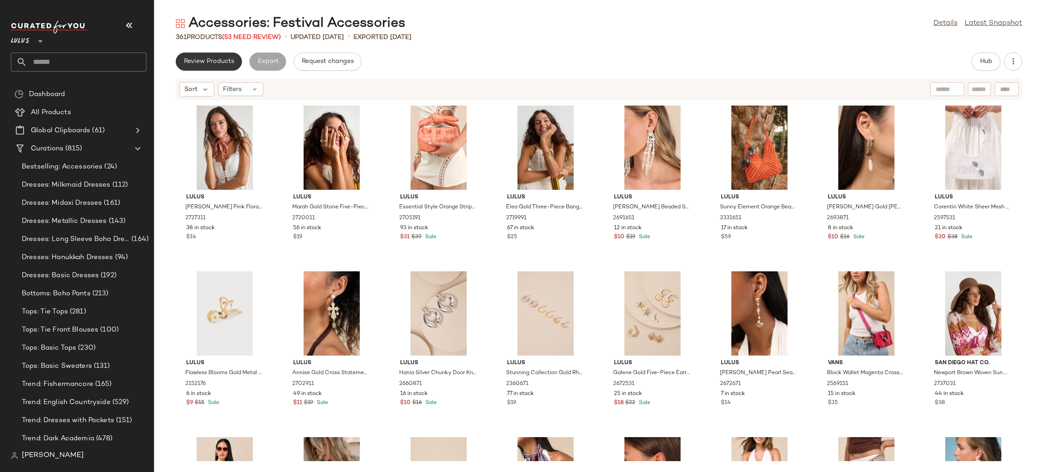
click at [196, 62] on span "Review Products" at bounding box center [209, 61] width 51 height 7
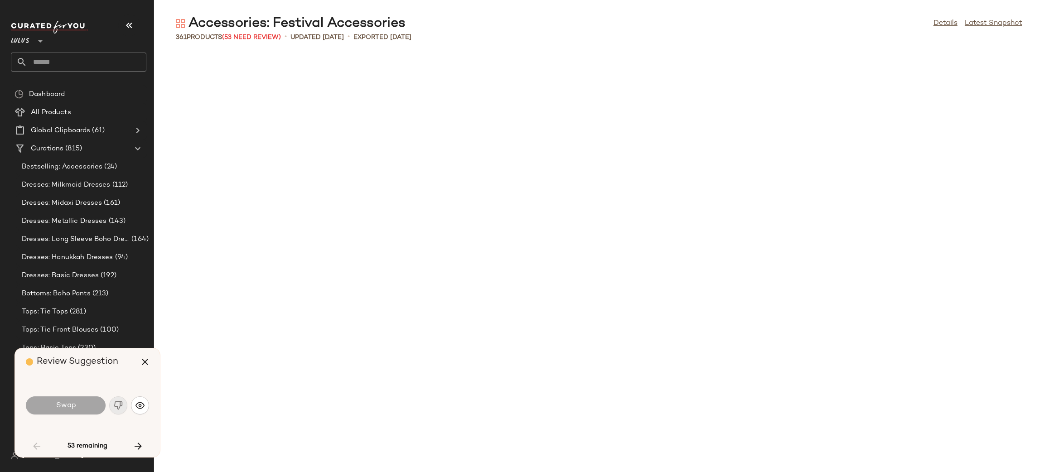
scroll to position [671, 0]
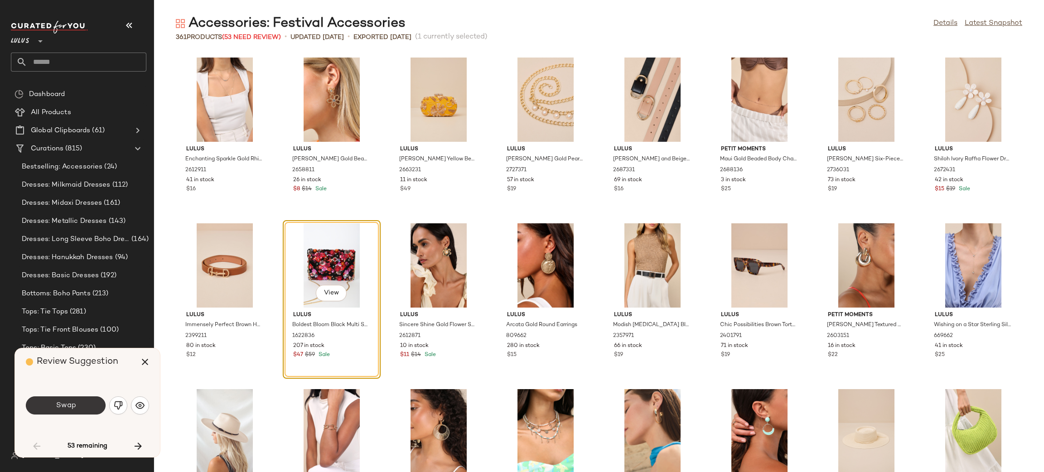
click at [91, 397] on button "Swap" at bounding box center [66, 406] width 80 height 18
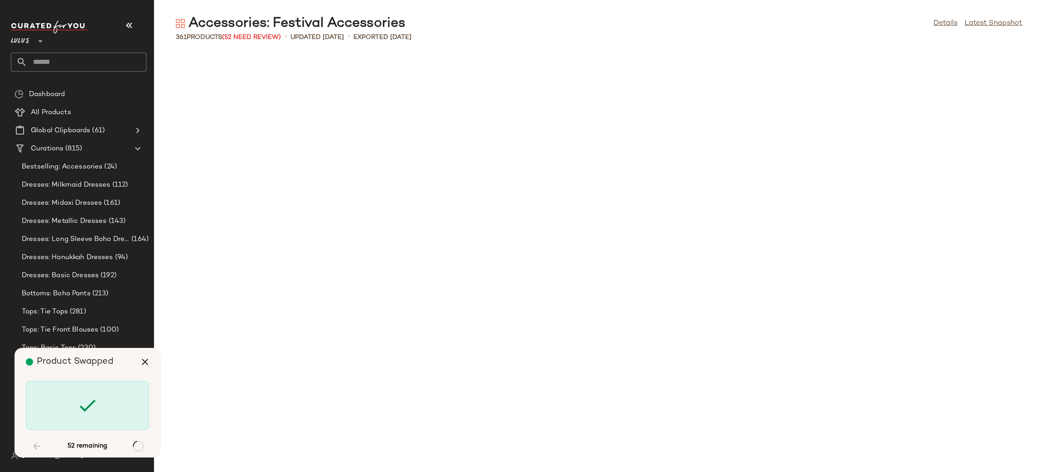
scroll to position [1492, 0]
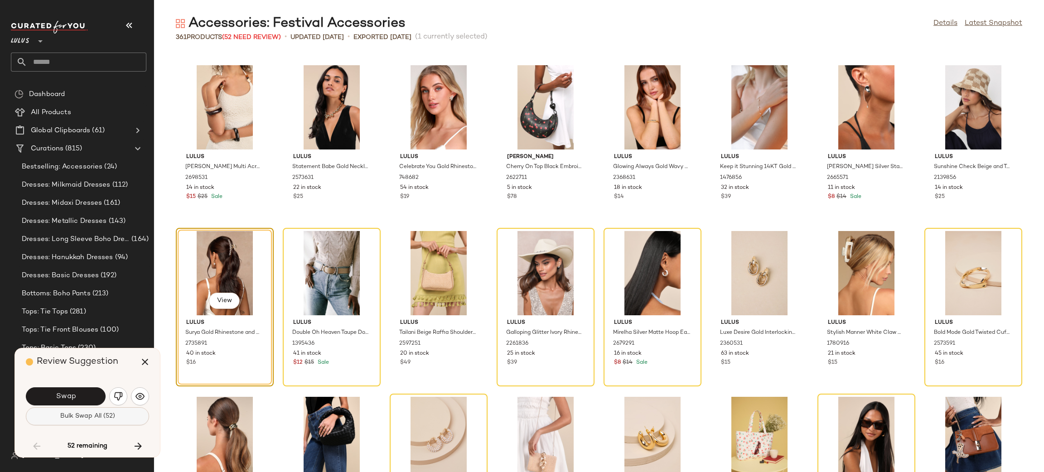
click at [86, 416] on span "Bulk Swap All (52)" at bounding box center [87, 416] width 55 height 7
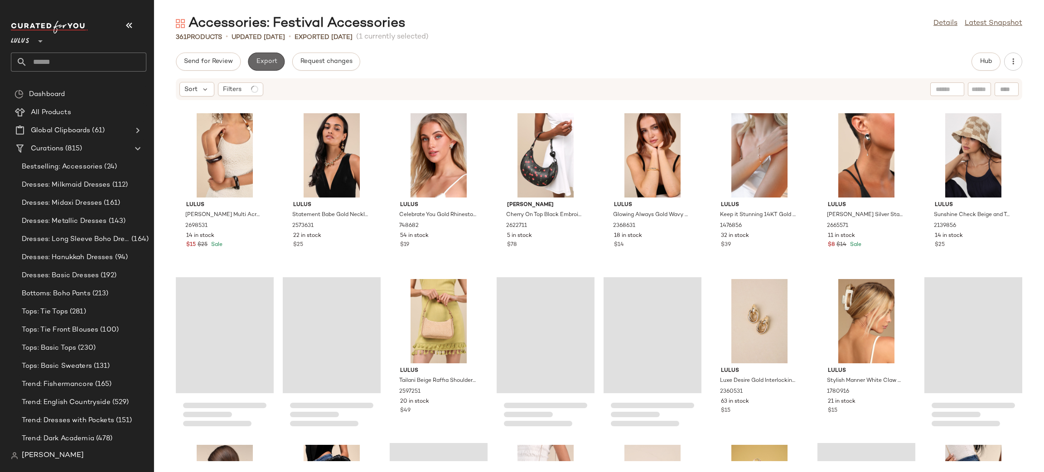
click at [262, 58] on span "Export" at bounding box center [266, 61] width 21 height 7
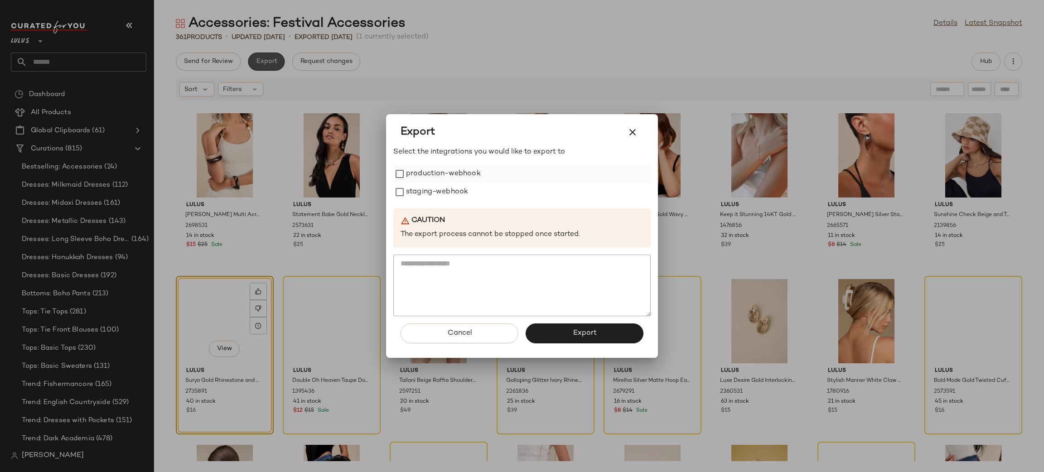
click at [417, 177] on label "production-webhook" at bounding box center [443, 174] width 75 height 18
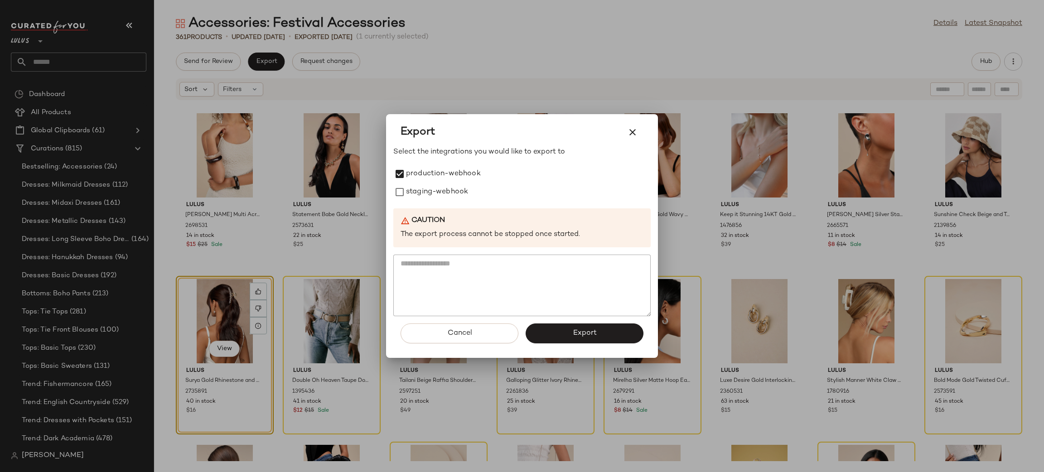
click at [440, 204] on div "Select the integrations you would like to export to production-webhook staging-…" at bounding box center [521, 231] width 257 height 169
click at [427, 197] on label "staging-webhook" at bounding box center [437, 192] width 62 height 18
click at [606, 333] on button "Export" at bounding box center [585, 334] width 118 height 20
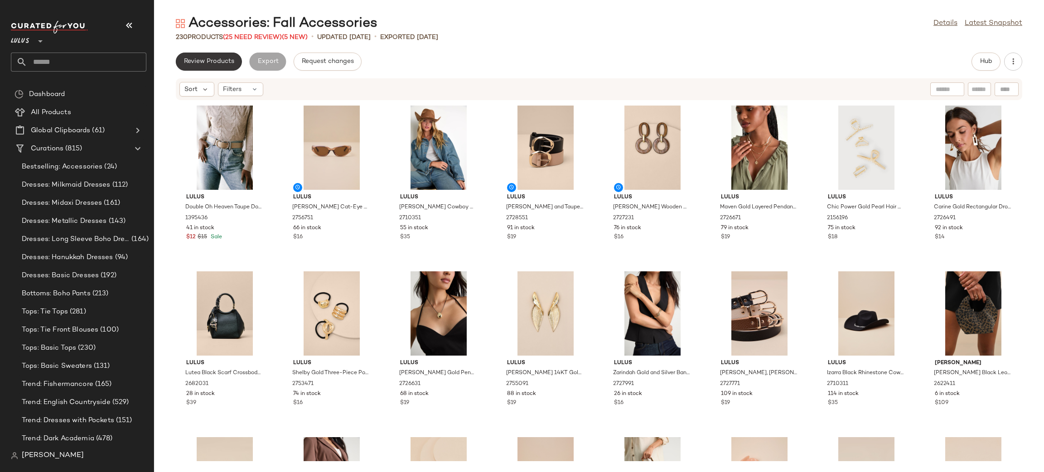
click at [211, 68] on button "Review Products" at bounding box center [209, 62] width 66 height 18
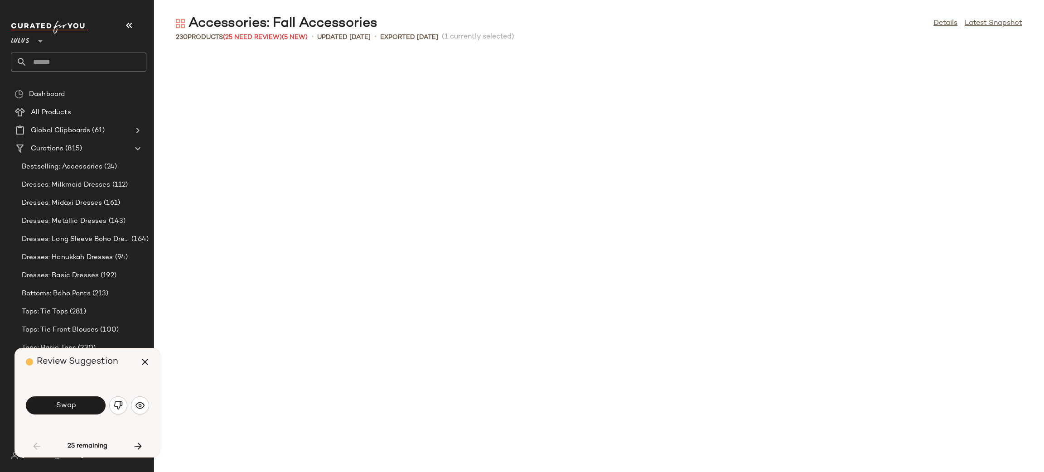
scroll to position [505, 0]
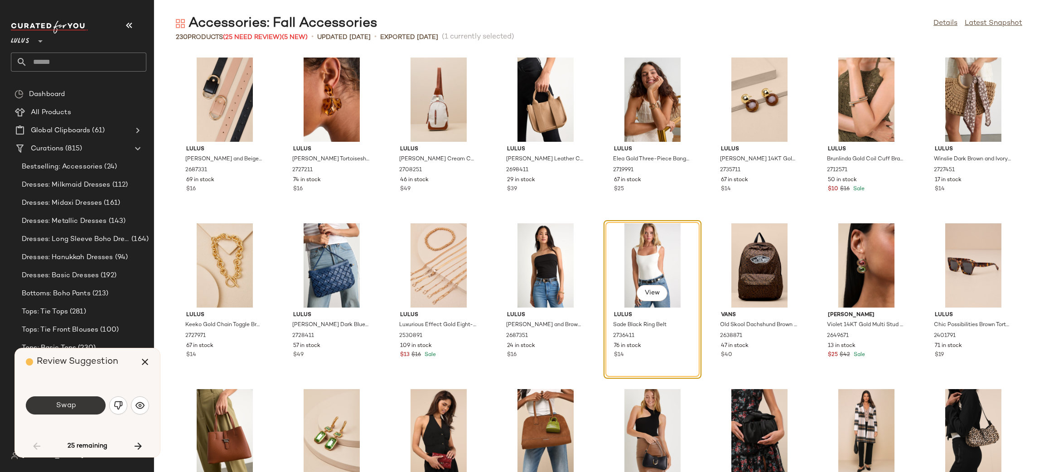
click at [76, 405] on button "Swap" at bounding box center [66, 406] width 80 height 18
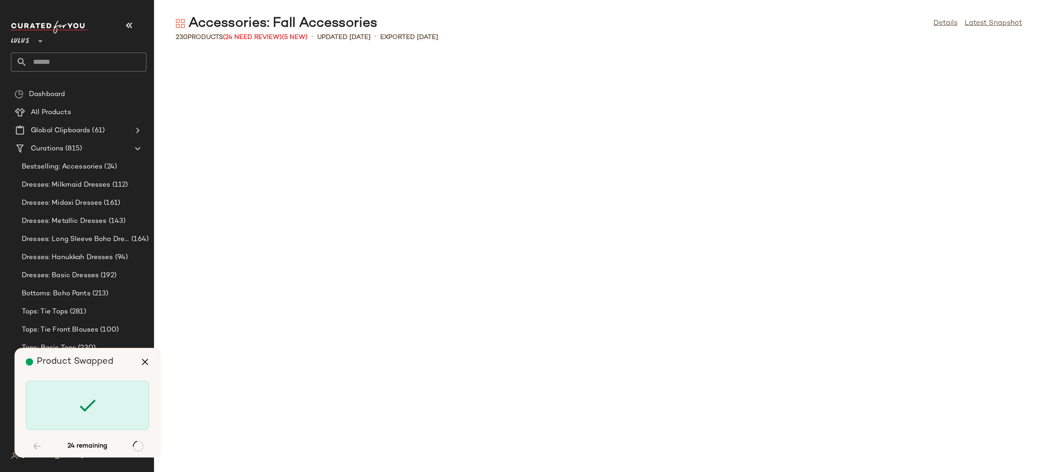
scroll to position [1161, 0]
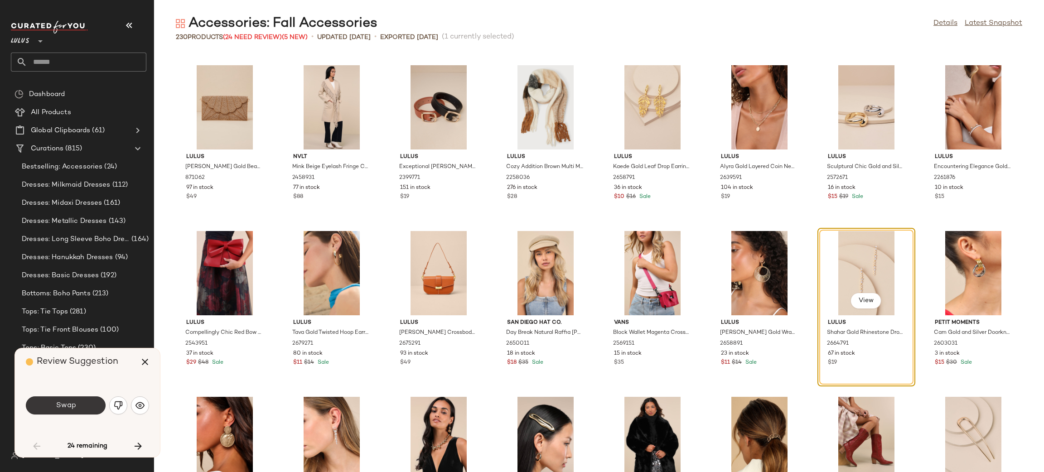
click at [82, 407] on button "Swap" at bounding box center [66, 406] width 80 height 18
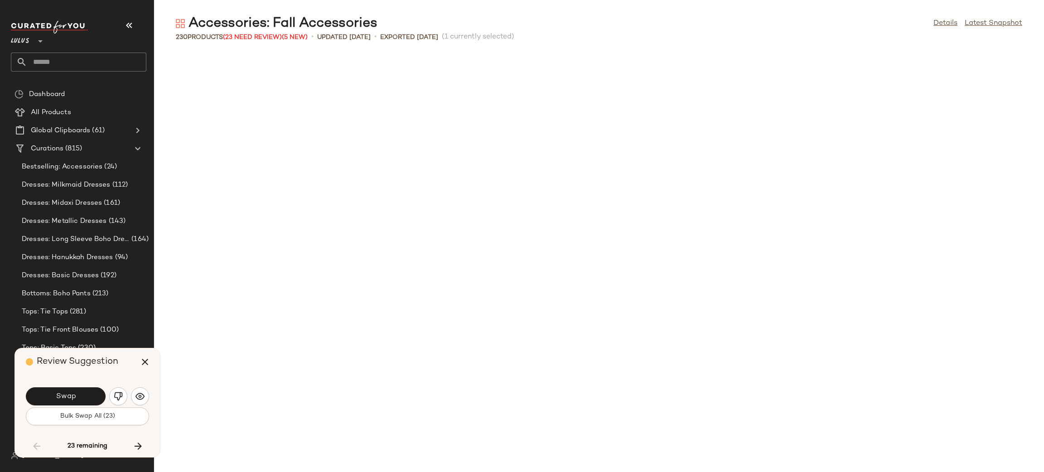
scroll to position [1658, 0]
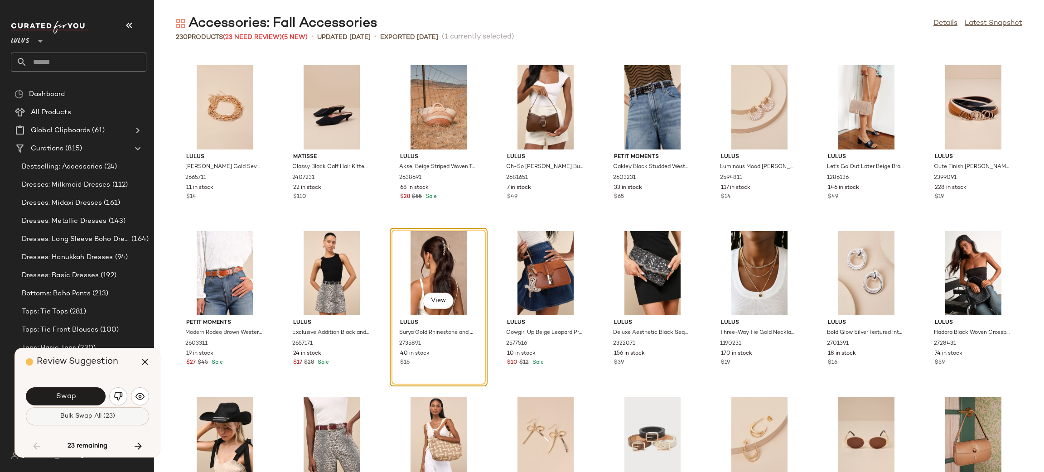
click at [128, 417] on button "Bulk Swap All (23)" at bounding box center [87, 416] width 123 height 18
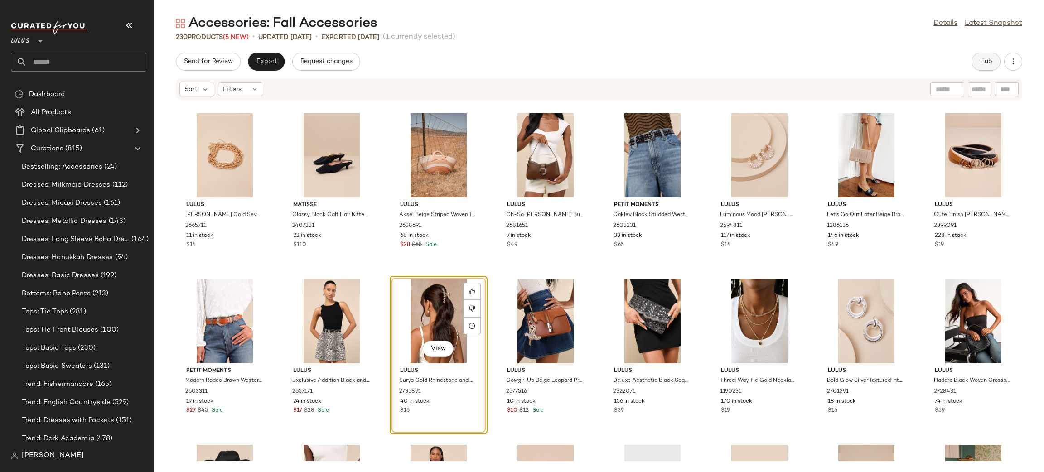
click at [984, 59] on span "Hub" at bounding box center [986, 61] width 13 height 7
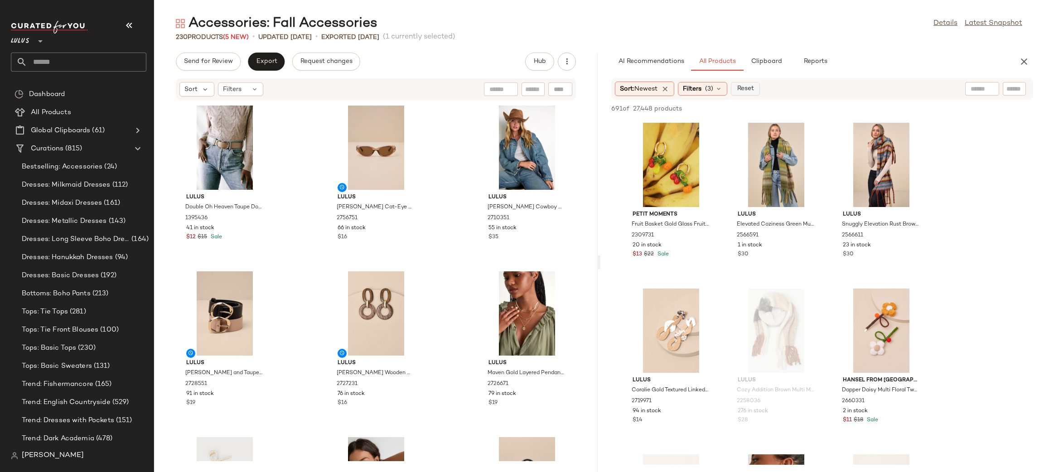
click at [746, 86] on span "Reset" at bounding box center [744, 88] width 17 height 7
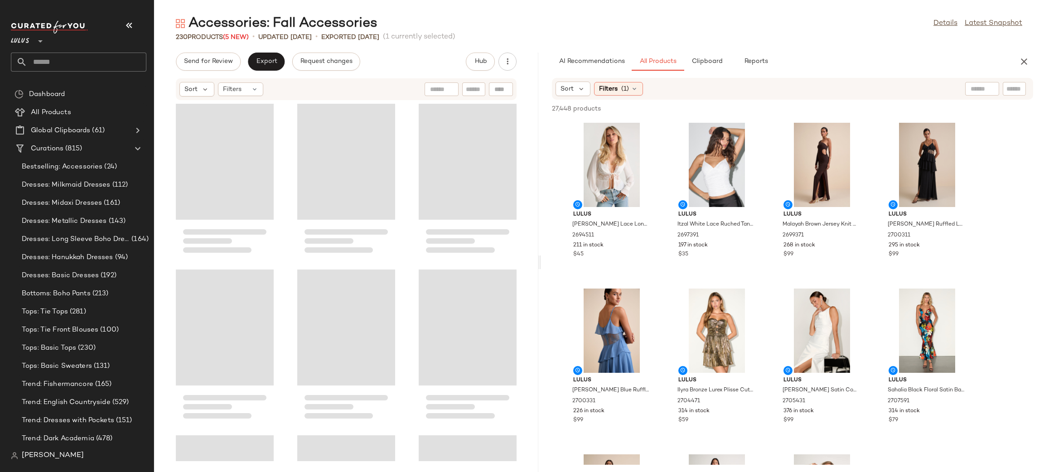
drag, startPoint x: 597, startPoint y: 263, endPoint x: 543, endPoint y: 284, distance: 57.8
click at [543, 284] on div "Accessories: Fall Accessories Details Latest Snapshot 230 Products (5 New) • up…" at bounding box center [599, 244] width 890 height 458
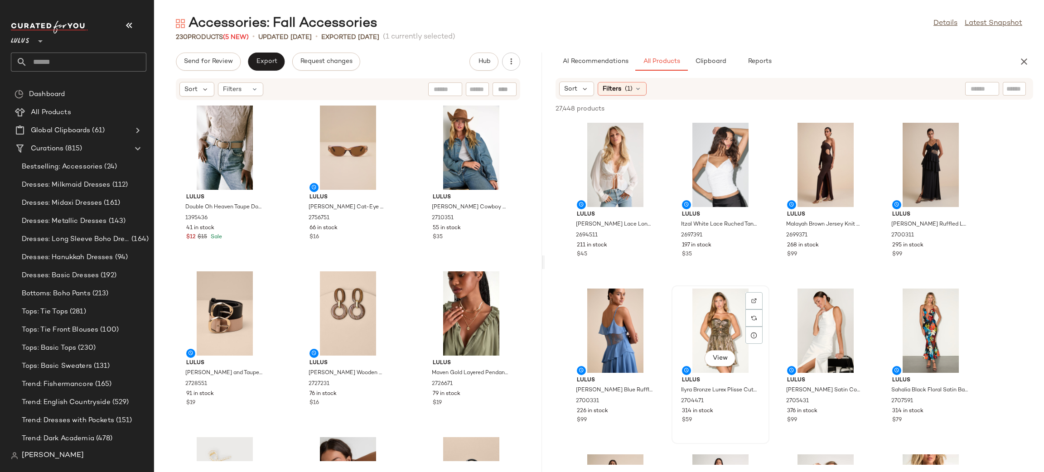
click at [723, 334] on div "View" at bounding box center [721, 331] width 92 height 84
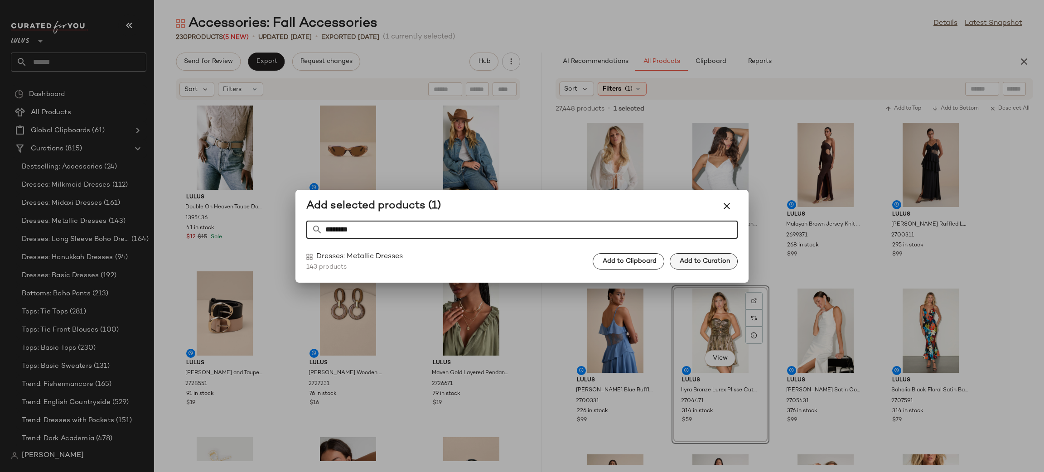
type input "********"
click at [718, 259] on span "Add to Curation" at bounding box center [704, 261] width 51 height 7
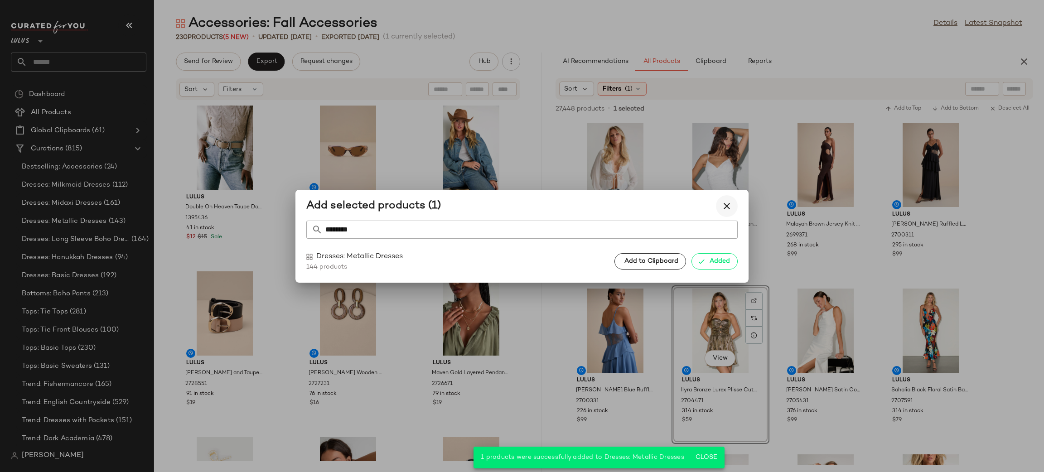
click at [724, 202] on icon "button" at bounding box center [726, 206] width 11 height 11
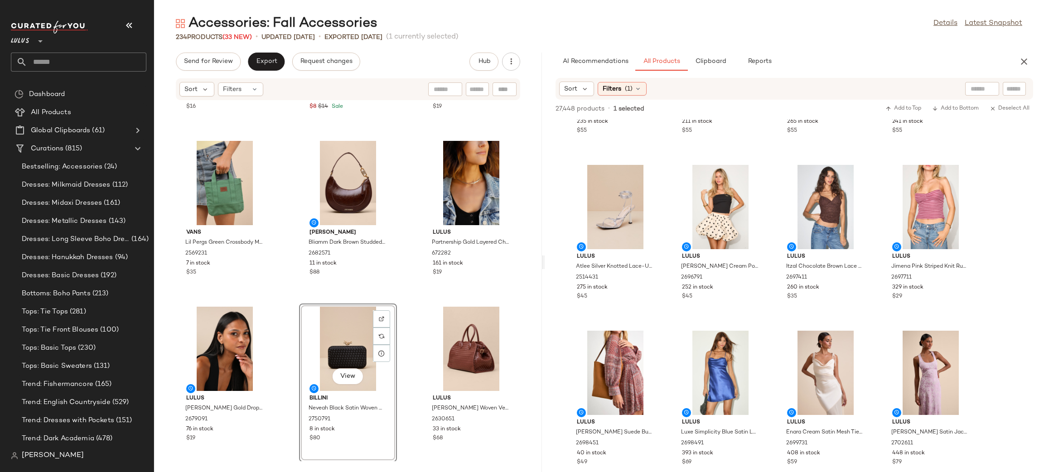
scroll to position [3568, 0]
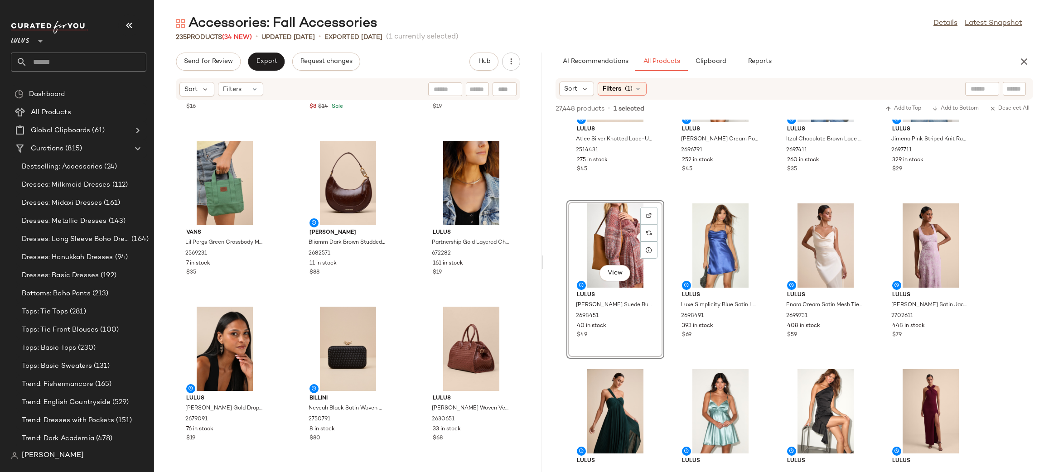
click at [408, 305] on div "Lulus Eugina Gold Link Cuff Bracelet 2640311 109 in stock $16 Lulus Romantic Sh…" at bounding box center [348, 281] width 388 height 361
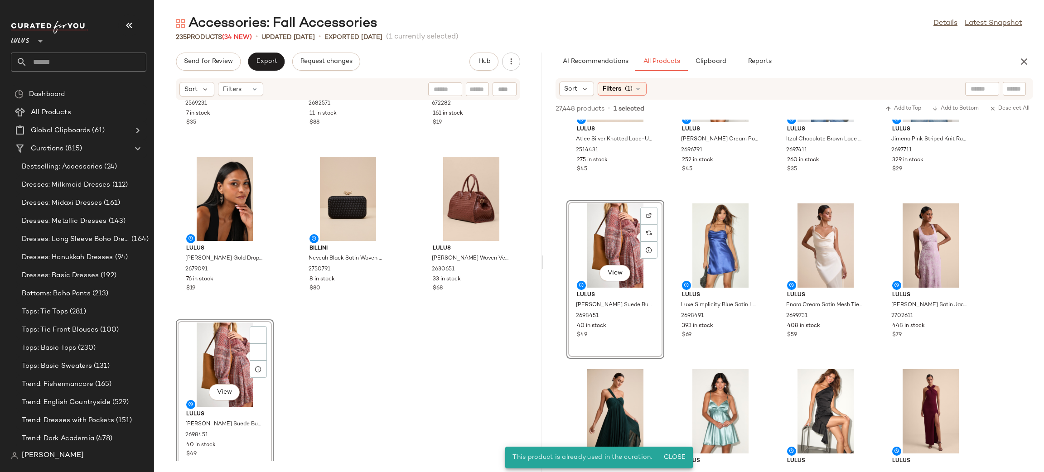
scroll to position [12728, 0]
click at [445, 377] on div "Vans Lil Pergs Green Crossbody Mini Tote Bag 2569231 7 in stock $35 Steve Madde…" at bounding box center [348, 281] width 388 height 361
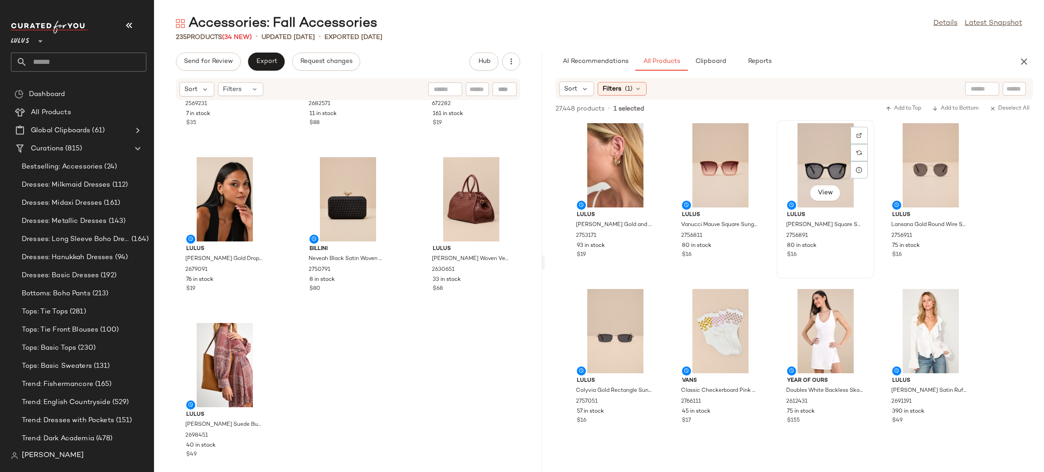
scroll to position [4981, 0]
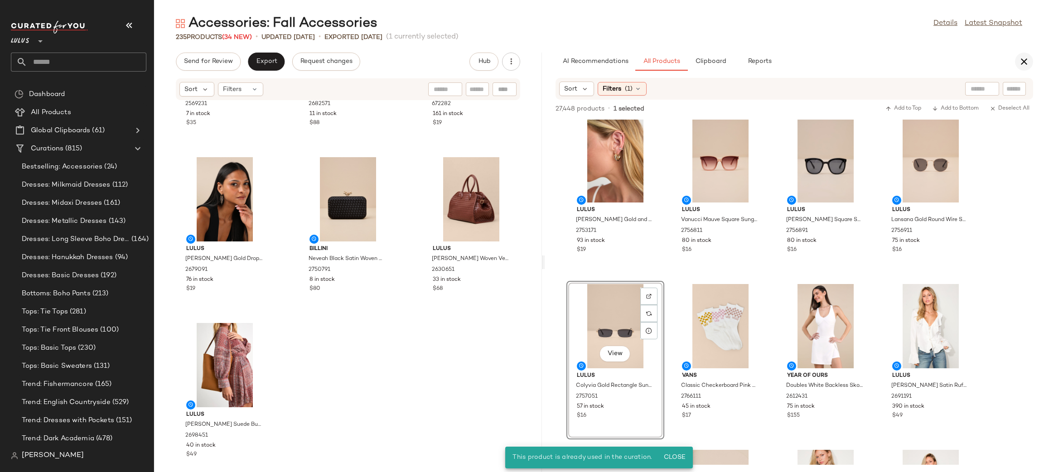
click at [1032, 65] on button "button" at bounding box center [1024, 62] width 18 height 18
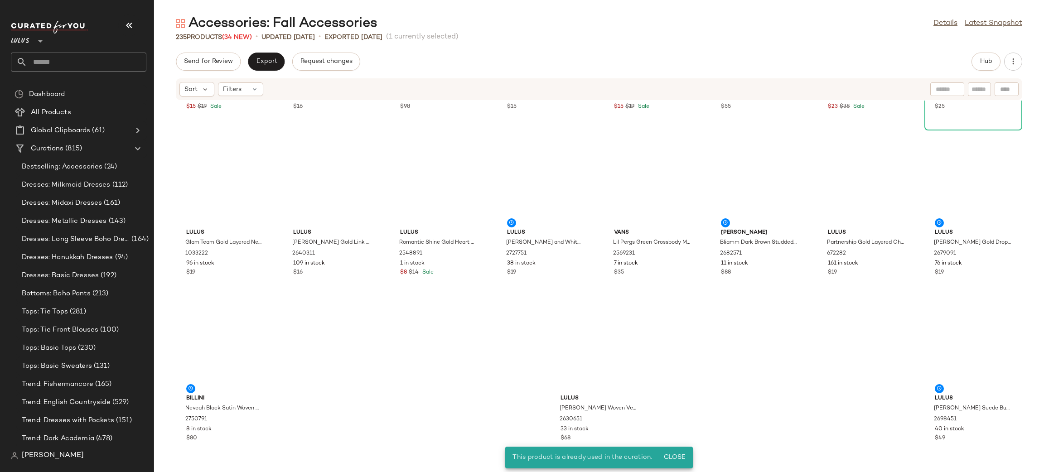
scroll to position [4478, 0]
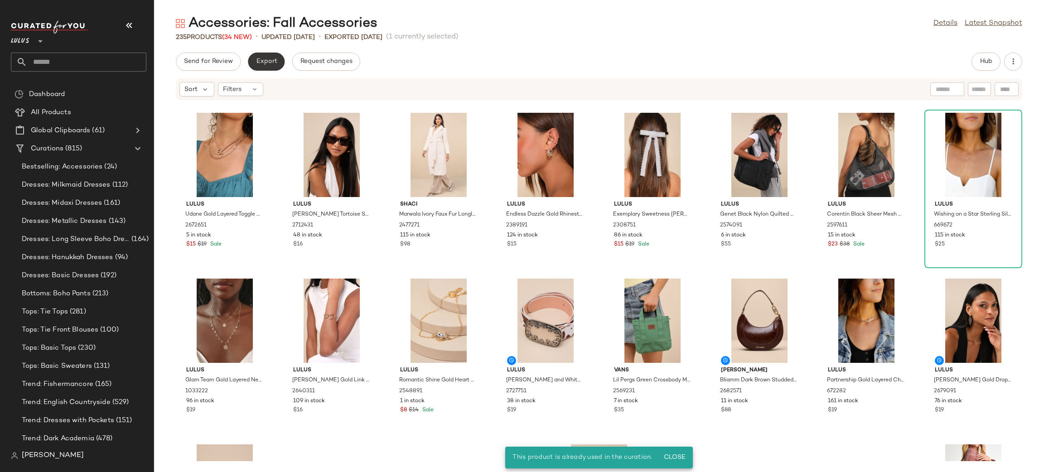
click at [273, 56] on button "Export" at bounding box center [266, 62] width 37 height 18
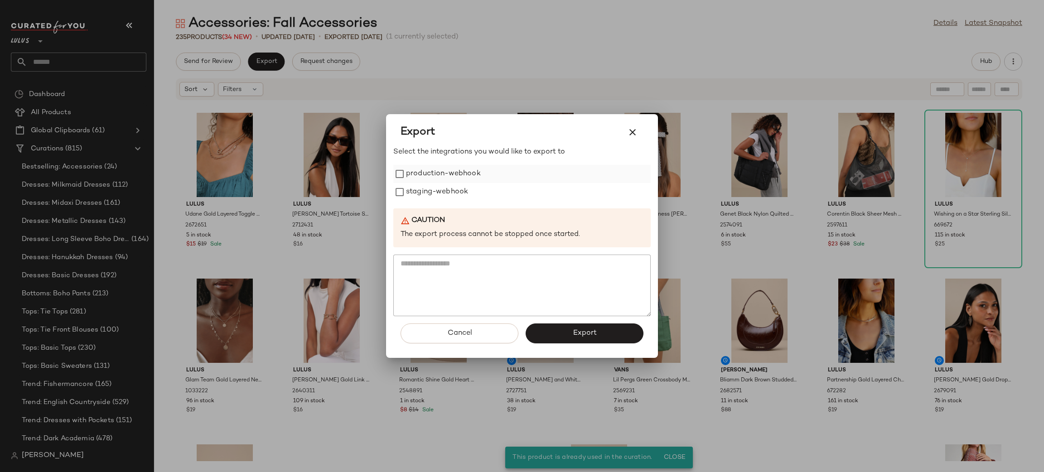
click at [446, 175] on label "production-webhook" at bounding box center [443, 174] width 75 height 18
click at [438, 194] on label "staging-webhook" at bounding box center [437, 192] width 62 height 18
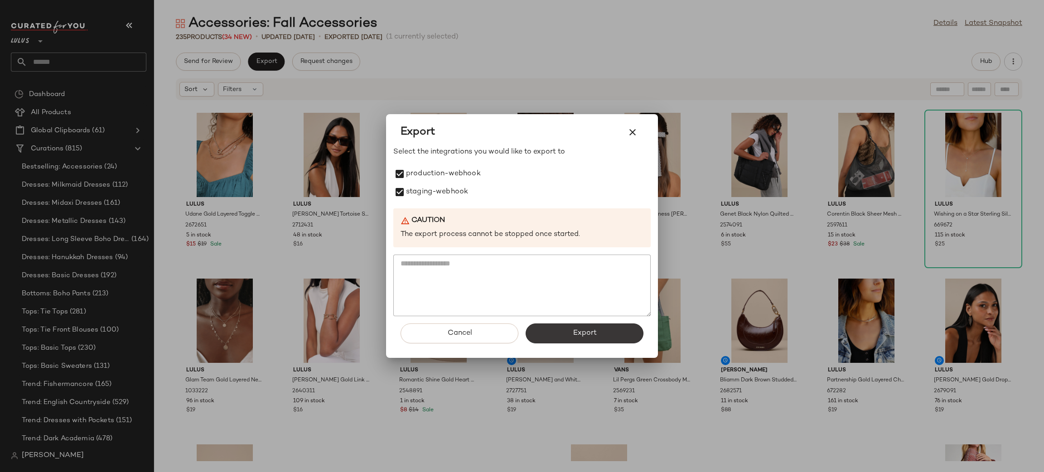
click at [569, 340] on button "Export" at bounding box center [585, 334] width 118 height 20
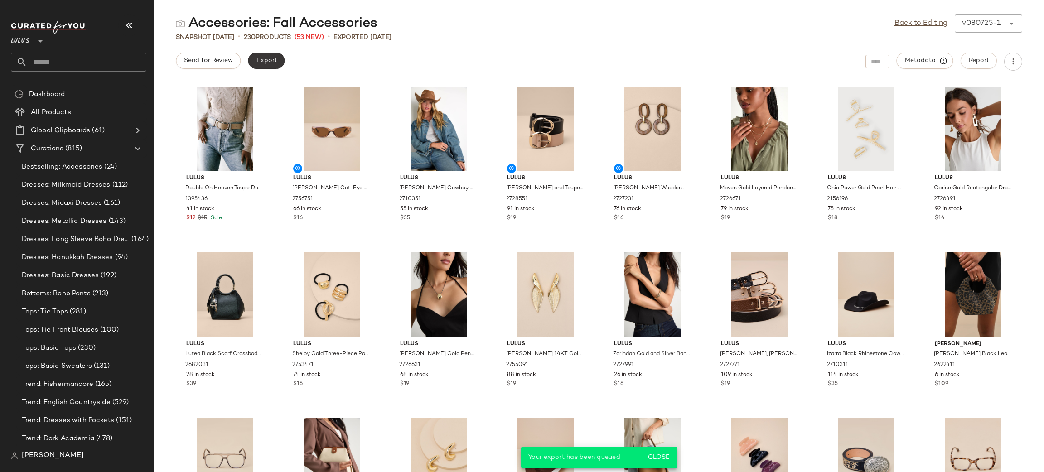
click at [269, 64] on span "Export" at bounding box center [266, 60] width 21 height 7
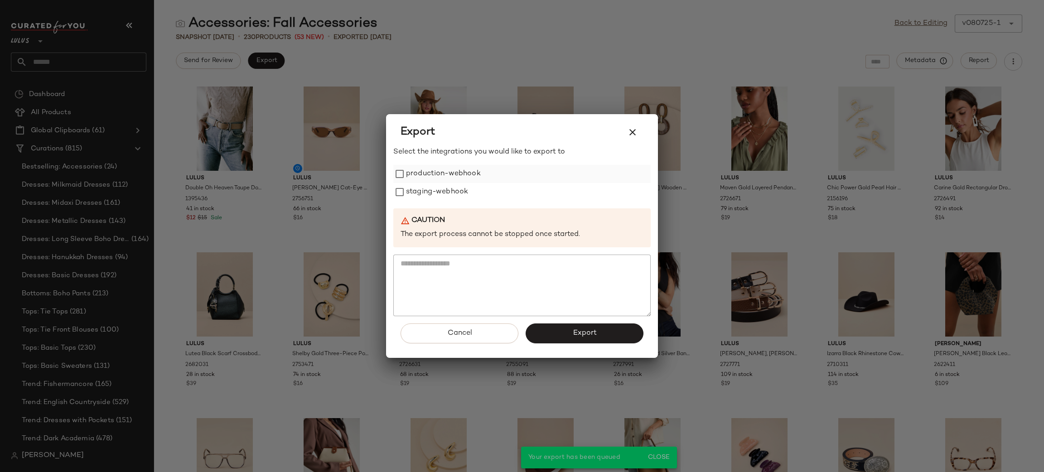
click at [443, 178] on label "production-webhook" at bounding box center [443, 174] width 75 height 18
click at [450, 198] on label "staging-webhook" at bounding box center [437, 192] width 62 height 18
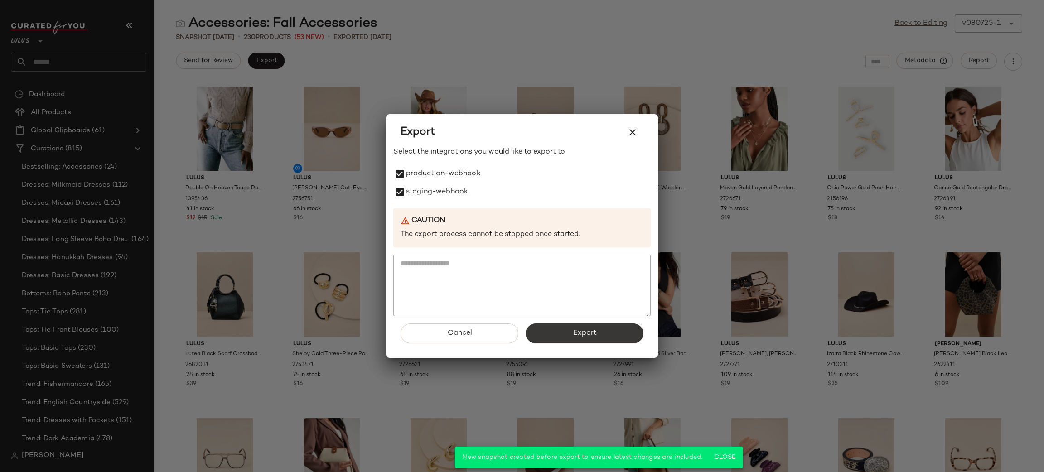
click at [571, 328] on button "Export" at bounding box center [585, 334] width 118 height 20
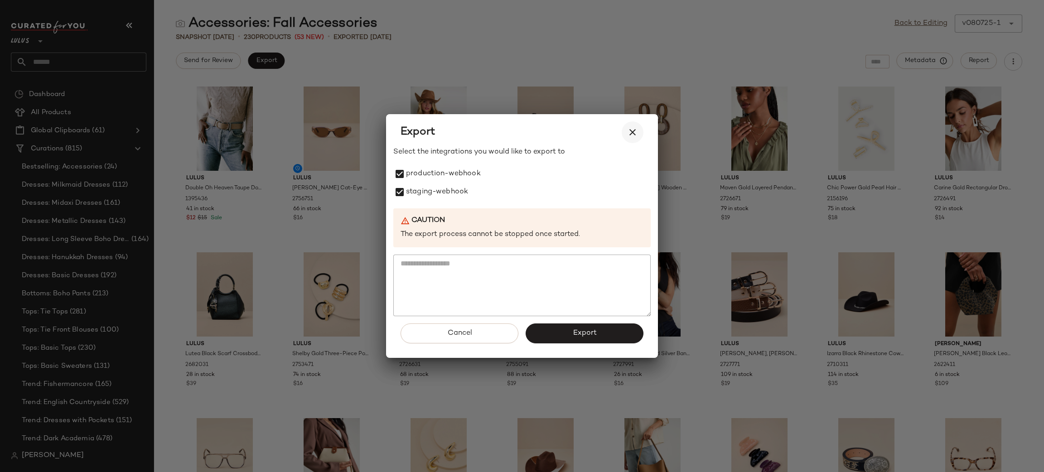
click at [628, 140] on button "button" at bounding box center [633, 132] width 22 height 22
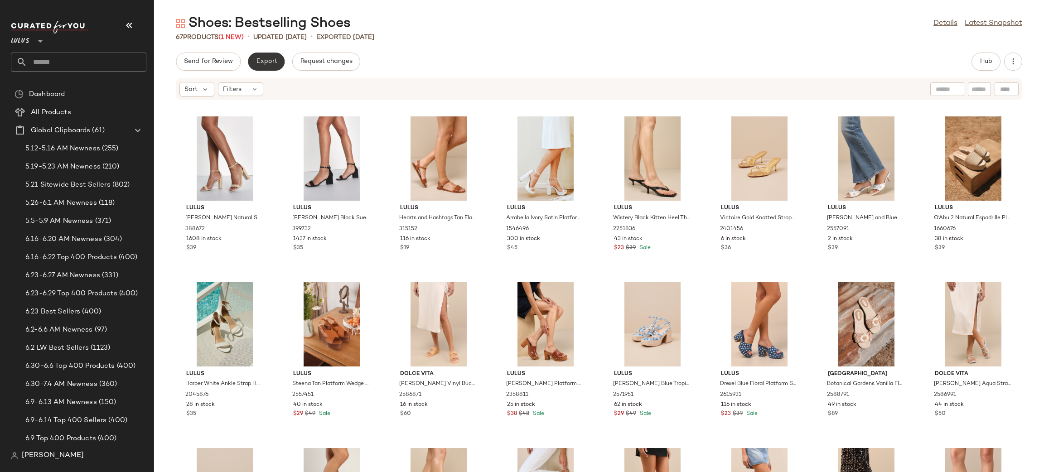
click at [270, 55] on button "Export" at bounding box center [266, 62] width 37 height 18
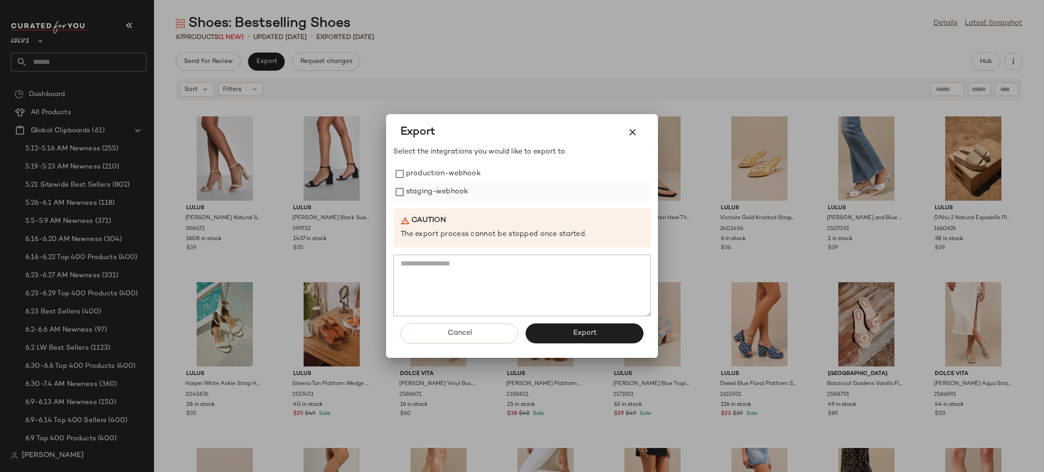
click at [426, 184] on label "staging-webhook" at bounding box center [437, 192] width 62 height 18
click at [441, 207] on div "Select the integrations you would like to export to production-webhook staging-…" at bounding box center [521, 231] width 257 height 169
click at [428, 172] on label "production-webhook" at bounding box center [443, 174] width 75 height 18
click at [595, 329] on span "Export" at bounding box center [584, 333] width 24 height 9
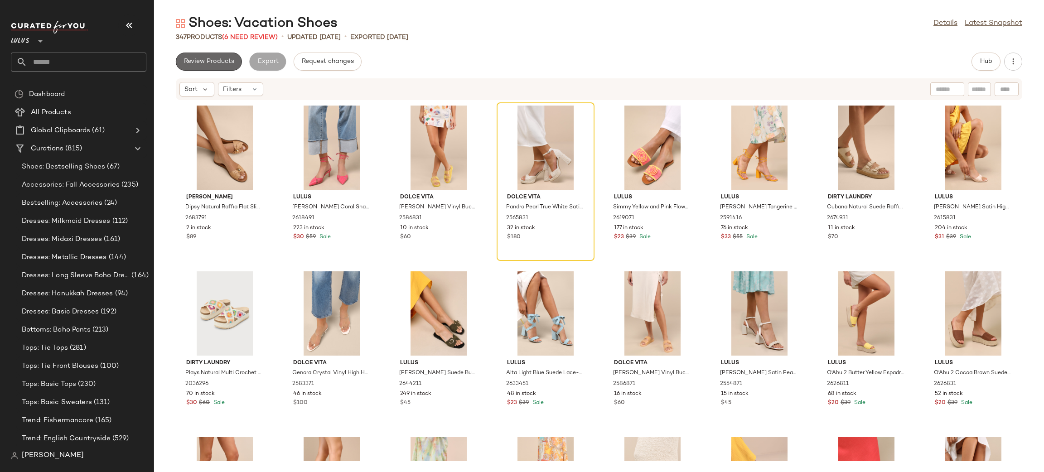
click at [196, 59] on span "Review Products" at bounding box center [209, 61] width 51 height 7
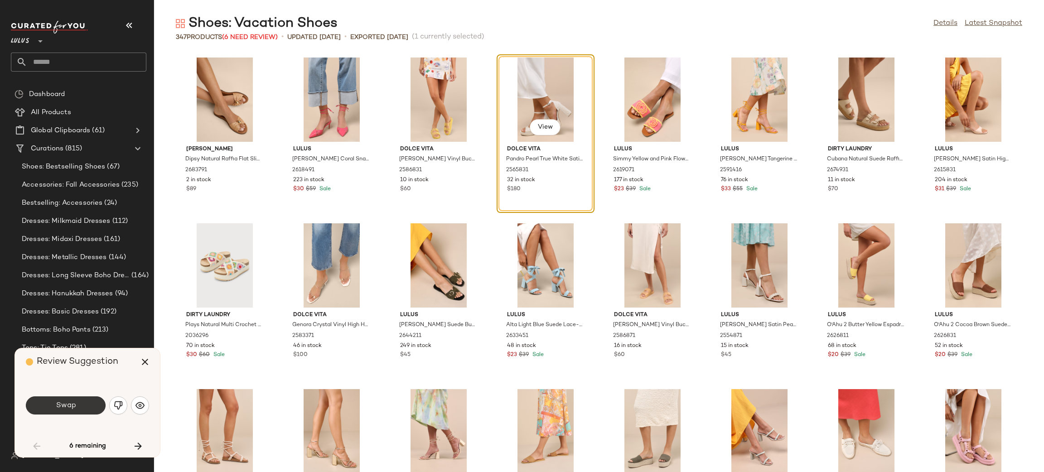
click at [78, 404] on button "Swap" at bounding box center [66, 406] width 80 height 18
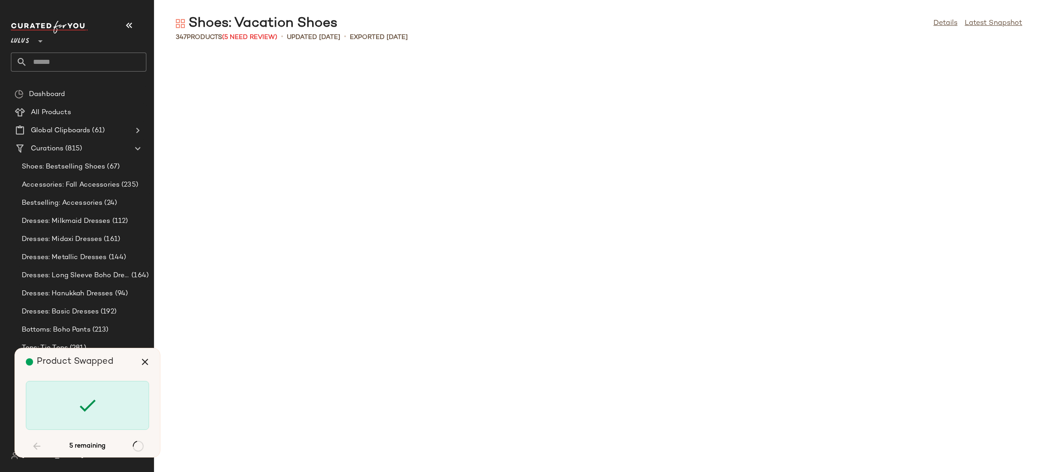
scroll to position [1990, 0]
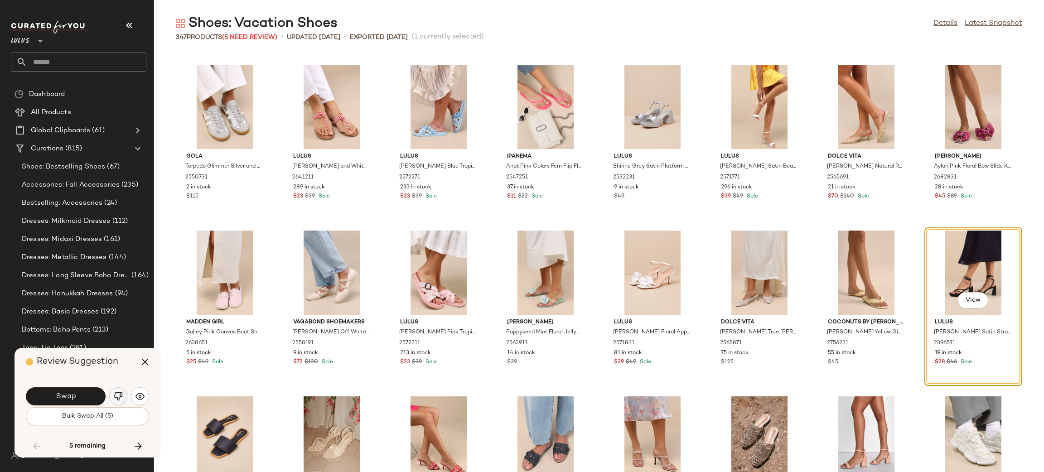
click at [114, 399] on img "button" at bounding box center [118, 396] width 9 height 9
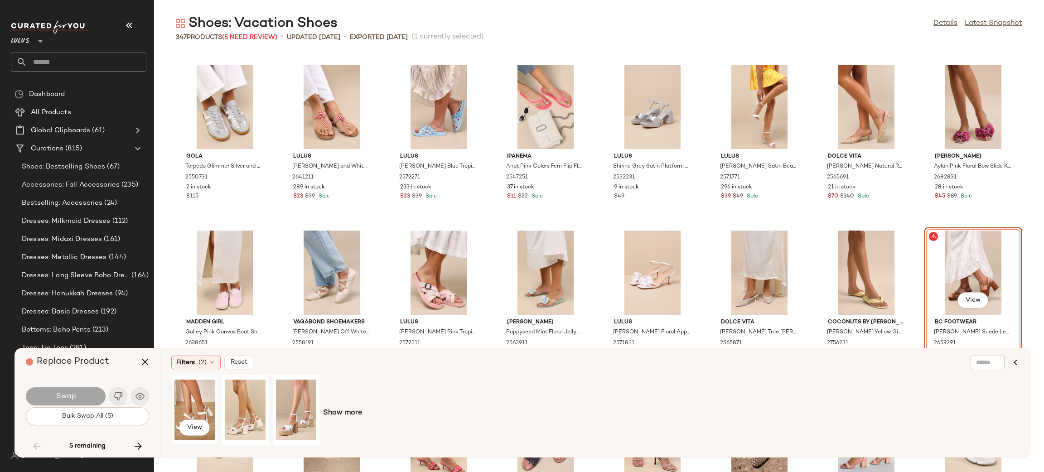
click at [184, 395] on div "View" at bounding box center [194, 410] width 40 height 64
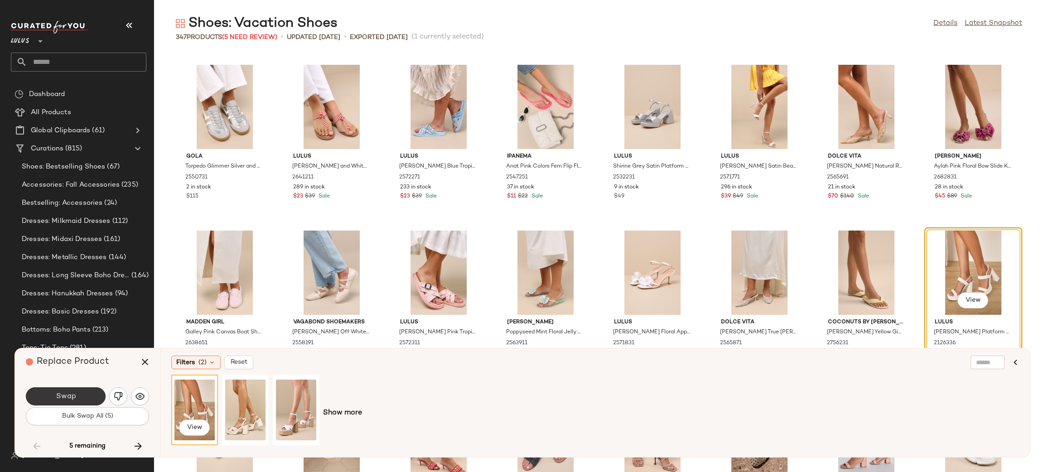
click at [91, 397] on button "Swap" at bounding box center [66, 396] width 80 height 18
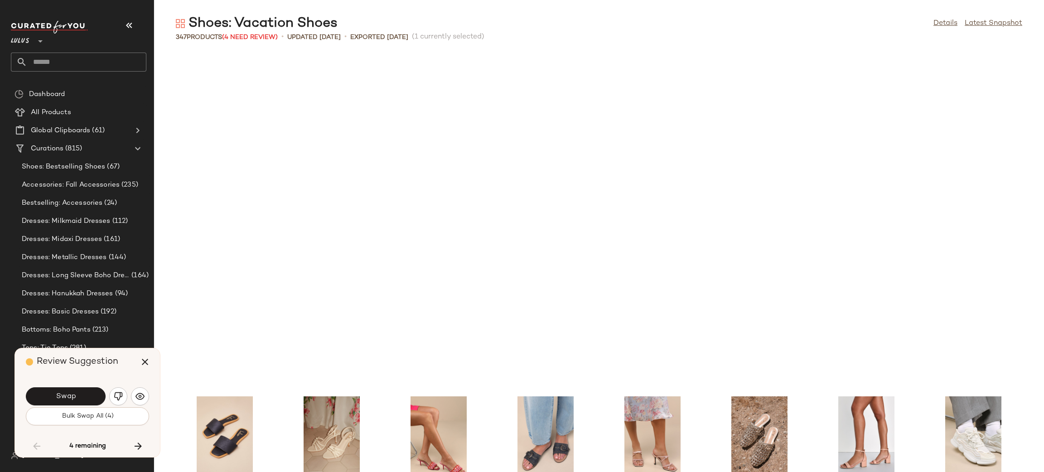
scroll to position [2322, 0]
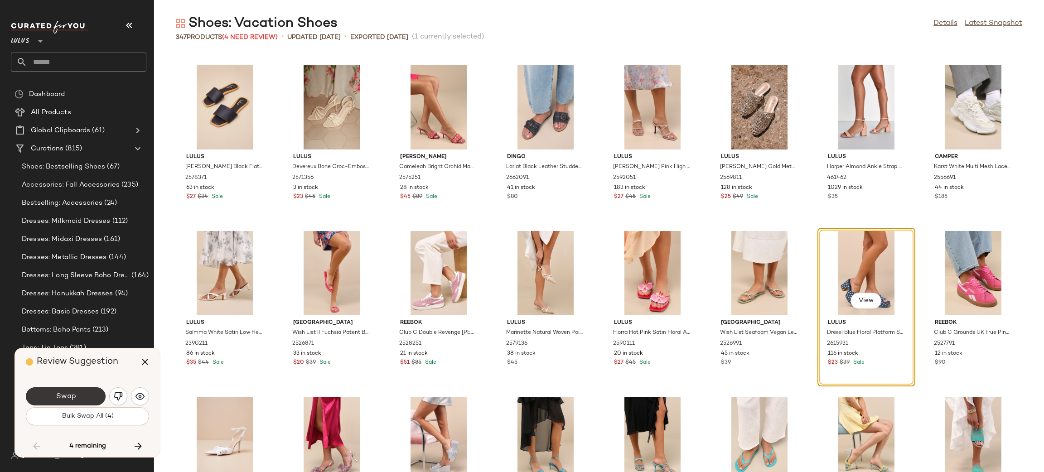
click at [94, 394] on button "Swap" at bounding box center [66, 396] width 80 height 18
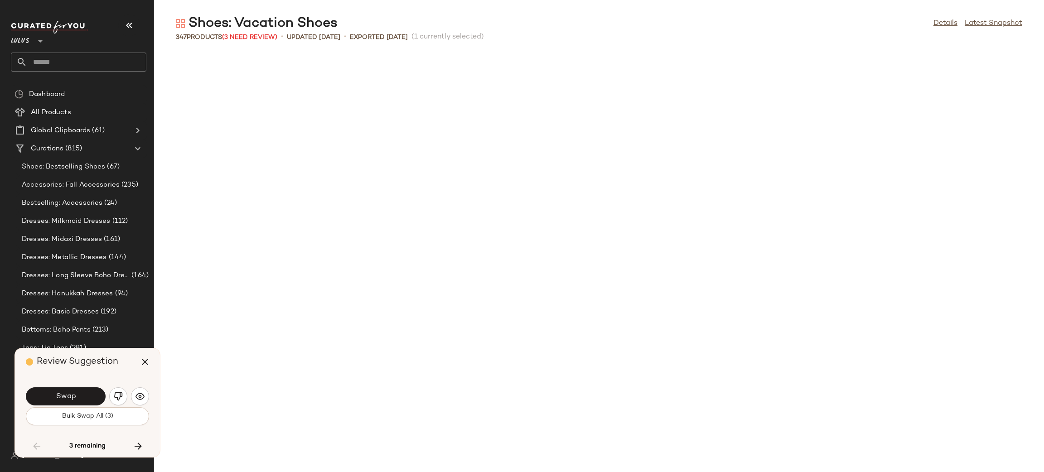
scroll to position [2819, 0]
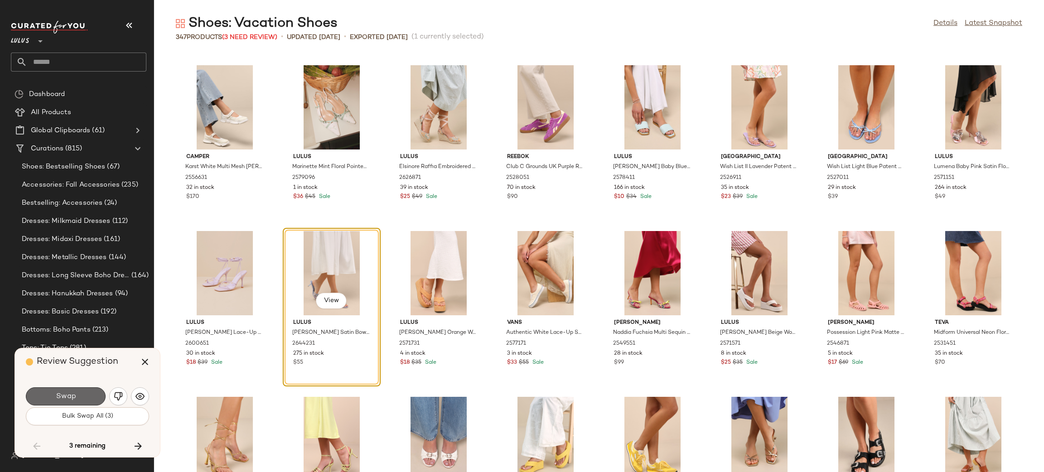
click at [78, 396] on button "Swap" at bounding box center [66, 396] width 80 height 18
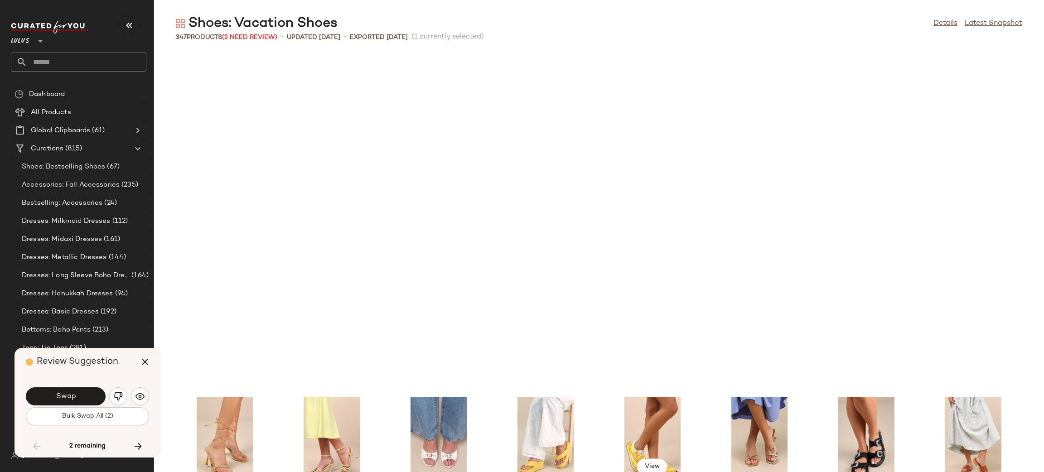
scroll to position [3151, 0]
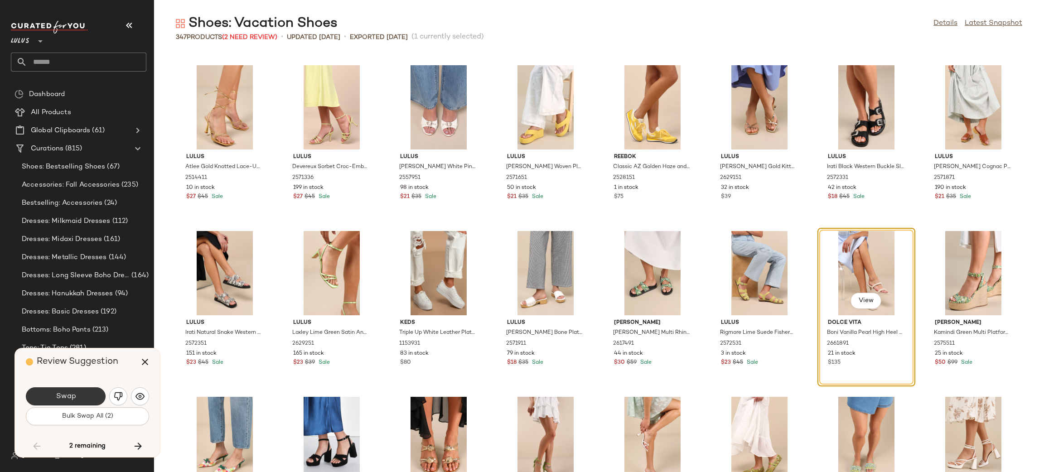
click at [85, 393] on button "Swap" at bounding box center [66, 396] width 80 height 18
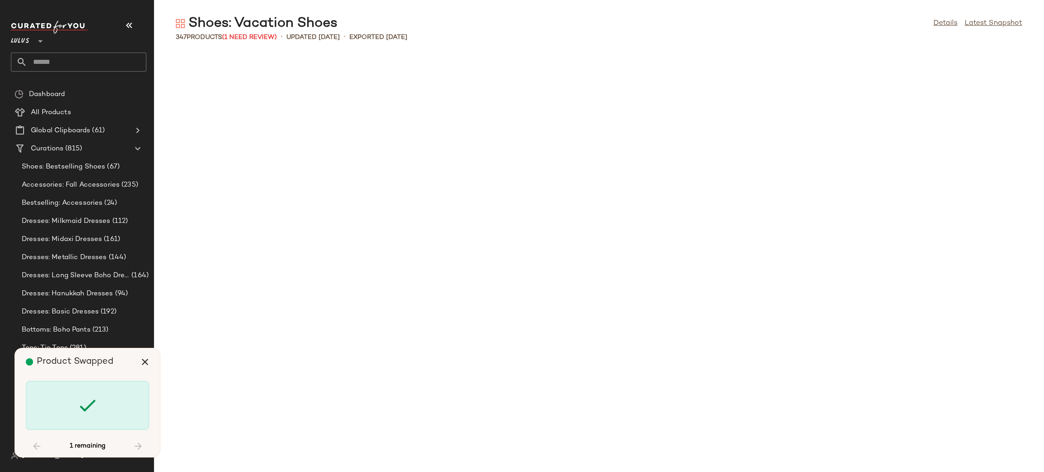
scroll to position [5142, 0]
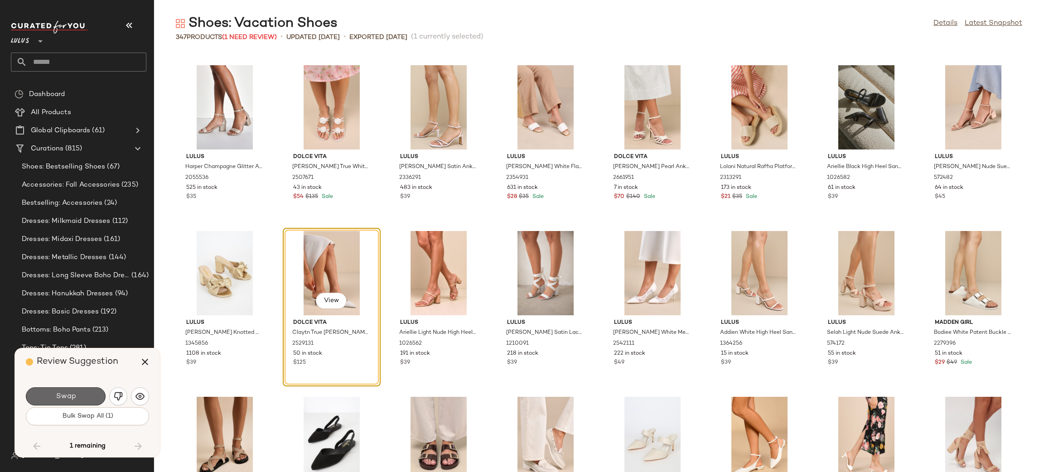
click at [63, 397] on span "Swap" at bounding box center [65, 396] width 20 height 9
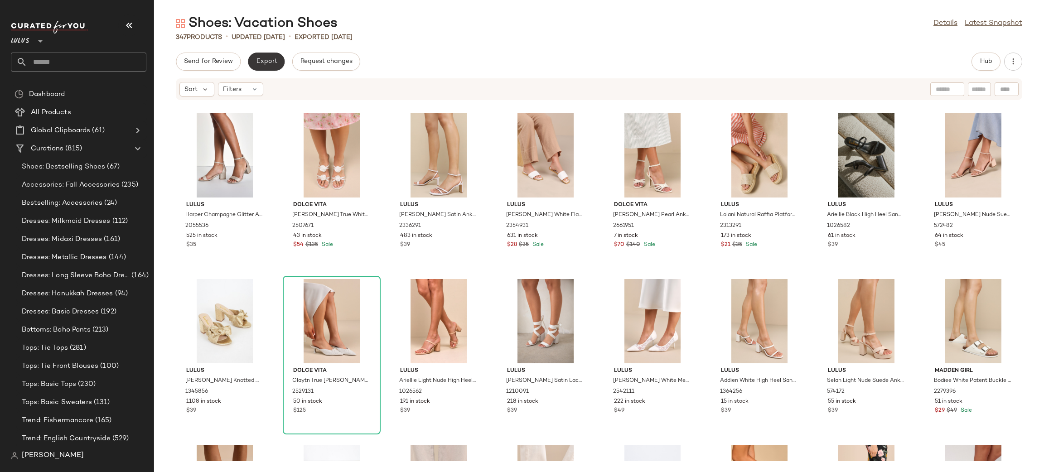
click at [271, 55] on button "Export" at bounding box center [266, 62] width 37 height 18
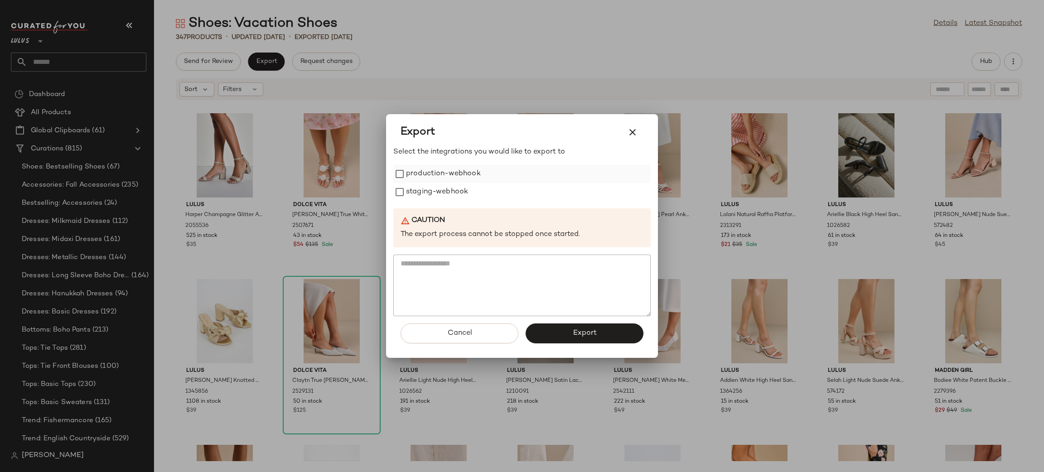
click at [422, 174] on label "production-webhook" at bounding box center [443, 174] width 75 height 18
click at [438, 189] on label "staging-webhook" at bounding box center [437, 192] width 62 height 18
click at [588, 330] on span "Export" at bounding box center [584, 333] width 24 height 9
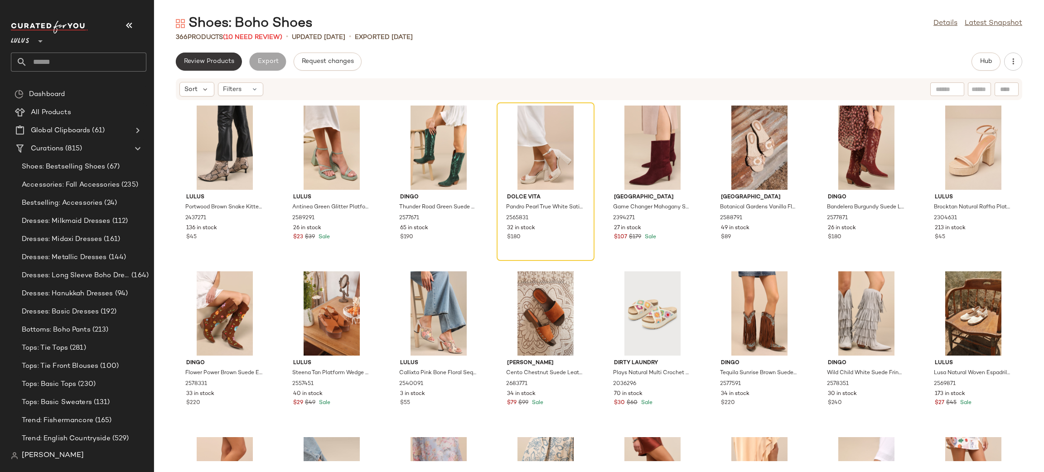
click at [225, 61] on span "Review Products" at bounding box center [209, 61] width 51 height 7
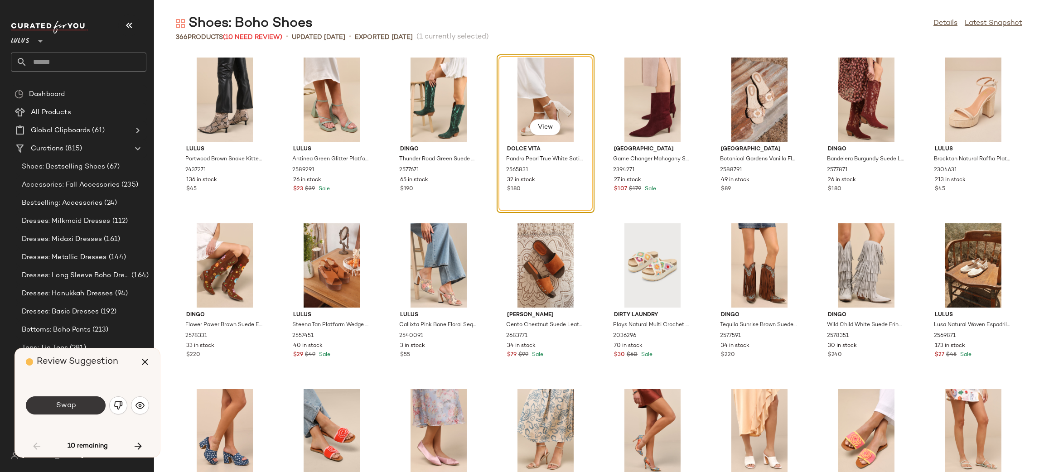
click at [84, 411] on button "Swap" at bounding box center [66, 406] width 80 height 18
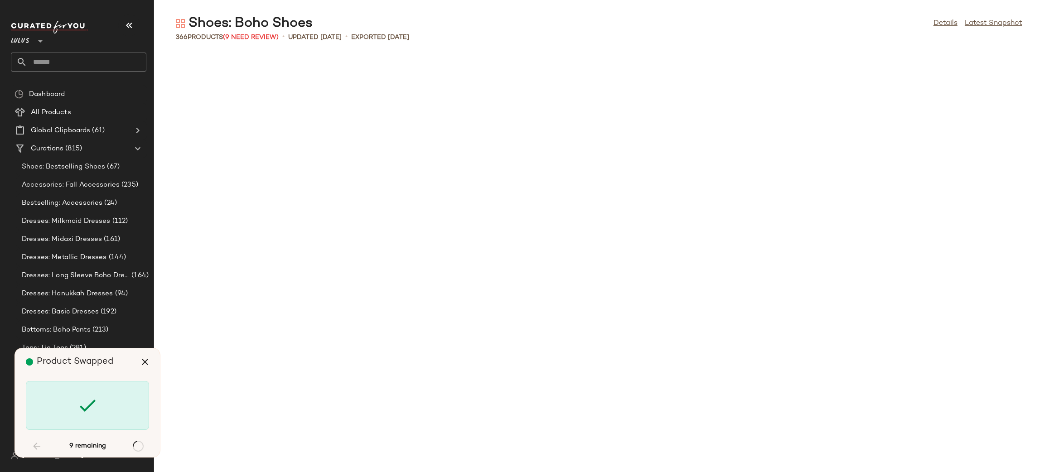
scroll to position [1492, 0]
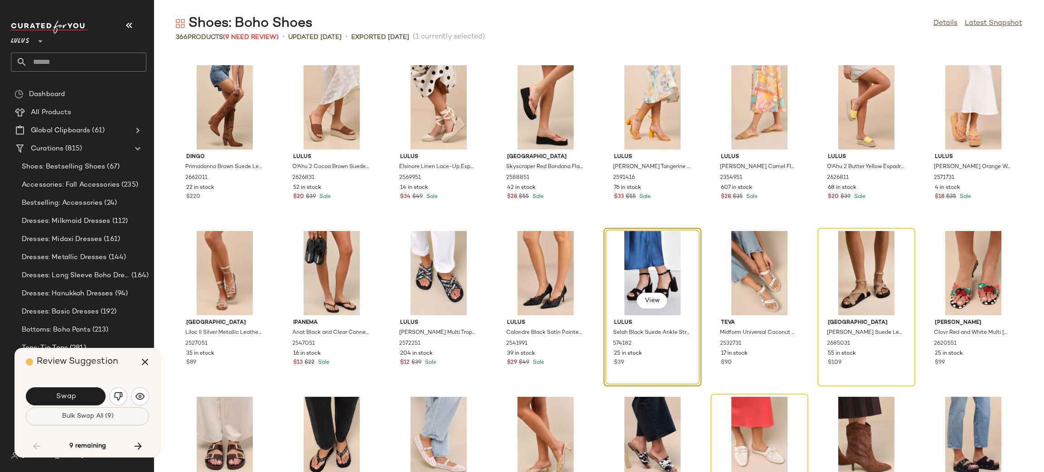
click at [115, 417] on button "Bulk Swap All (9)" at bounding box center [87, 416] width 123 height 18
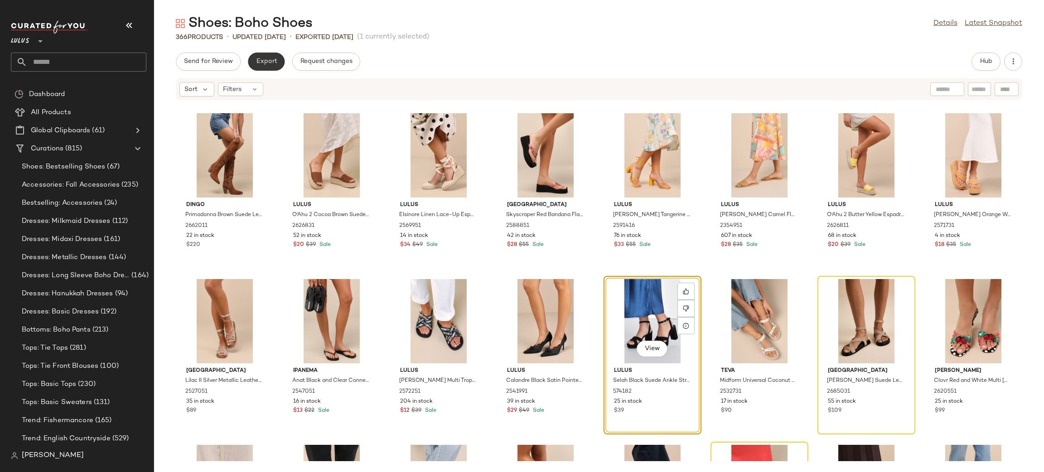
click at [272, 61] on span "Export" at bounding box center [266, 61] width 21 height 7
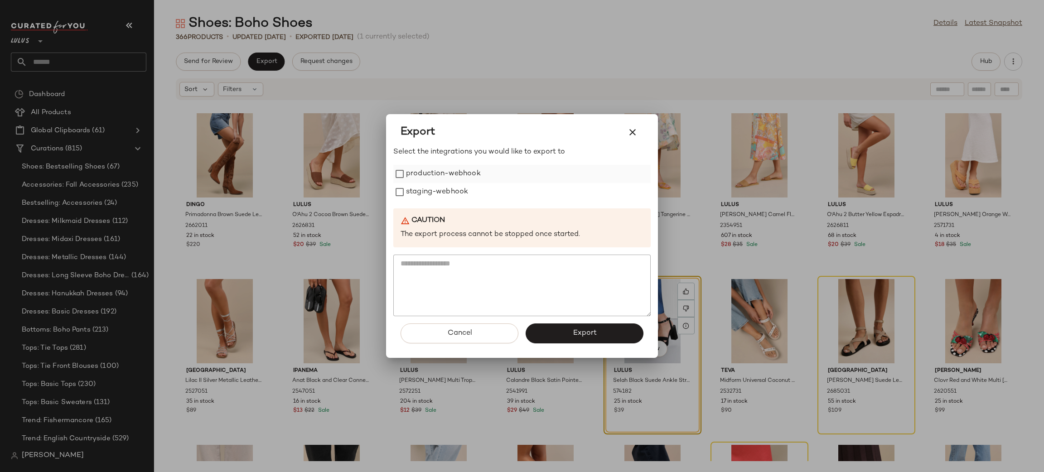
click at [424, 168] on label "production-webhook" at bounding box center [443, 174] width 75 height 18
click at [439, 195] on label "staging-webhook" at bounding box center [437, 192] width 62 height 18
click at [560, 330] on button "Export" at bounding box center [585, 334] width 118 height 20
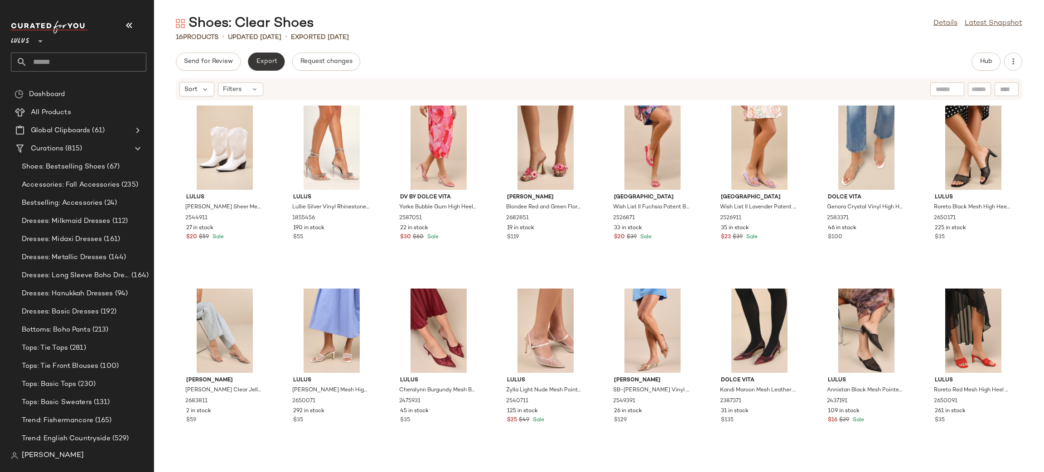
click at [261, 60] on span "Export" at bounding box center [266, 61] width 21 height 7
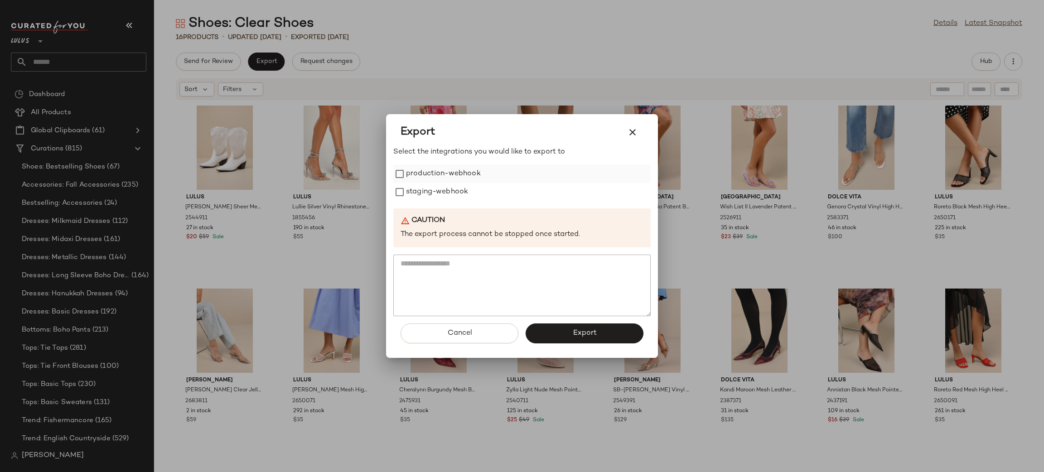
click at [426, 180] on label "production-webhook" at bounding box center [443, 174] width 75 height 18
click at [442, 196] on label "staging-webhook" at bounding box center [437, 192] width 62 height 18
click at [582, 330] on span "Export" at bounding box center [584, 333] width 24 height 9
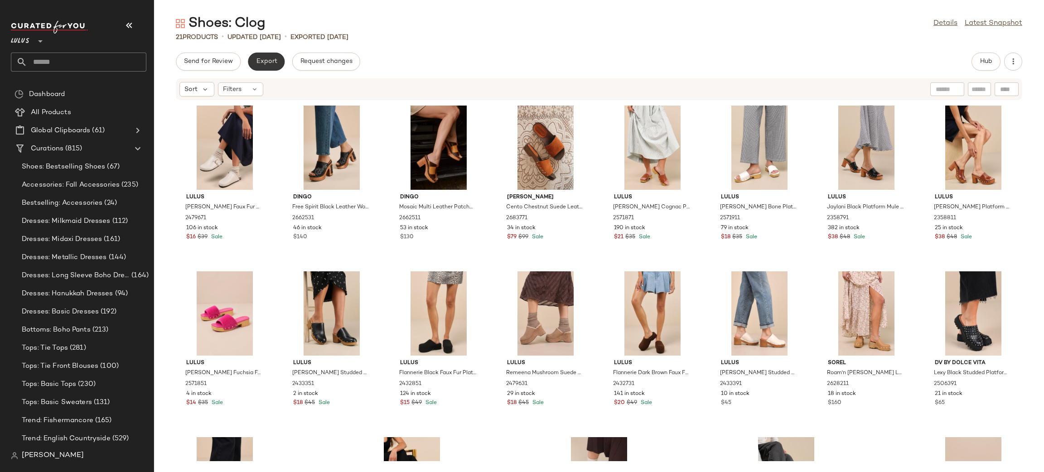
click at [273, 64] on span "Export" at bounding box center [266, 61] width 21 height 7
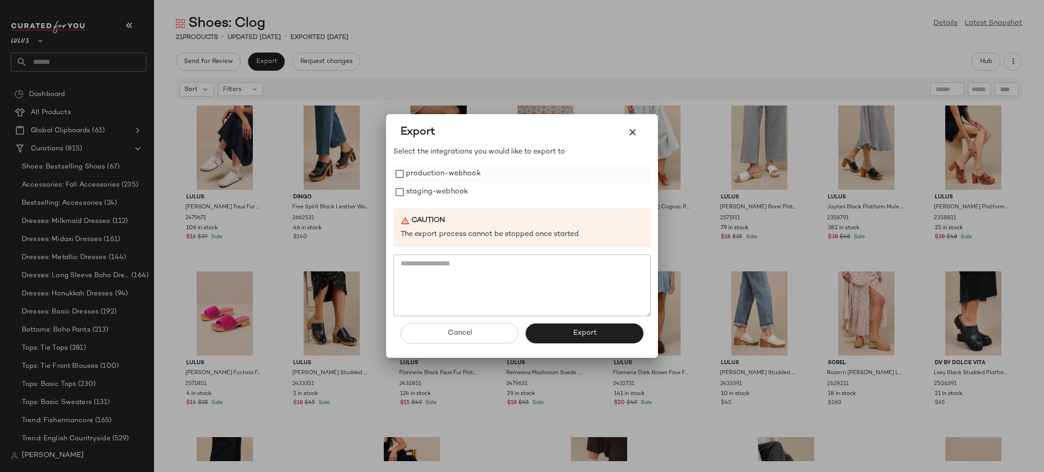
click at [411, 175] on label "production-webhook" at bounding box center [443, 174] width 75 height 18
click at [436, 192] on label "staging-webhook" at bounding box center [437, 192] width 62 height 18
click at [592, 334] on span "Export" at bounding box center [584, 333] width 24 height 9
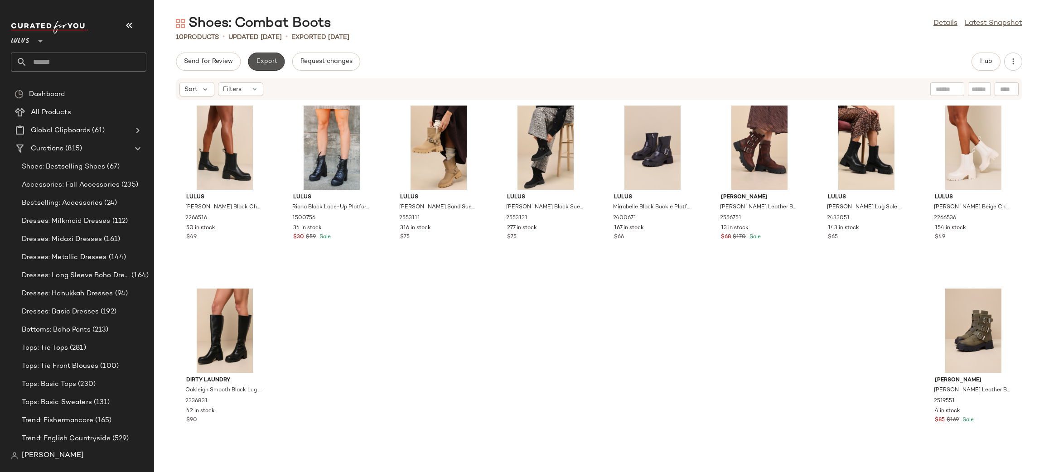
click at [274, 63] on span "Export" at bounding box center [266, 61] width 21 height 7
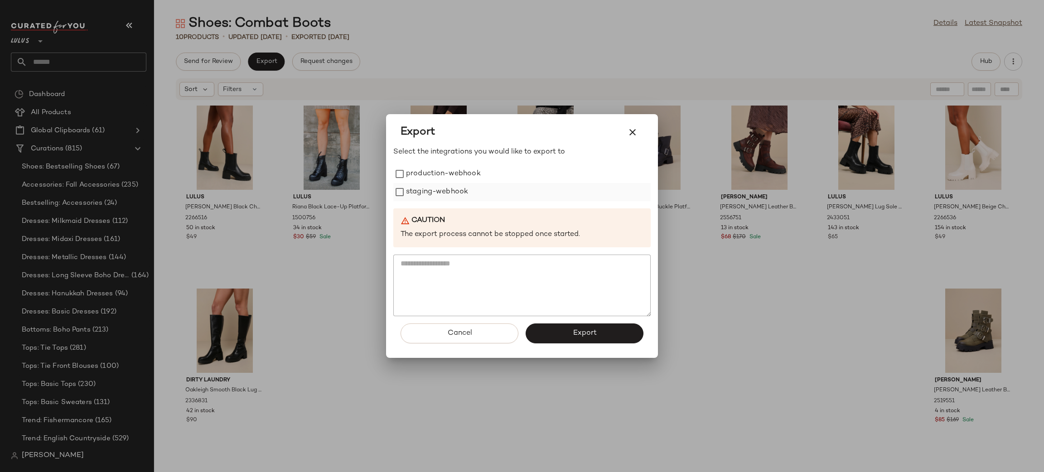
click at [445, 185] on label "staging-webhook" at bounding box center [437, 192] width 62 height 18
click at [431, 179] on label "production-webhook" at bounding box center [443, 174] width 75 height 18
click at [595, 333] on span "Export" at bounding box center [584, 333] width 24 height 9
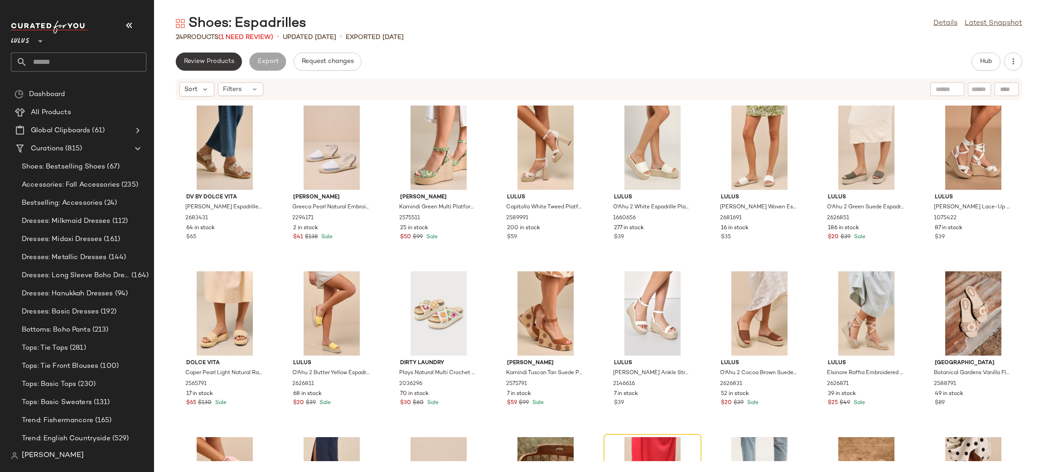
click at [219, 67] on button "Review Products" at bounding box center [209, 62] width 66 height 18
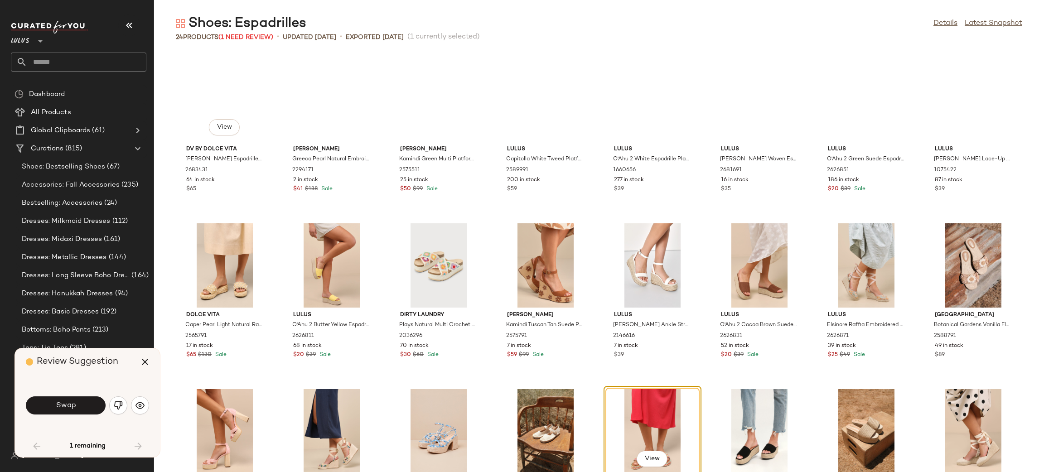
scroll to position [72, 0]
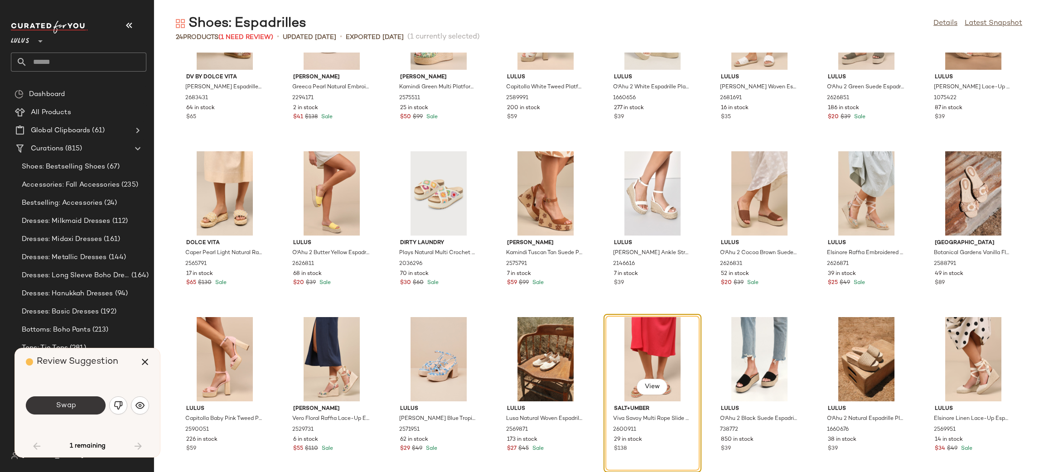
click at [80, 412] on button "Swap" at bounding box center [66, 406] width 80 height 18
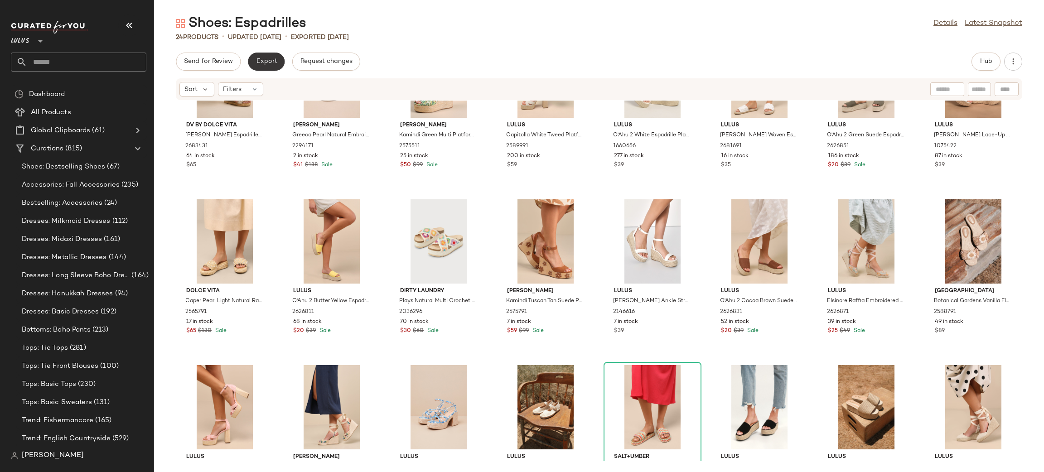
click at [276, 61] on button "Export" at bounding box center [266, 62] width 37 height 18
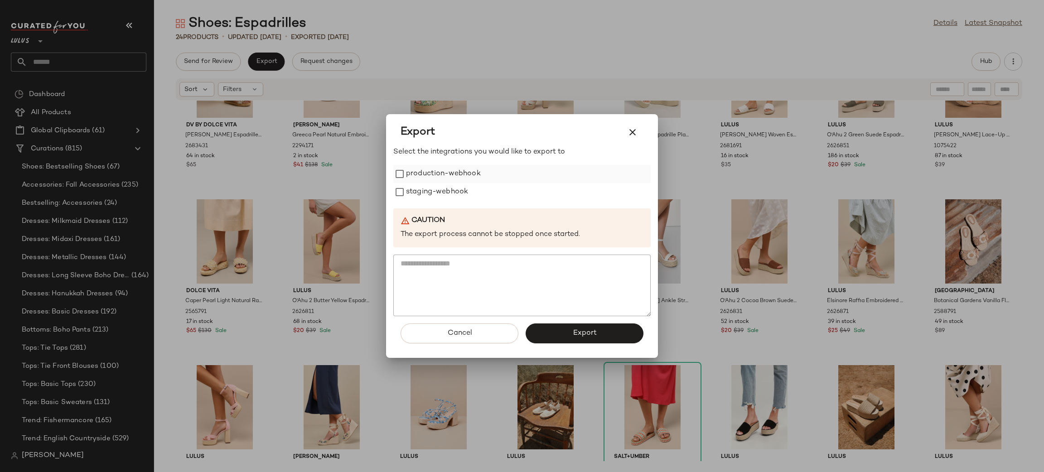
click at [432, 171] on label "production-webhook" at bounding box center [443, 174] width 75 height 18
click at [445, 196] on label "staging-webhook" at bounding box center [437, 192] width 62 height 18
click at [584, 330] on span "Export" at bounding box center [584, 333] width 24 height 9
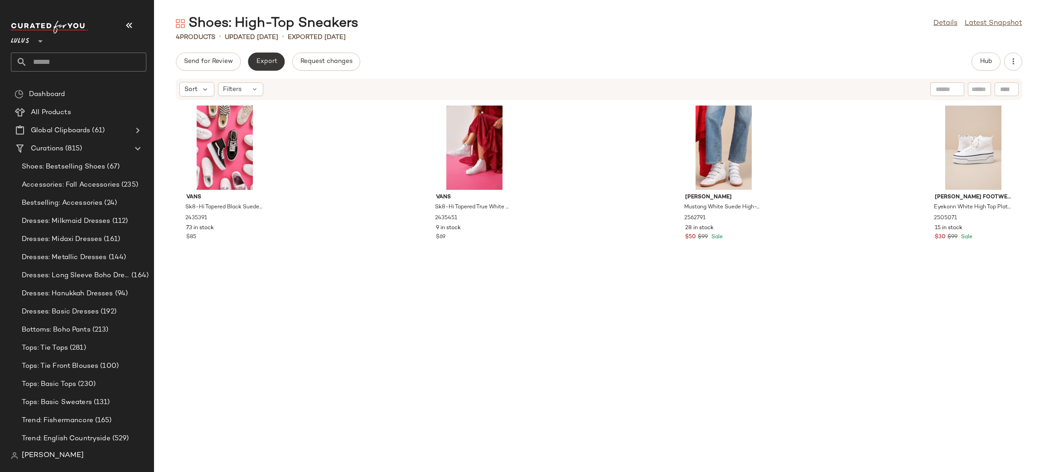
click at [261, 70] on button "Export" at bounding box center [266, 62] width 37 height 18
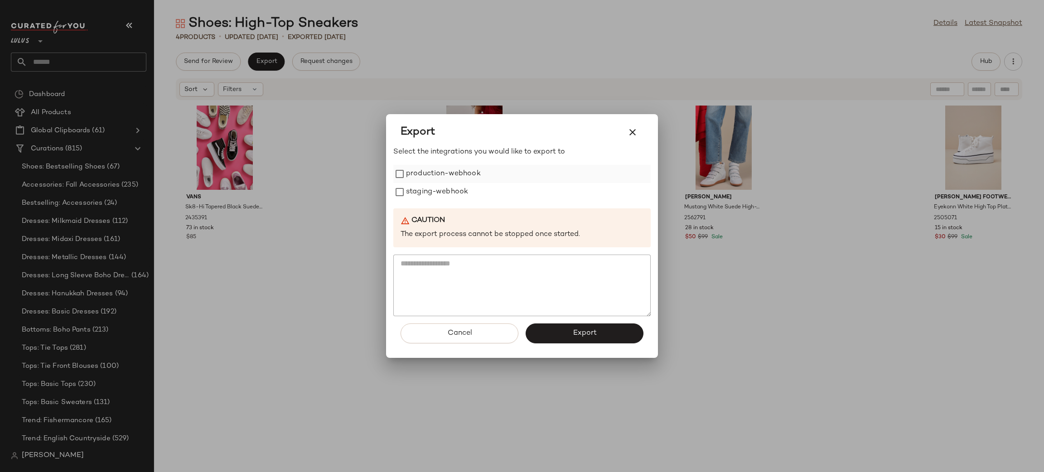
click at [446, 169] on label "production-webhook" at bounding box center [443, 174] width 75 height 18
click at [460, 194] on label "staging-webhook" at bounding box center [437, 192] width 62 height 18
click at [591, 336] on span "Export" at bounding box center [584, 333] width 24 height 9
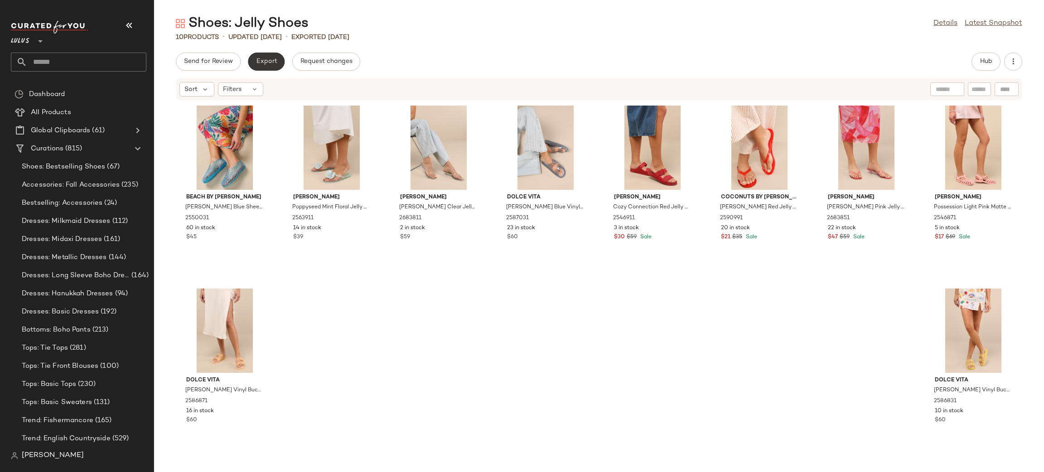
click at [281, 64] on button "Export" at bounding box center [266, 62] width 37 height 18
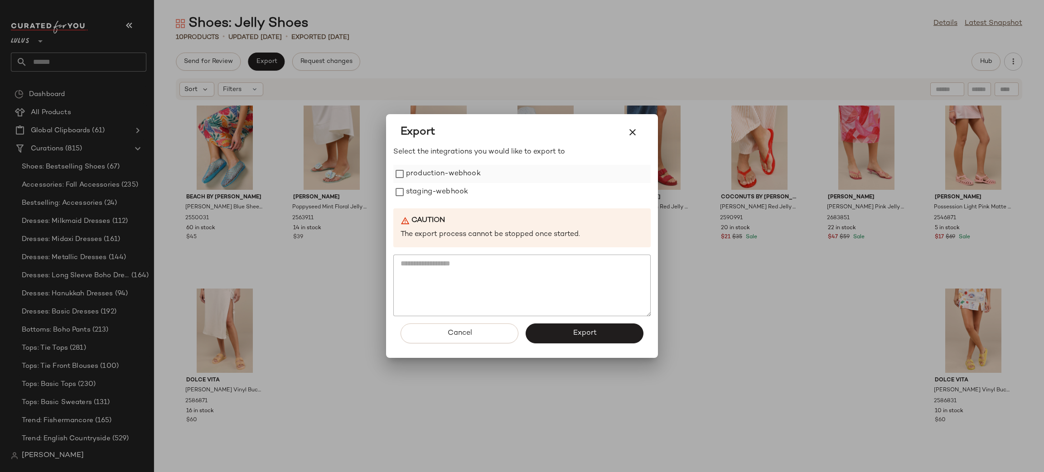
click at [461, 168] on label "production-webhook" at bounding box center [443, 174] width 75 height 18
click at [458, 193] on label "staging-webhook" at bounding box center [437, 192] width 62 height 18
click at [587, 337] on span "Export" at bounding box center [584, 333] width 24 height 9
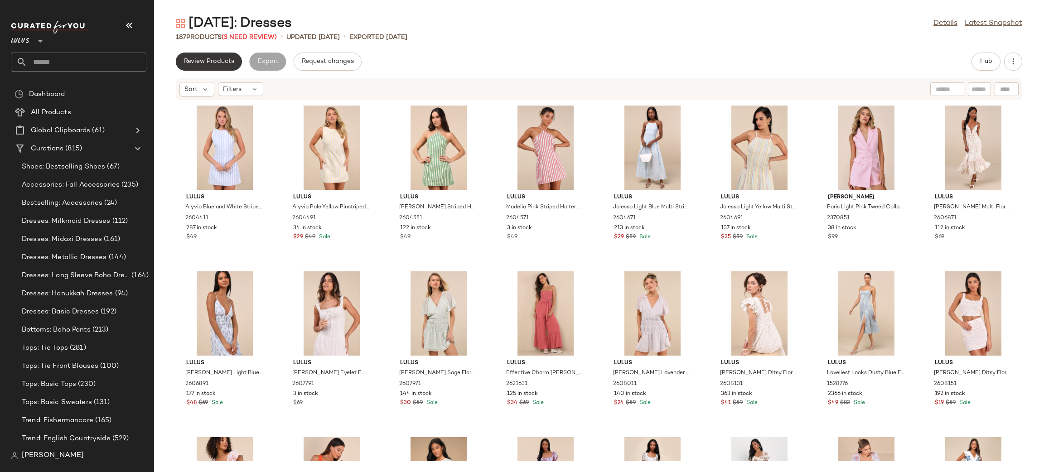
click at [220, 60] on span "Review Products" at bounding box center [209, 61] width 51 height 7
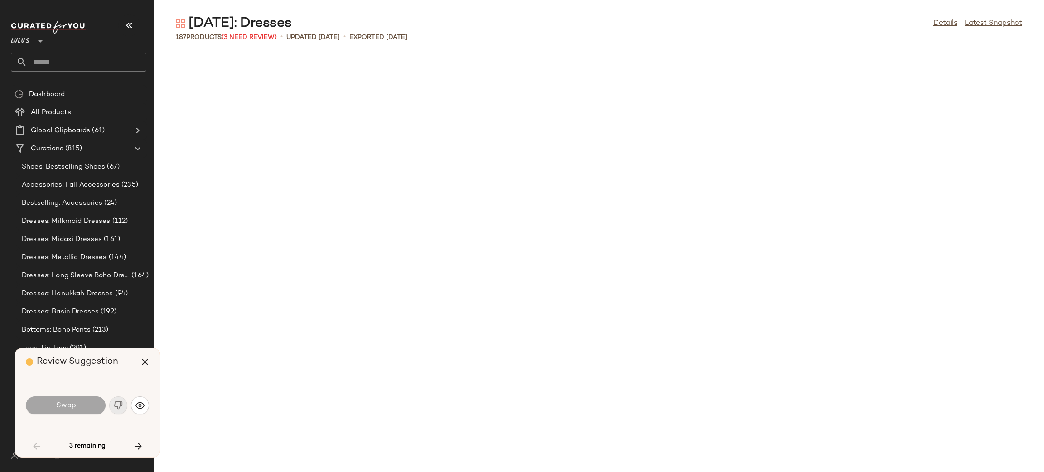
scroll to position [1161, 0]
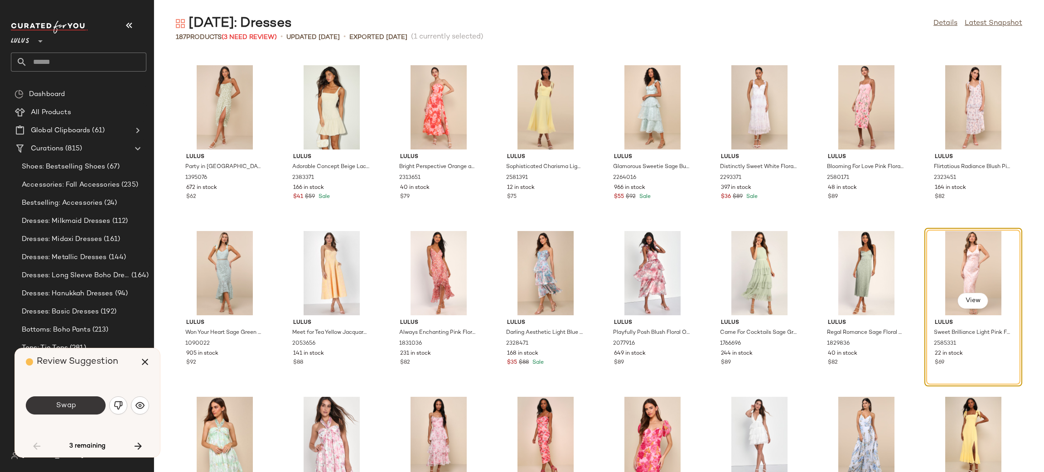
click at [69, 403] on span "Swap" at bounding box center [65, 406] width 20 height 9
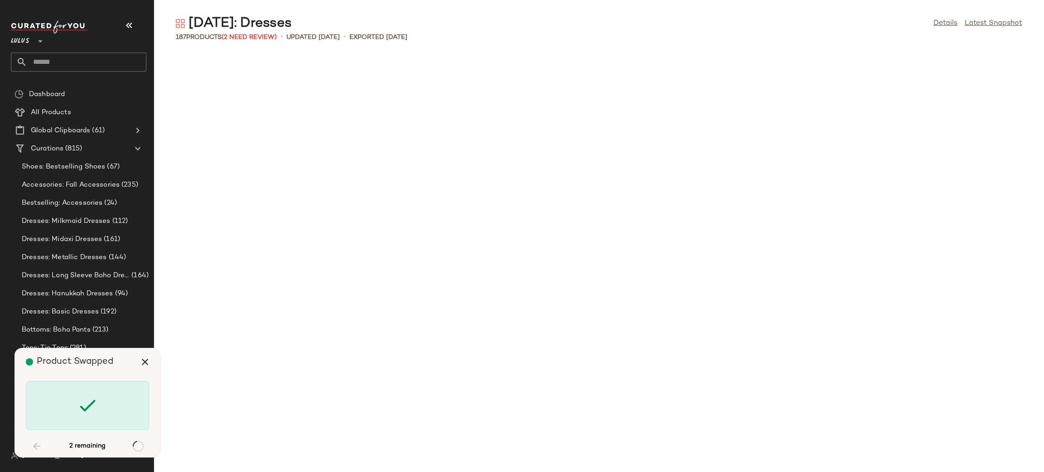
scroll to position [2653, 0]
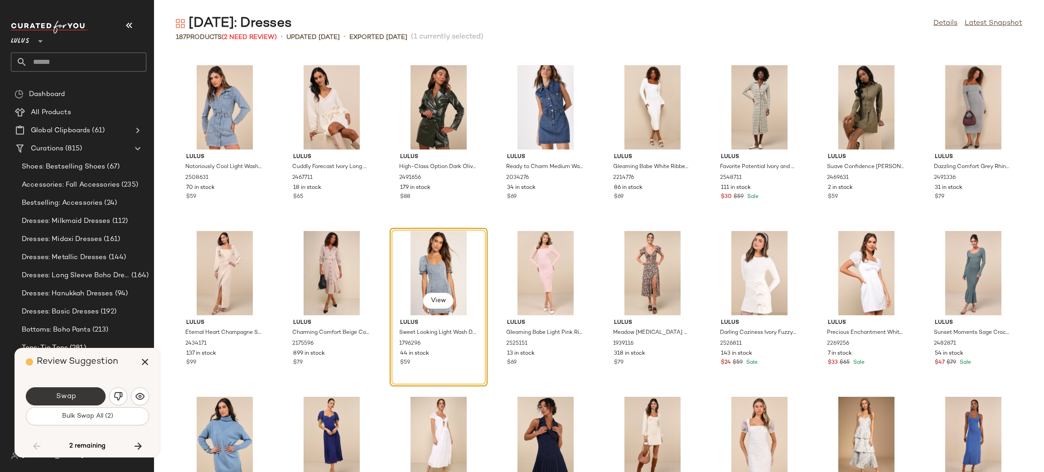
click at [63, 398] on span "Swap" at bounding box center [65, 396] width 20 height 9
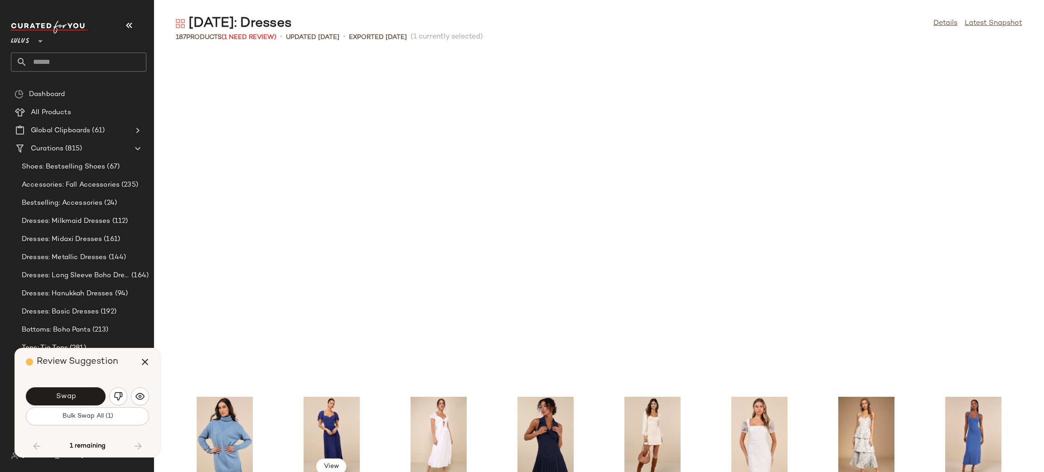
scroll to position [2985, 0]
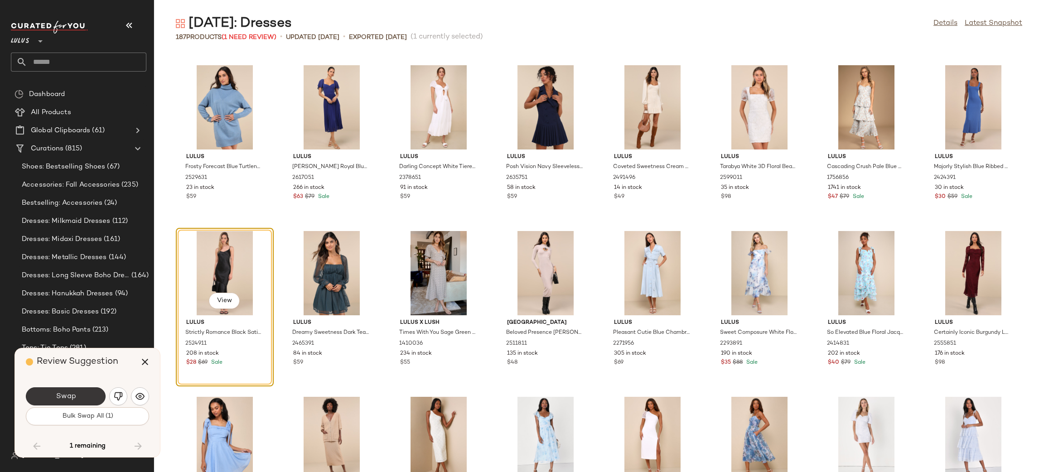
click at [72, 396] on span "Swap" at bounding box center [65, 396] width 20 height 9
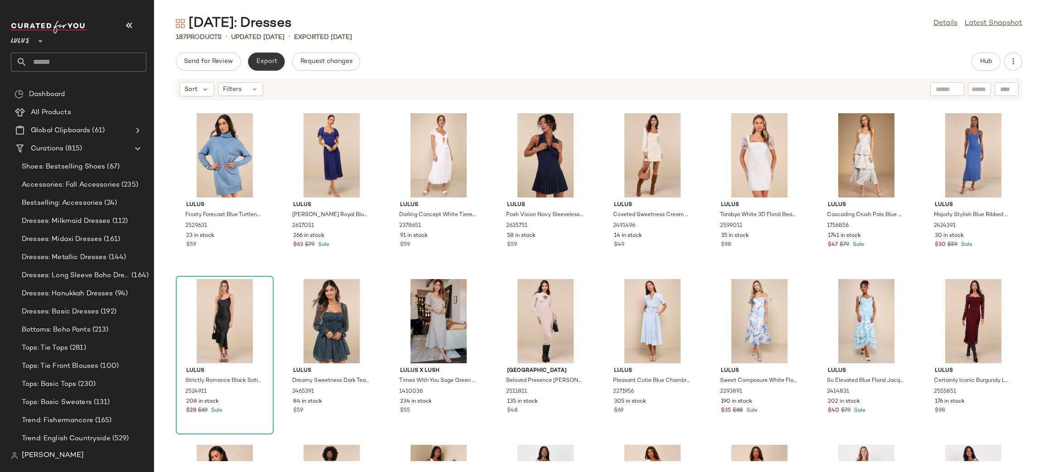
click at [271, 67] on button "Export" at bounding box center [266, 62] width 37 height 18
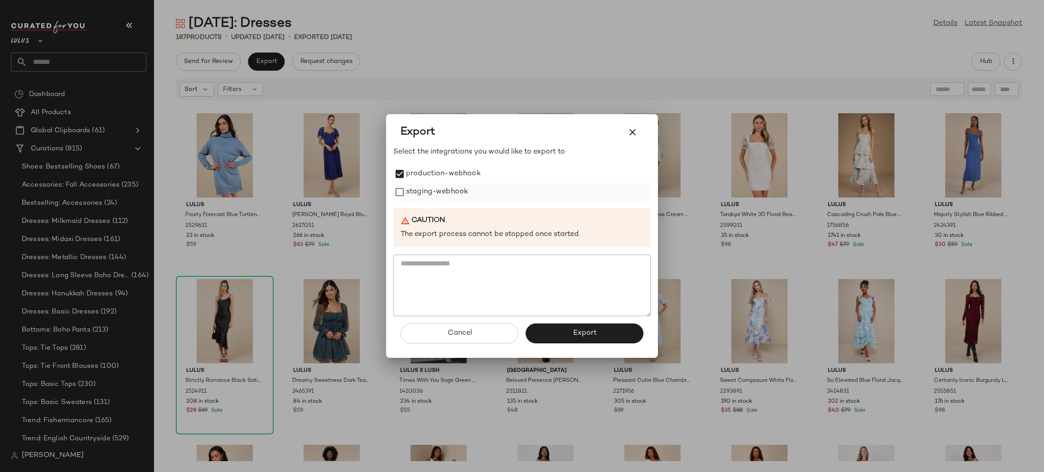
click at [425, 193] on label "staging-webhook" at bounding box center [437, 192] width 62 height 18
click at [564, 327] on button "Export" at bounding box center [585, 334] width 118 height 20
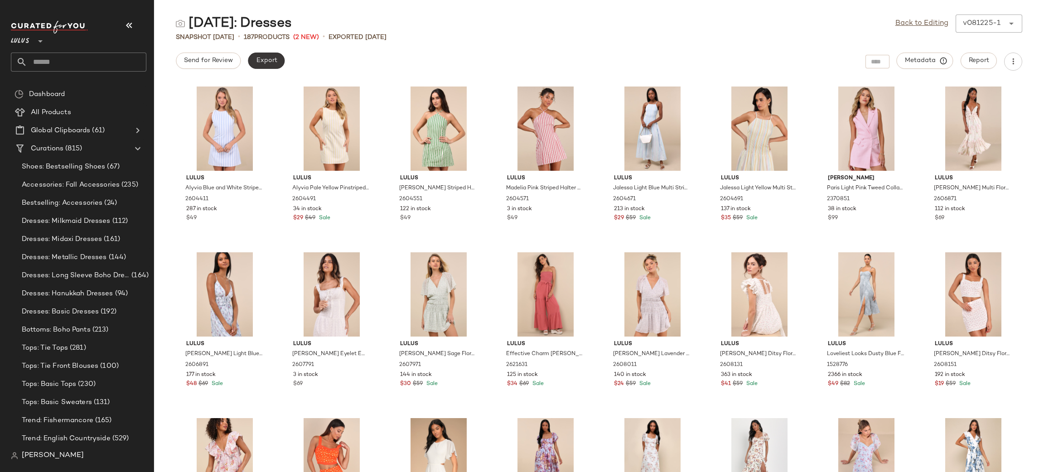
click at [273, 58] on span "Export" at bounding box center [266, 60] width 21 height 7
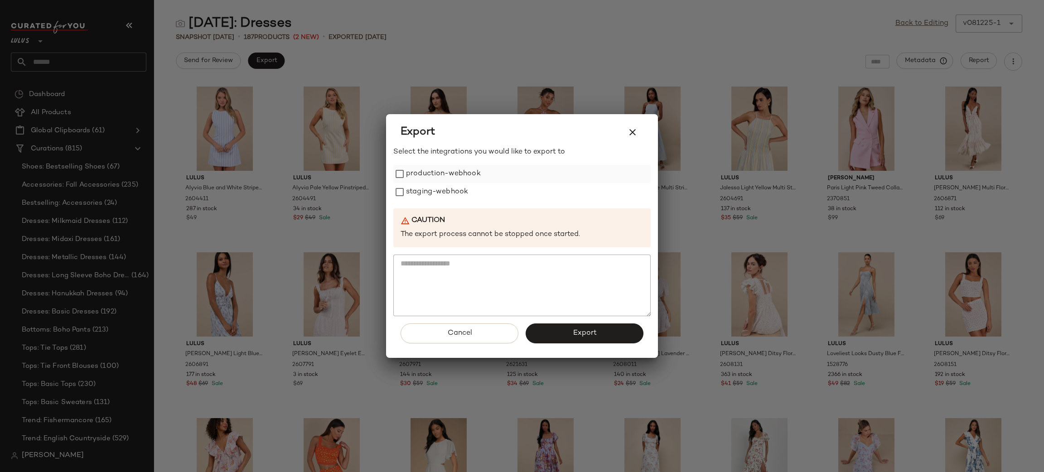
click at [435, 169] on label "production-webhook" at bounding box center [443, 174] width 75 height 18
click at [445, 190] on label "staging-webhook" at bounding box center [437, 192] width 62 height 18
click at [573, 329] on span "Export" at bounding box center [584, 333] width 24 height 9
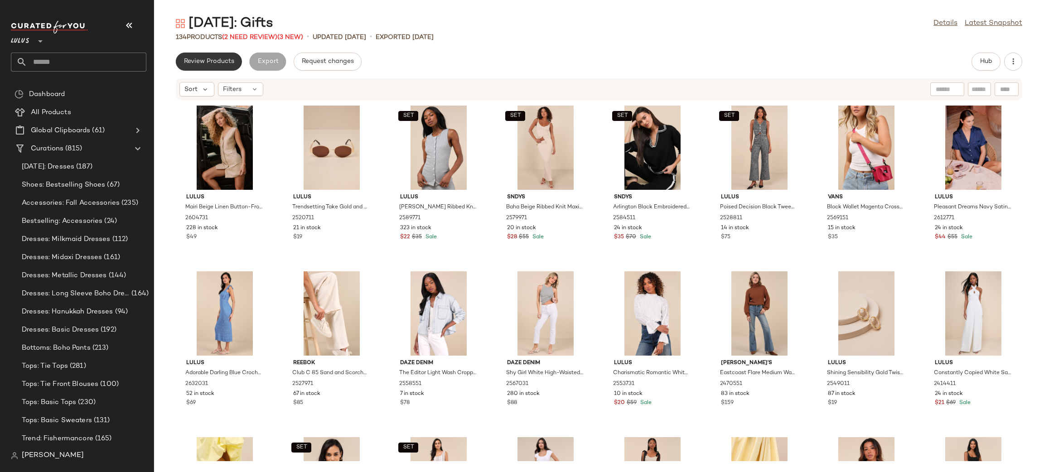
click at [214, 61] on span "Review Products" at bounding box center [209, 61] width 51 height 7
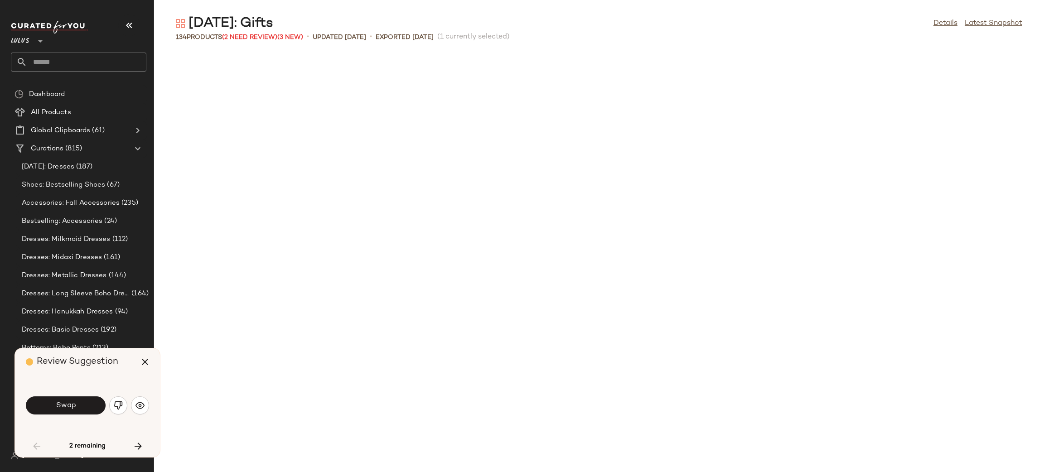
scroll to position [505, 0]
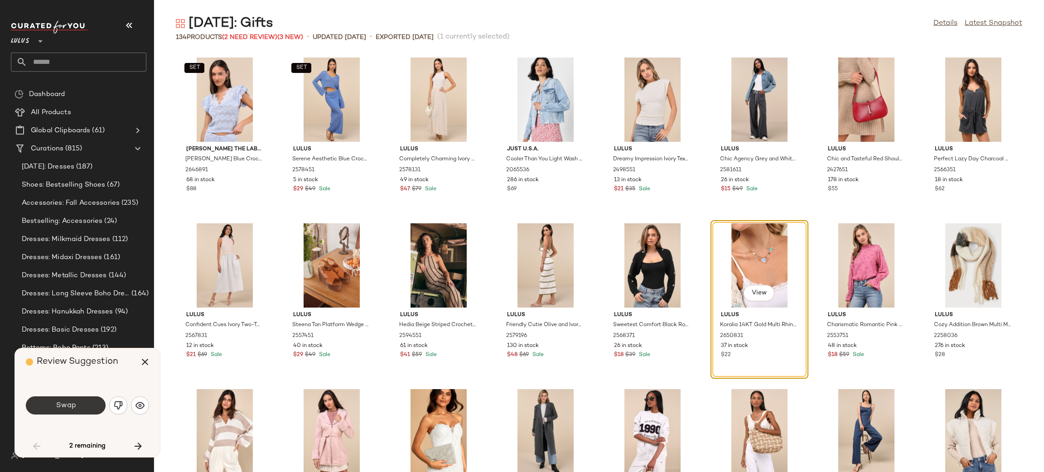
click at [73, 402] on span "Swap" at bounding box center [65, 406] width 20 height 9
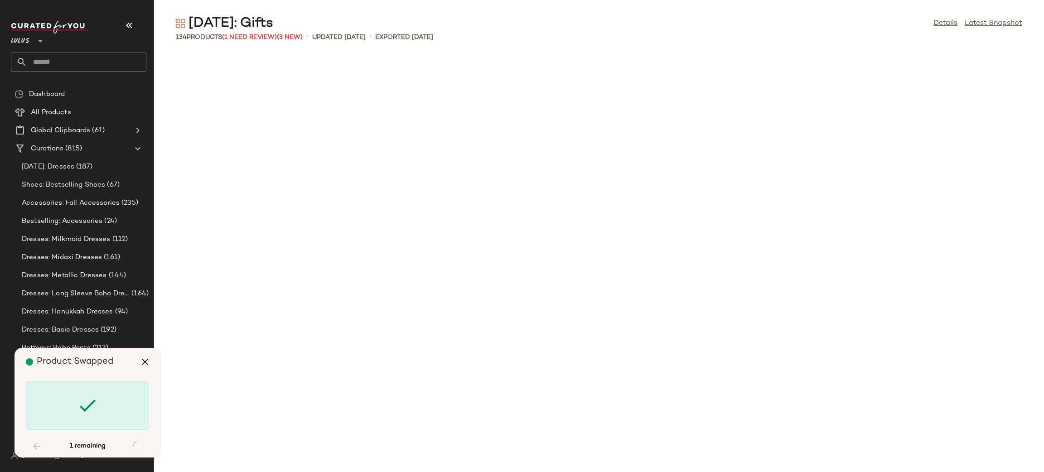
scroll to position [2322, 0]
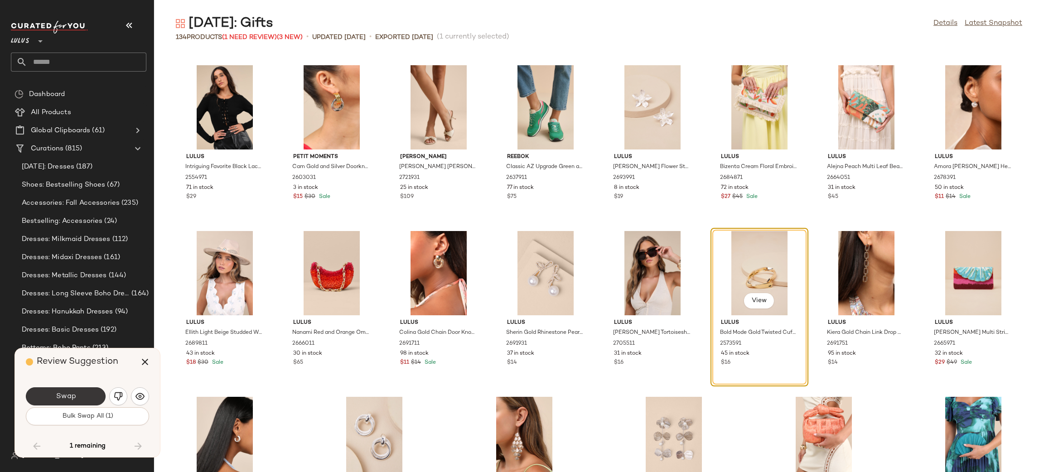
click at [84, 391] on button "Swap" at bounding box center [66, 396] width 80 height 18
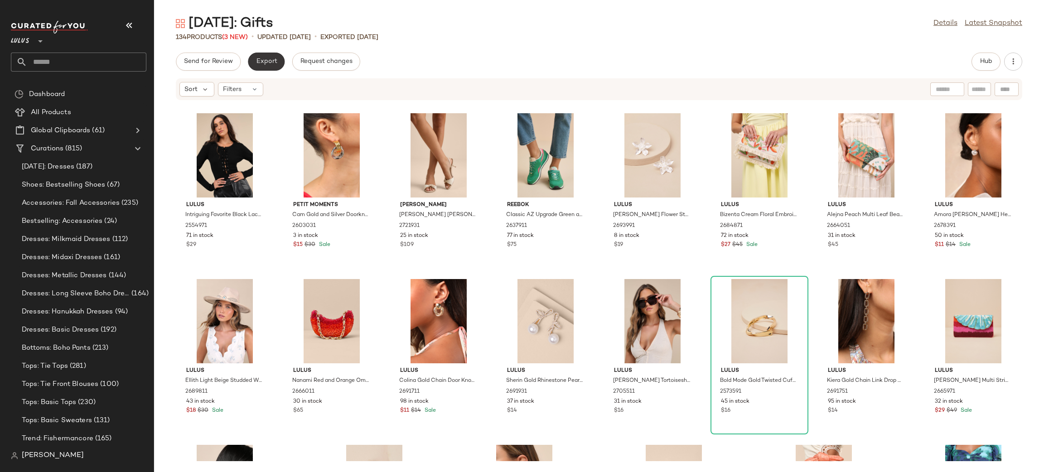
click at [274, 61] on span "Export" at bounding box center [266, 61] width 21 height 7
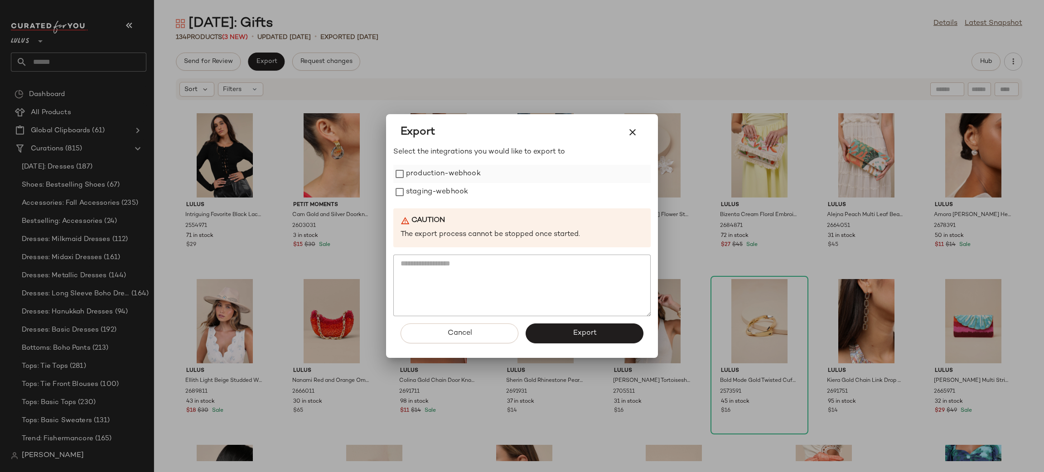
click at [450, 181] on label "production-webhook" at bounding box center [443, 174] width 75 height 18
click at [450, 189] on label "staging-webhook" at bounding box center [437, 192] width 62 height 18
click at [575, 335] on span "Export" at bounding box center [584, 333] width 24 height 9
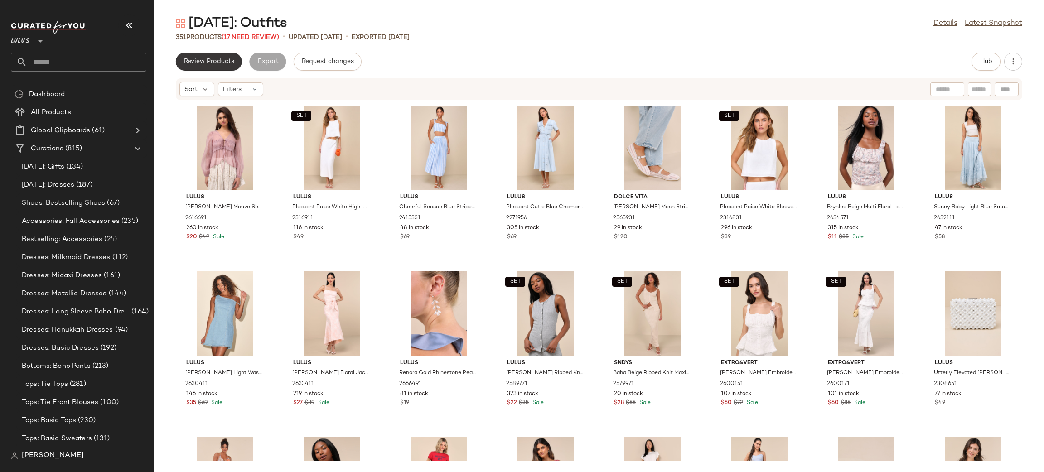
click at [204, 60] on span "Review Products" at bounding box center [209, 61] width 51 height 7
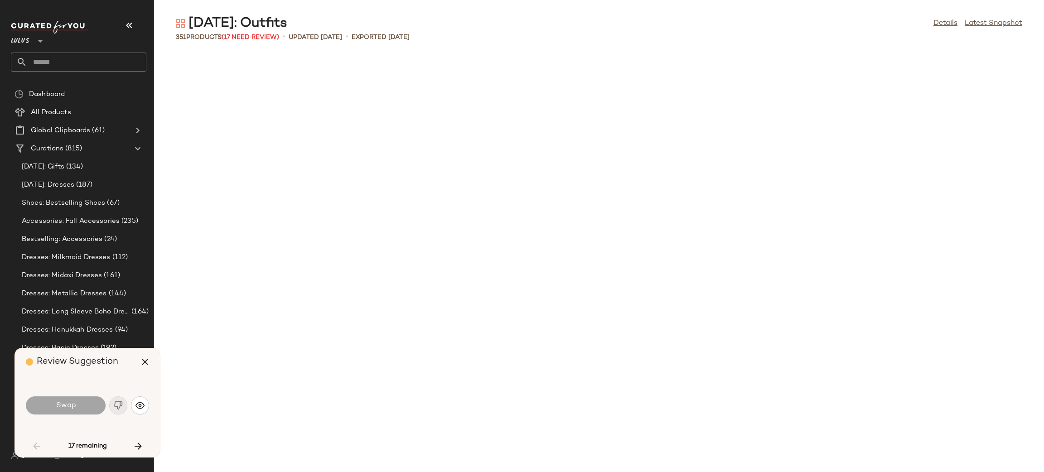
scroll to position [829, 0]
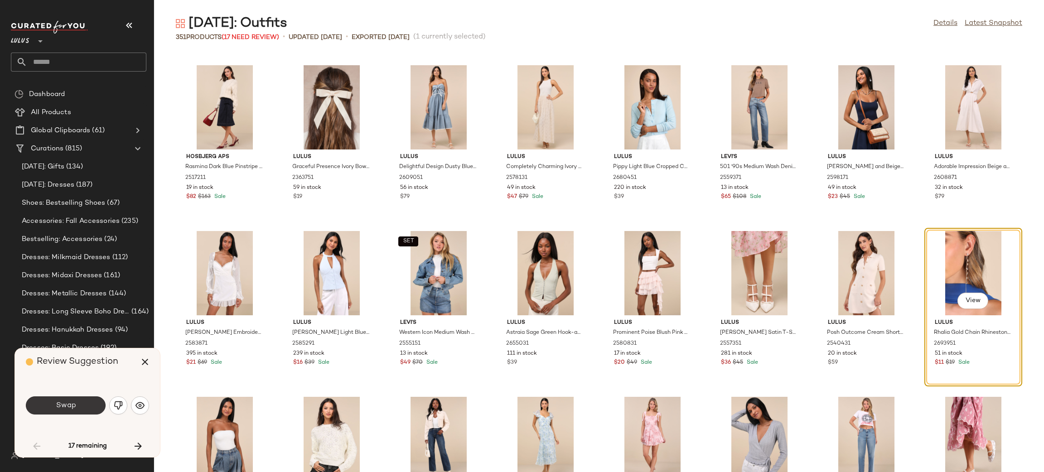
click at [58, 407] on span "Swap" at bounding box center [65, 406] width 20 height 9
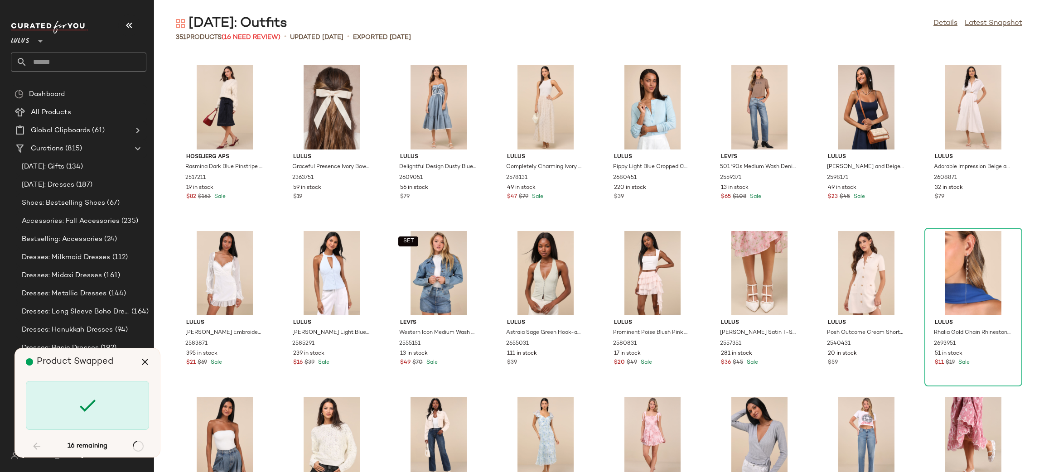
scroll to position [1492, 0]
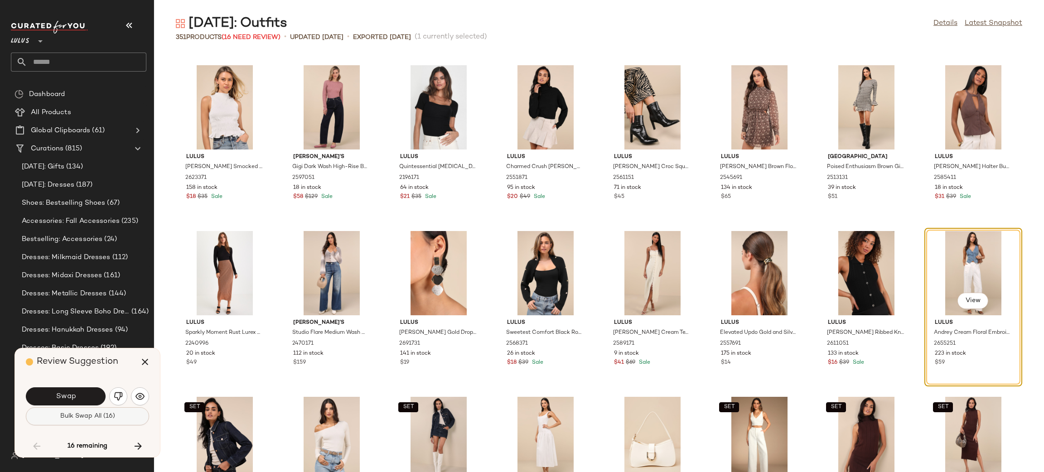
click at [69, 414] on span "Bulk Swap All (16)" at bounding box center [87, 416] width 55 height 7
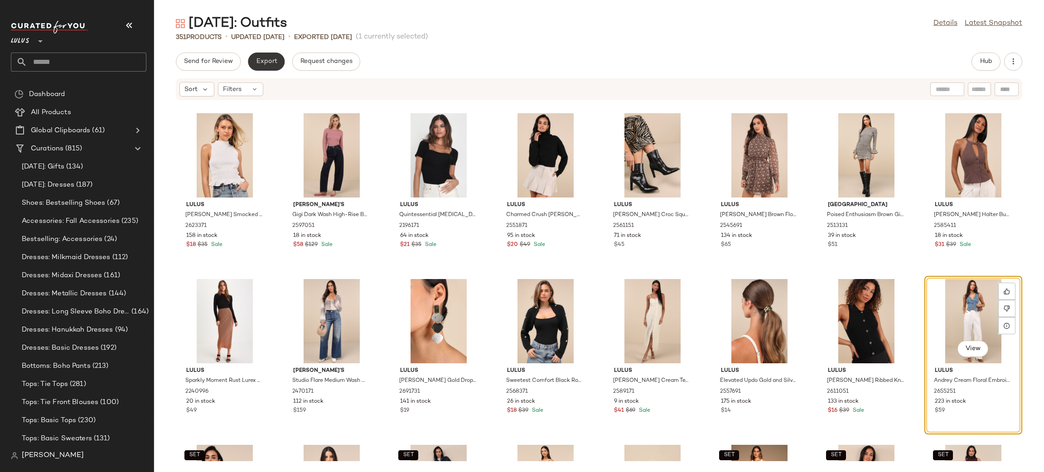
click at [268, 63] on span "Export" at bounding box center [266, 61] width 21 height 7
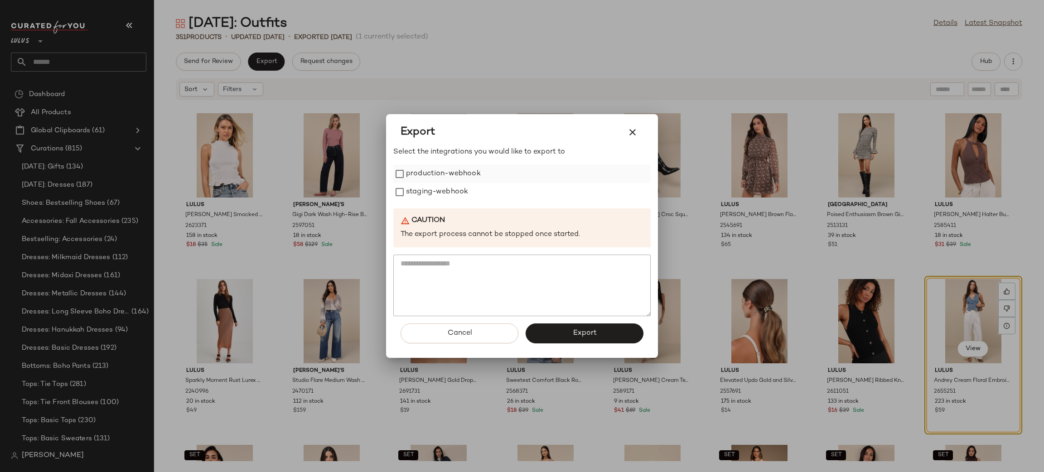
click at [415, 170] on label "production-webhook" at bounding box center [443, 174] width 75 height 18
click at [434, 193] on label "staging-webhook" at bounding box center [437, 192] width 62 height 18
click at [570, 327] on button "Export" at bounding box center [585, 334] width 118 height 20
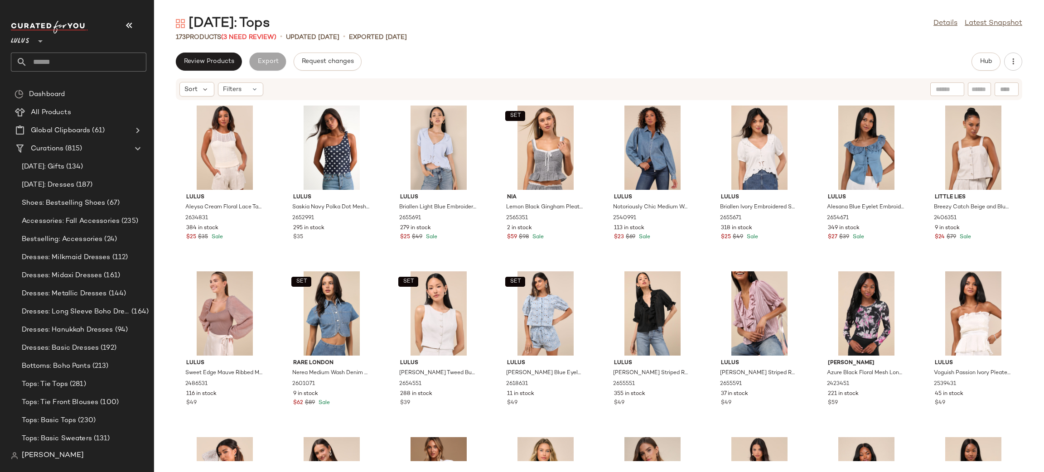
click at [223, 49] on div "[DATE]: Tops Details Latest Snapshot 173 Products (3 Need Review) • updated [DA…" at bounding box center [599, 244] width 890 height 458
click at [206, 54] on button "Review Products" at bounding box center [209, 62] width 66 height 18
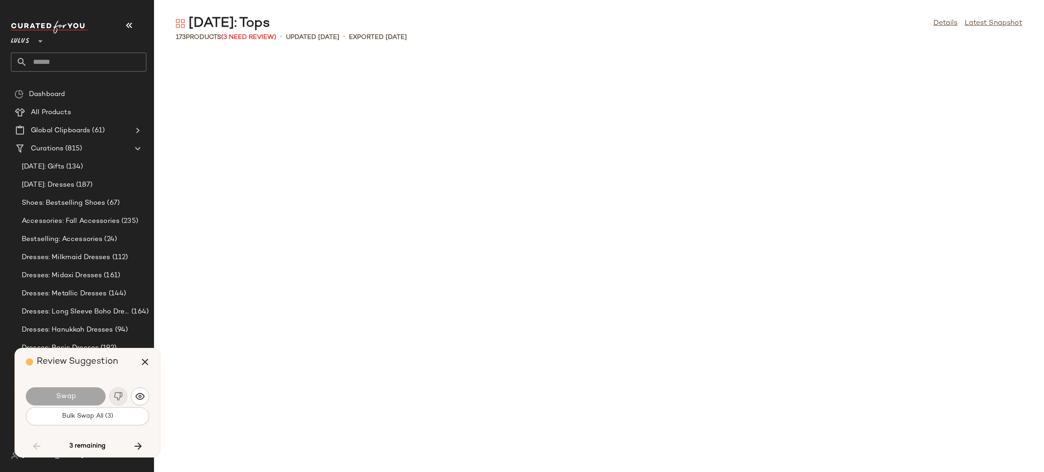
scroll to position [1658, 0]
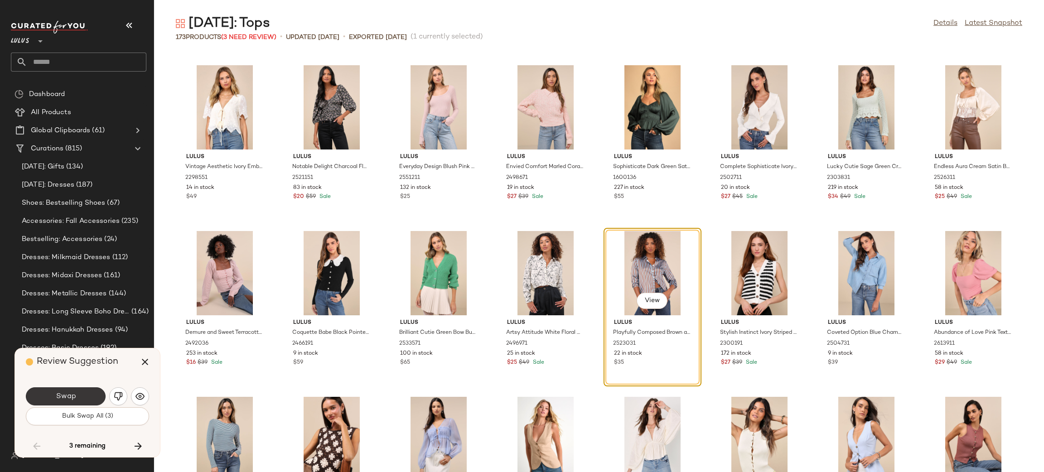
click at [63, 392] on button "Swap" at bounding box center [66, 396] width 80 height 18
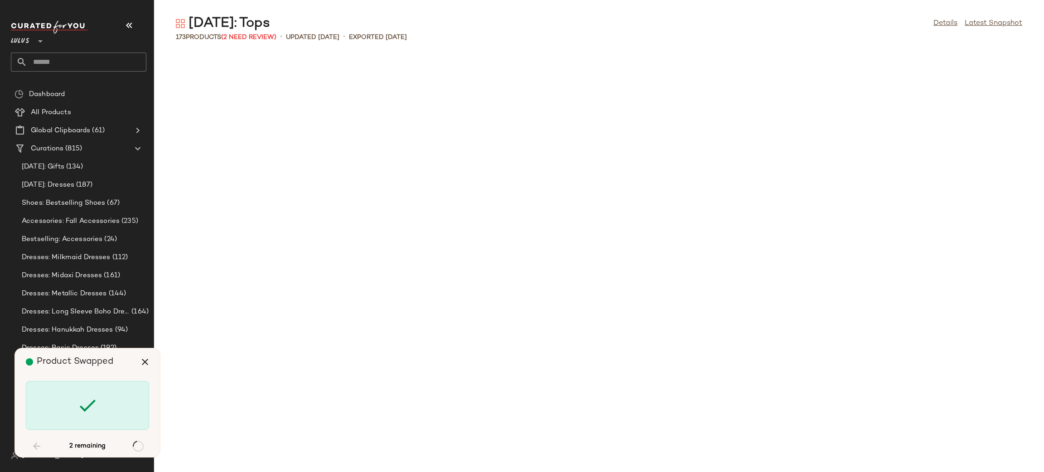
scroll to position [2322, 0]
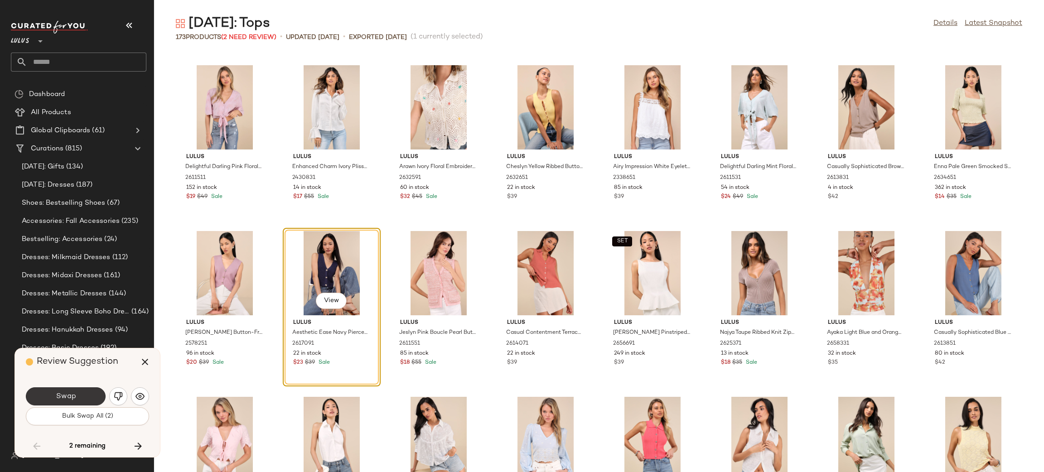
click at [84, 403] on button "Swap" at bounding box center [66, 396] width 80 height 18
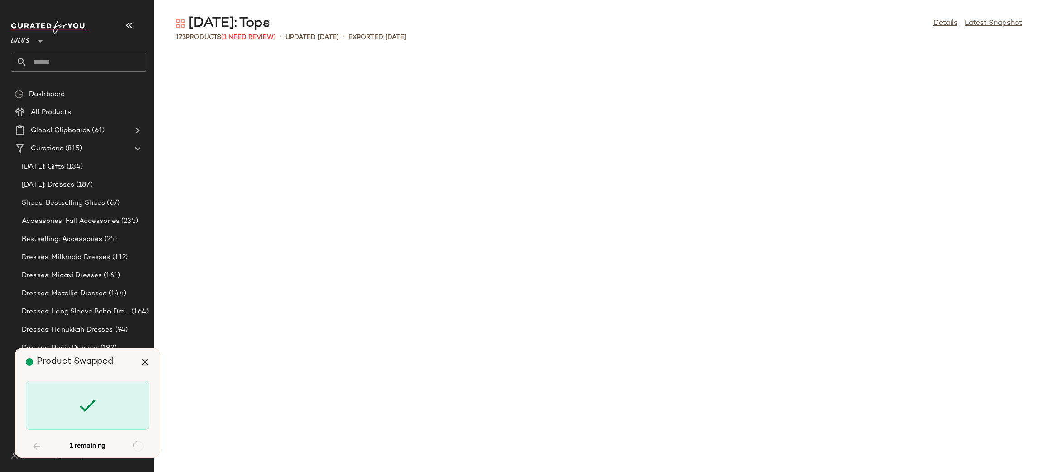
scroll to position [3151, 0]
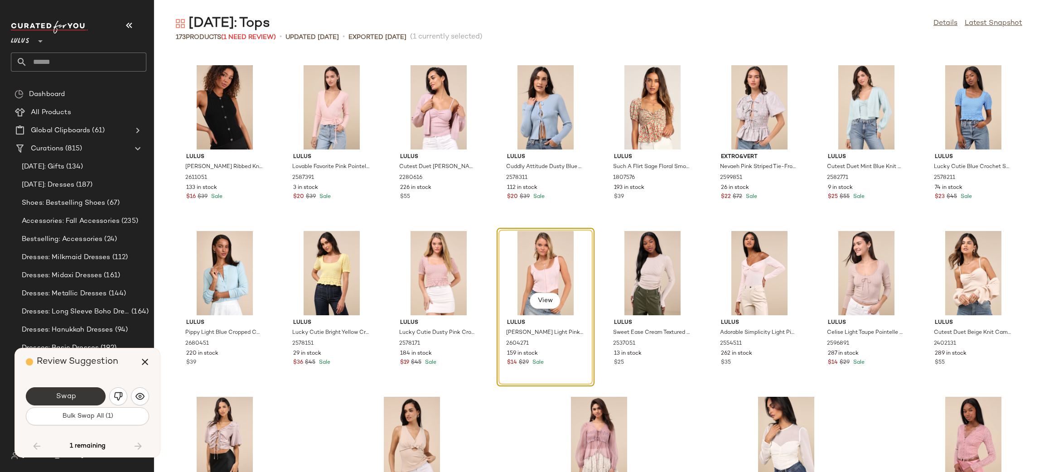
click at [69, 401] on span "Swap" at bounding box center [65, 396] width 20 height 9
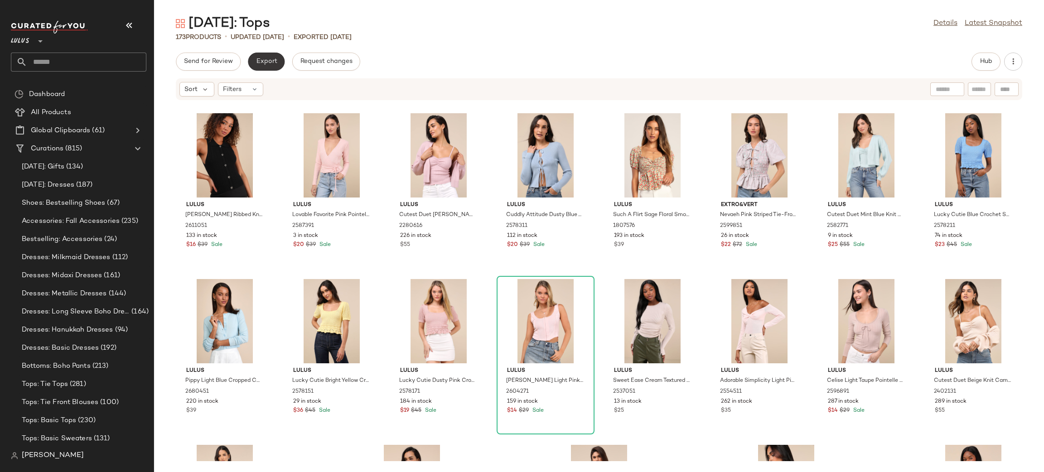
click at [271, 66] on button "Export" at bounding box center [266, 62] width 37 height 18
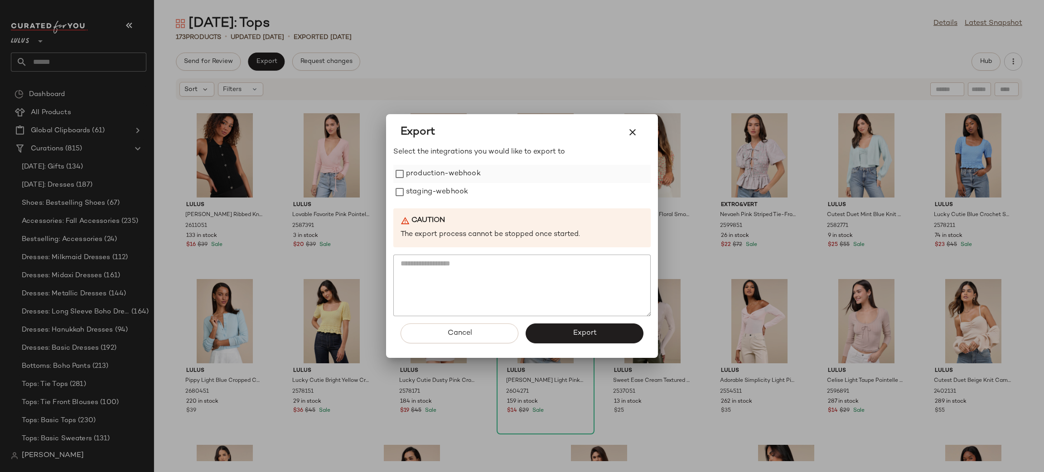
click at [458, 172] on label "production-webhook" at bounding box center [443, 174] width 75 height 18
click at [455, 197] on label "staging-webhook" at bounding box center [437, 192] width 62 height 18
click at [582, 326] on button "Export" at bounding box center [585, 334] width 118 height 20
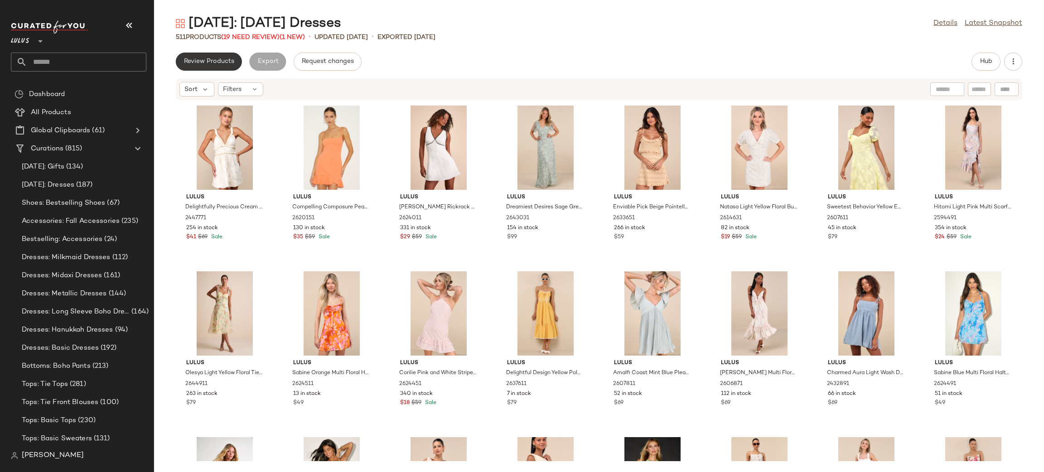
click at [193, 63] on span "Review Products" at bounding box center [209, 61] width 51 height 7
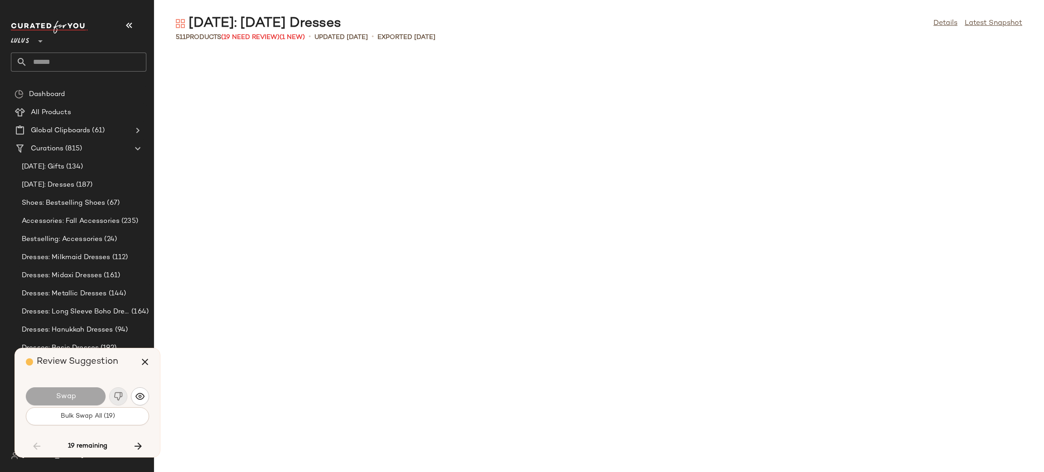
scroll to position [2488, 0]
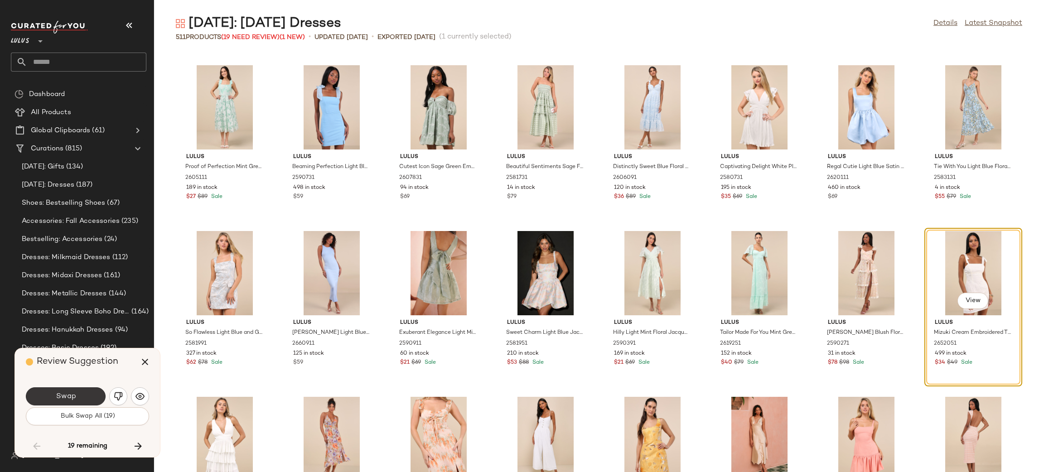
click at [85, 392] on button "Swap" at bounding box center [66, 396] width 80 height 18
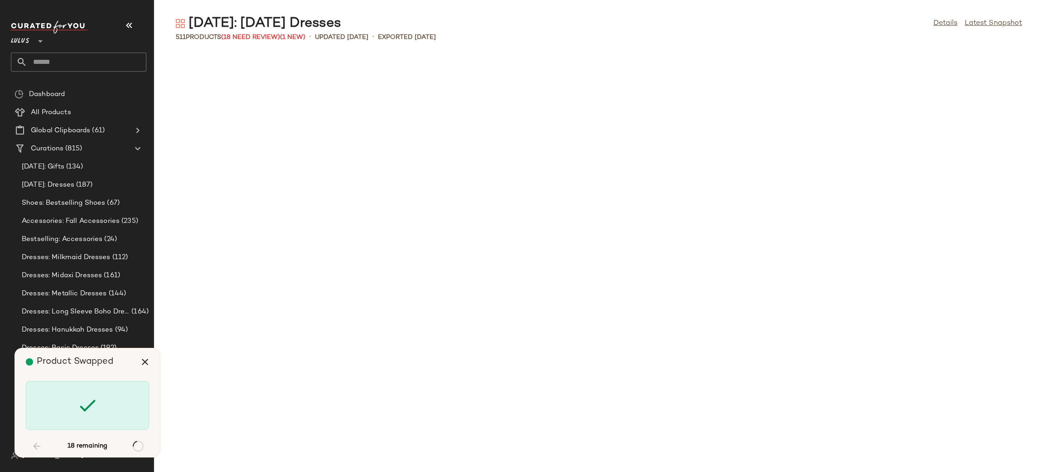
scroll to position [3151, 0]
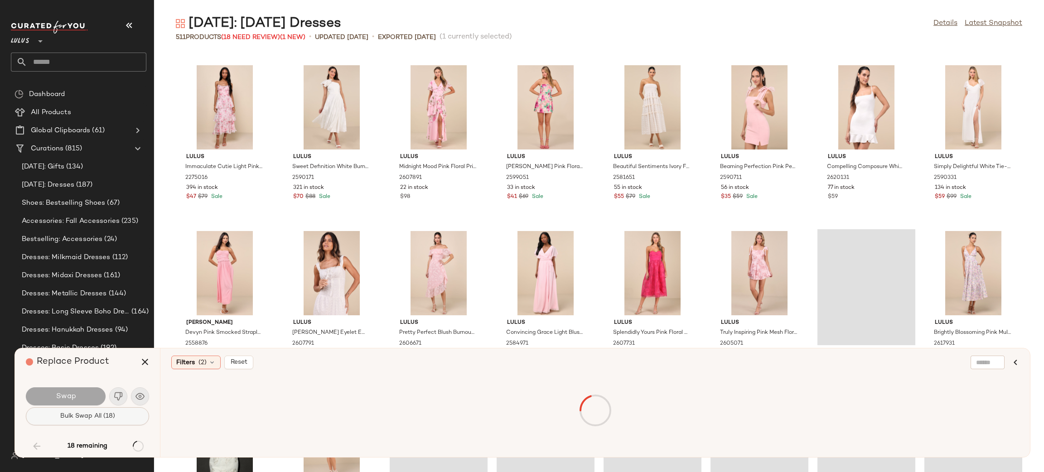
click at [114, 418] on span "Bulk Swap All (18)" at bounding box center [87, 416] width 55 height 7
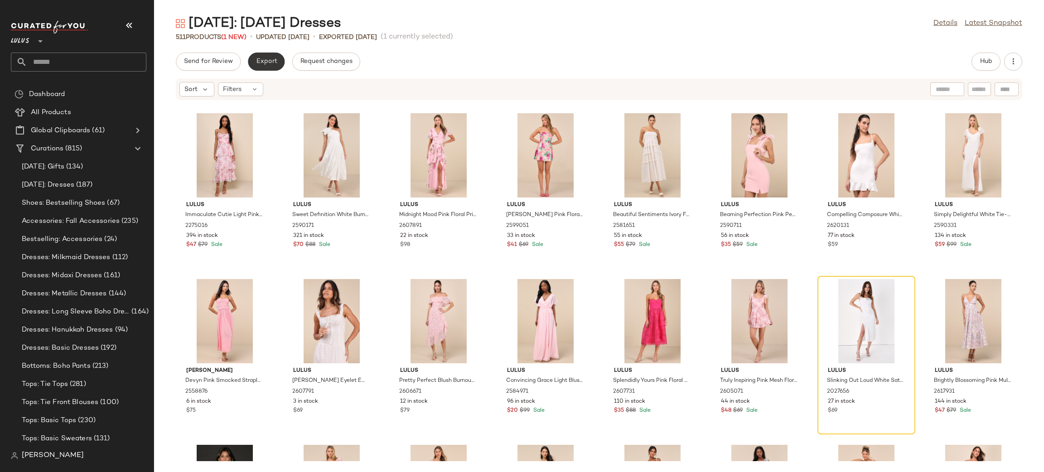
click at [254, 67] on button "Export" at bounding box center [266, 62] width 37 height 18
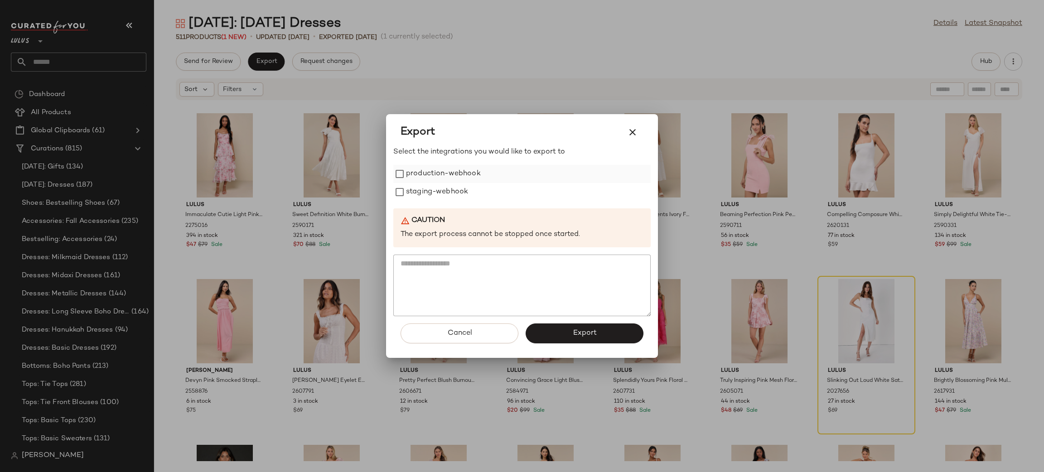
click at [414, 178] on label "production-webhook" at bounding box center [443, 174] width 75 height 18
click at [431, 190] on label "staging-webhook" at bounding box center [437, 192] width 62 height 18
click at [594, 331] on span "Export" at bounding box center [584, 333] width 24 height 9
